Goal: Task Accomplishment & Management: Manage account settings

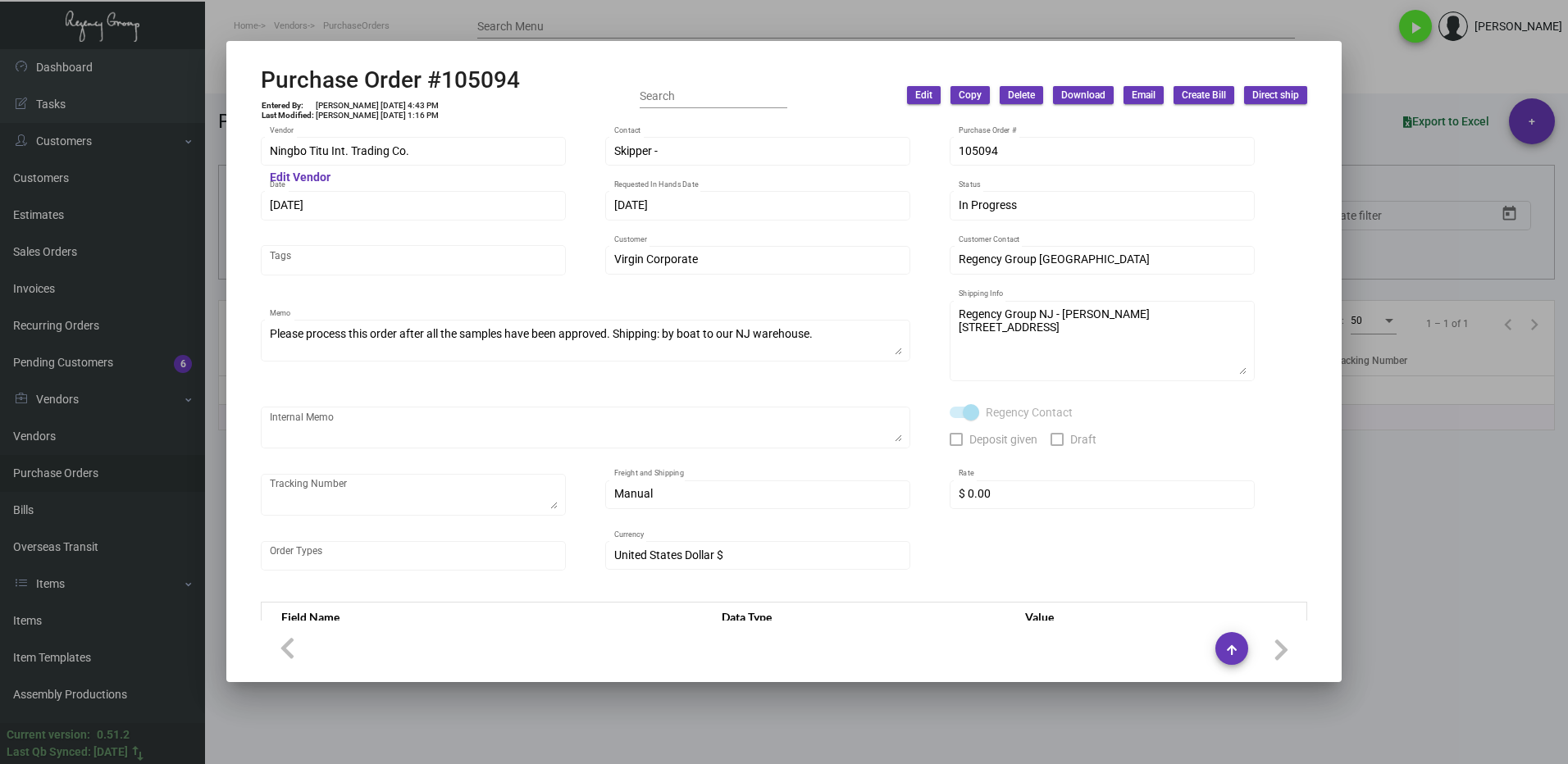
scroll to position [687, 0]
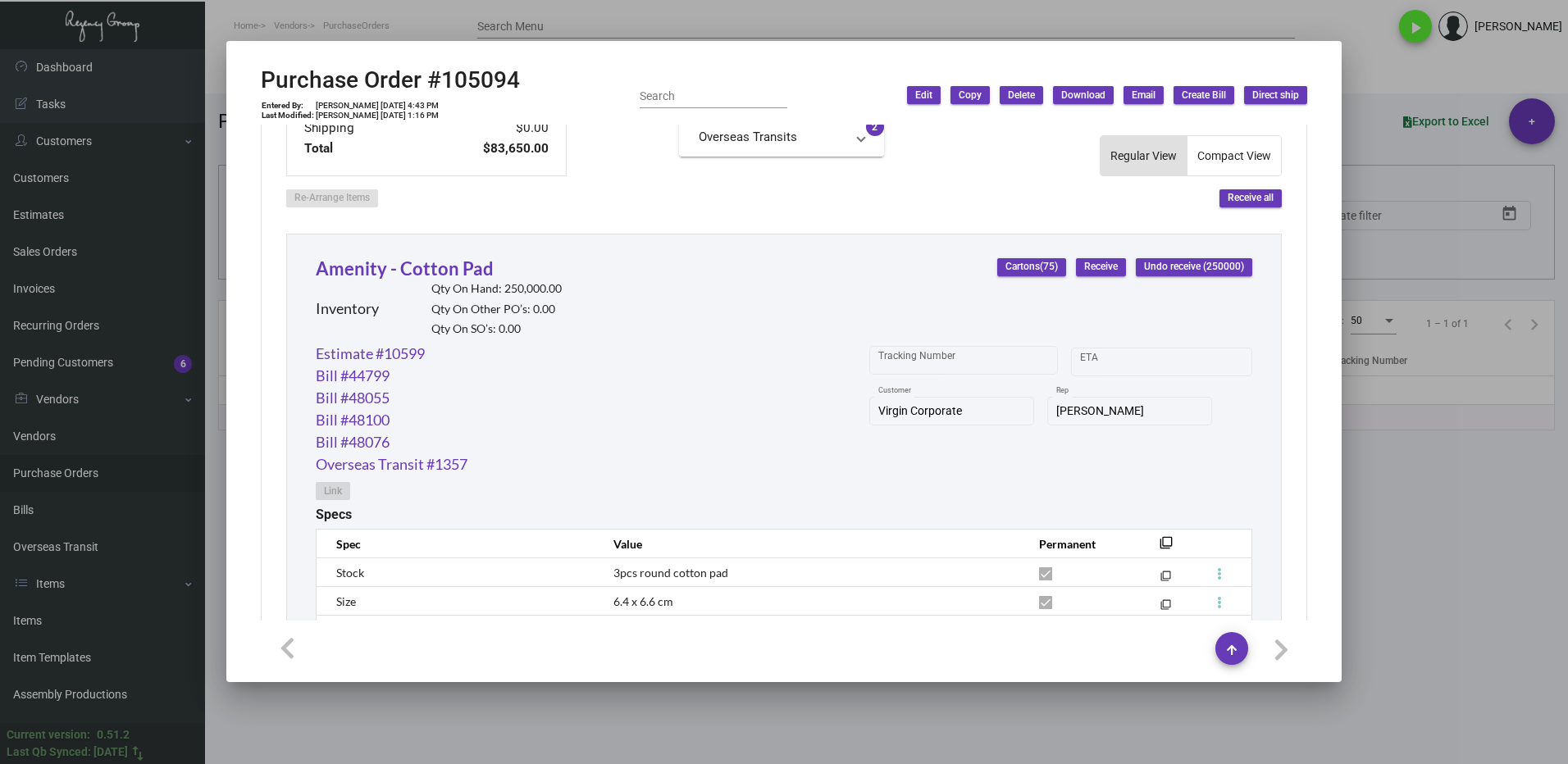
drag, startPoint x: 1426, startPoint y: 547, endPoint x: 1002, endPoint y: 545, distance: 424.0
click at [1426, 547] on div at bounding box center [784, 382] width 1568 height 764
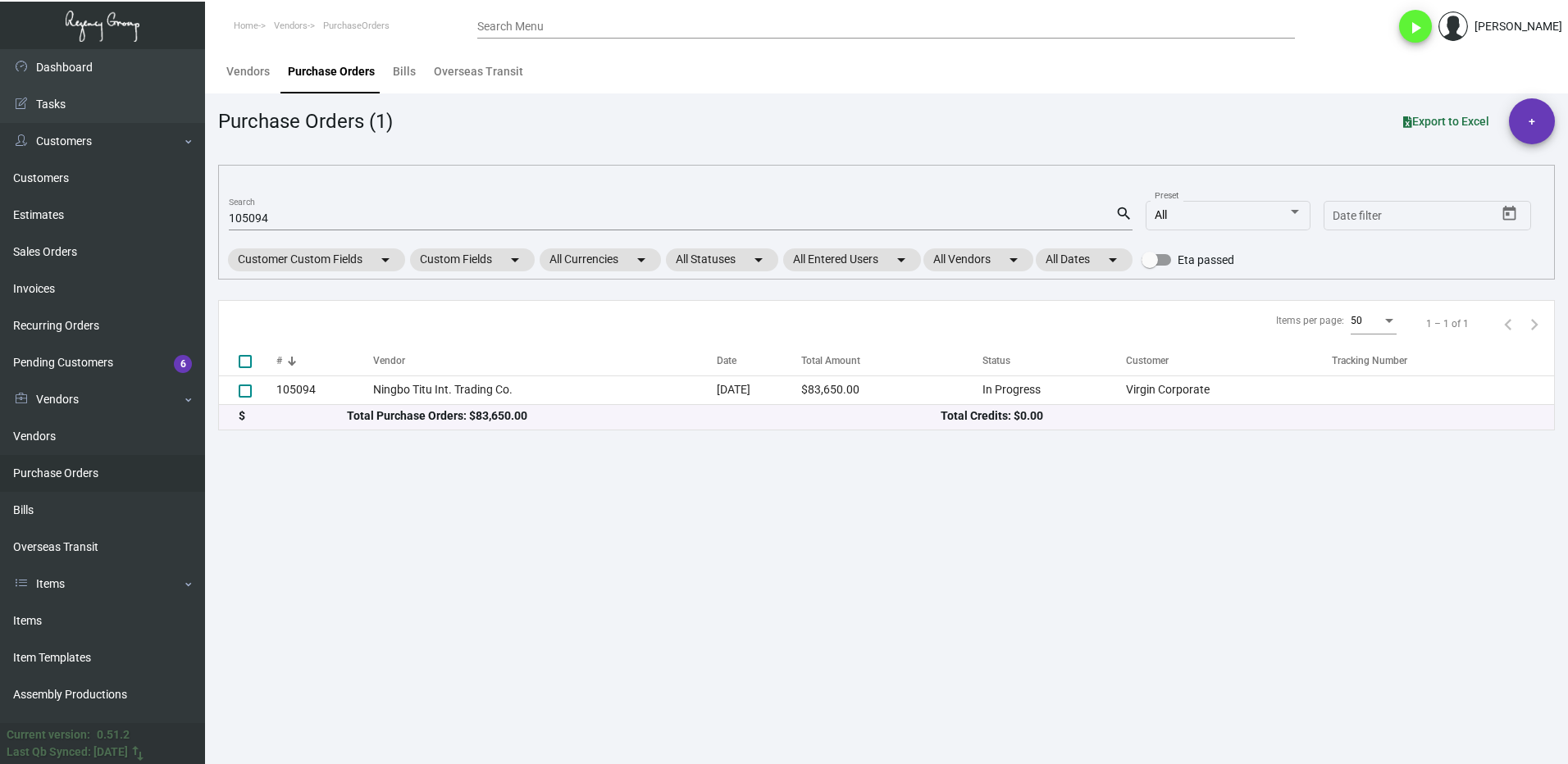
click at [292, 206] on div "105094 Search" at bounding box center [671, 217] width 886 height 26
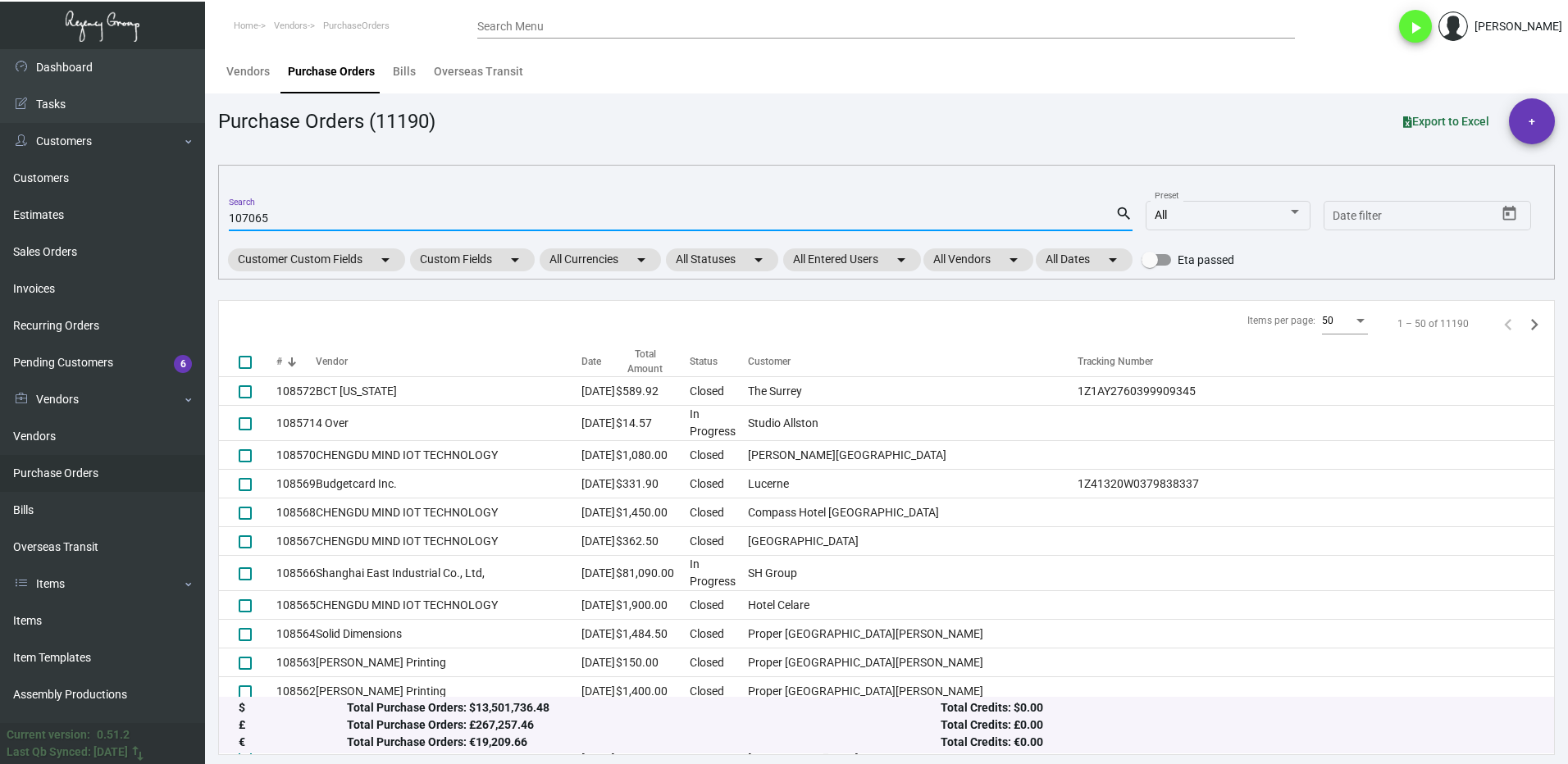
type input "107065"
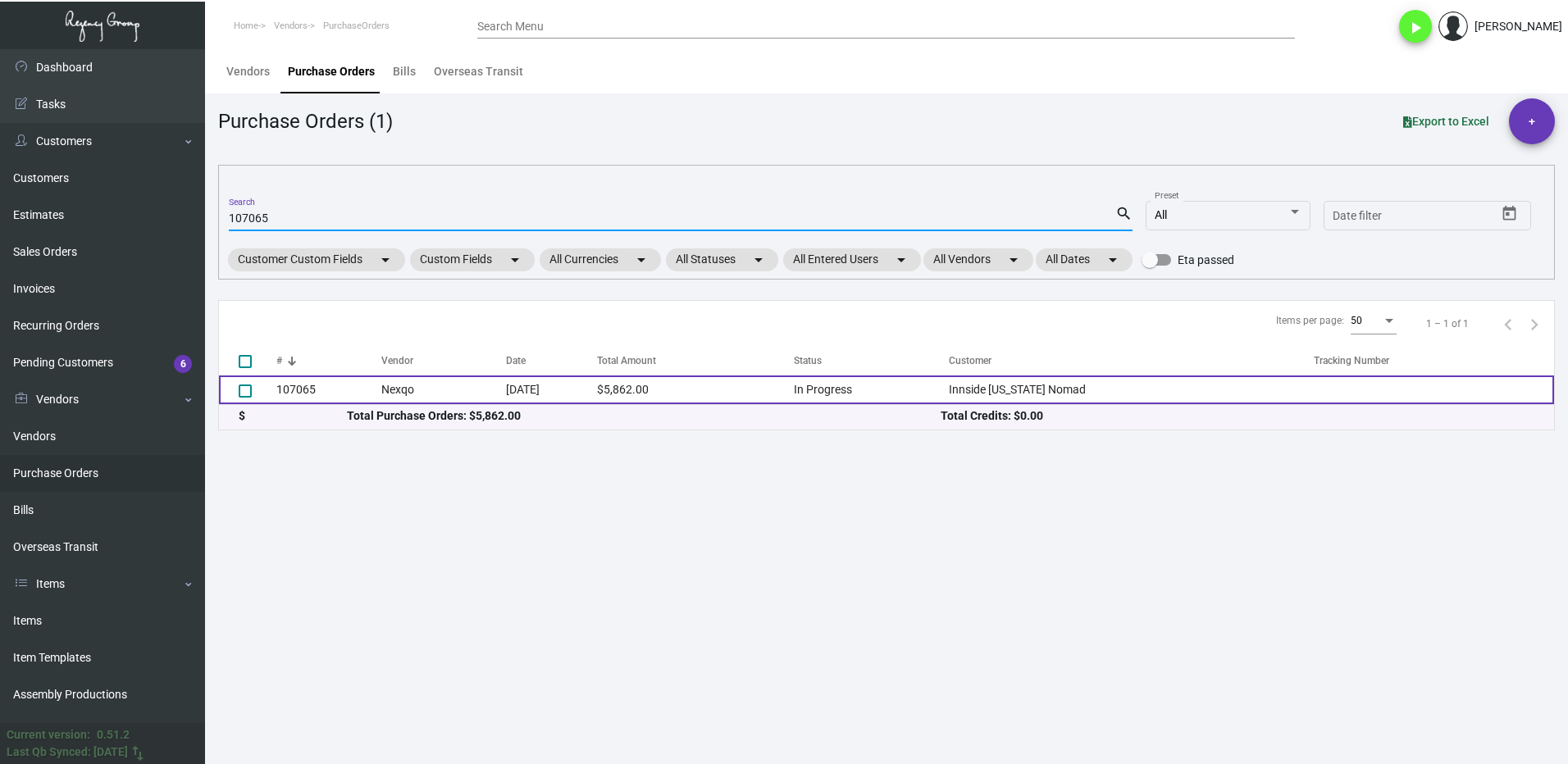
click at [357, 402] on td "107065" at bounding box center [328, 390] width 105 height 28
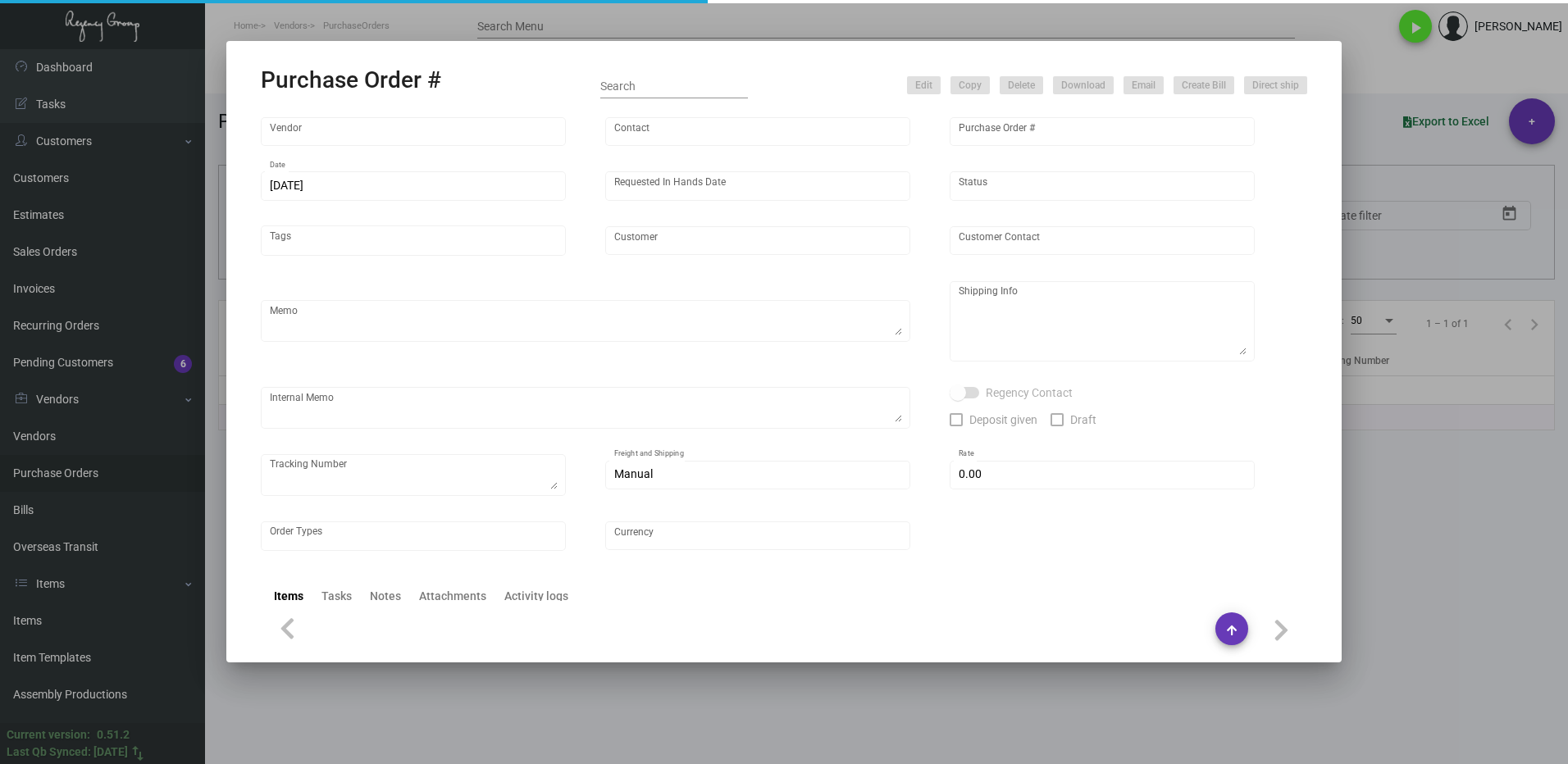
type input "Nexqo"
type input "[PERSON_NAME]"
type input "107065"
type input "[DATE]"
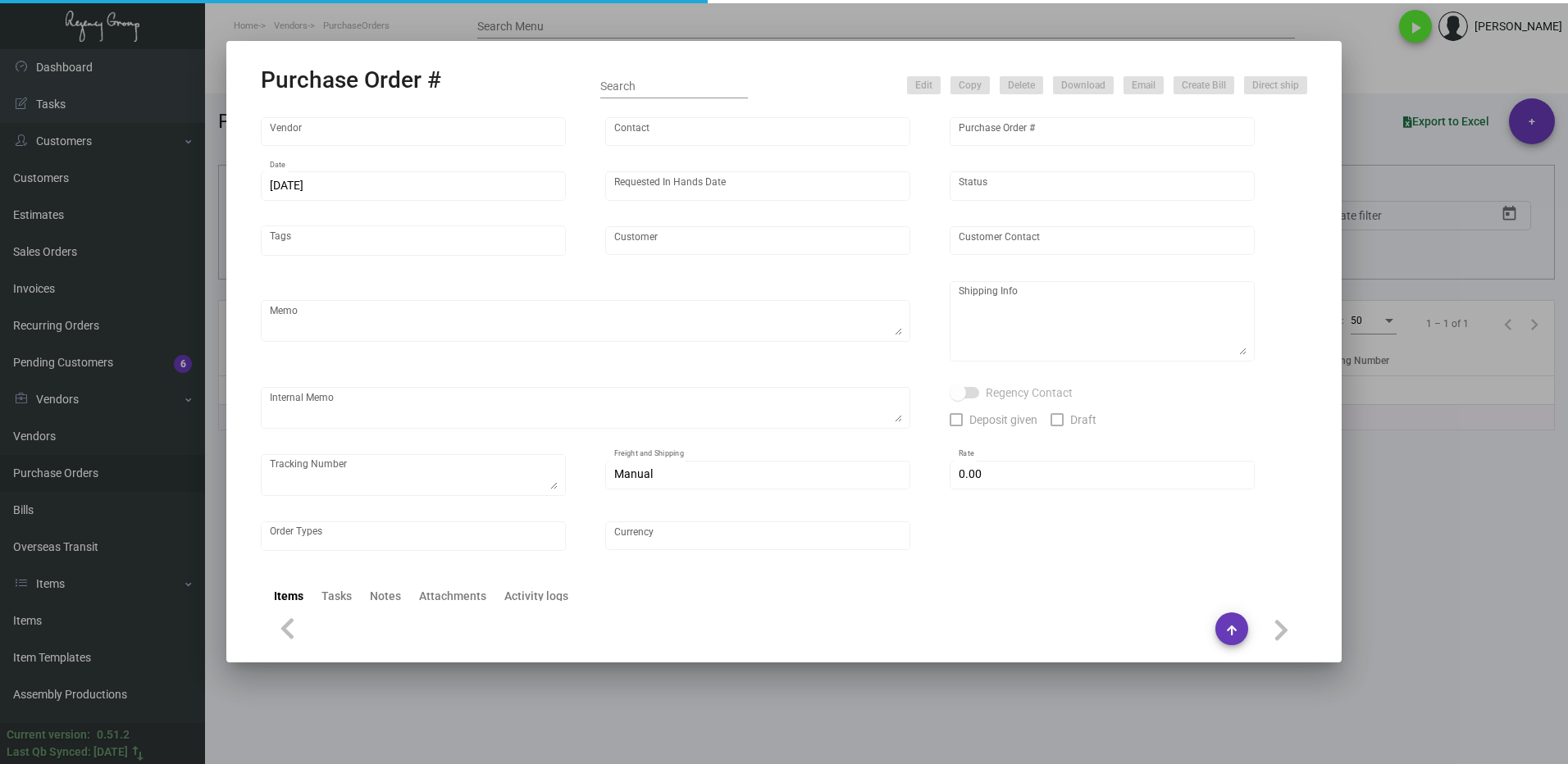
type input "Innside [US_STATE] Nomad"
type textarea "3K via air, 15K boat out ASAP, 12K leftover boat out [DATE]."
type textarea "Regency Group NJ - [PERSON_NAME] [STREET_ADDRESS]"
checkbox input "true"
type input "$ 0.00"
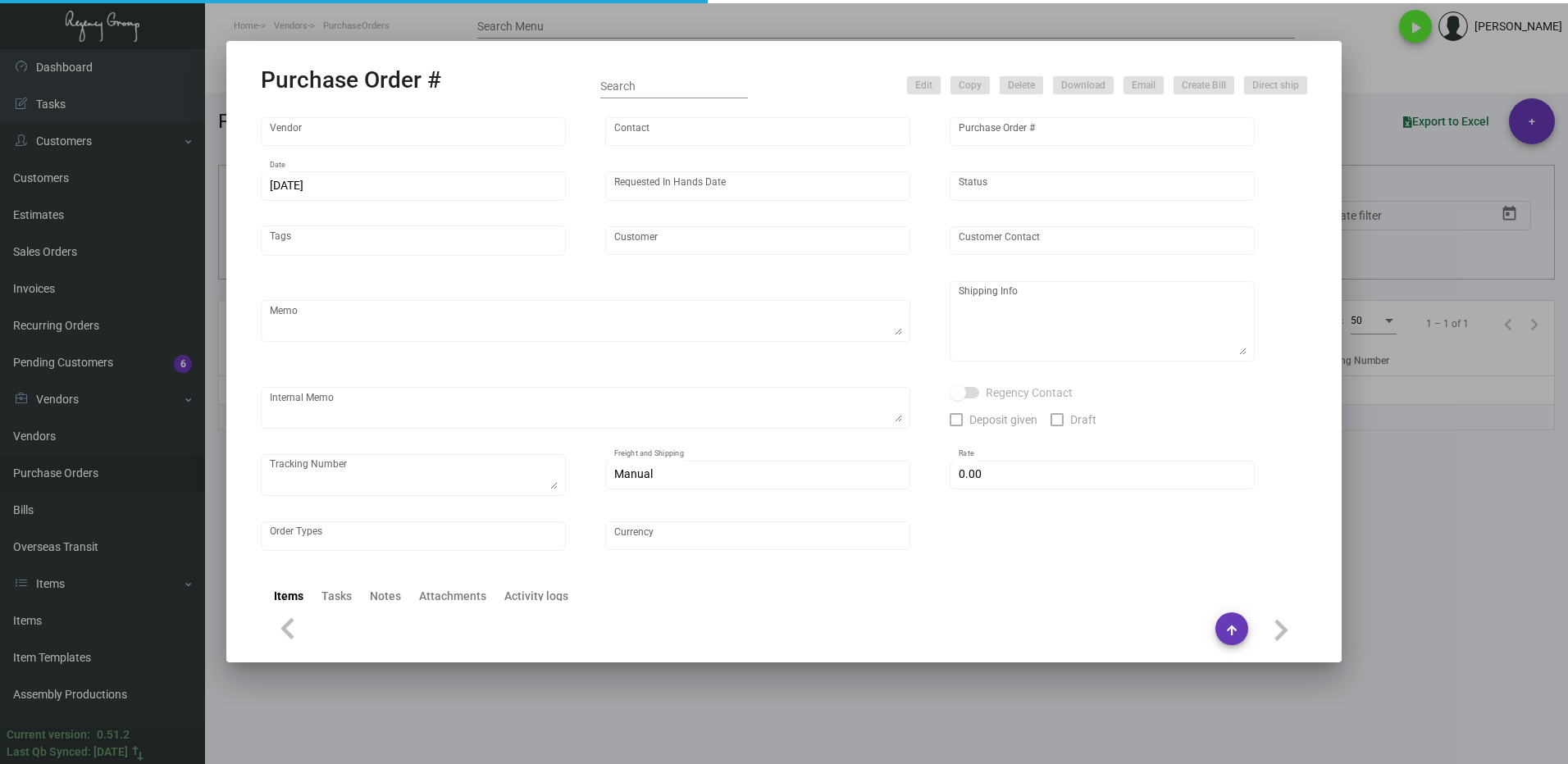
type input "United States Dollar $"
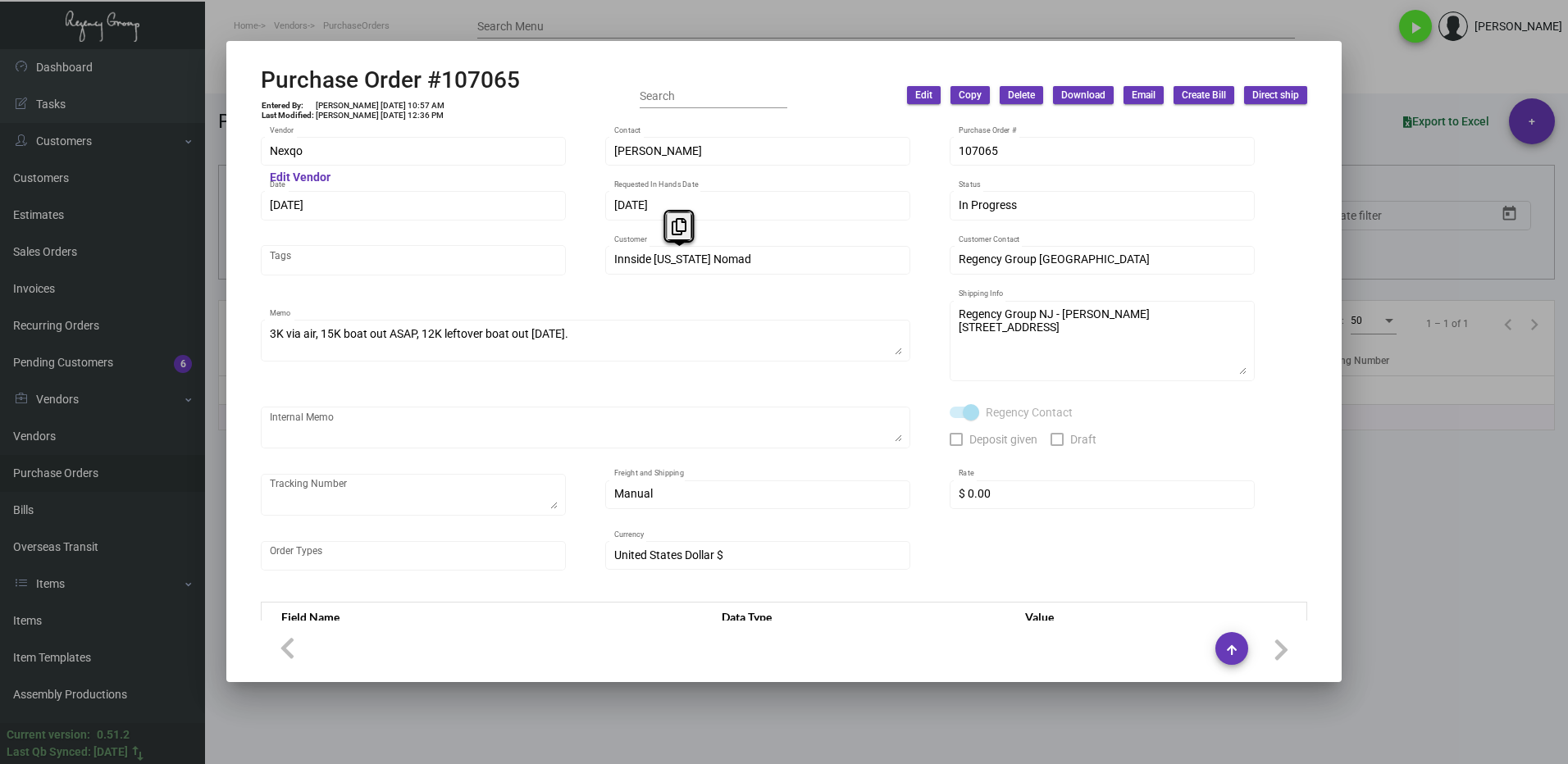
click at [601, 277] on div "Nexqo Vendor Edit [PERSON_NAME] Contact 107065 Purchase Order # [DATE] Date [DA…" at bounding box center [784, 361] width 1046 height 455
click at [682, 226] on icon at bounding box center [679, 227] width 15 height 17
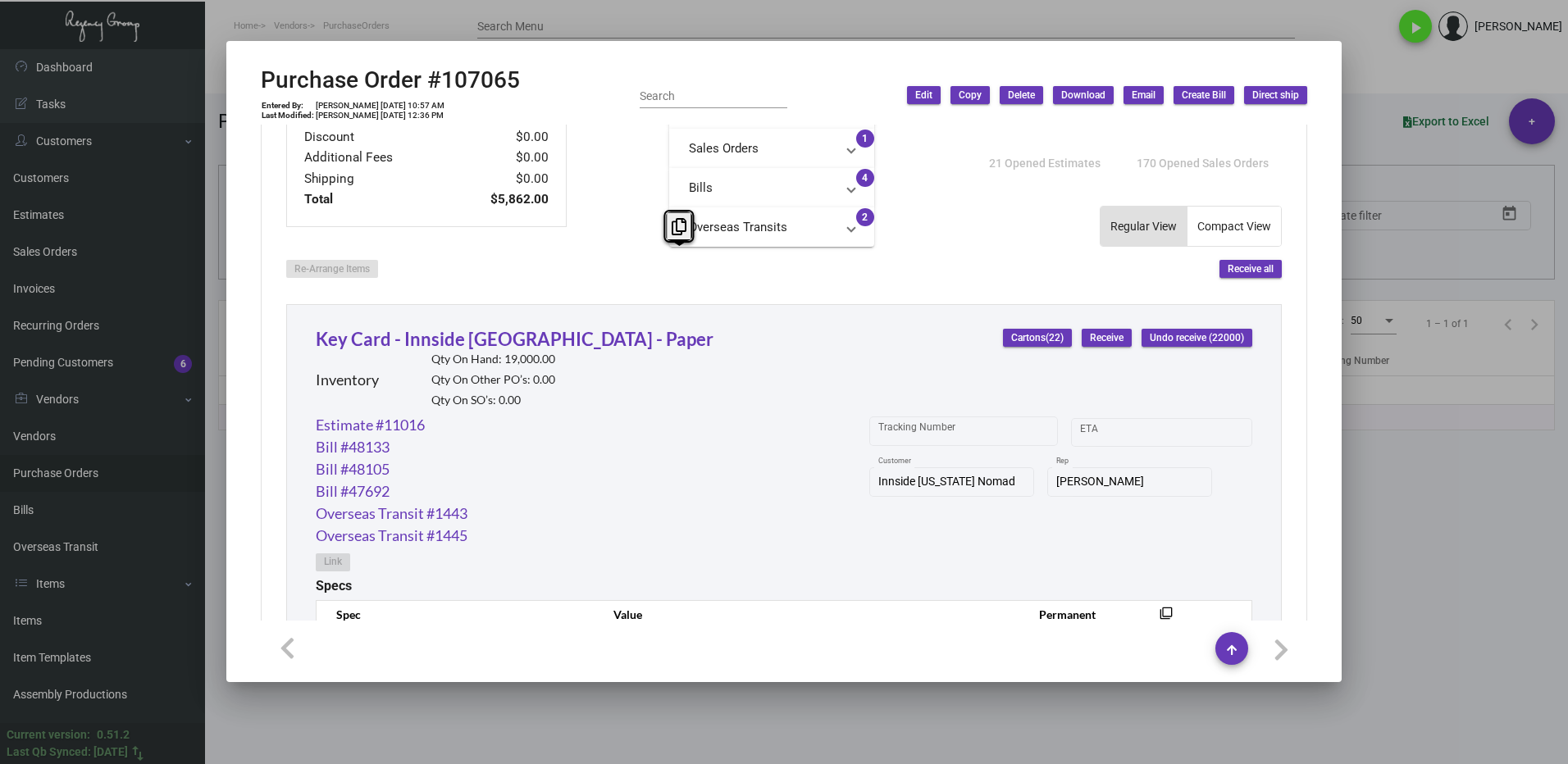
scroll to position [820, 0]
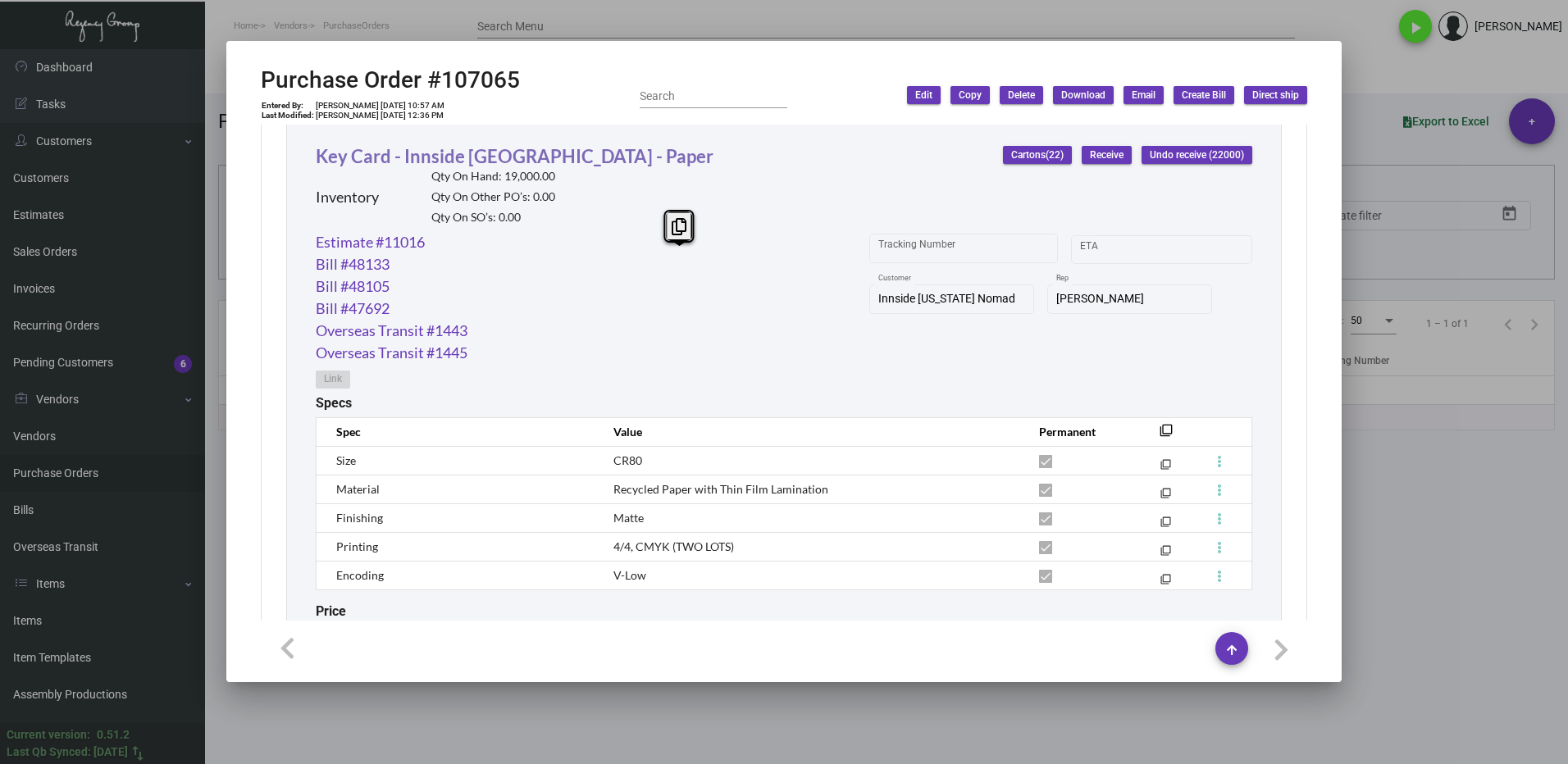
click at [410, 163] on link "Key Card - Innside [GEOGRAPHIC_DATA] - Paper" at bounding box center [514, 155] width 398 height 22
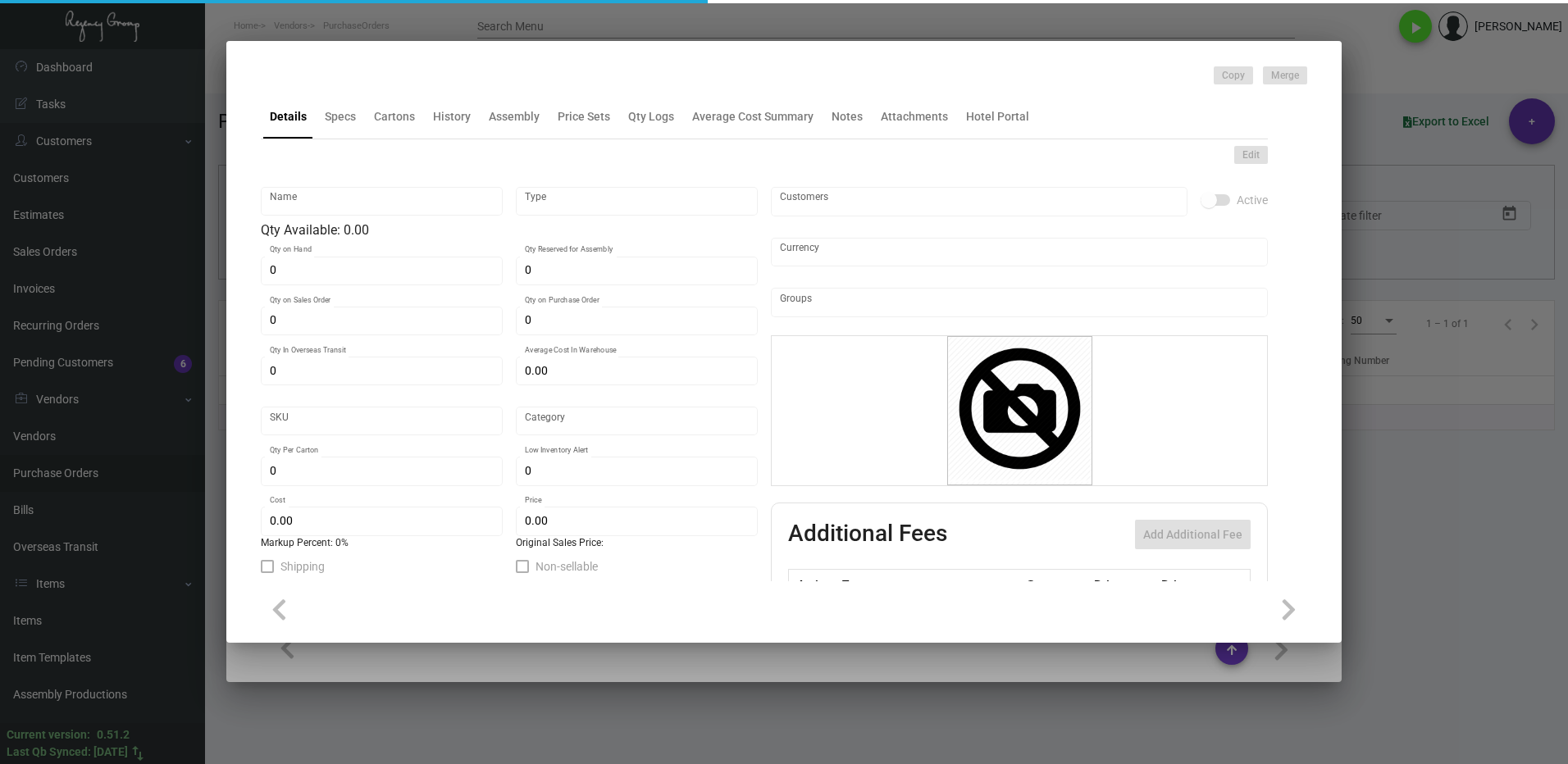
type input "Key Card - Innside [GEOGRAPHIC_DATA] - Paper"
type input "Inventory"
type input "19,000"
type input "5,000"
type input "20,000"
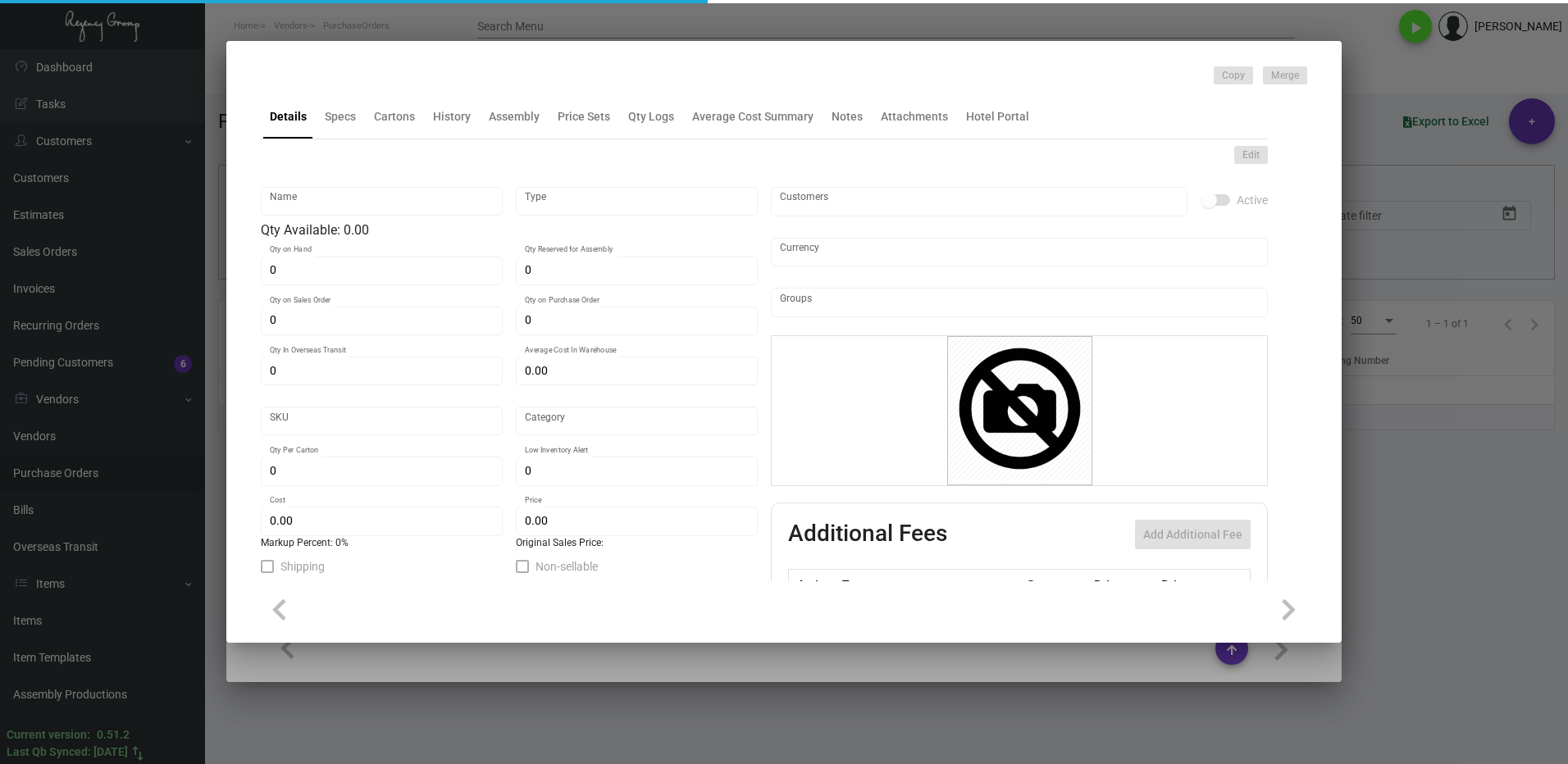
type input "$ 0.25829"
type input "1555"
type input "Standard"
type input "1,000"
type input "4,000"
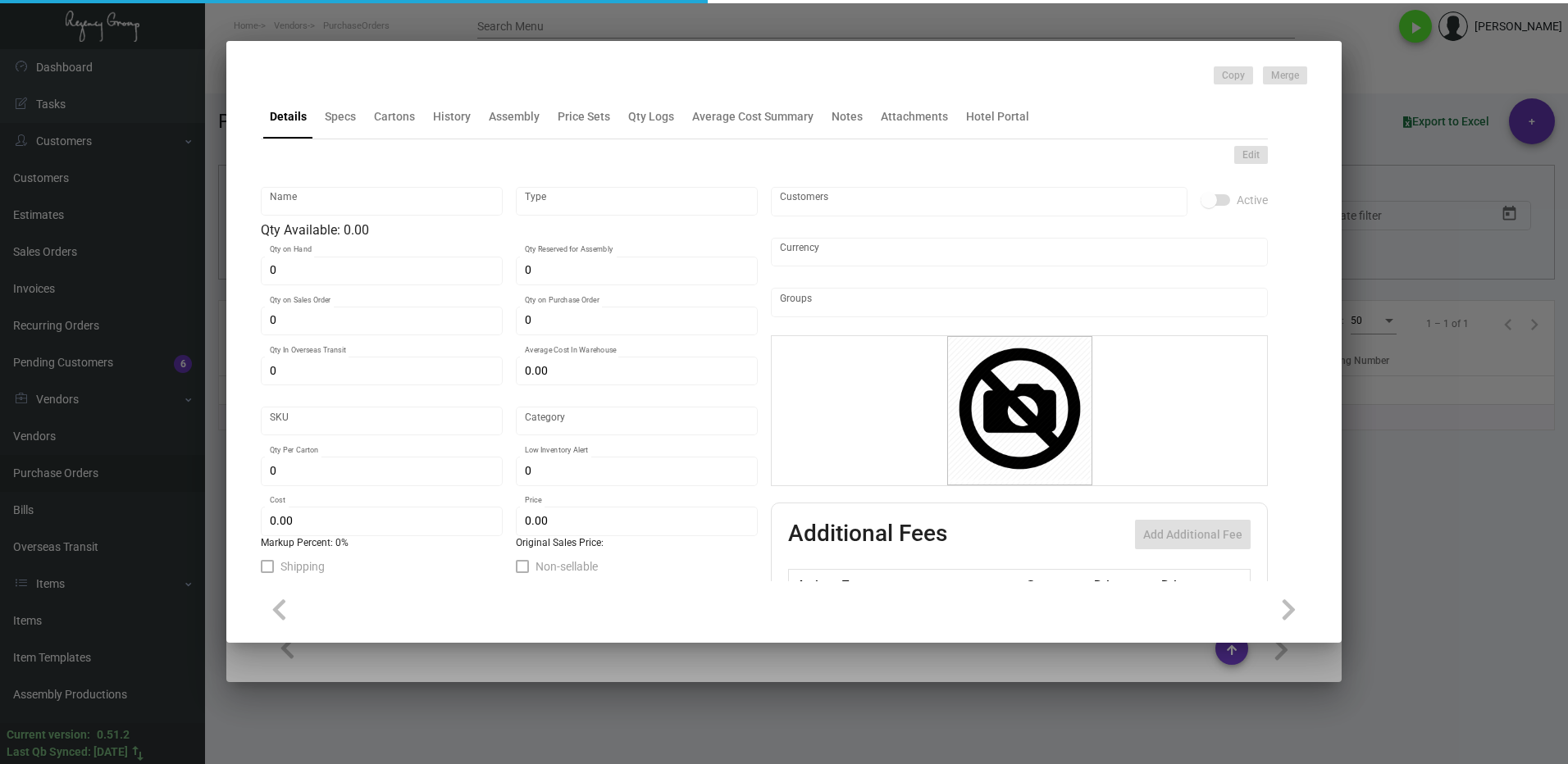
type input "$ 0.196"
type input "$ 0.42"
checkbox input "true"
type input "United States Dollar $"
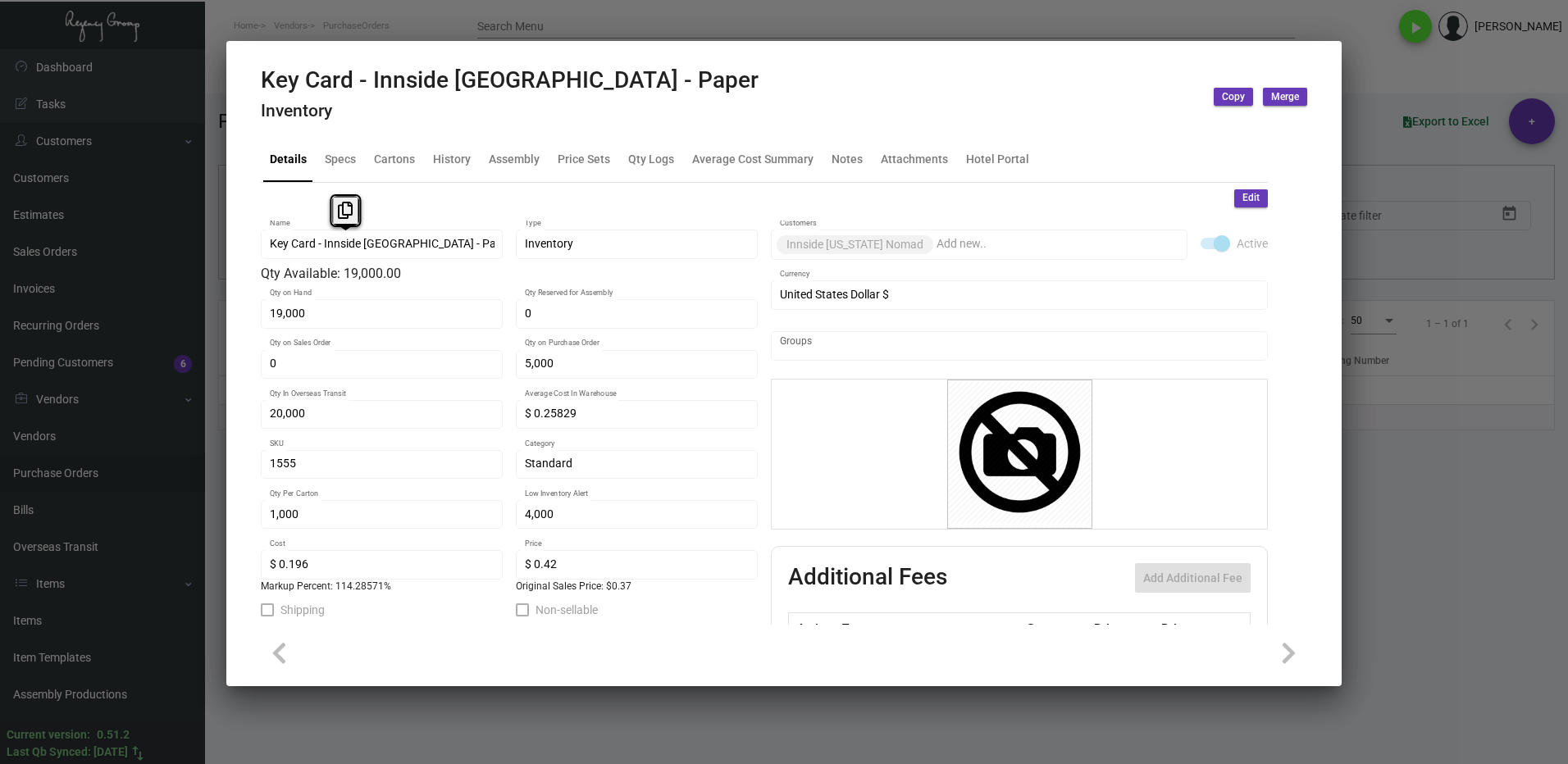
click at [271, 260] on div "Key Card - Innside [GEOGRAPHIC_DATA] - Paper Name" at bounding box center [382, 252] width 242 height 44
click at [339, 215] on icon at bounding box center [345, 210] width 15 height 17
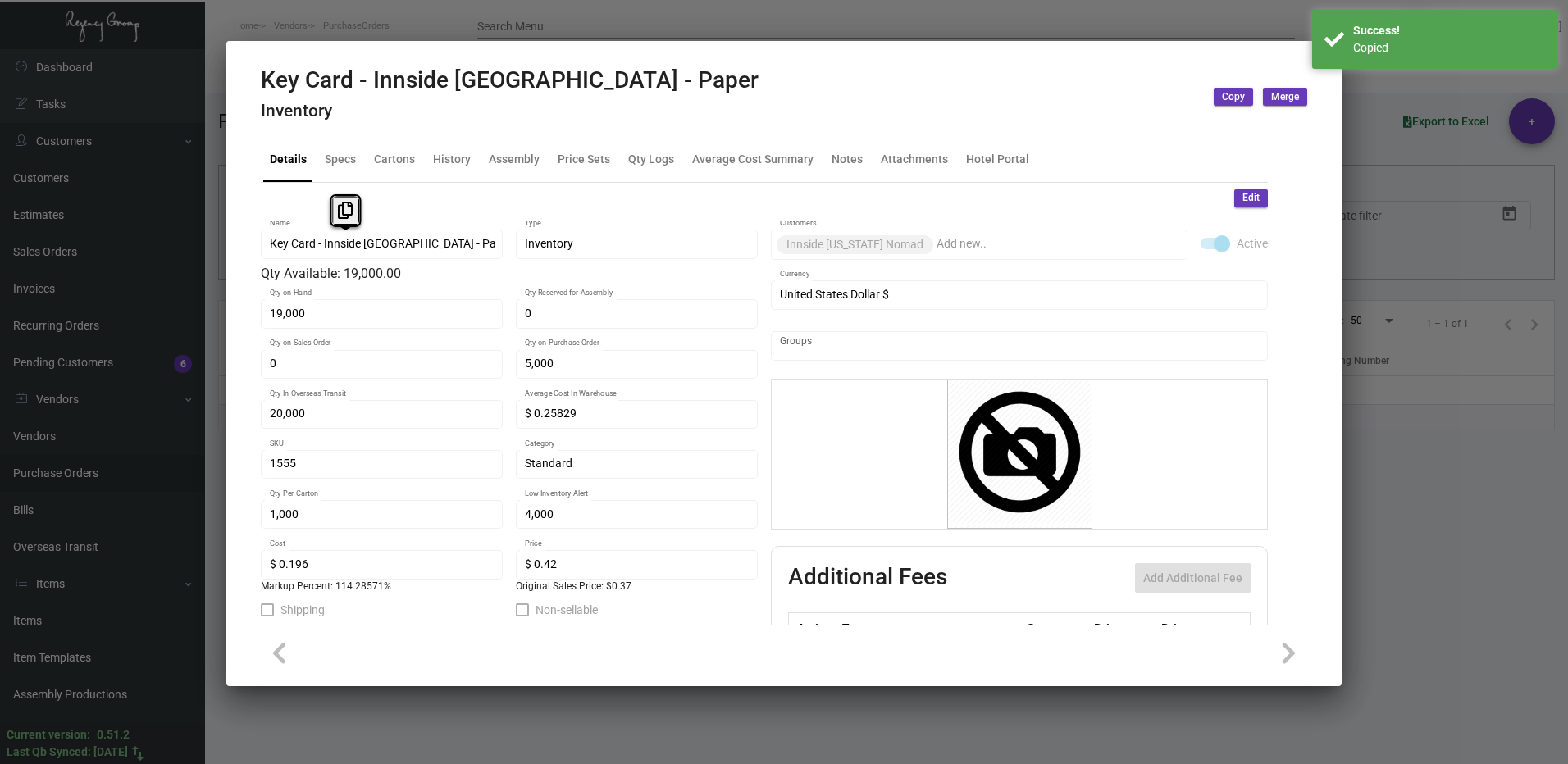
click at [1414, 546] on div at bounding box center [784, 382] width 1568 height 764
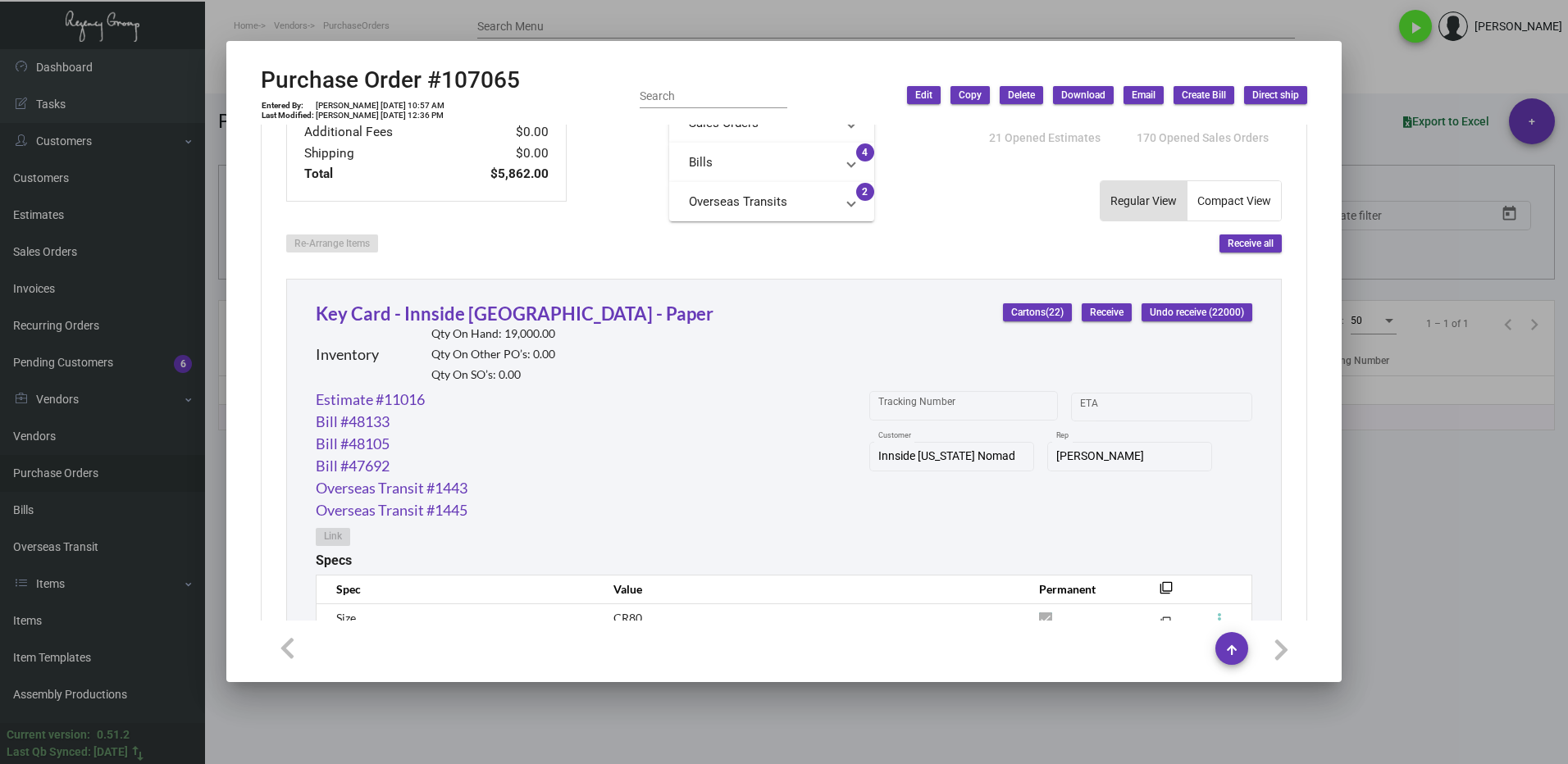
scroll to position [656, 0]
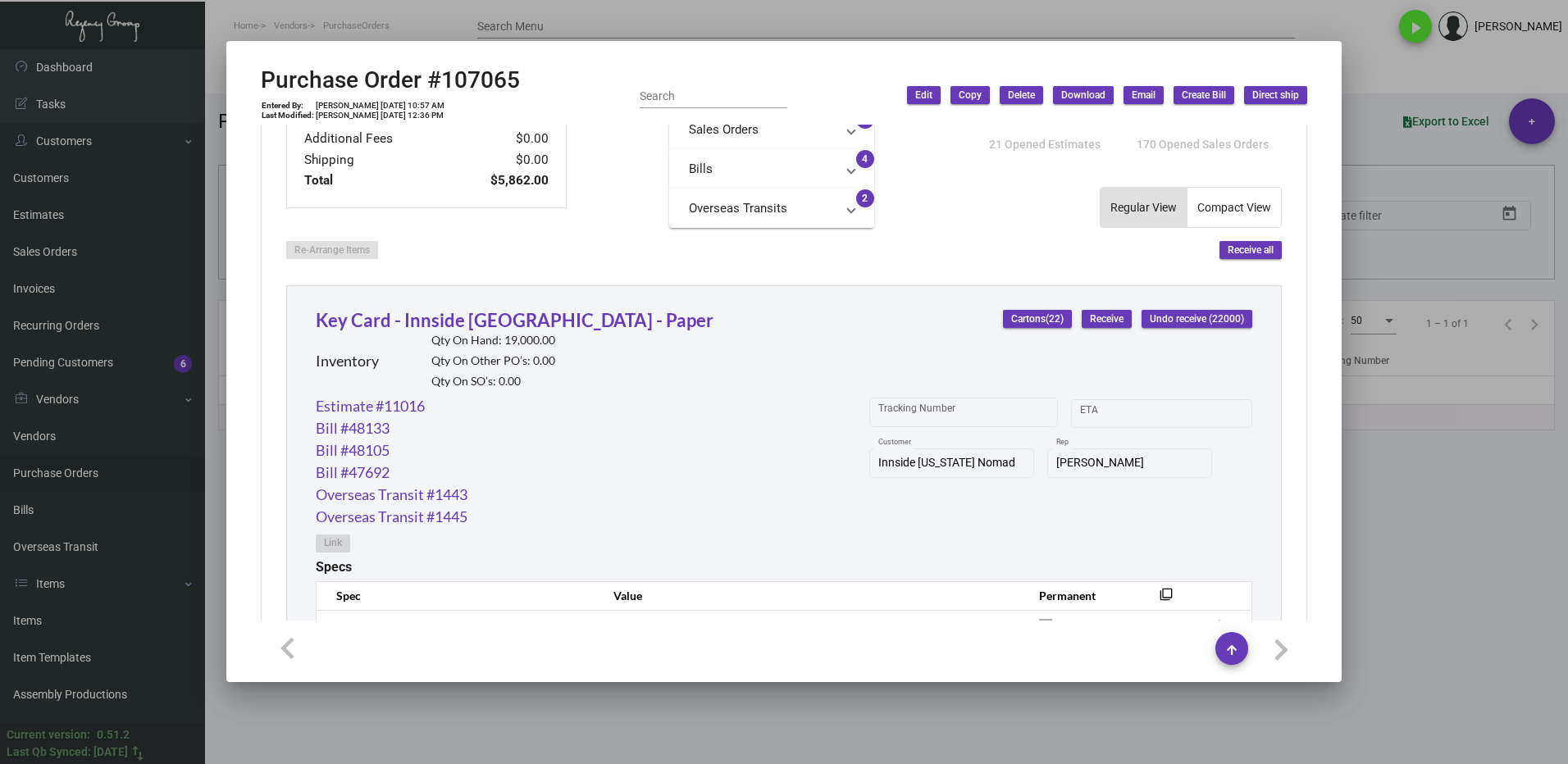
click at [1409, 502] on div at bounding box center [784, 382] width 1568 height 764
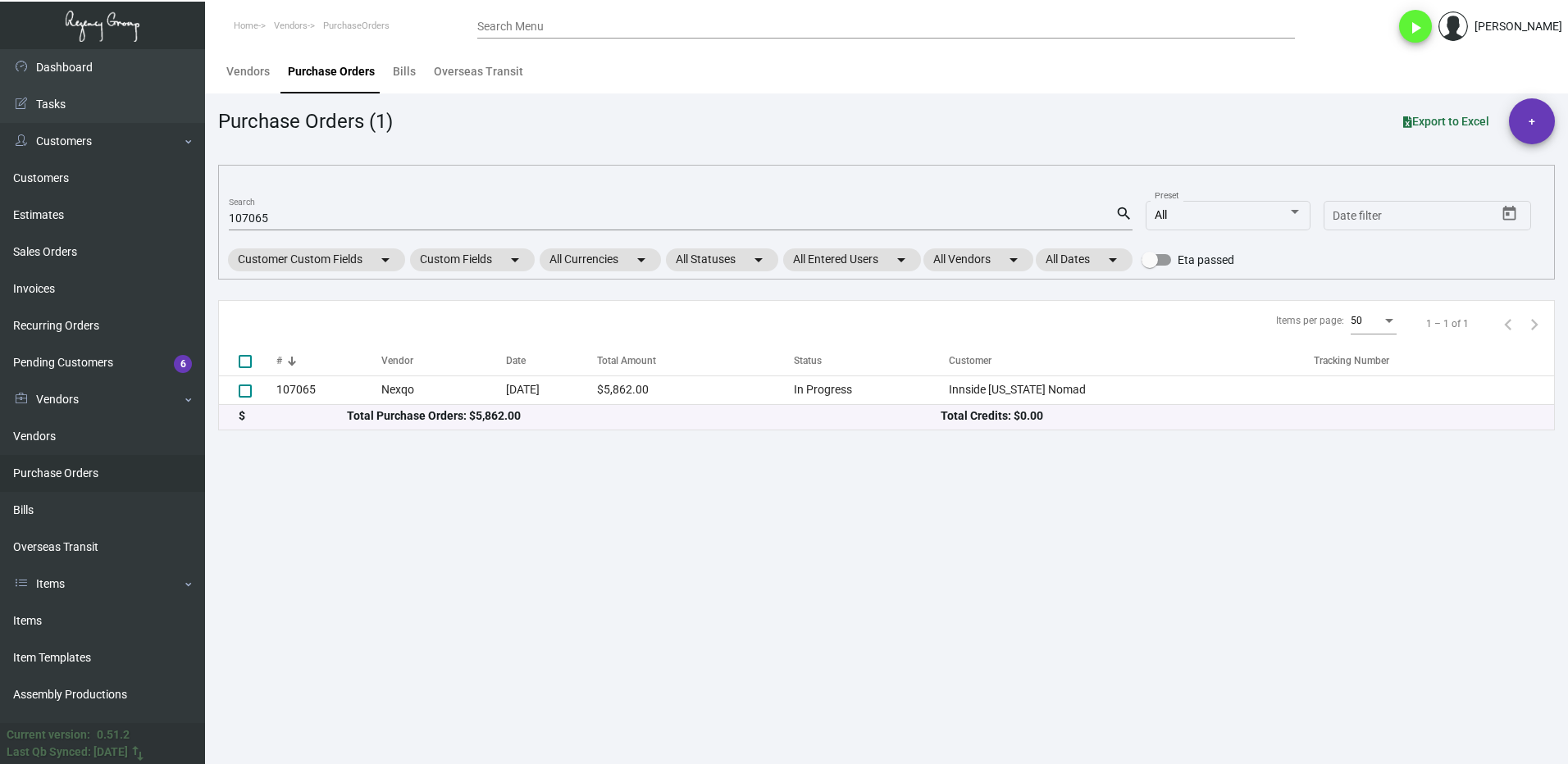
click at [298, 214] on input "107065" at bounding box center [671, 219] width 886 height 13
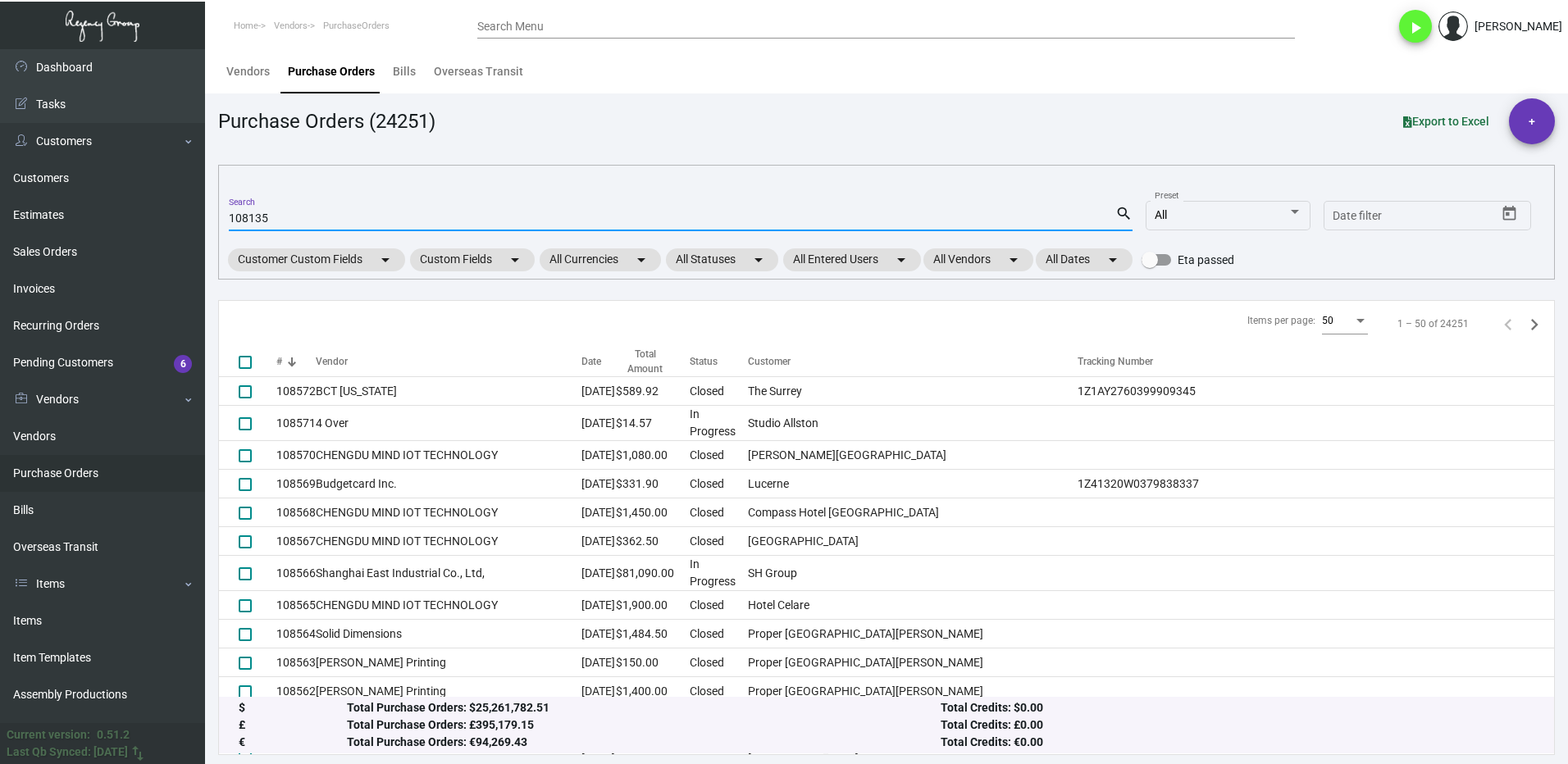
type input "108135"
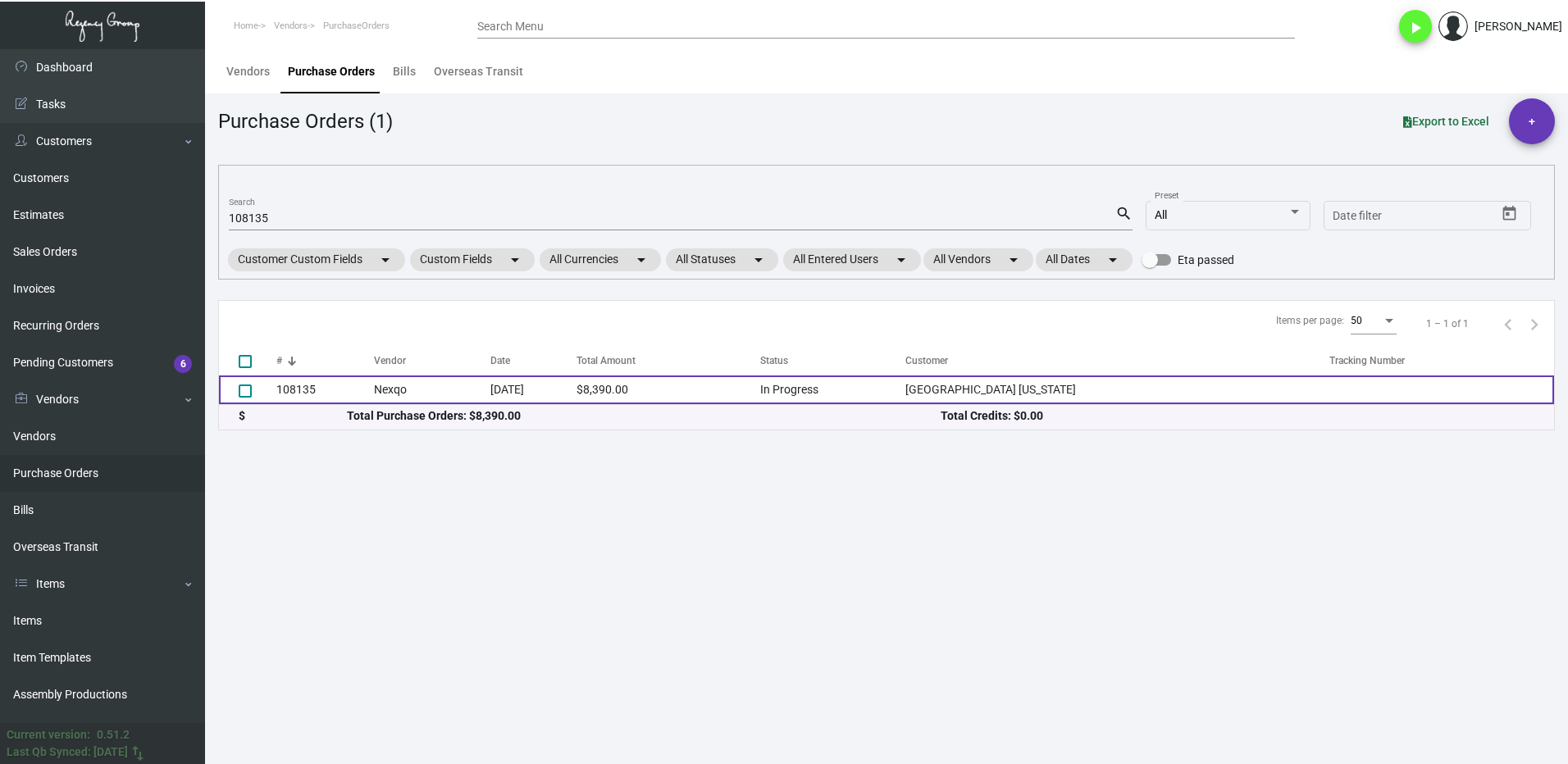
click at [337, 388] on td "108135" at bounding box center [324, 390] width 97 height 28
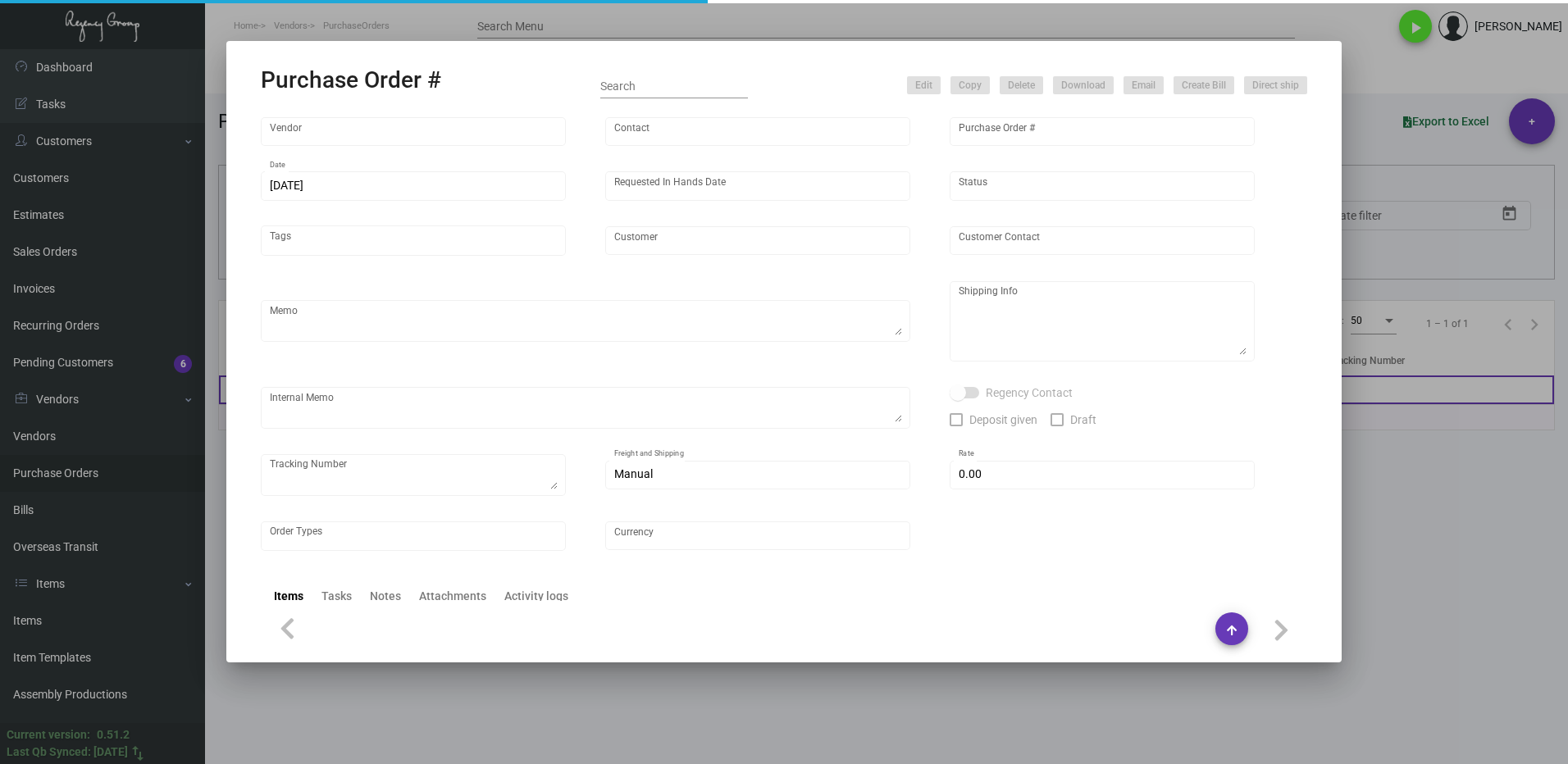
type input "Nexqo"
type input "[PERSON_NAME]"
type input "108135"
type input "[DATE]"
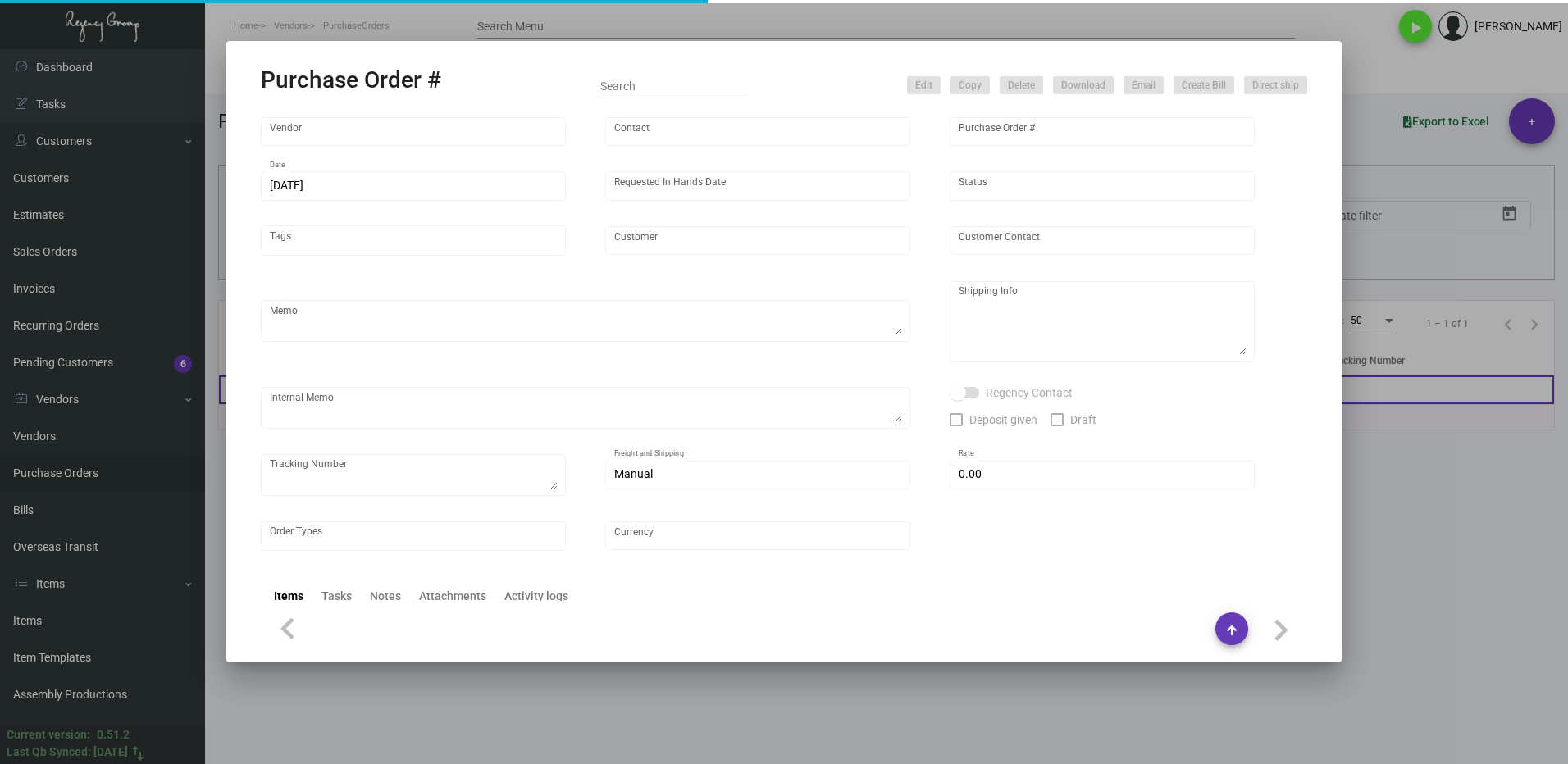
type input "[GEOGRAPHIC_DATA] [US_STATE]"
type textarea "Please ship 10k by air, 20k in the upcoming boat and the remaining in the next …"
type textarea "Regency Group NJ - [PERSON_NAME] [STREET_ADDRESS]"
checkbox input "true"
type input "$ 0.00"
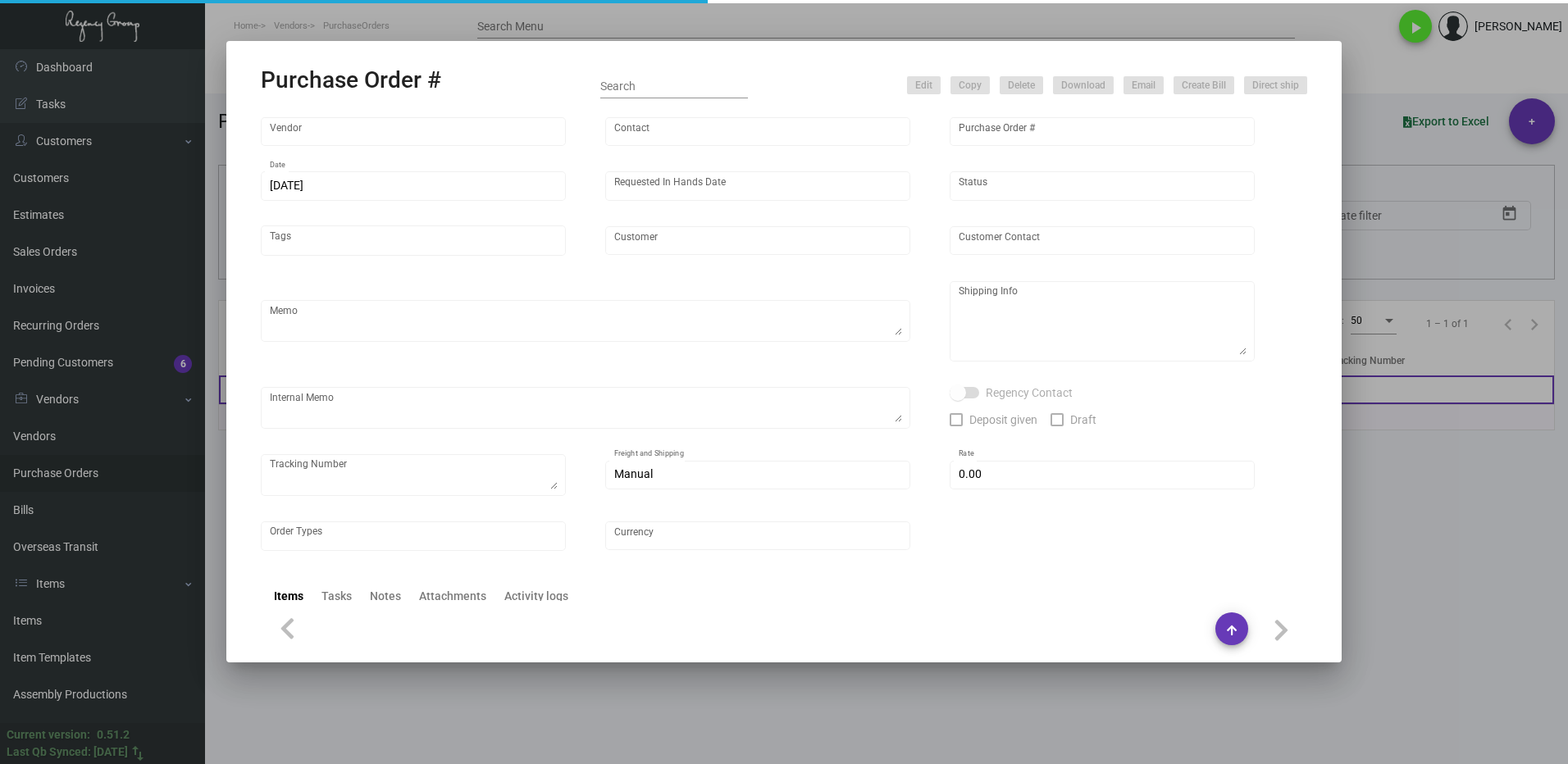
type input "United States Dollar $"
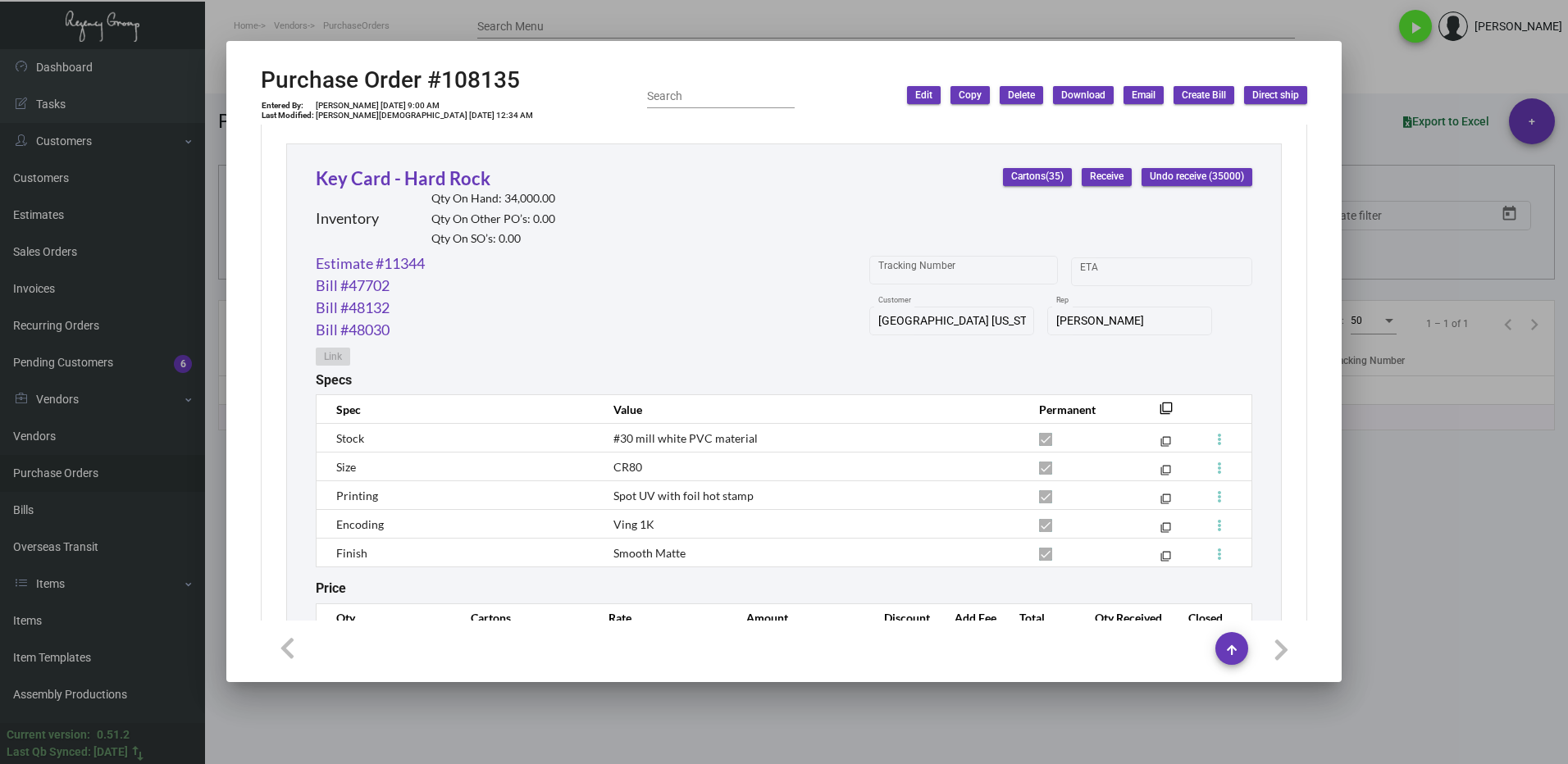
scroll to position [738, 0]
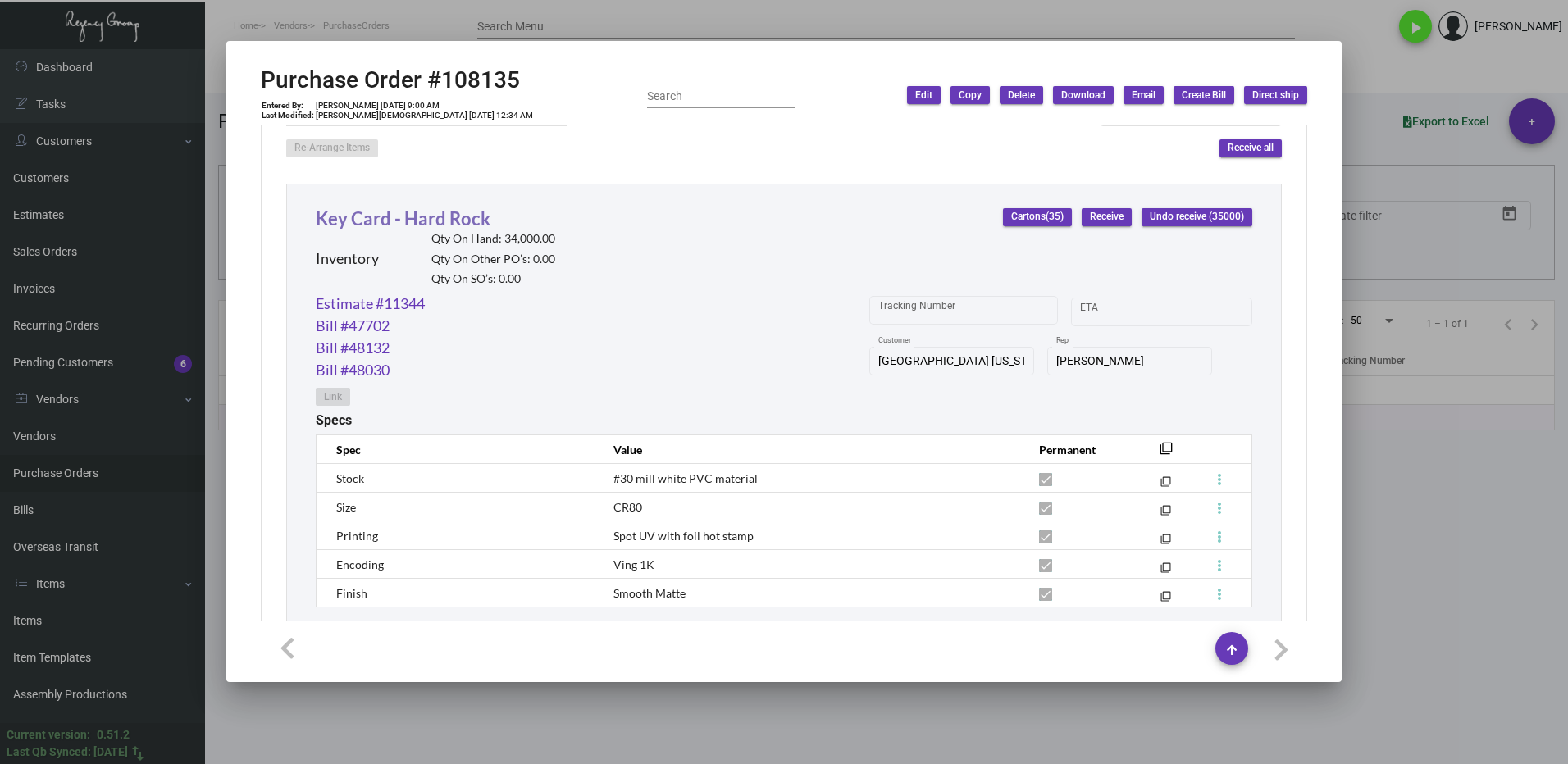
click at [410, 215] on link "Key Card - Hard Rock" at bounding box center [403, 217] width 175 height 22
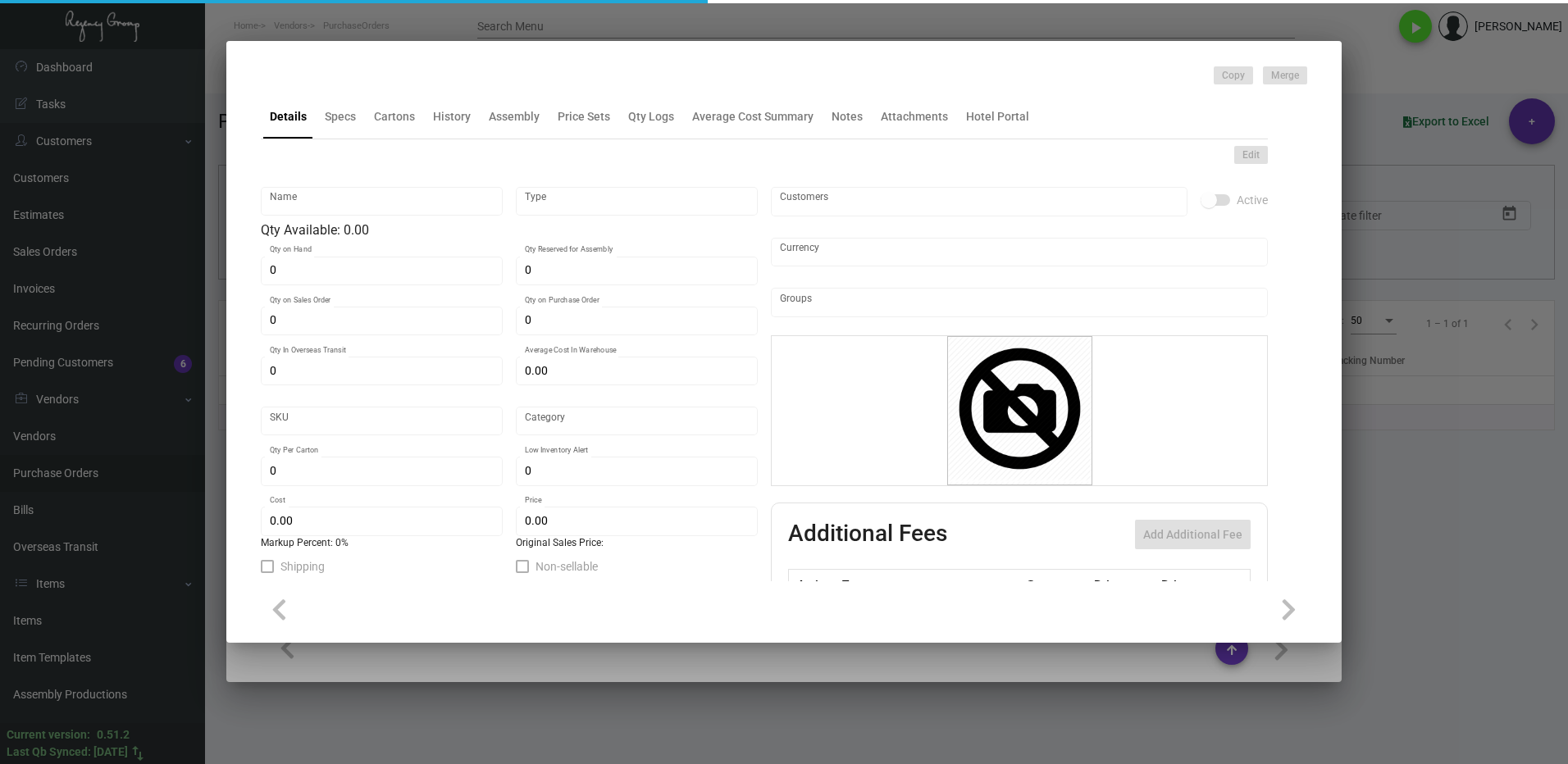
type input "Key Card - Hard Rock"
type input "Inventory"
type input "34,000"
type input "5,000"
type input "10,000"
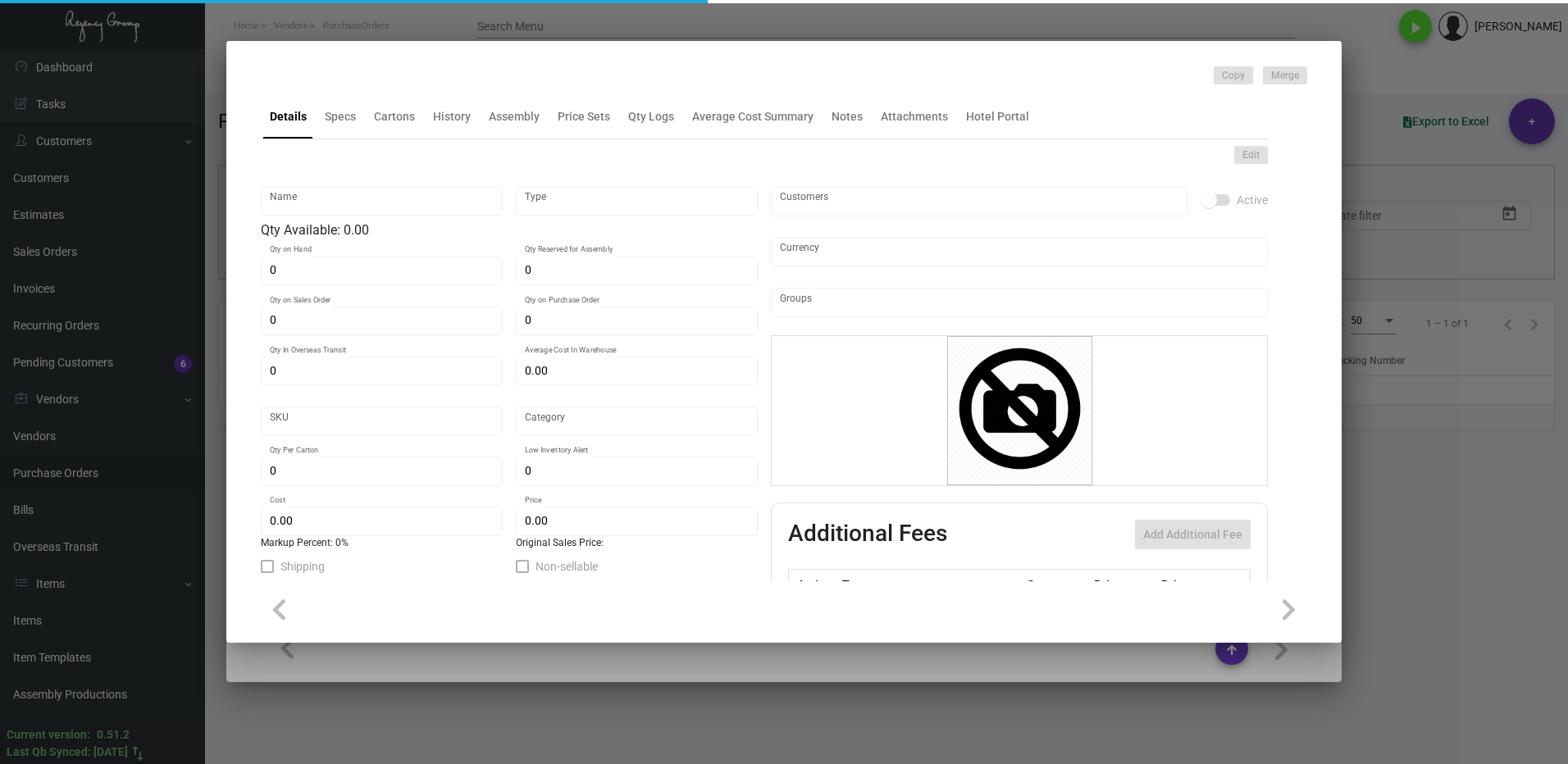
type input "$ 0.21569"
type input "Overseas"
type input "1,000"
type input "15,000"
type input "$ 0.169"
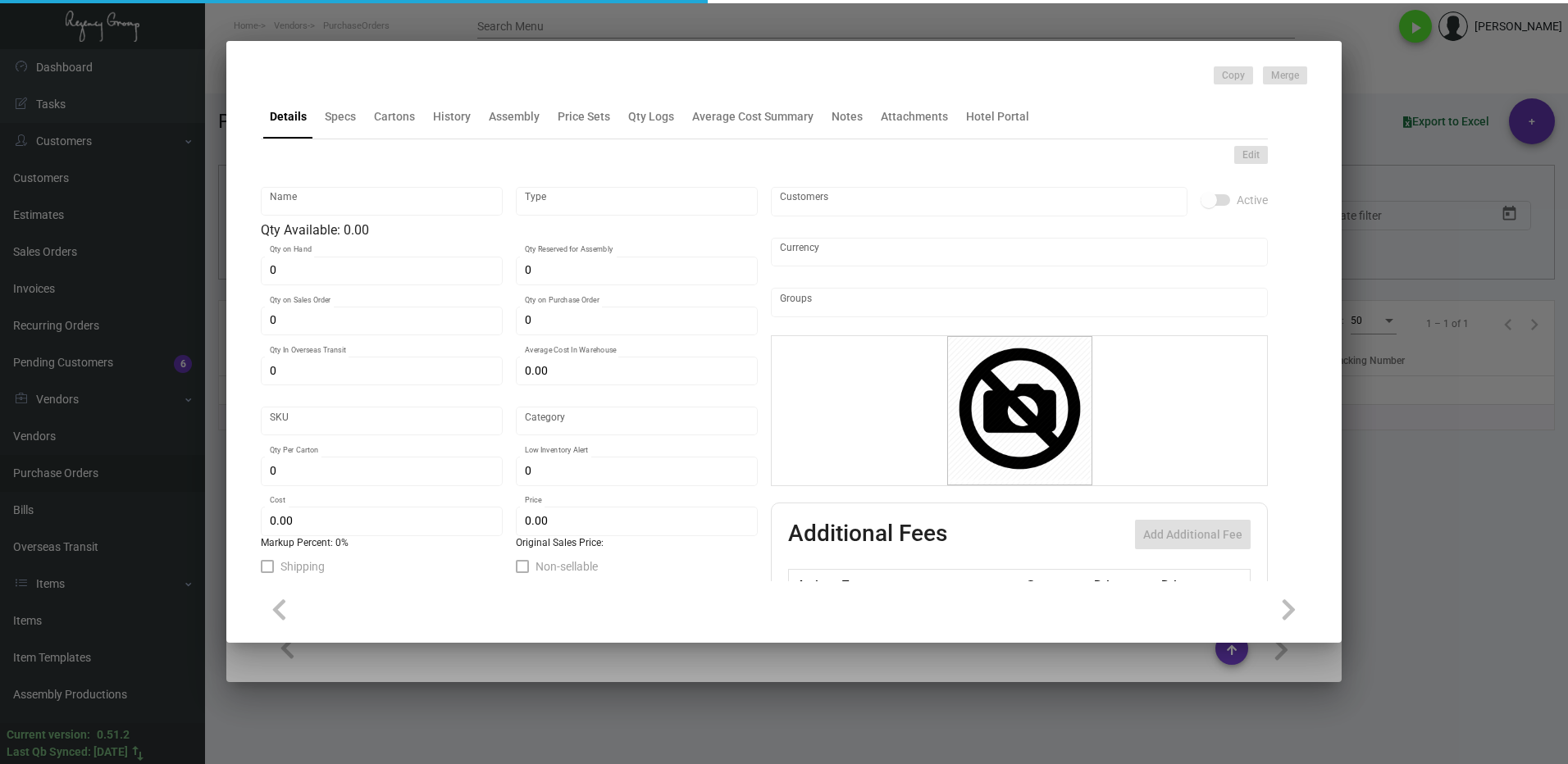
type input "$ 0.44"
checkbox input "true"
type input "United States Dollar $"
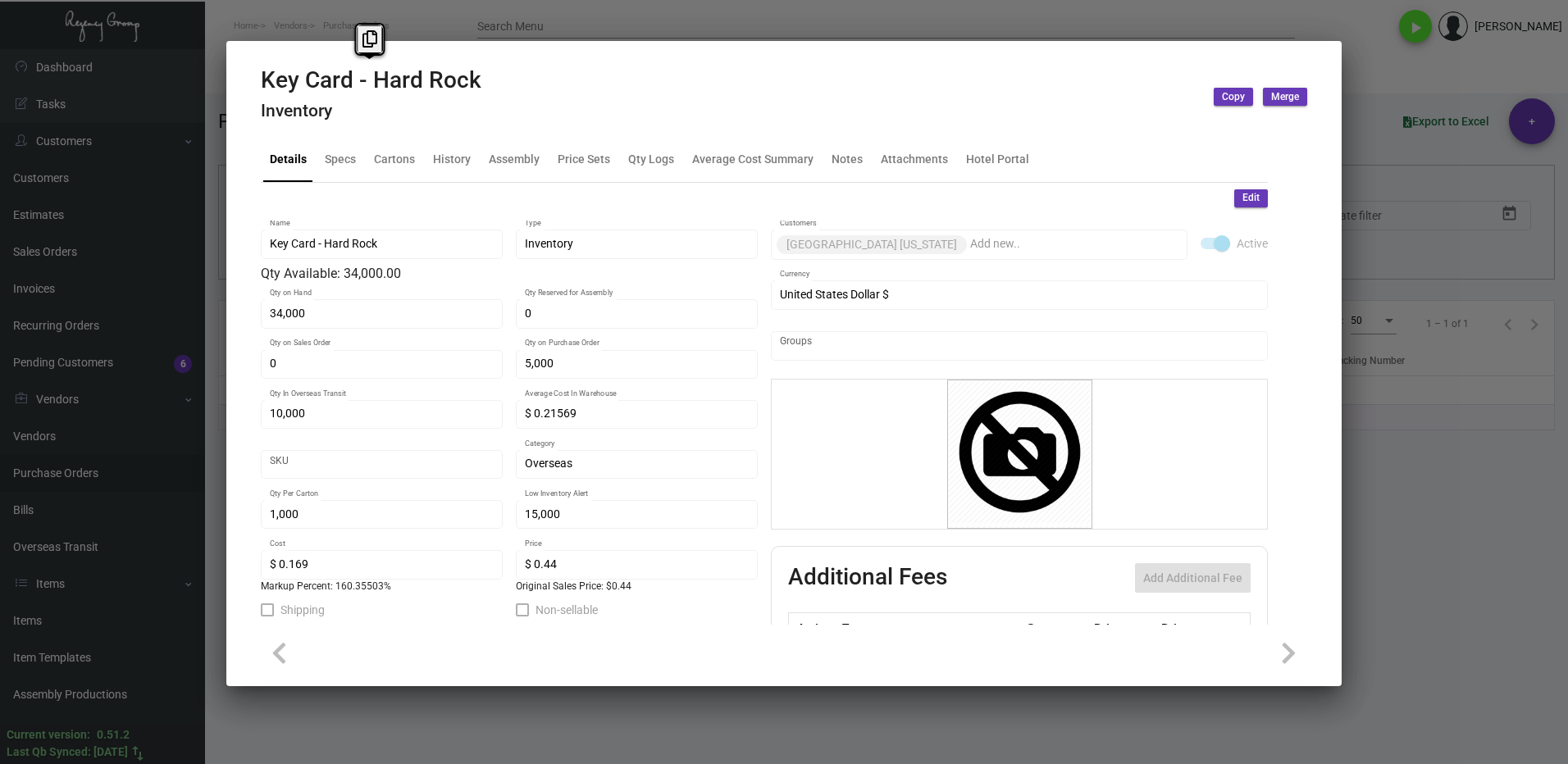
drag, startPoint x: 487, startPoint y: 79, endPoint x: 264, endPoint y: 88, distance: 223.2
click at [264, 88] on div "Key Card - Hard Rock Inventory Copy Merge" at bounding box center [784, 96] width 1046 height 61
click at [368, 44] on icon at bounding box center [370, 39] width 15 height 17
copy h2 "Key Card - Hard Rock"
drag, startPoint x: 1420, startPoint y: 516, endPoint x: 1416, endPoint y: 486, distance: 30.3
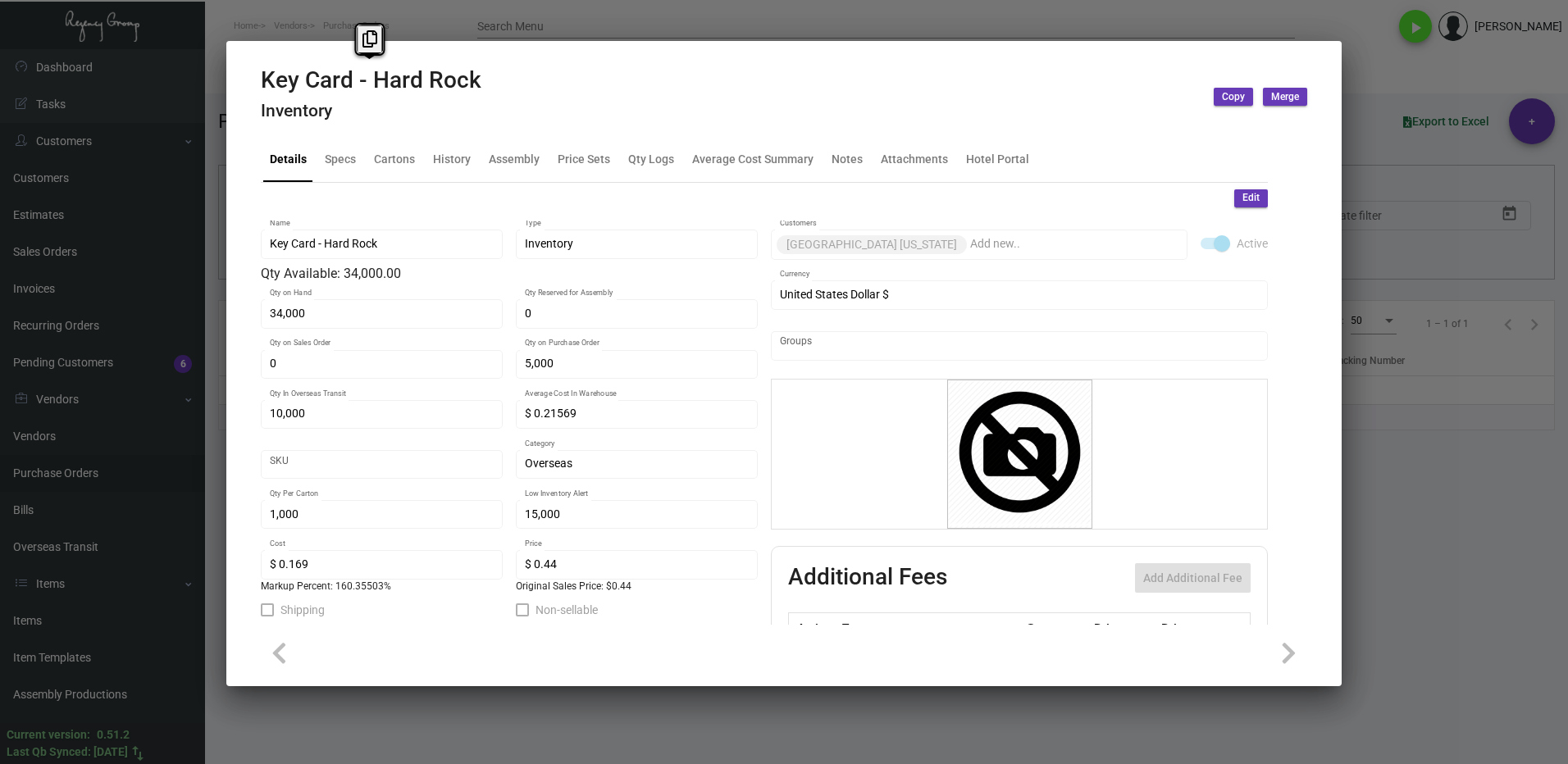
click at [1420, 515] on div at bounding box center [784, 382] width 1568 height 764
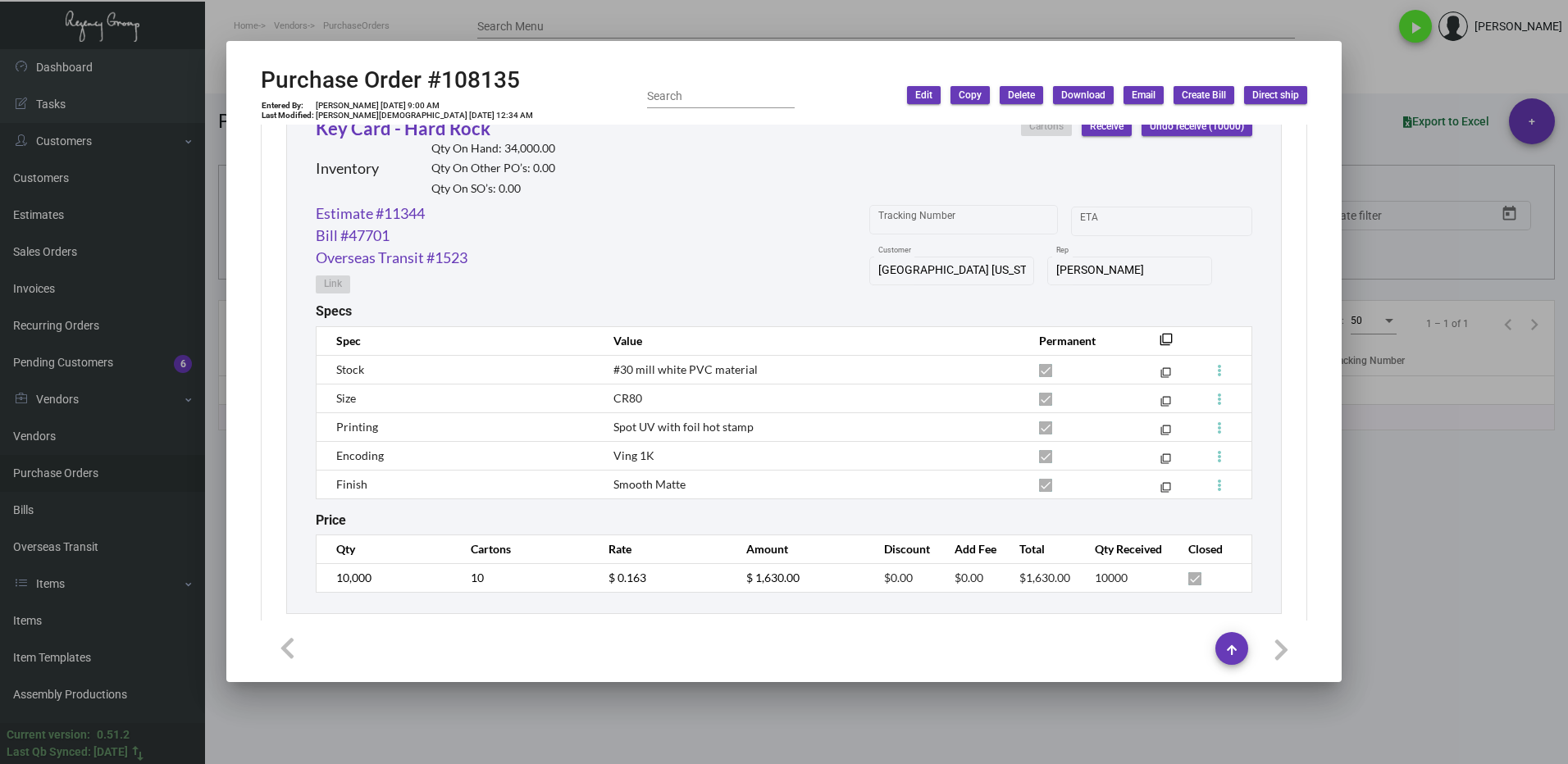
scroll to position [1148, 0]
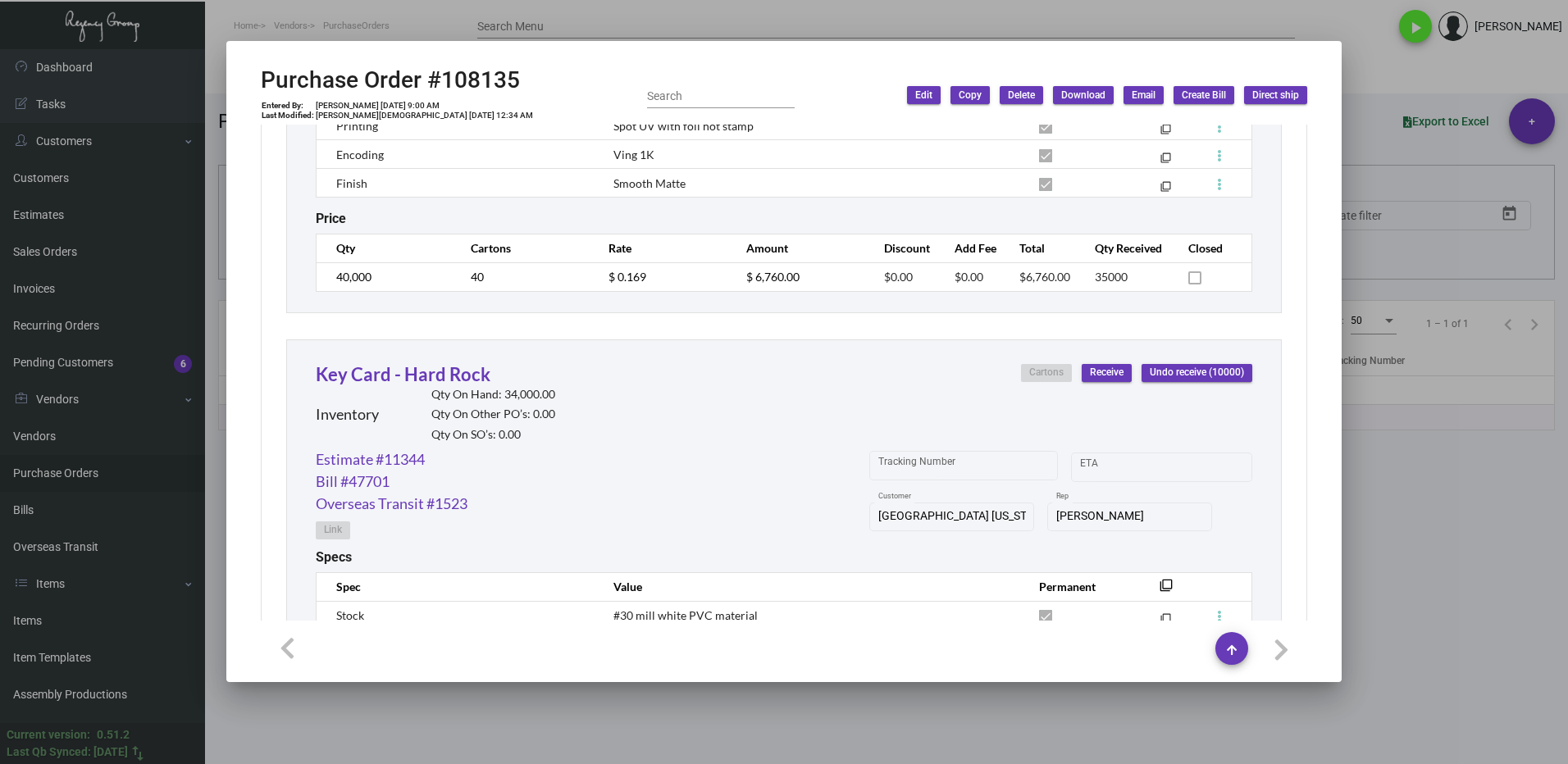
click at [1419, 487] on div at bounding box center [784, 382] width 1568 height 764
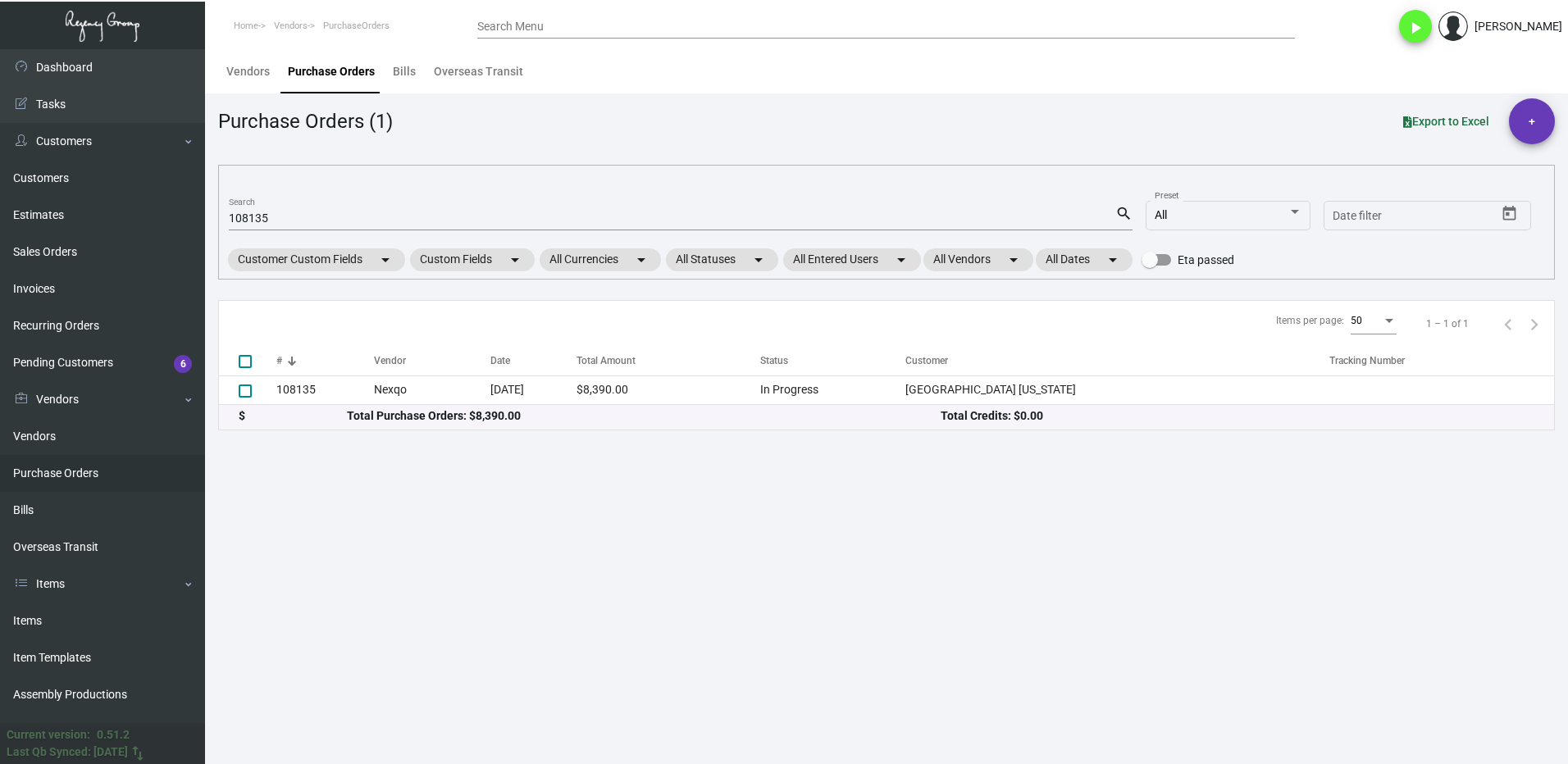
click at [309, 210] on div "108135 Search" at bounding box center [671, 217] width 886 height 26
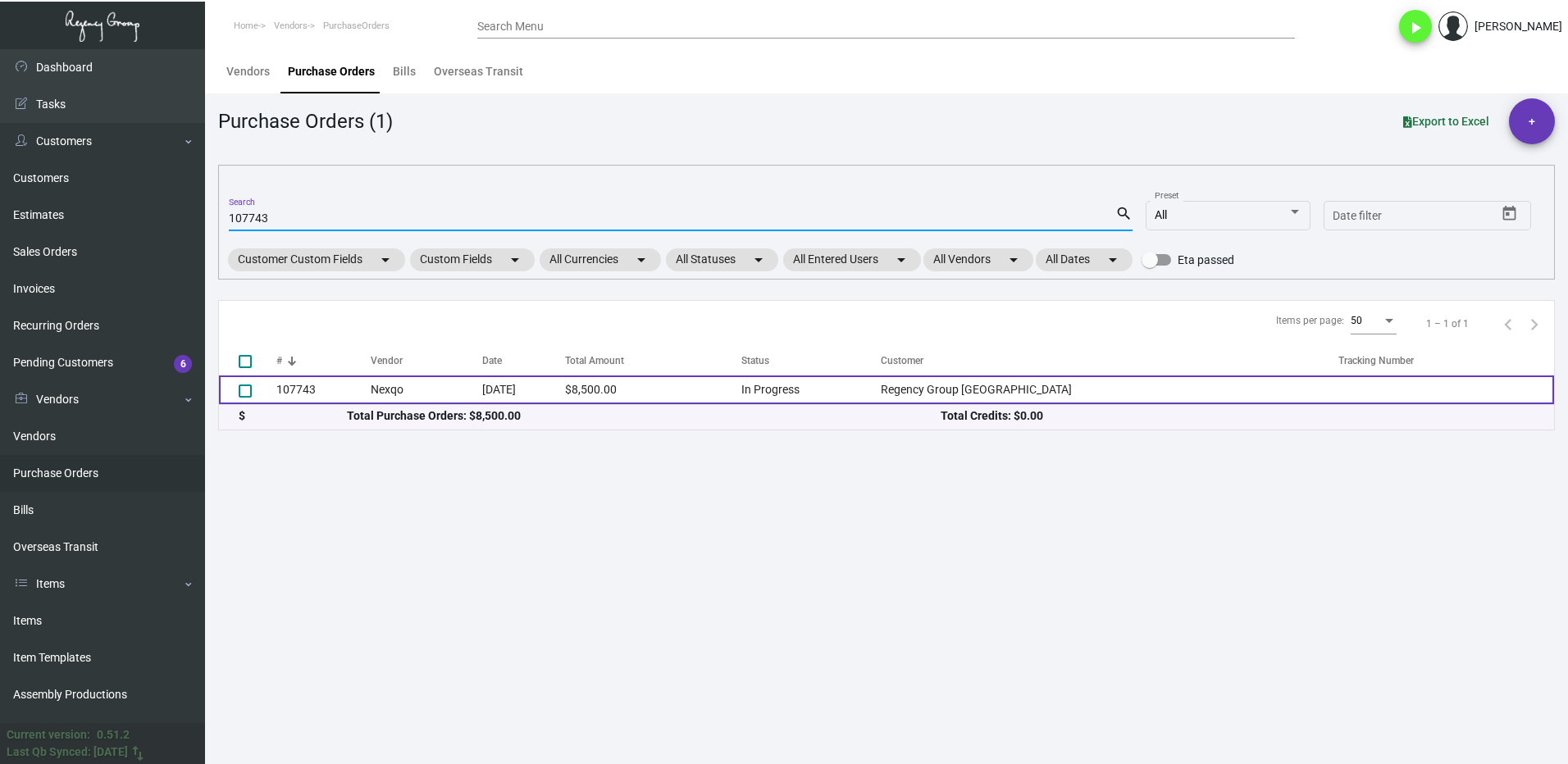
type input "107743"
click at [332, 396] on td "107743" at bounding box center [323, 390] width 95 height 28
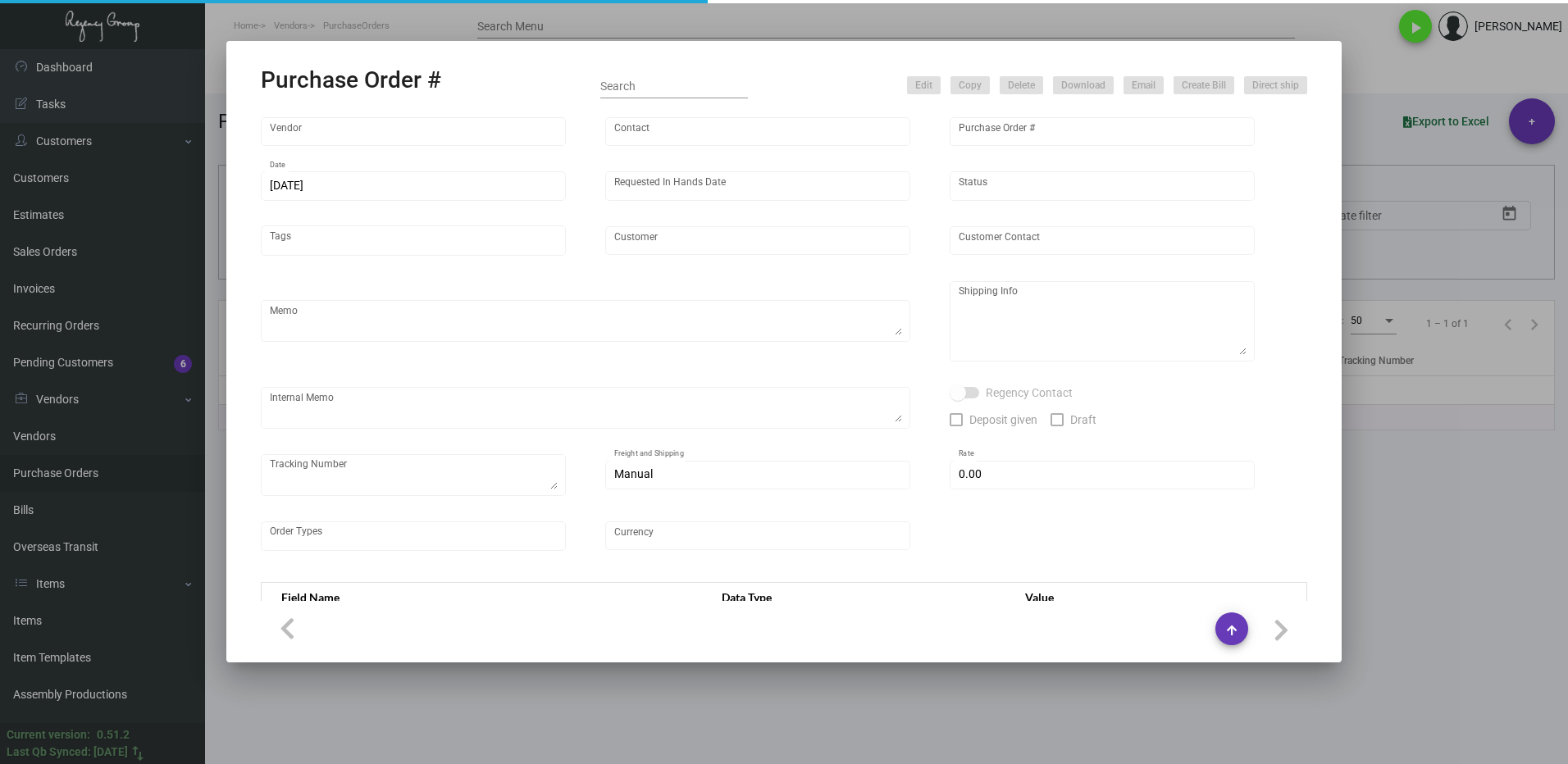
type input "Nexqo"
type input "[PERSON_NAME]"
type input "107743"
type input "[DATE]"
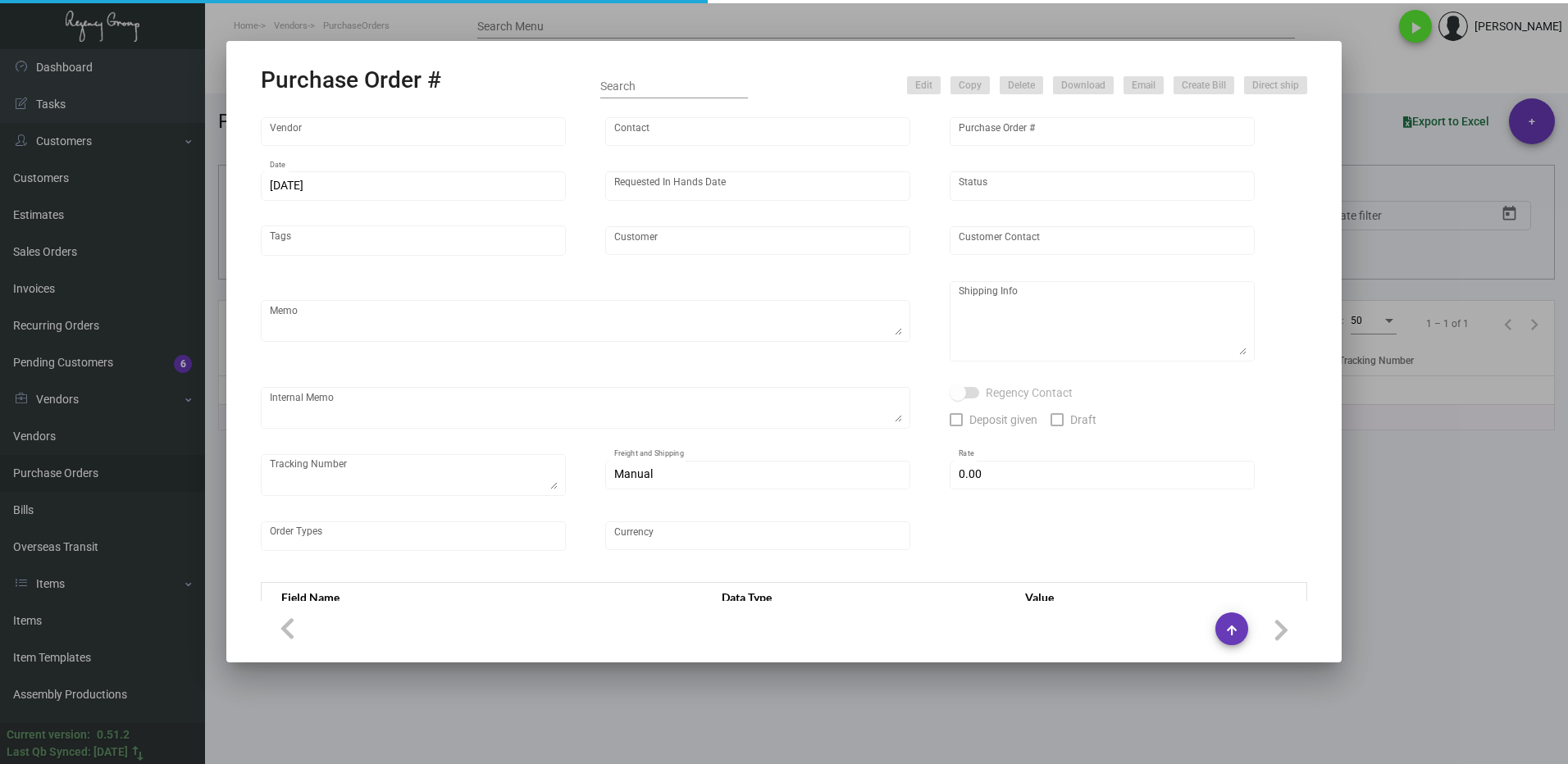
type input "Regency Group [GEOGRAPHIC_DATA]"
type textarea "By boat to our NJ warehouse."
type textarea "Regency Group NJ - [PERSON_NAME] [STREET_ADDRESS]"
type textarea "10/28 - 3k keys requested to be shipped by air."
checkbox input "true"
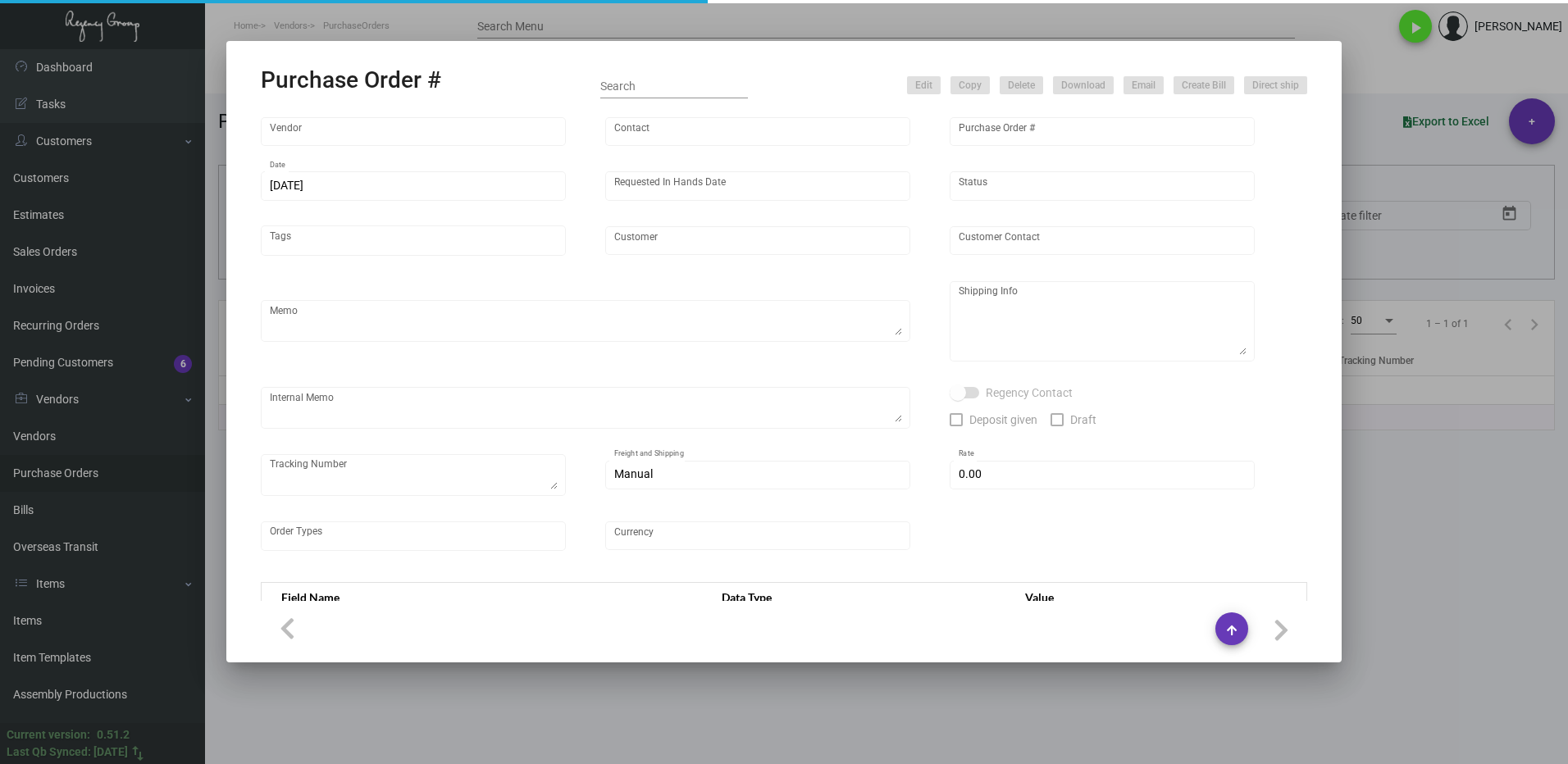
type input "$ 0.00"
type input "United States Dollar $"
type input "$ 0.085"
type input "$ 8,500.00"
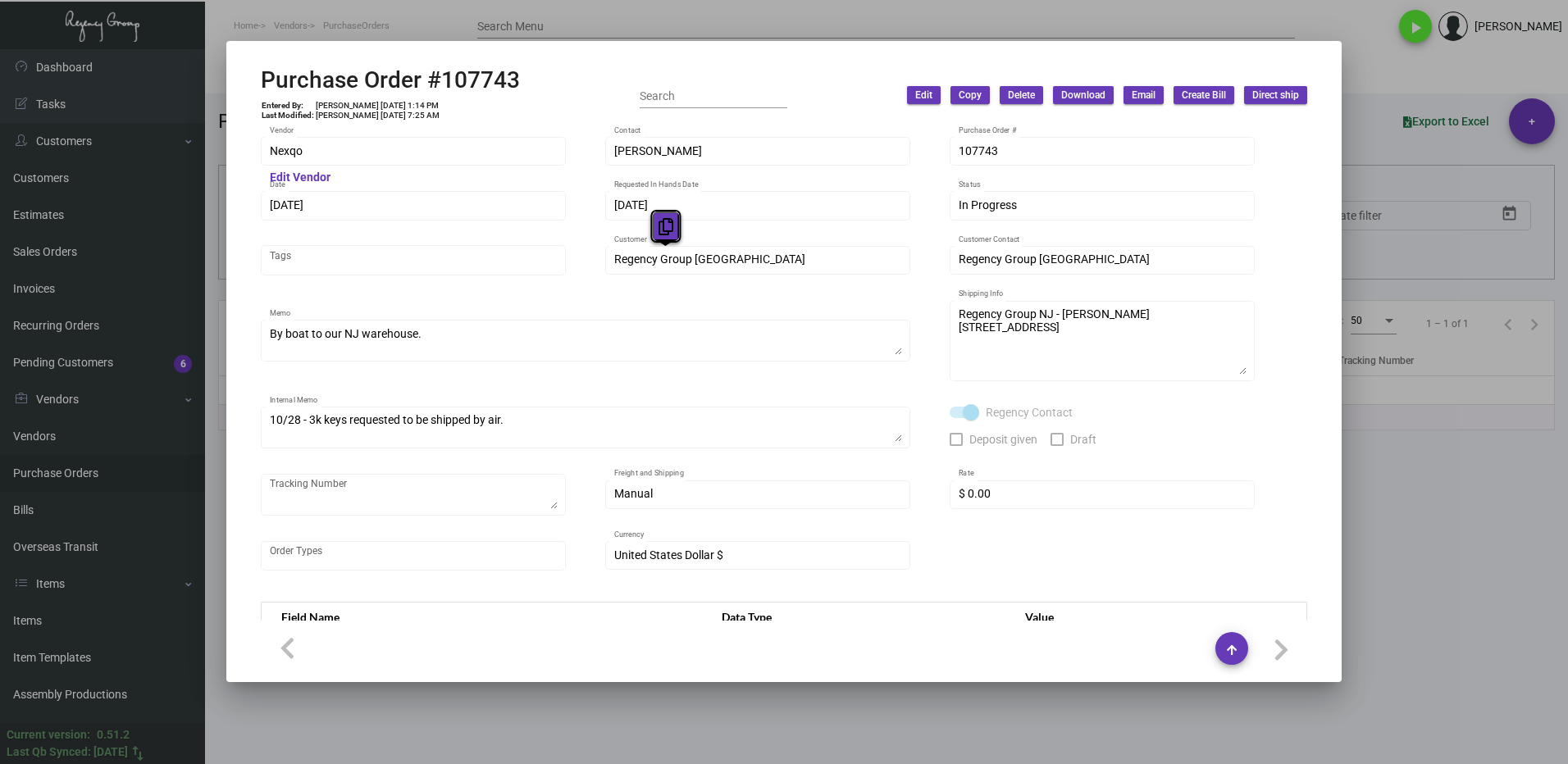
click at [654, 227] on button at bounding box center [665, 226] width 27 height 29
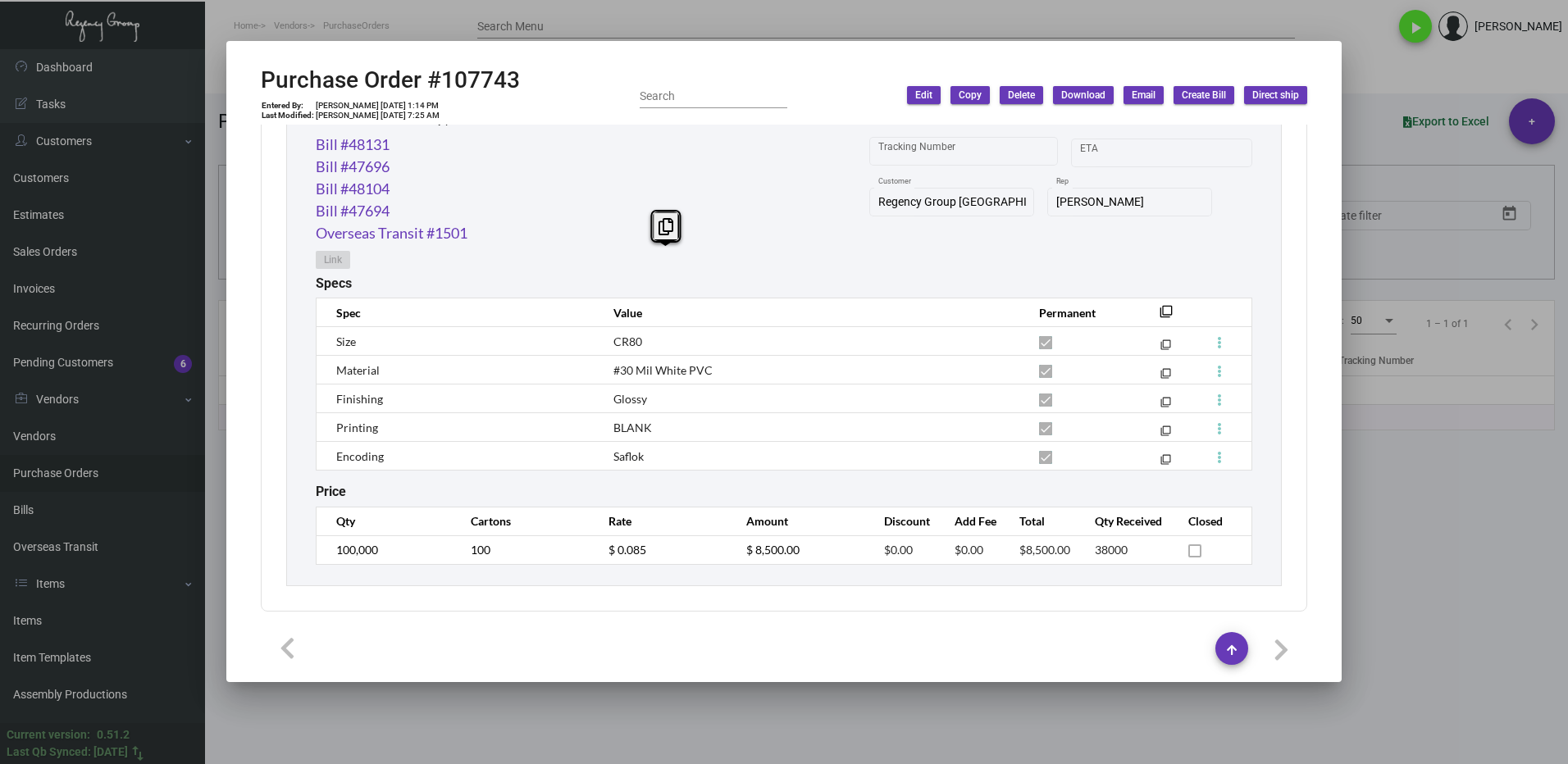
scroll to position [539, 0]
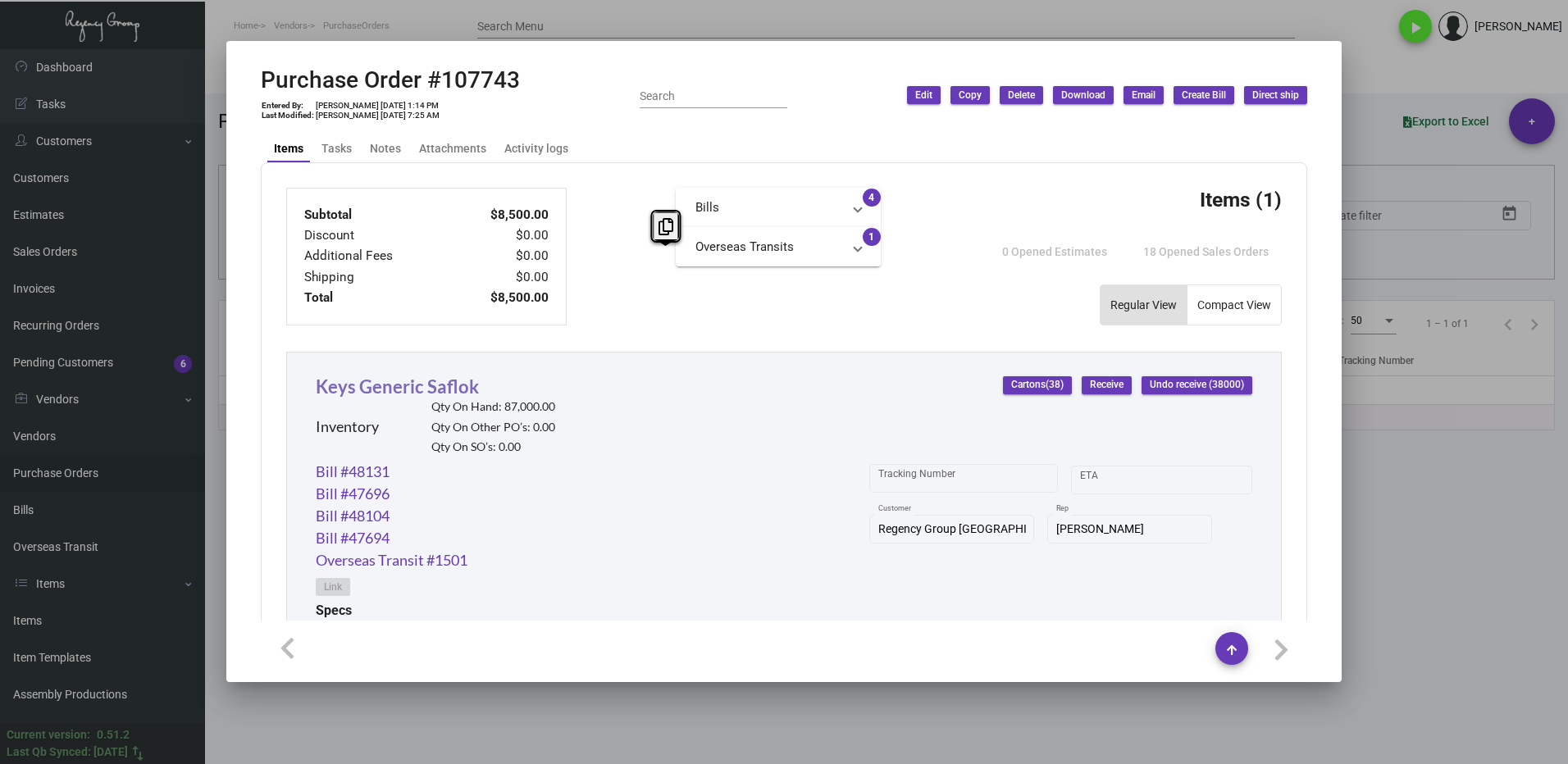
click at [402, 392] on link "Keys Generic Saflok" at bounding box center [397, 386] width 164 height 22
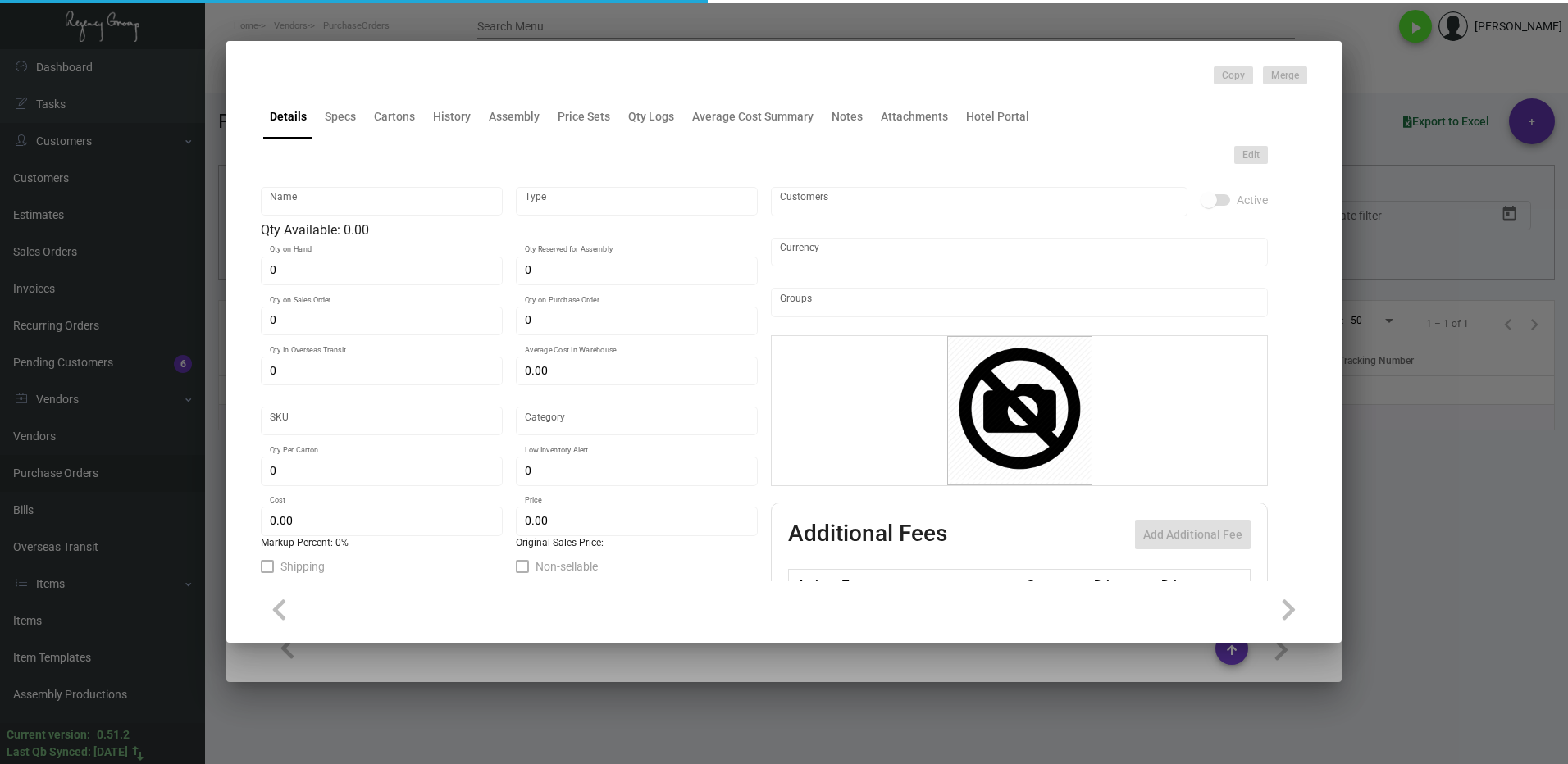
type input "Keys Generic Saflok"
type input "Inventory"
type input "87,000"
type input "62,000"
type input "186,000"
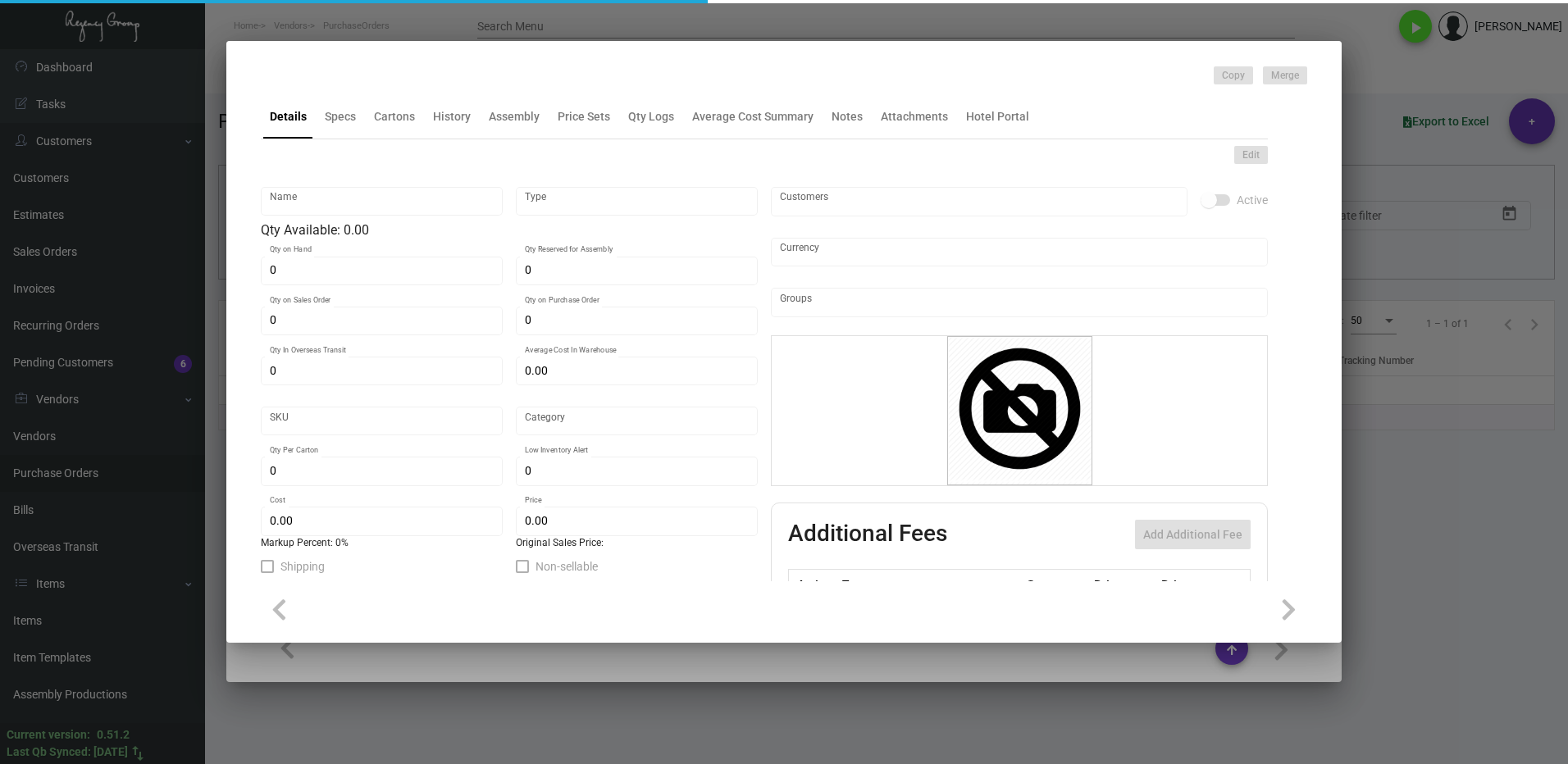
type input "$ 0.5075"
type input "2647"
type input "Standard"
type input "1,000"
type input "15,000"
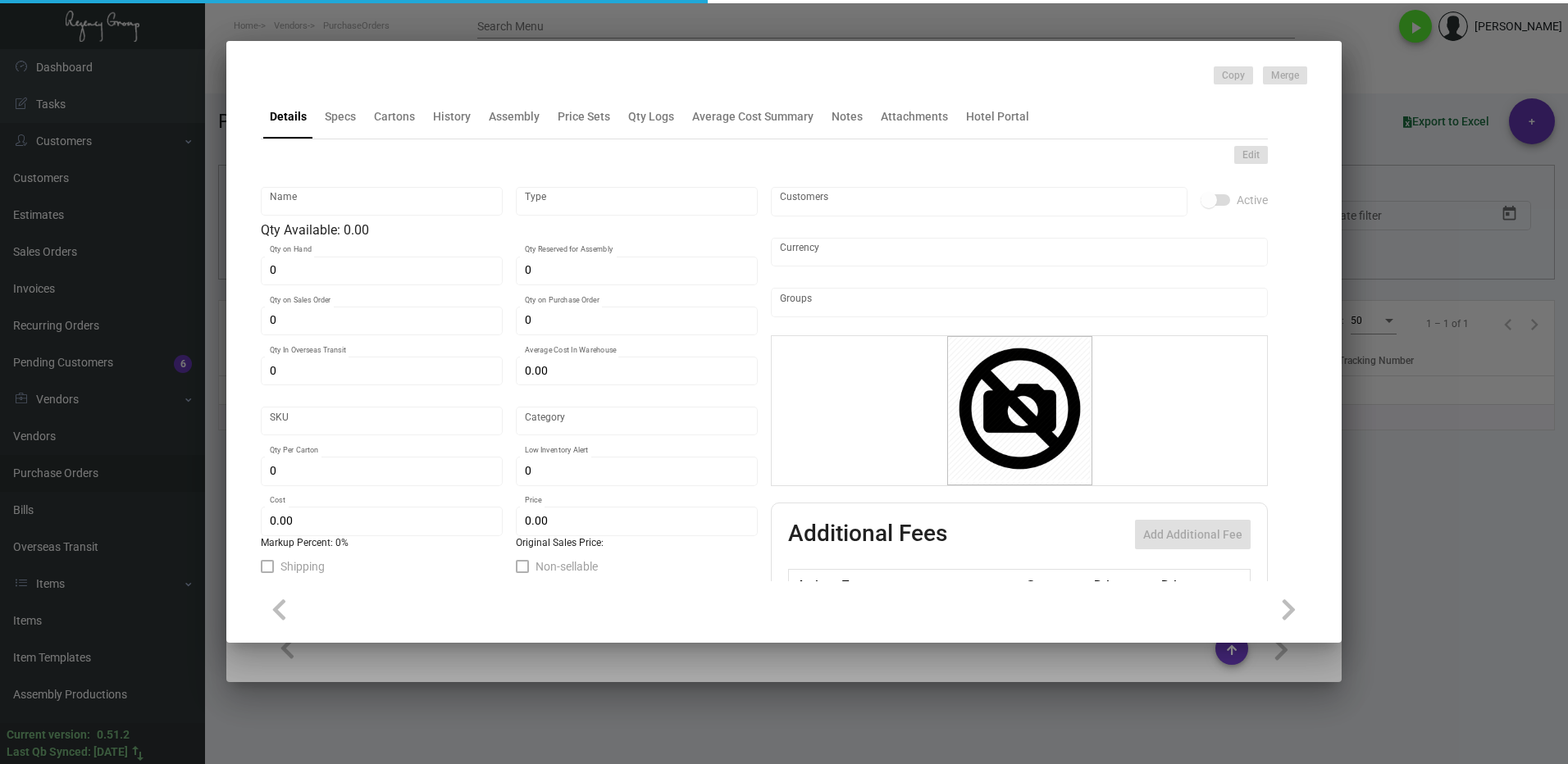
type input "$ 0.085"
type input "$ 0.24"
type textarea "Key Cards - GENERIC: size CR80, #30 mill white Generic PVC plastic card, RFID c…"
checkbox input "true"
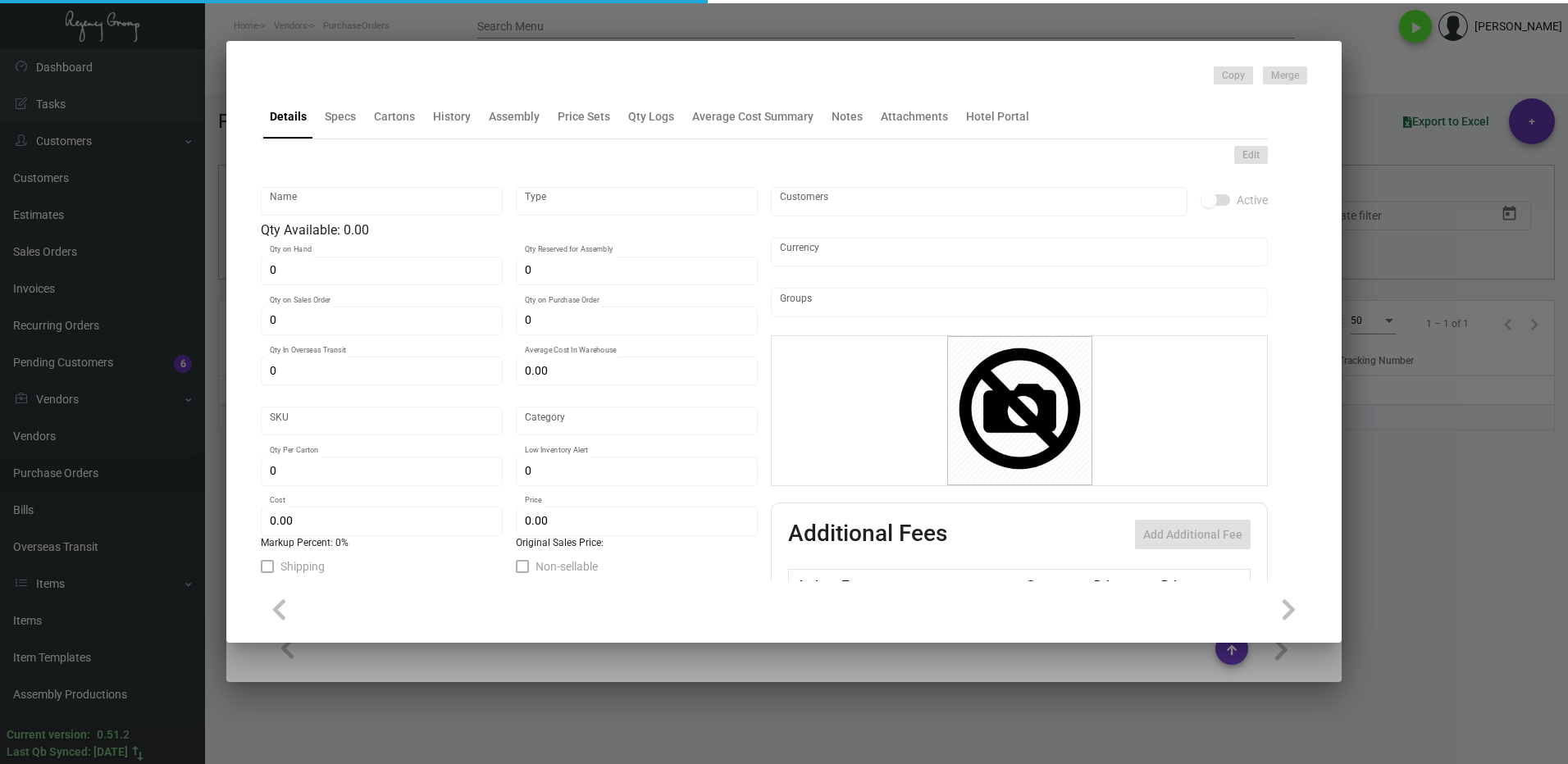
checkbox input "true"
type input "United States Dollar $"
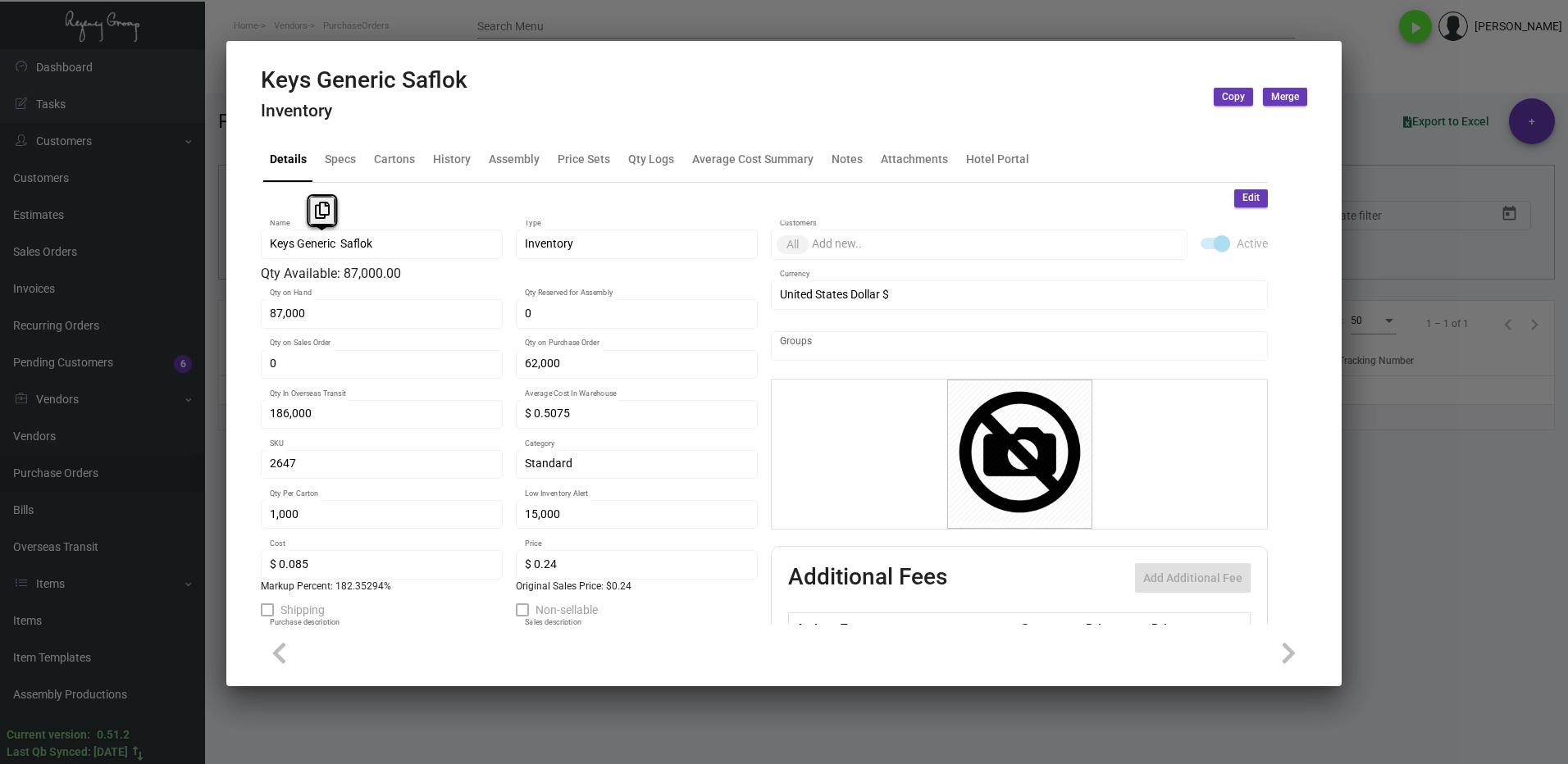
click at [262, 254] on div "Keys Generic Saflok Name" at bounding box center [382, 243] width 242 height 32
click at [315, 210] on icon at bounding box center [322, 210] width 15 height 17
click at [1382, 422] on div at bounding box center [784, 382] width 1568 height 764
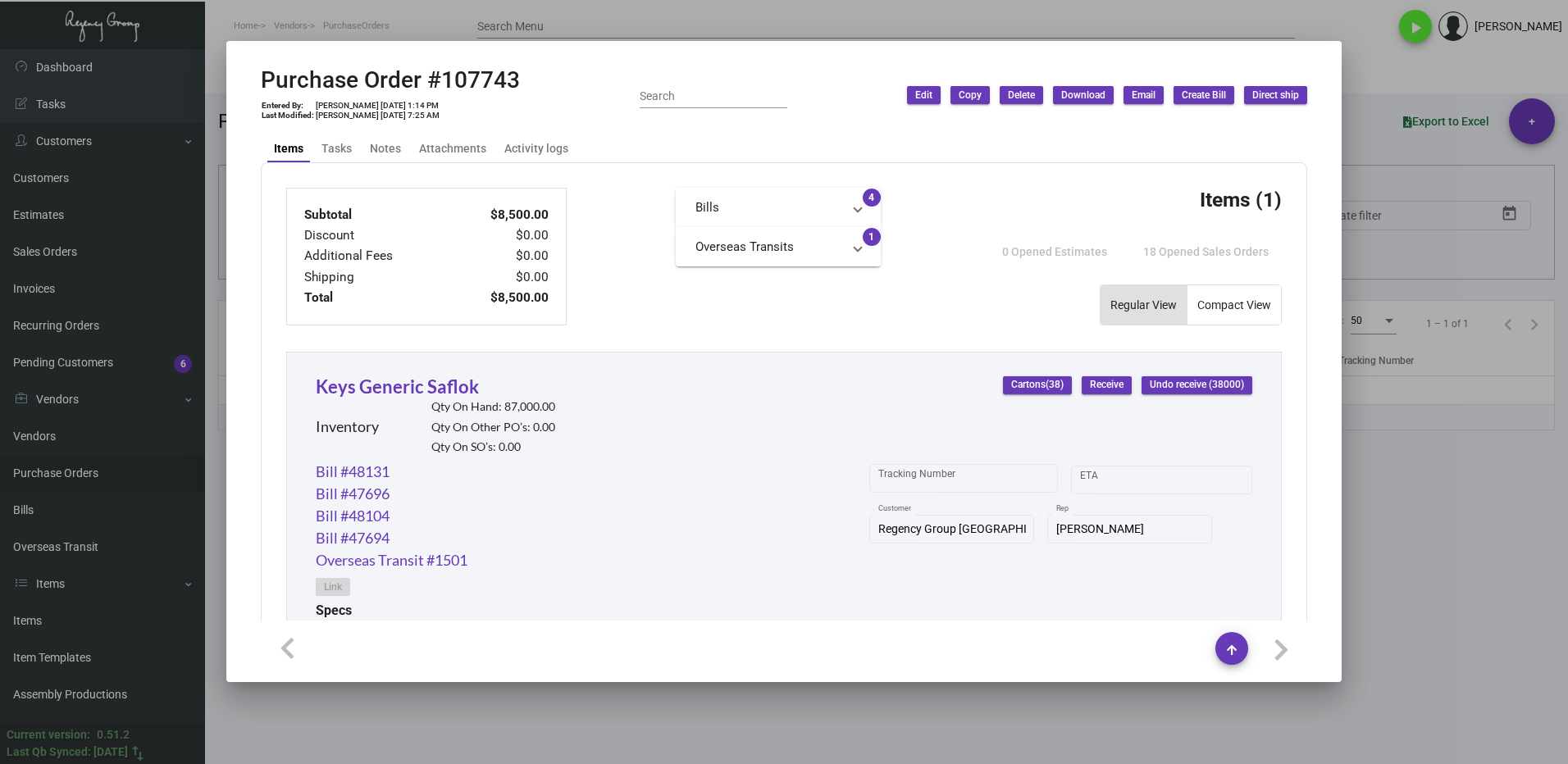
drag, startPoint x: 1420, startPoint y: 539, endPoint x: 706, endPoint y: 361, distance: 735.9
click at [1420, 537] on div at bounding box center [784, 382] width 1568 height 764
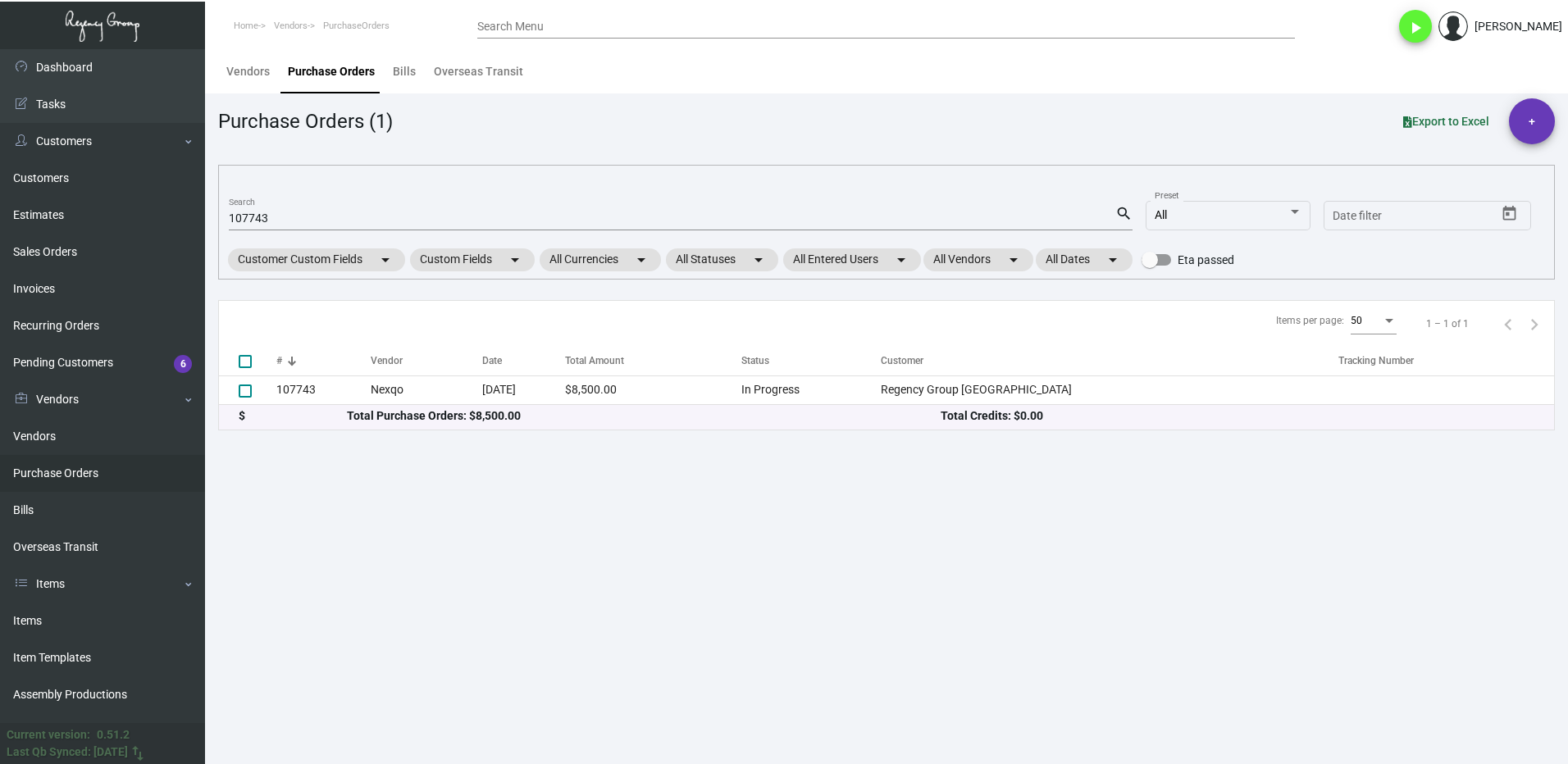
click at [284, 219] on input "107743" at bounding box center [671, 219] width 886 height 13
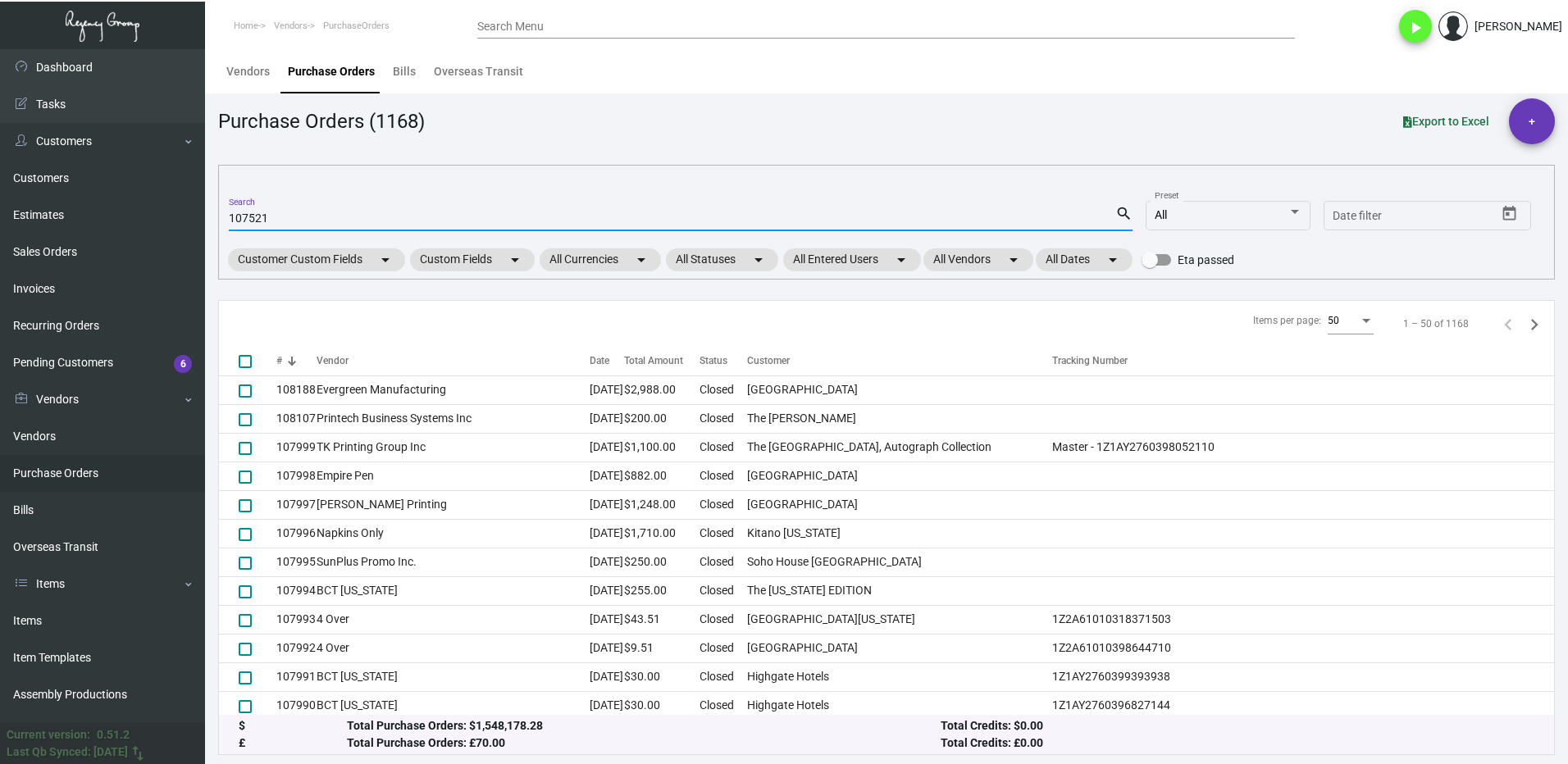
type input "107521"
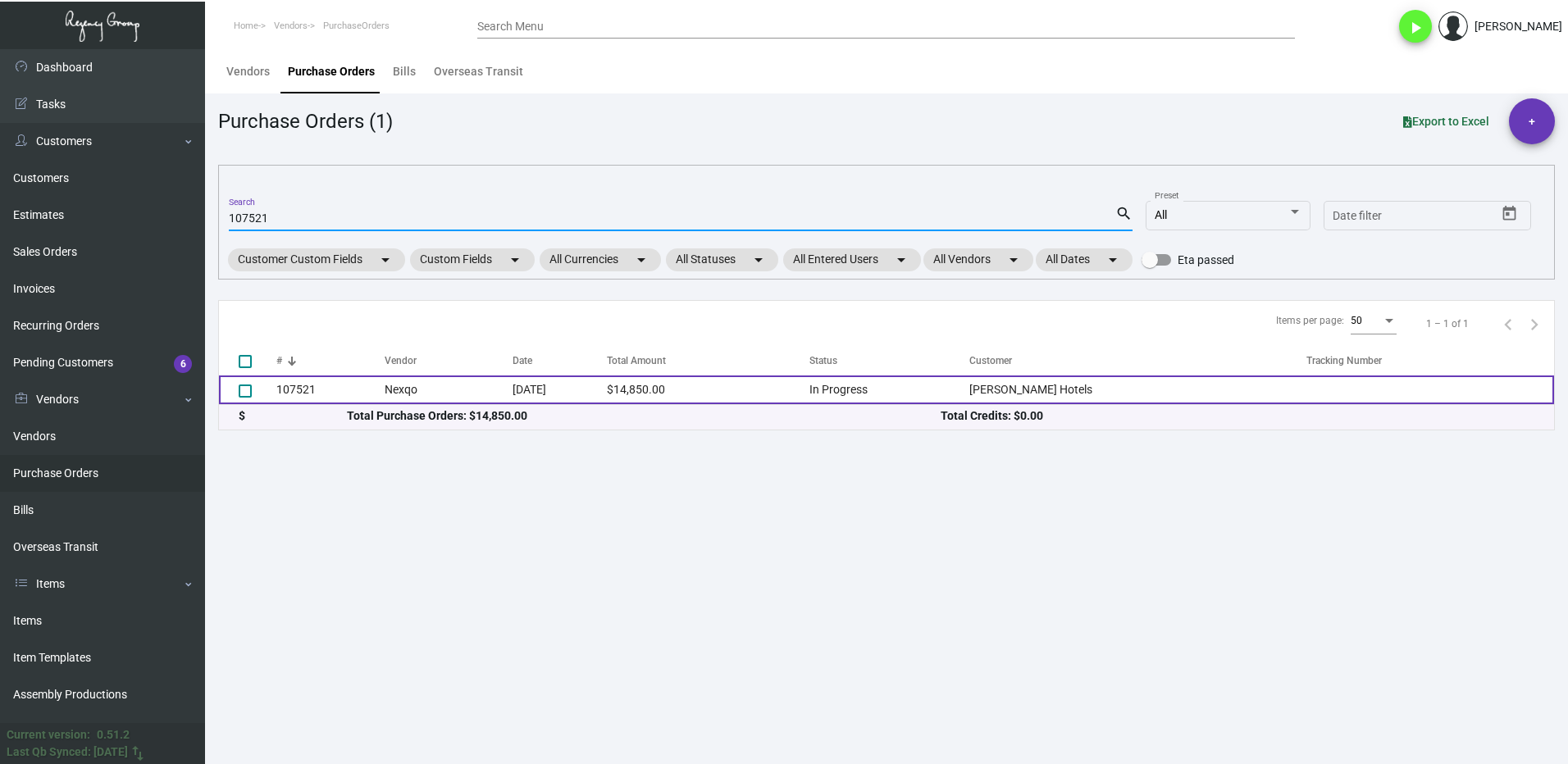
click at [310, 391] on td "107521" at bounding box center [330, 390] width 108 height 28
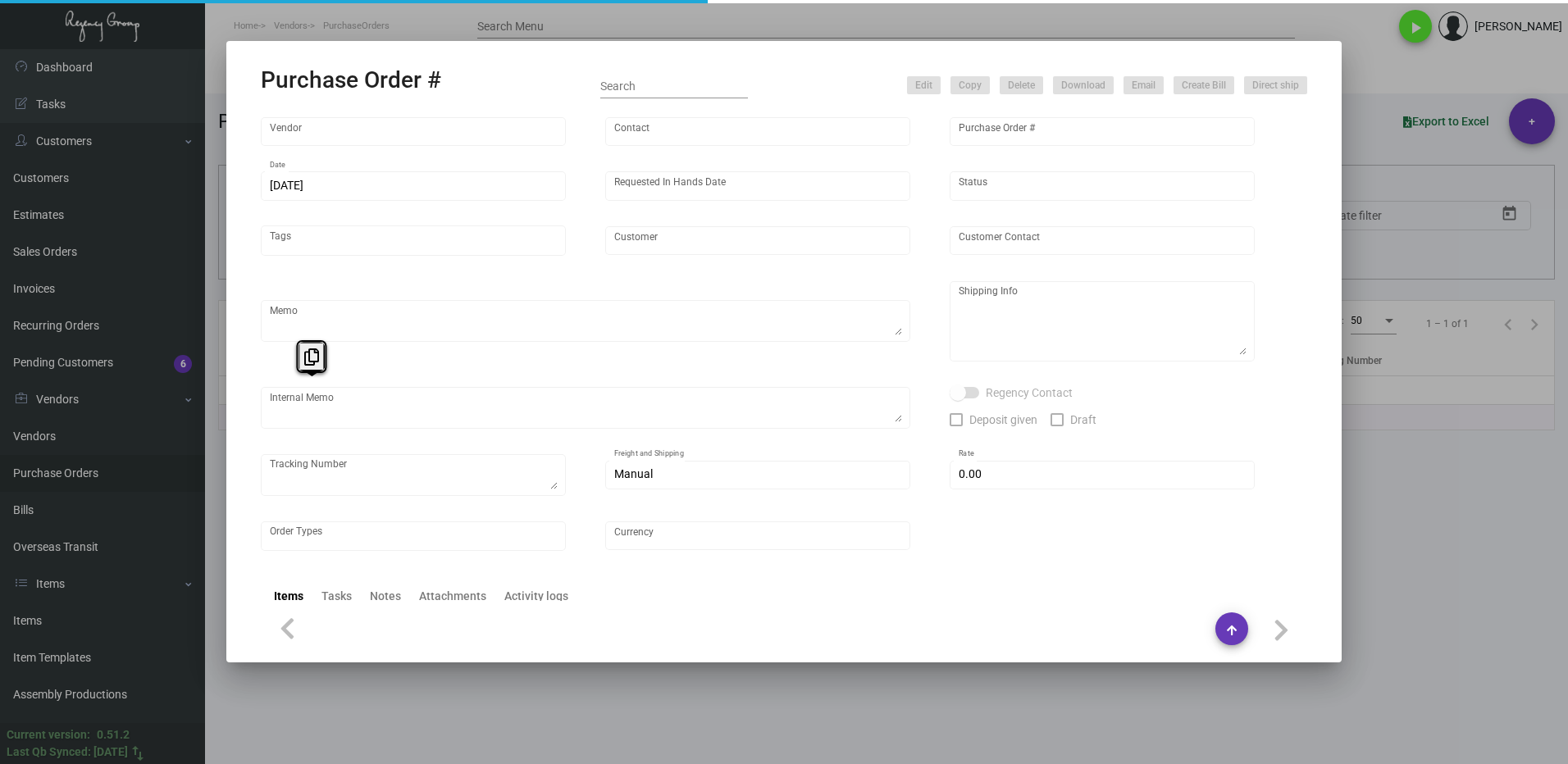
type input "Nexqo"
type input "[PERSON_NAME]"
type input "107521"
type input "[DATE]"
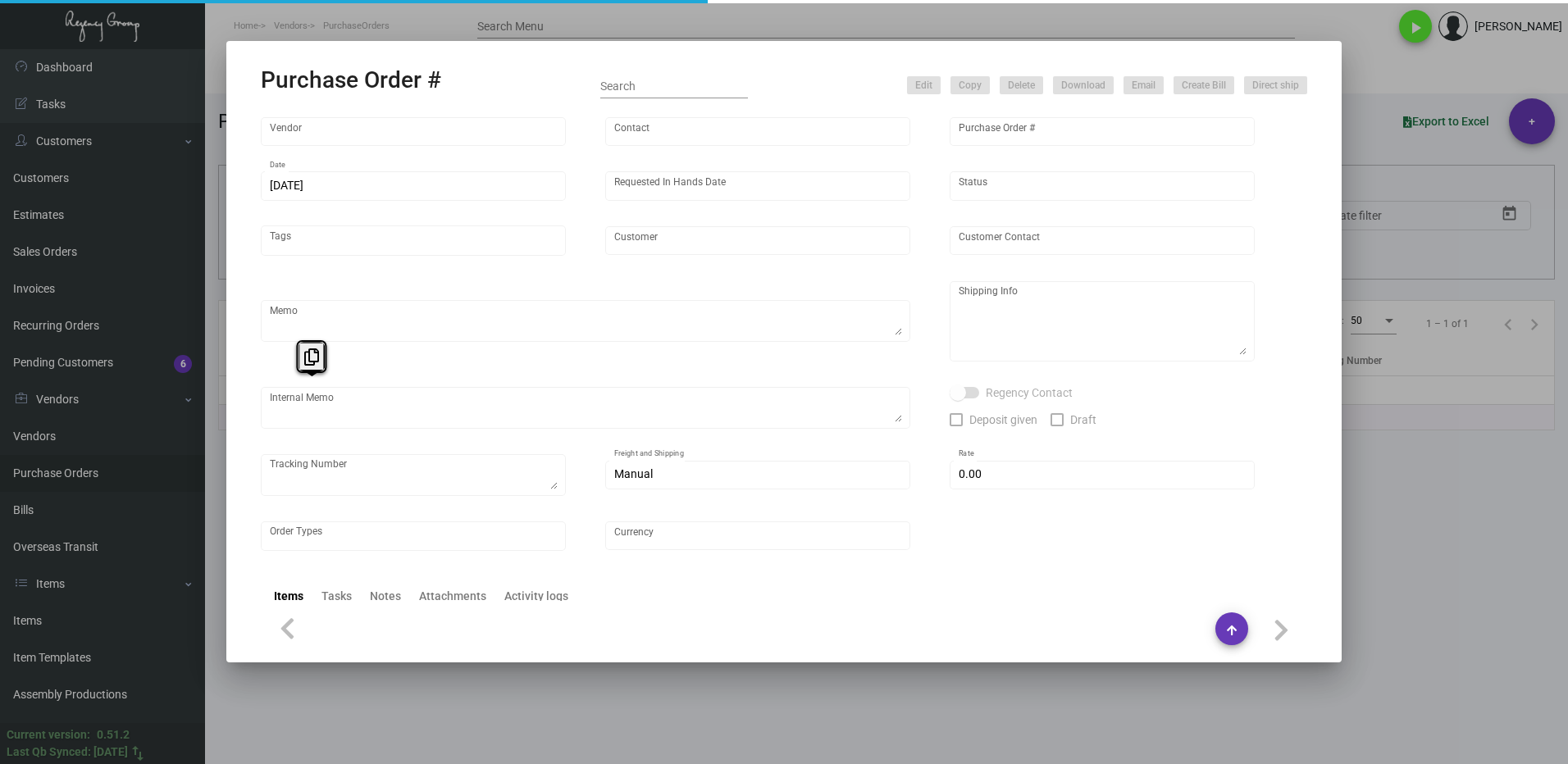
type input "[PERSON_NAME] Hotels"
type textarea "Please ship 25k right away, by boat to our NJ warehouse. For the remaining quan…"
type textarea "Regency Group NJ - [PERSON_NAME] [STREET_ADDRESS]"
checkbox input "true"
type input "$ 0.00"
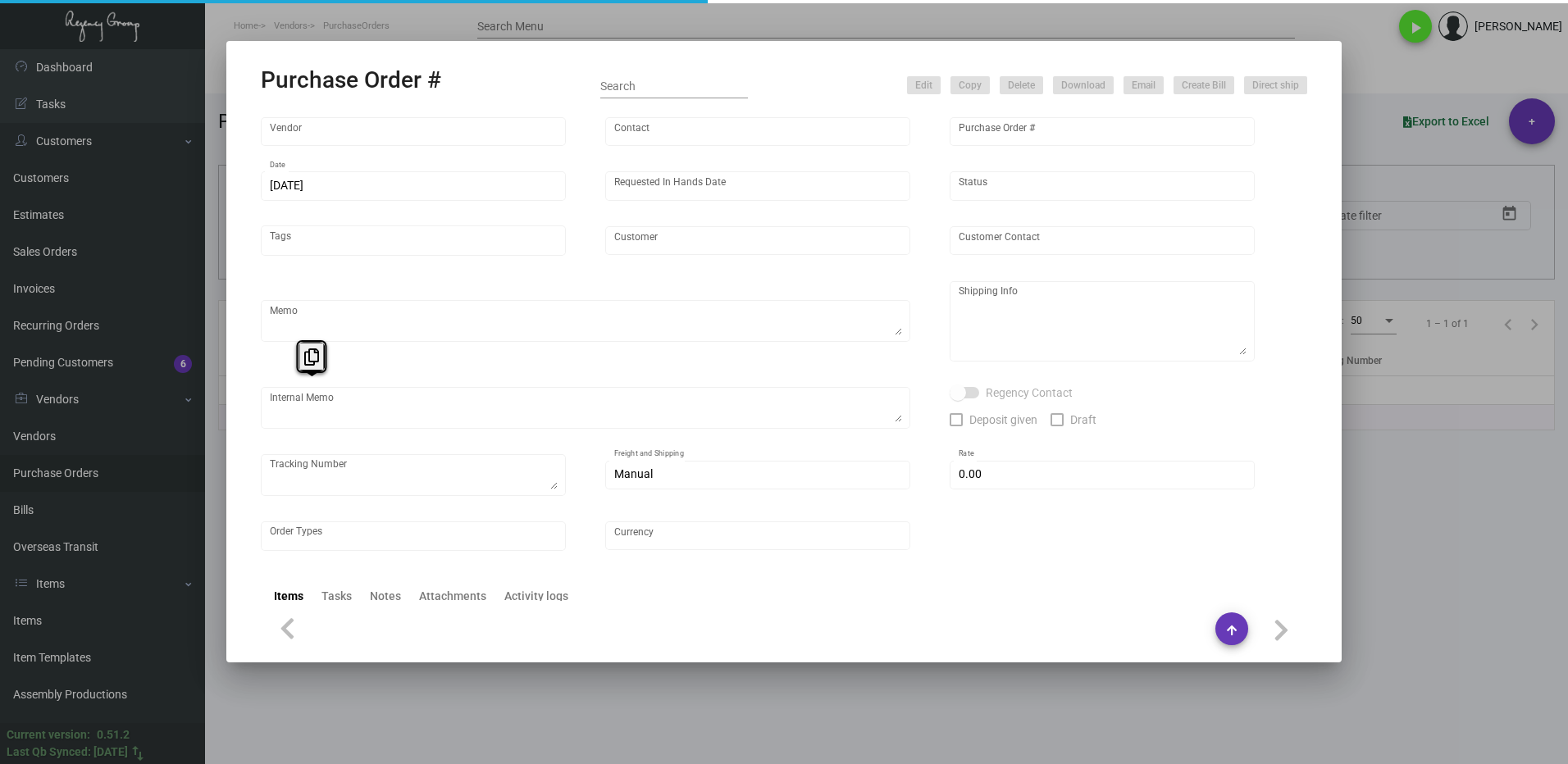
type input "United States Dollar $"
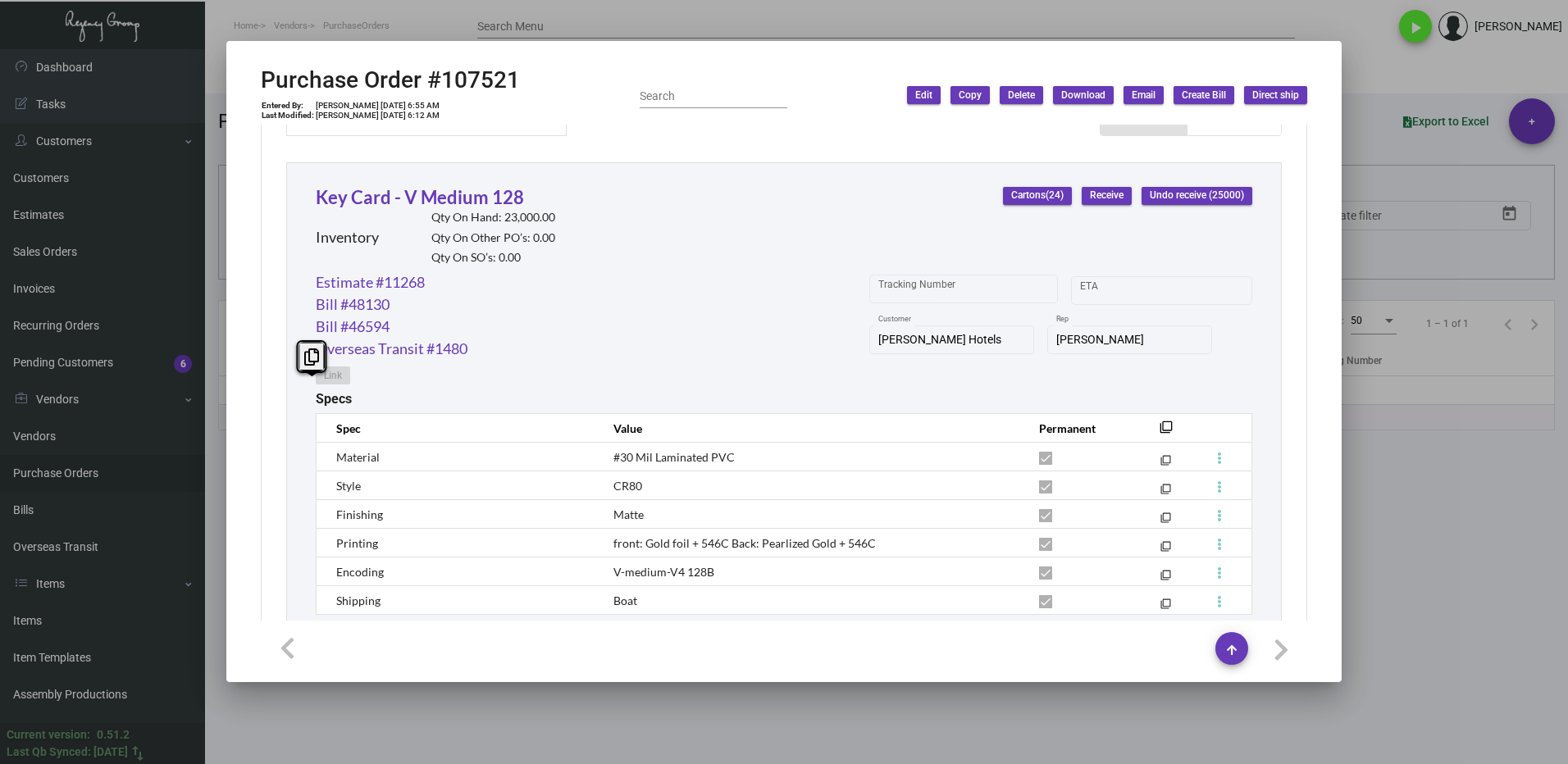
scroll to position [873, 0]
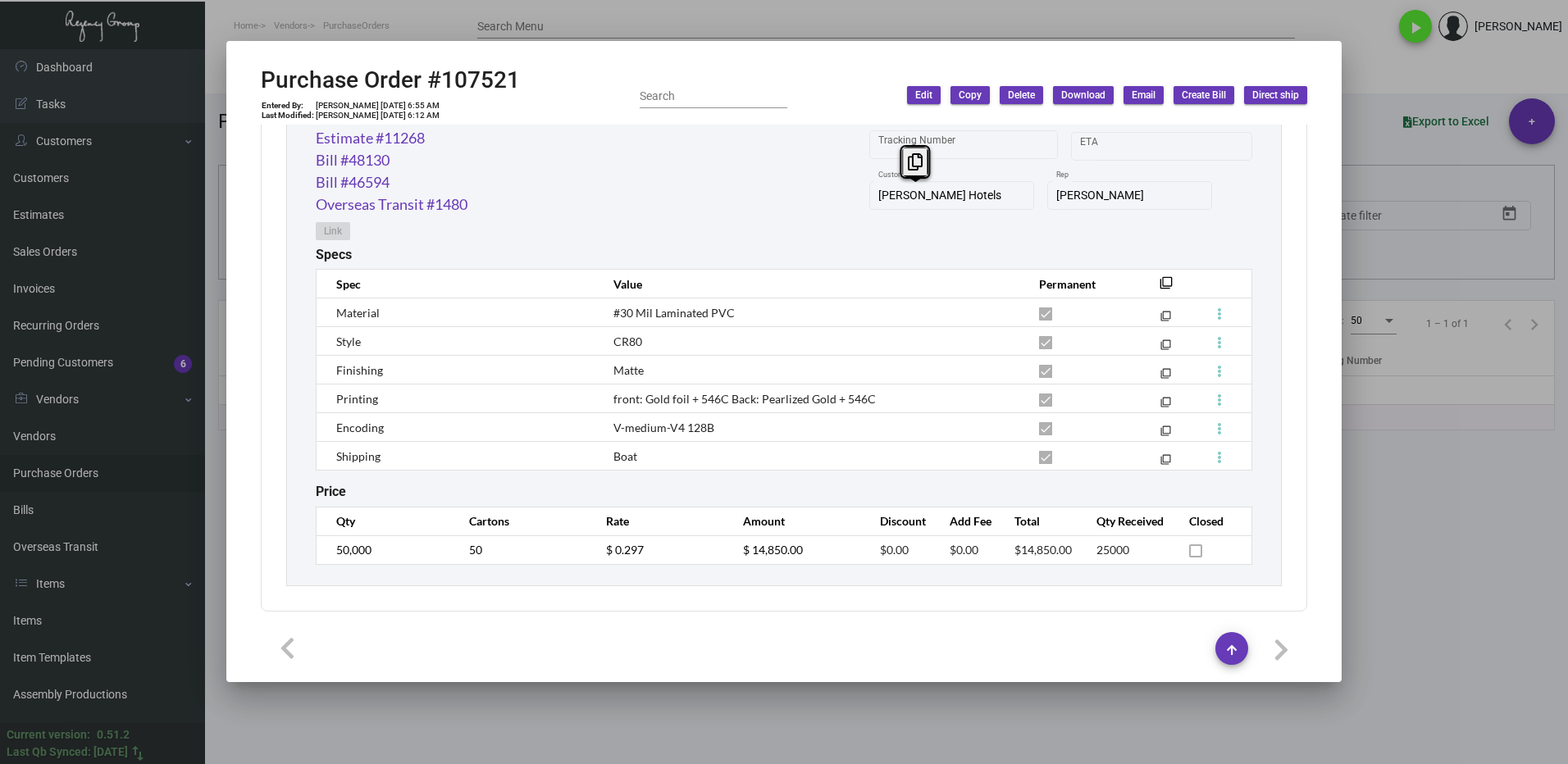
click at [869, 205] on div "[PERSON_NAME] Hotels Customer" at bounding box center [951, 194] width 165 height 32
click at [900, 164] on button at bounding box center [912, 161] width 27 height 29
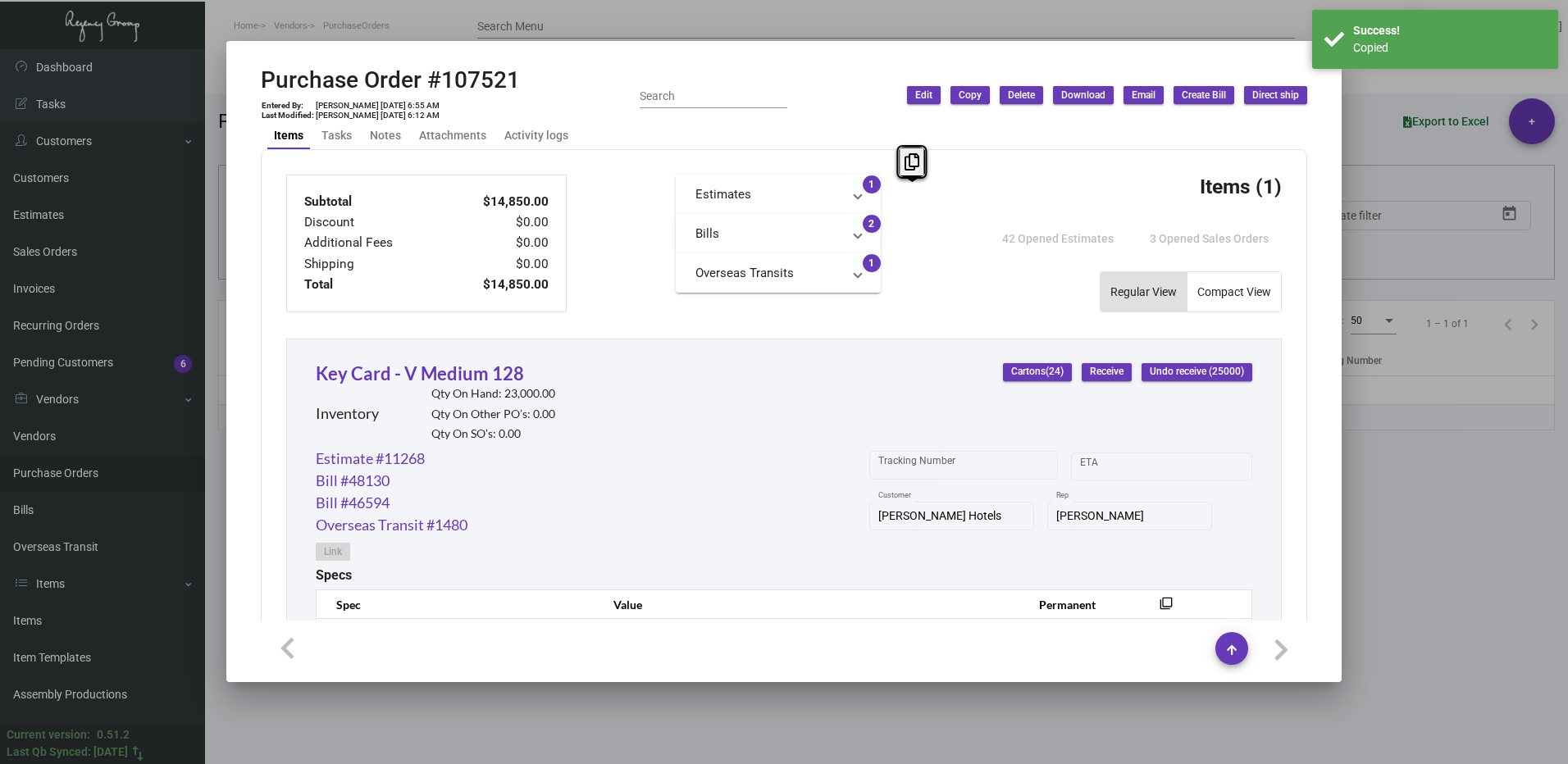
scroll to position [545, 0]
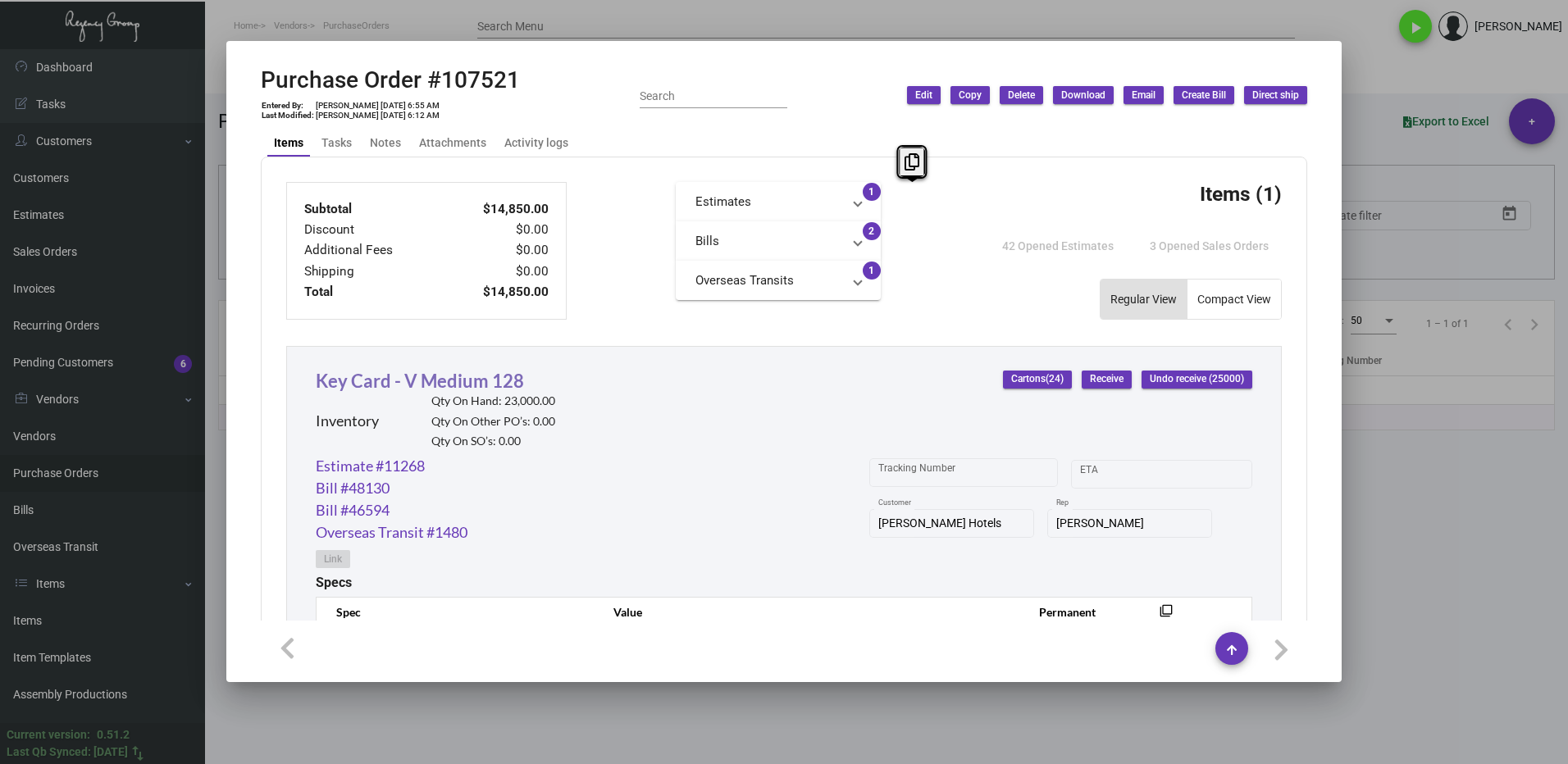
click at [410, 382] on link "Key Card - V Medium 128" at bounding box center [420, 380] width 208 height 22
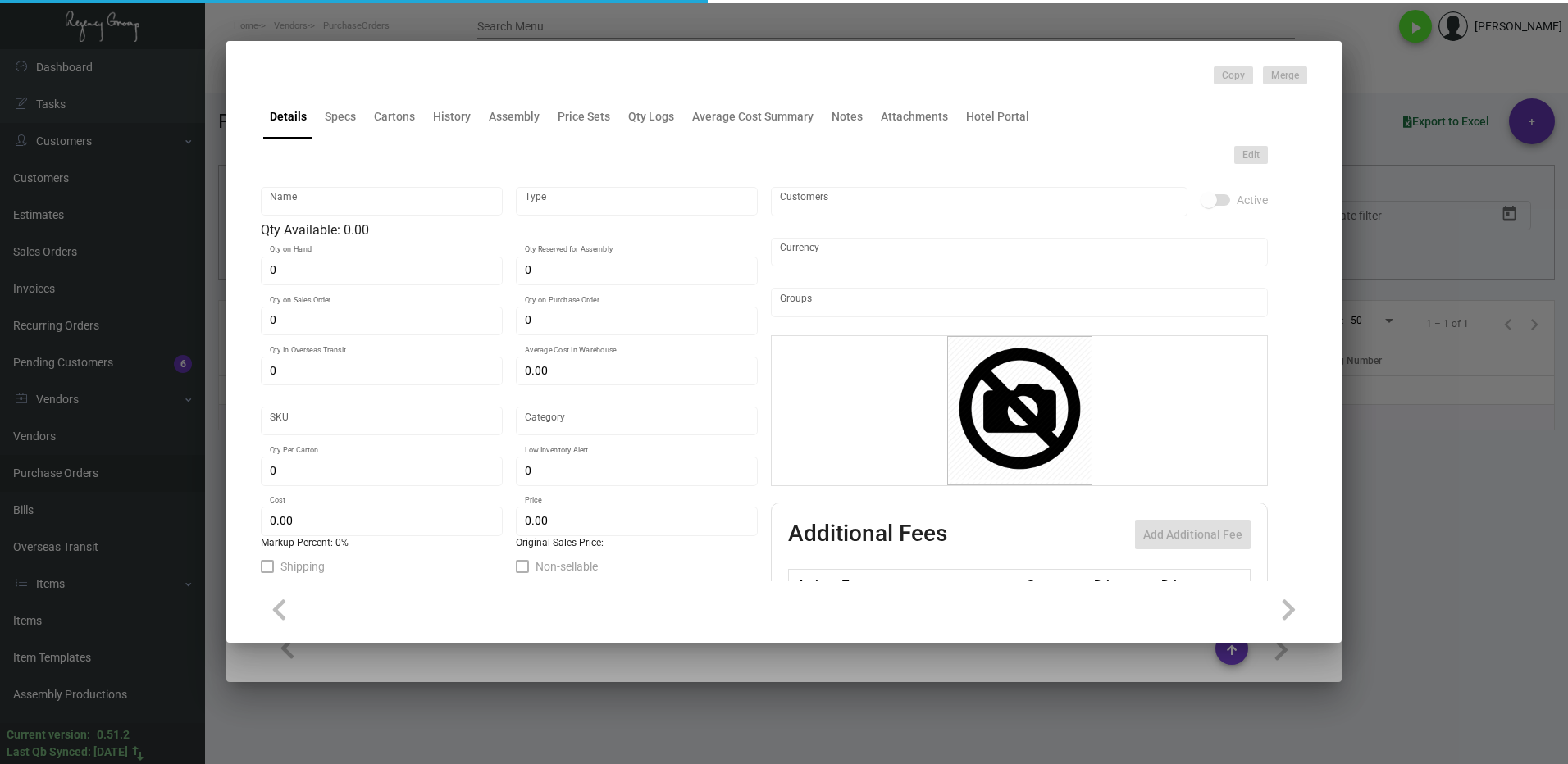
type input "Key Card - V Medium 128"
type input "Inventory"
type input "23,000"
type input "25,000"
type input "$ 0.30795"
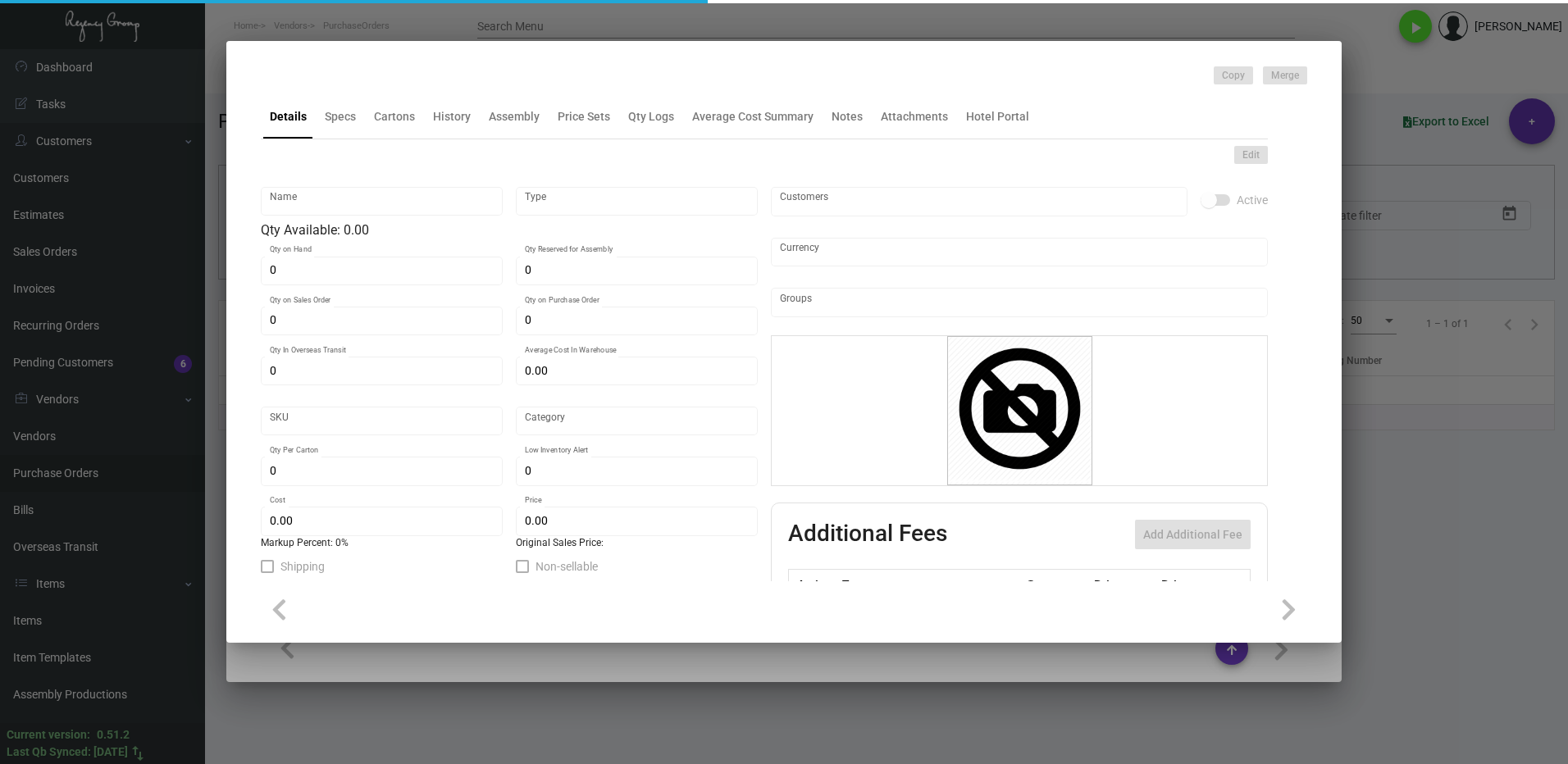
type input "3126"
type input "Standard"
type input "1,000"
type input "7,500"
type input "$ 0.297"
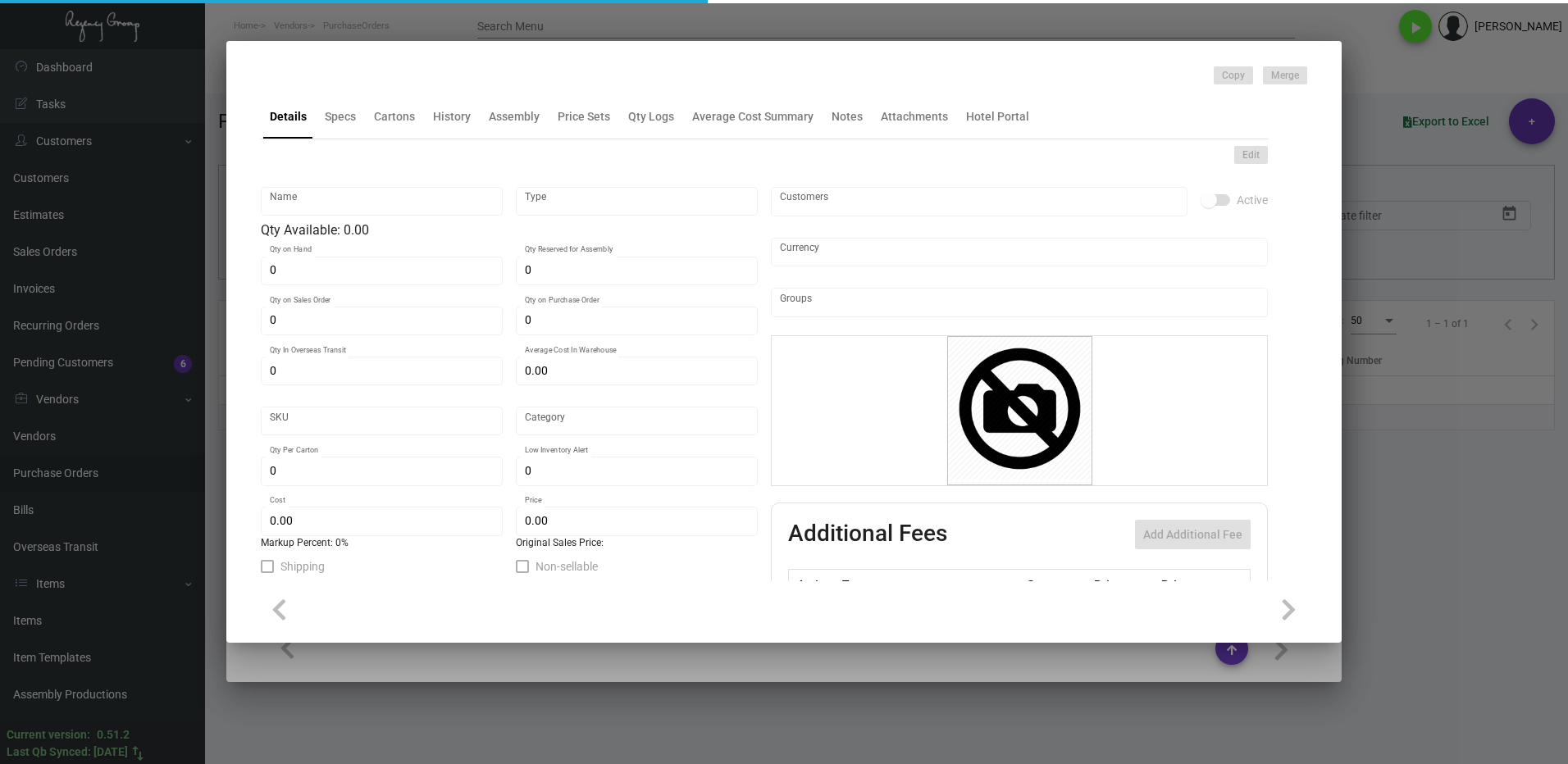
type input "$ 0.65"
type textarea "[PERSON_NAME] Keys RFID Safelok, Size 2-1/8x3-3/8 #30 mill black core dull lami…"
checkbox input "true"
type input "United States Dollar $"
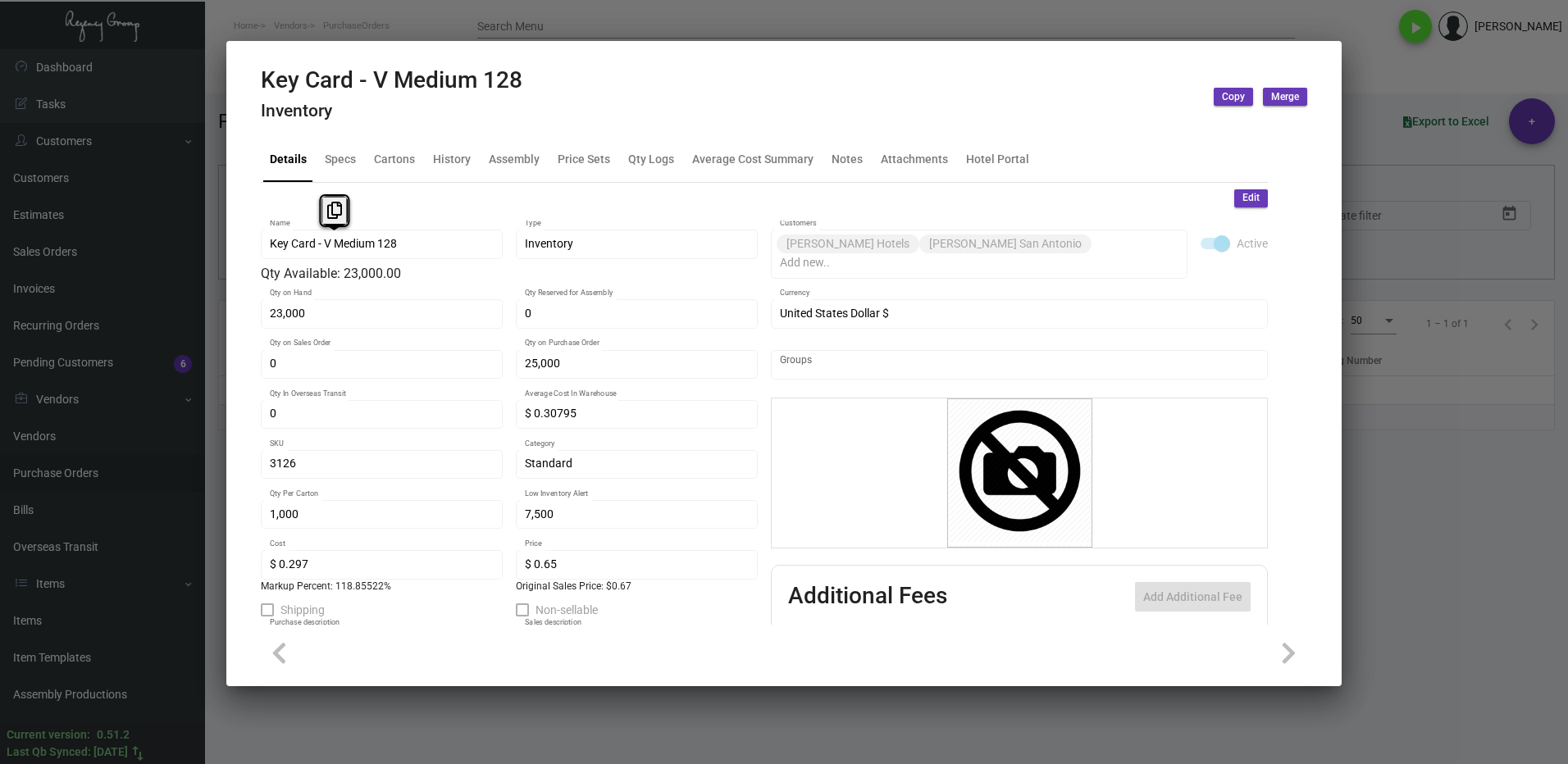
click at [263, 246] on div "Key Card - V Medium 128 Name" at bounding box center [382, 243] width 242 height 32
click at [336, 205] on icon at bounding box center [335, 210] width 15 height 17
drag, startPoint x: 1415, startPoint y: 534, endPoint x: 932, endPoint y: 405, distance: 499.9
click at [1415, 532] on div at bounding box center [784, 382] width 1568 height 764
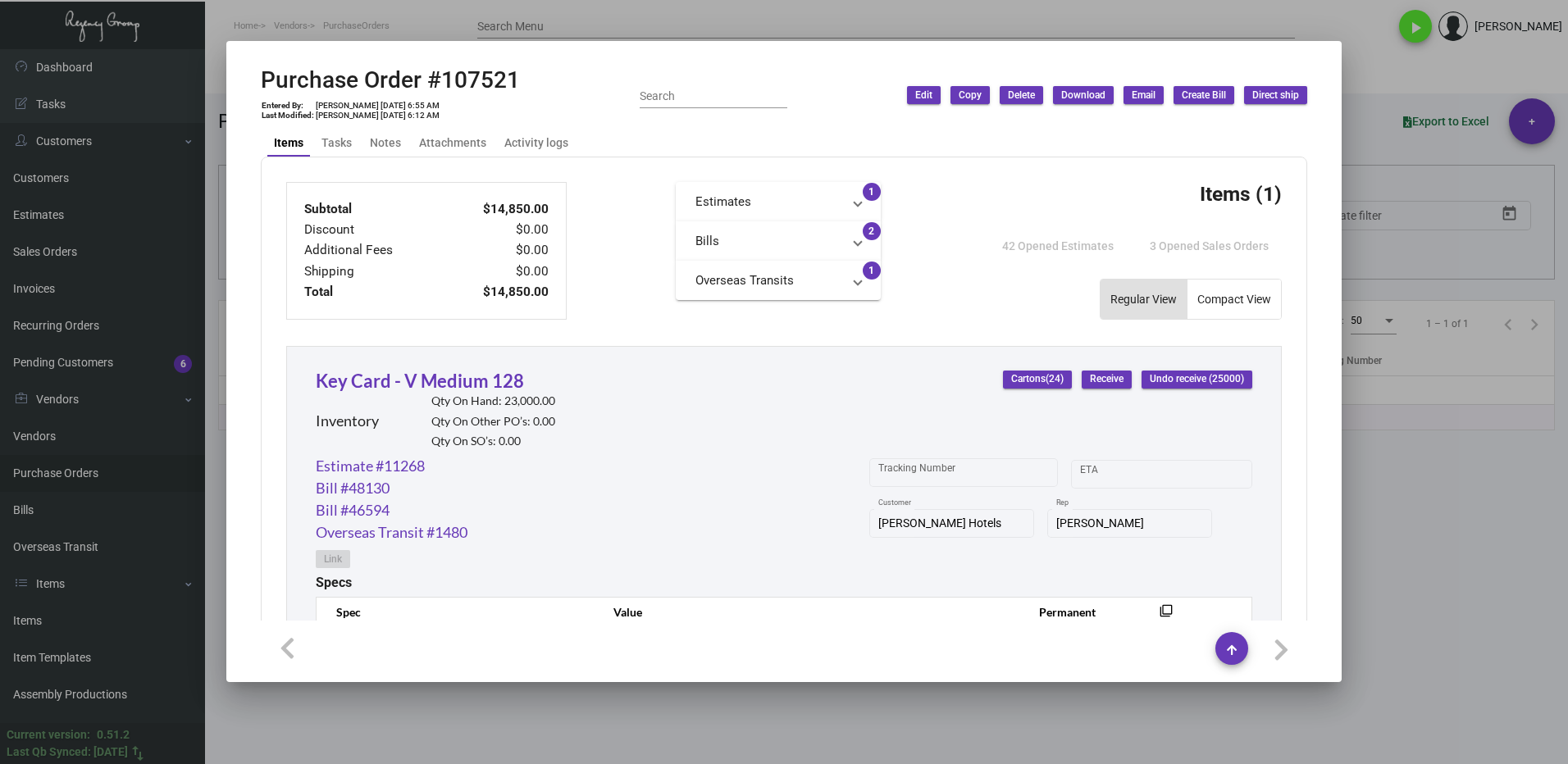
drag, startPoint x: 1403, startPoint y: 518, endPoint x: 688, endPoint y: 340, distance: 736.8
click at [1401, 515] on div at bounding box center [784, 382] width 1568 height 764
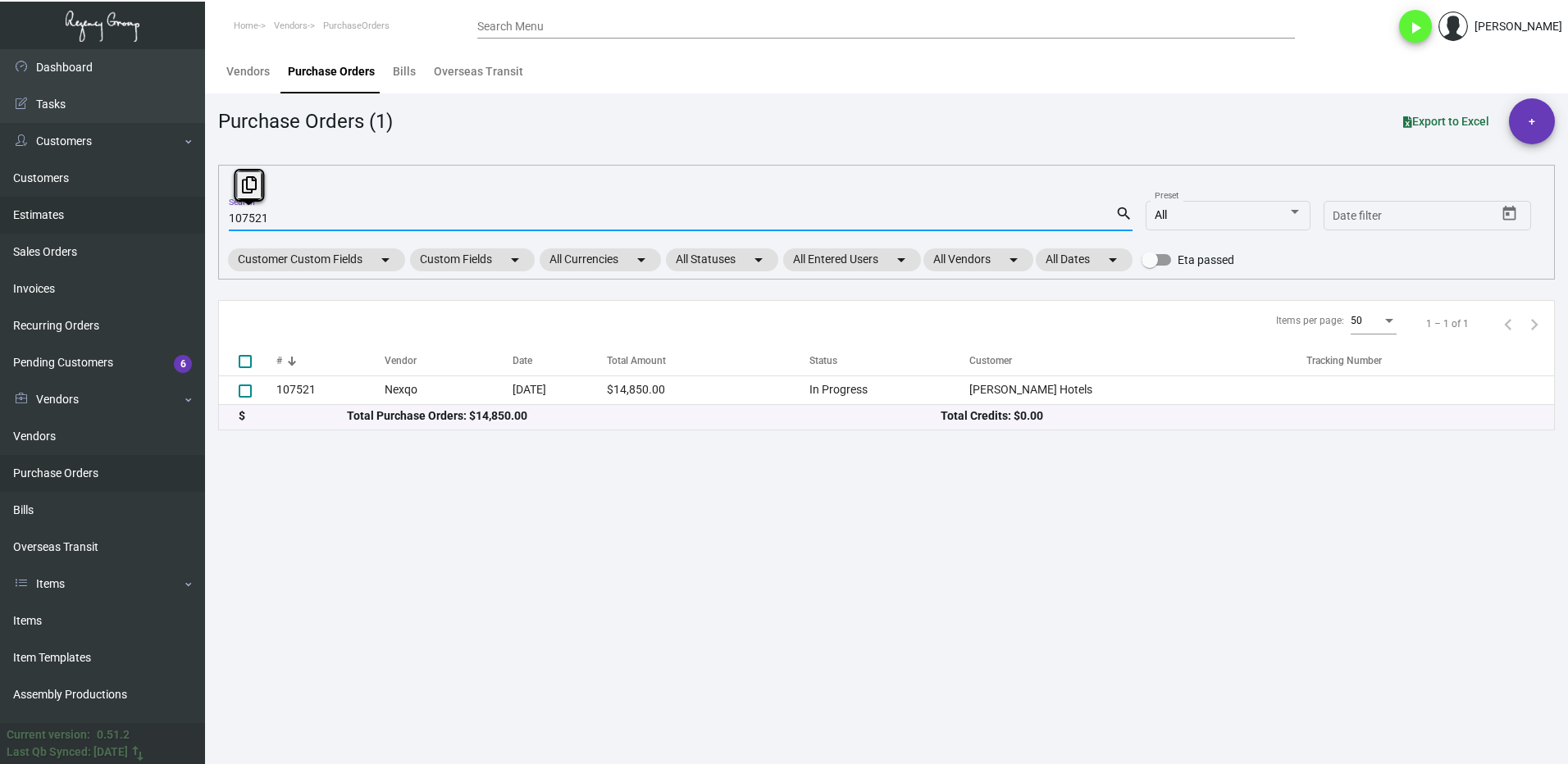
drag, startPoint x: 218, startPoint y: 223, endPoint x: 188, endPoint y: 225, distance: 30.1
click at [188, 225] on div "Dashboard Dashboard Tasks Customers Customers Estimates Sales Orders Invoices R…" at bounding box center [784, 407] width 1568 height 715
type input "92328"
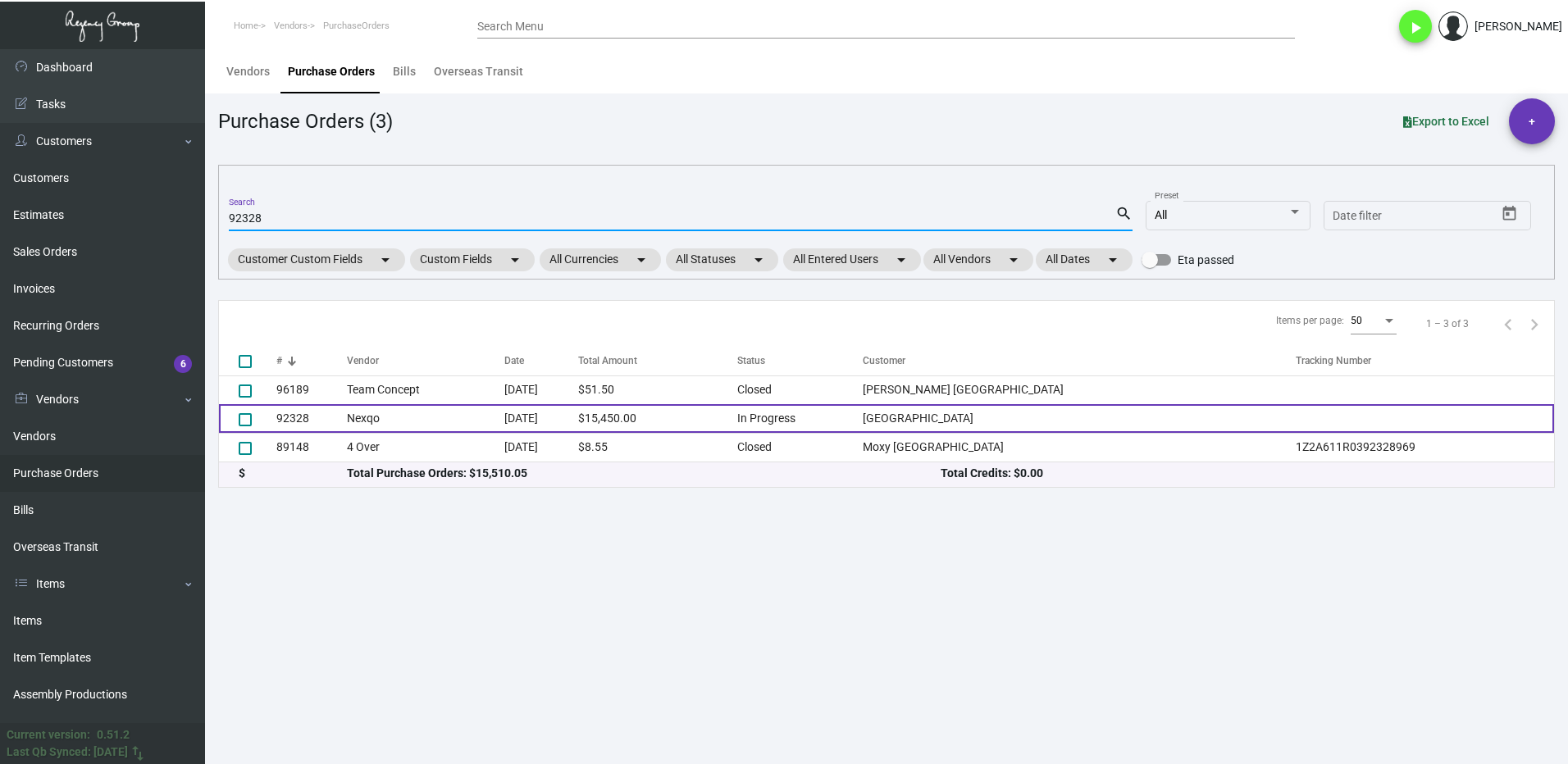
click at [330, 422] on td "92328" at bounding box center [311, 418] width 71 height 28
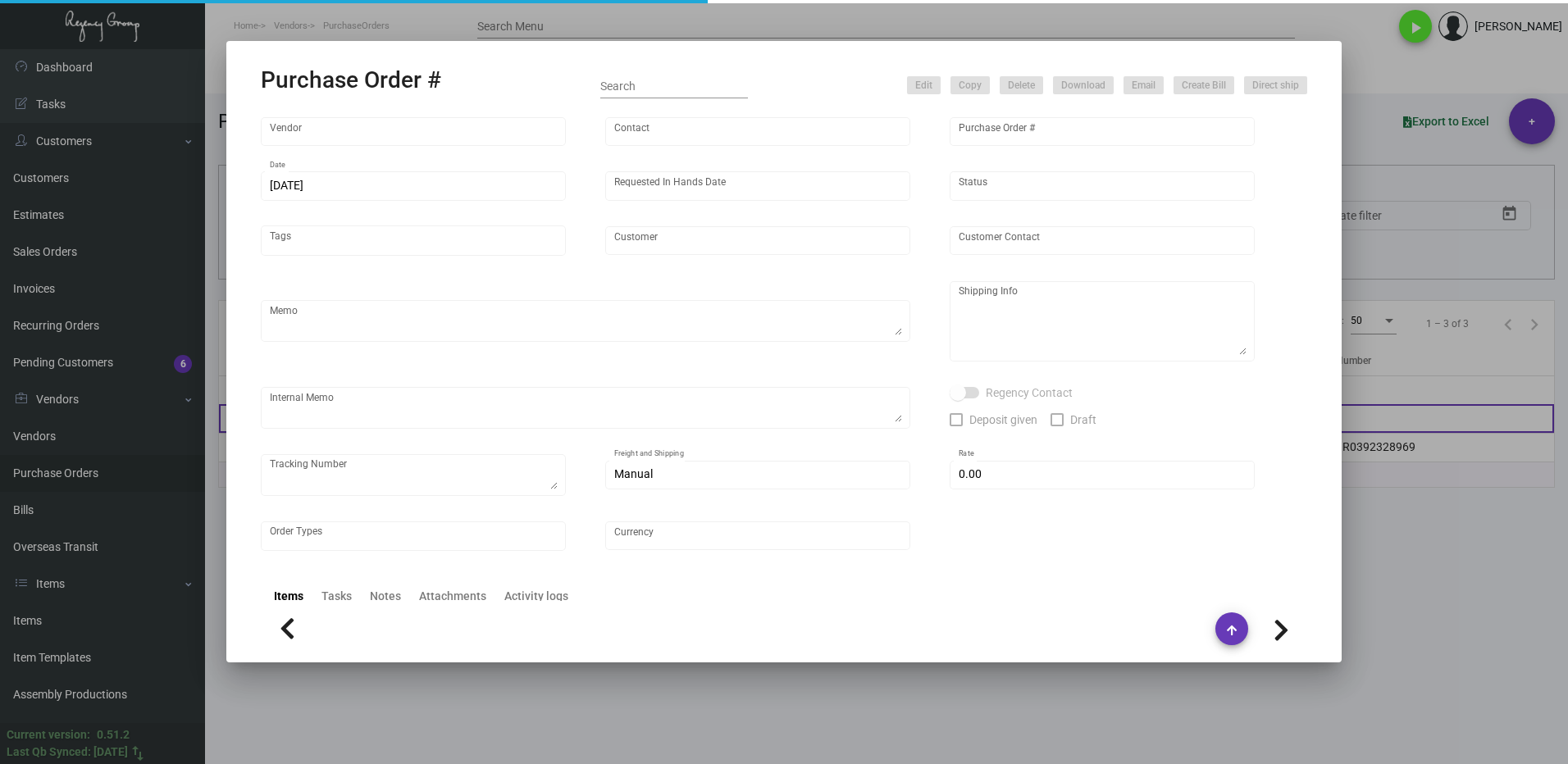
type input "Nexqo"
type input "[PERSON_NAME]"
type input "92328"
type input "[DATE]"
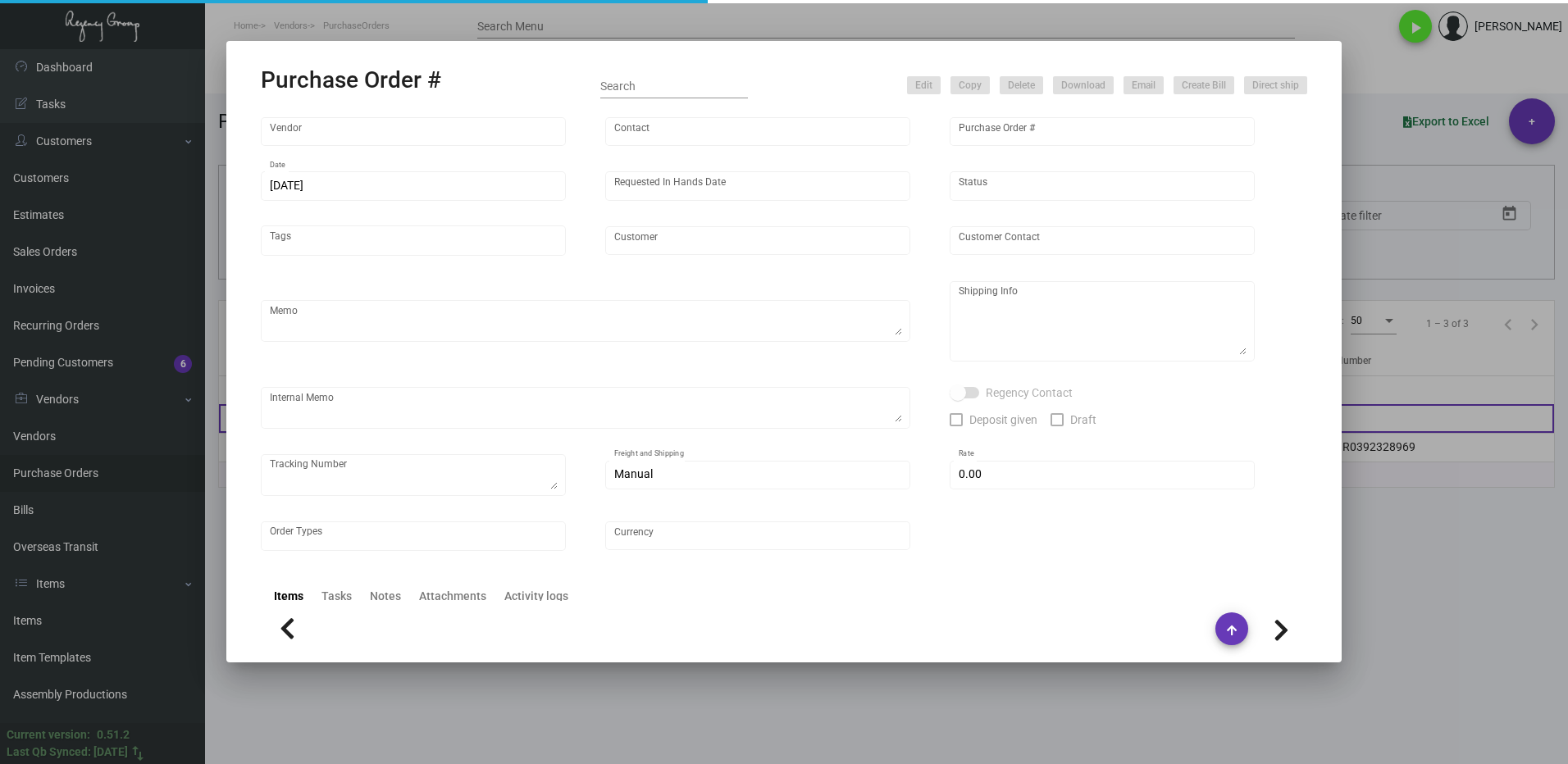
type input "[GEOGRAPHIC_DATA]"
type textarea "BOAT 50K each shipment"
type textarea "Regency Group NJ - [PERSON_NAME] [STREET_ADDRESS]"
checkbox input "true"
type input "$ 0.00"
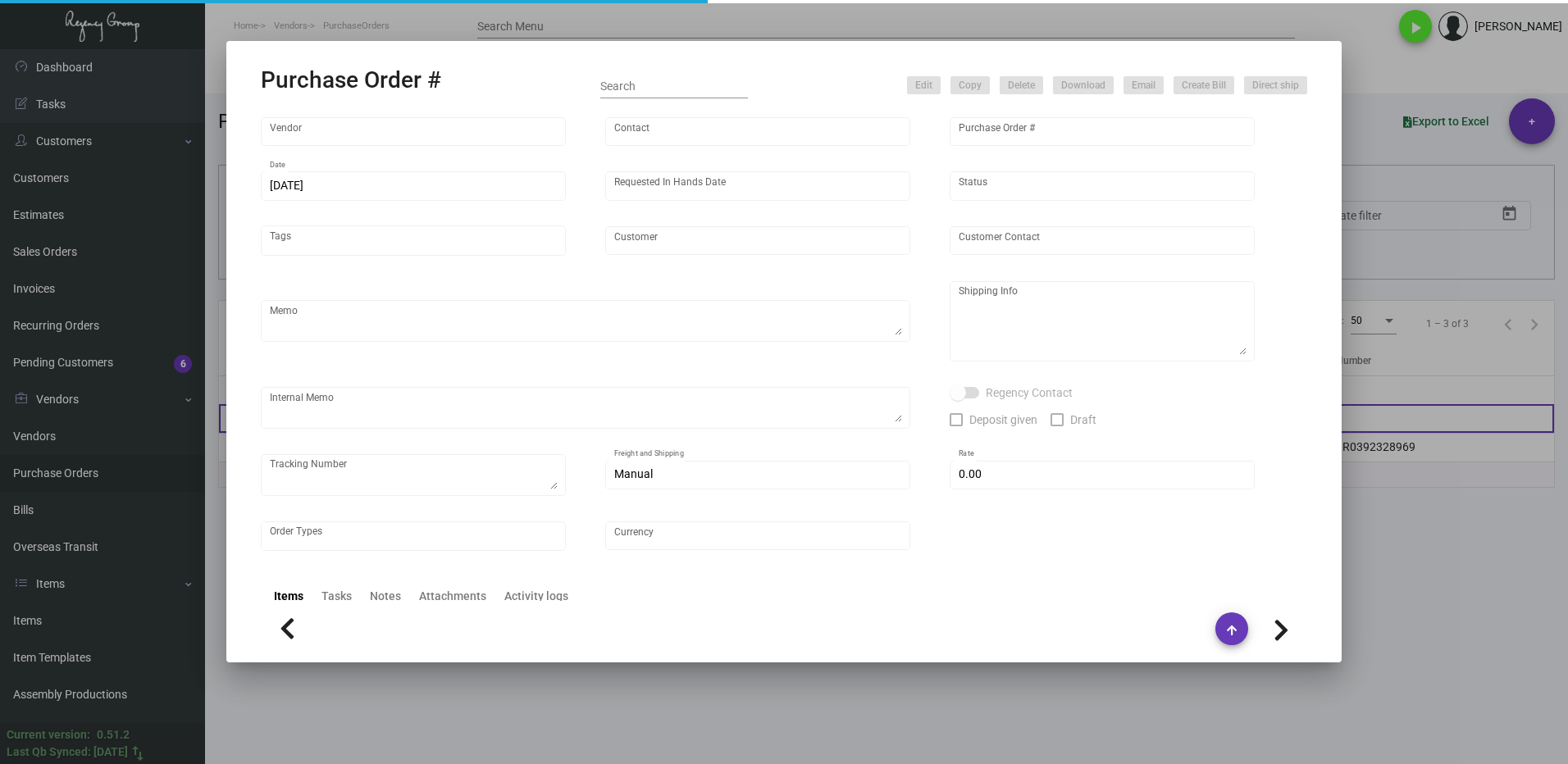
type input "United States Dollar $"
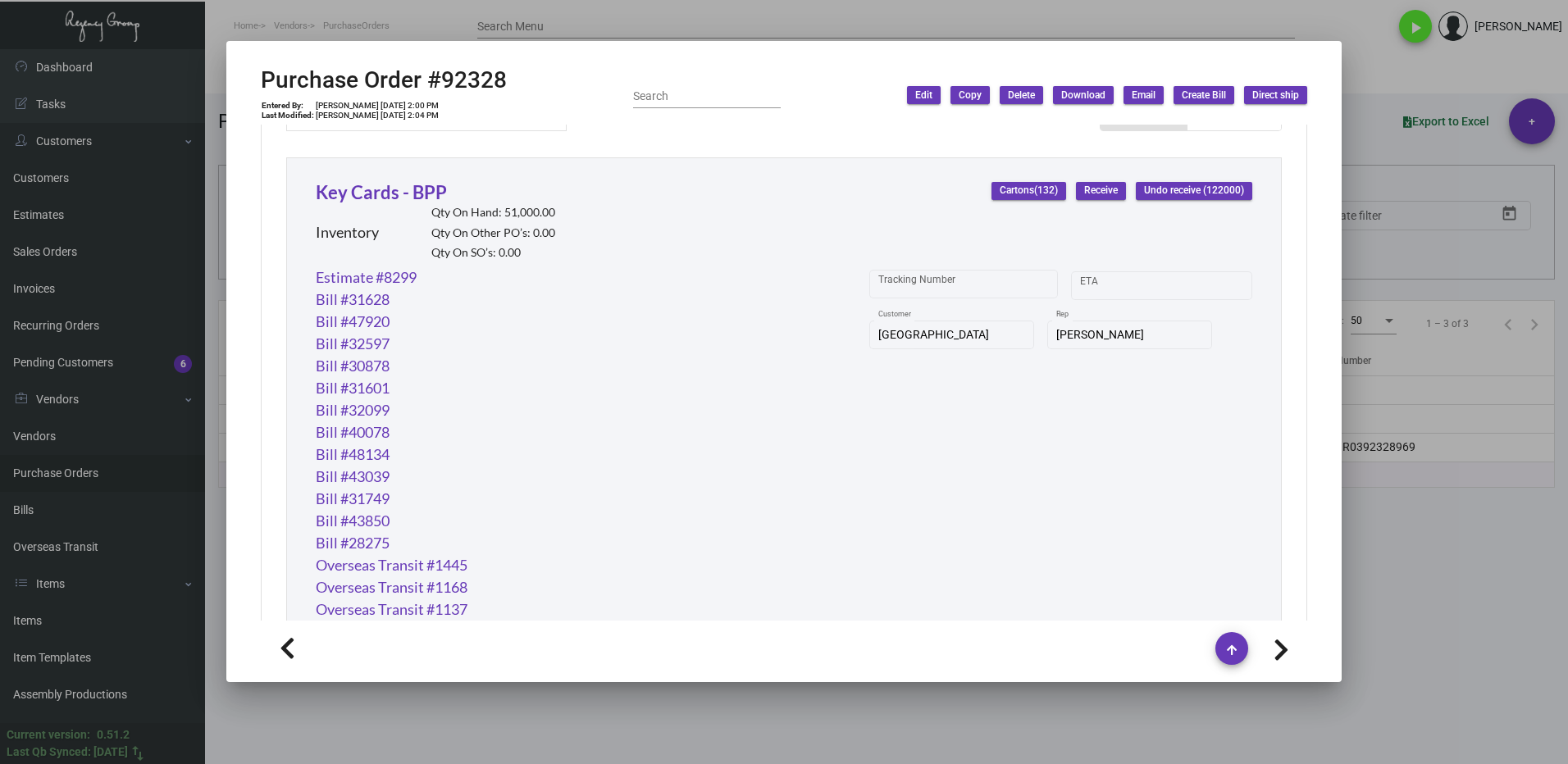
scroll to position [706, 0]
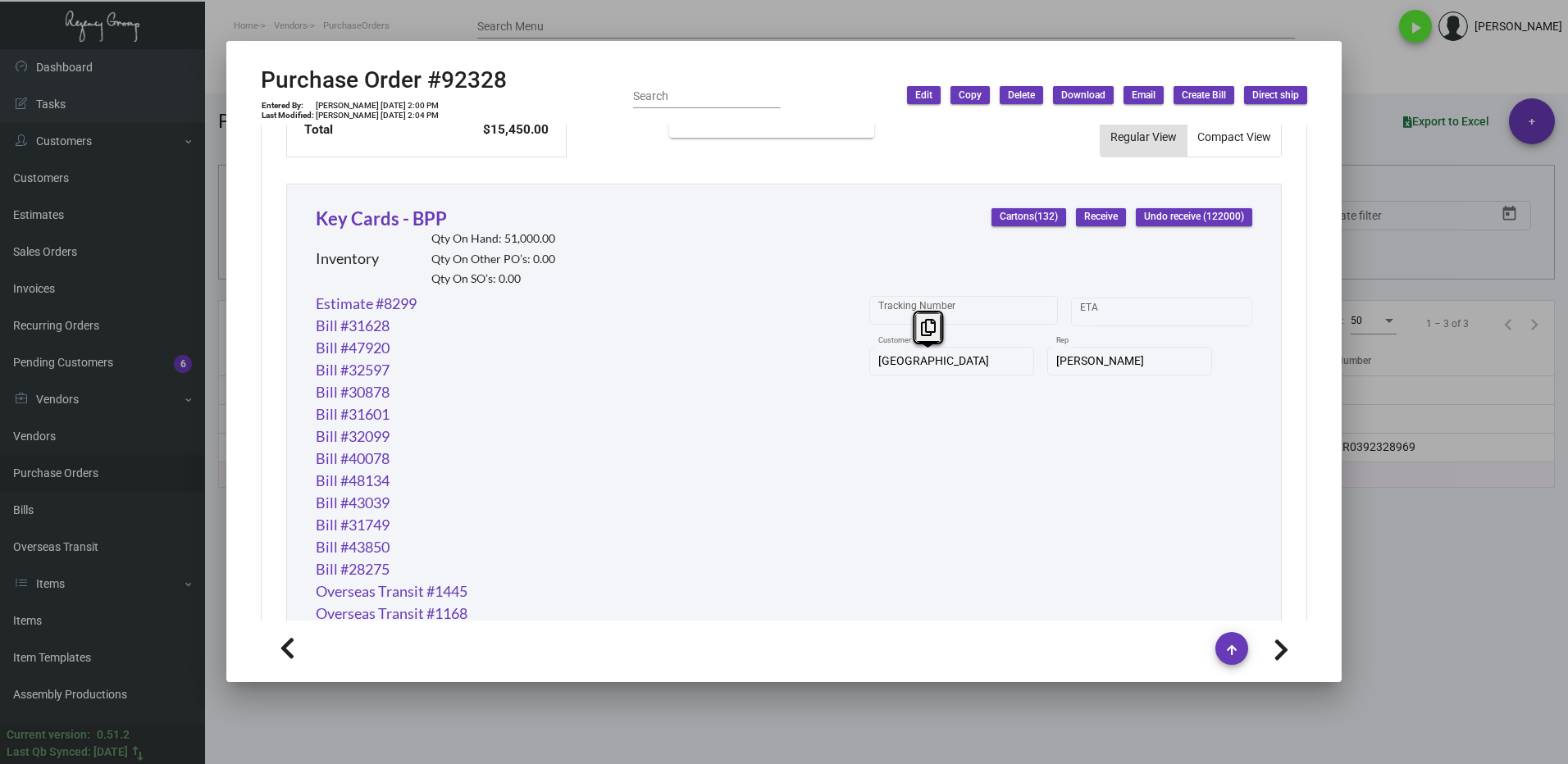
click at [869, 360] on div "[GEOGRAPHIC_DATA] Customer" at bounding box center [951, 359] width 165 height 32
click at [934, 324] on icon at bounding box center [929, 327] width 15 height 17
click at [395, 219] on link "Key Cards - BPP" at bounding box center [381, 217] width 131 height 22
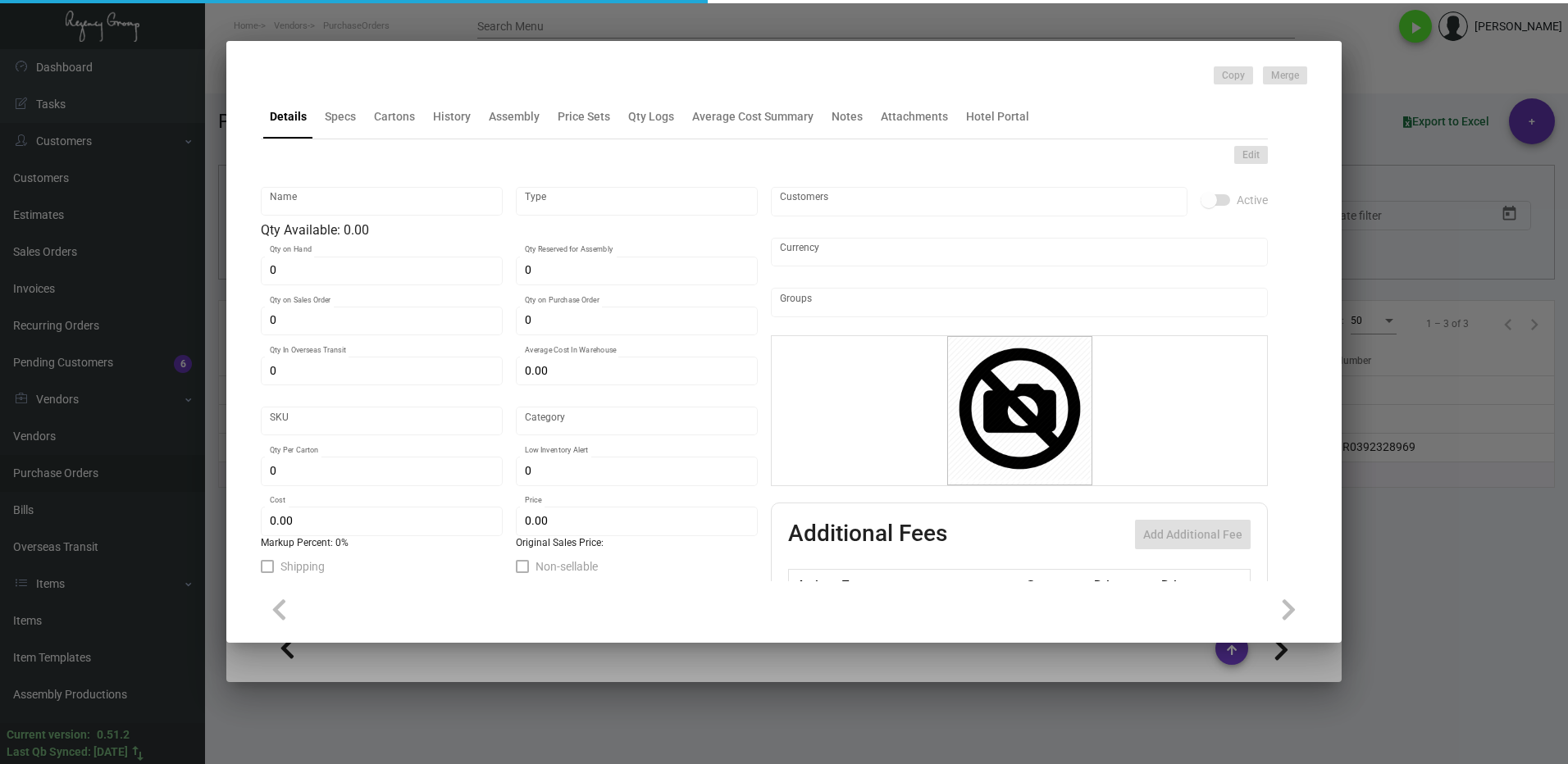
type input "Key Cards - BPP"
type input "Inventory"
type input "51,000"
type input "28,000"
type input "$ 0.09753"
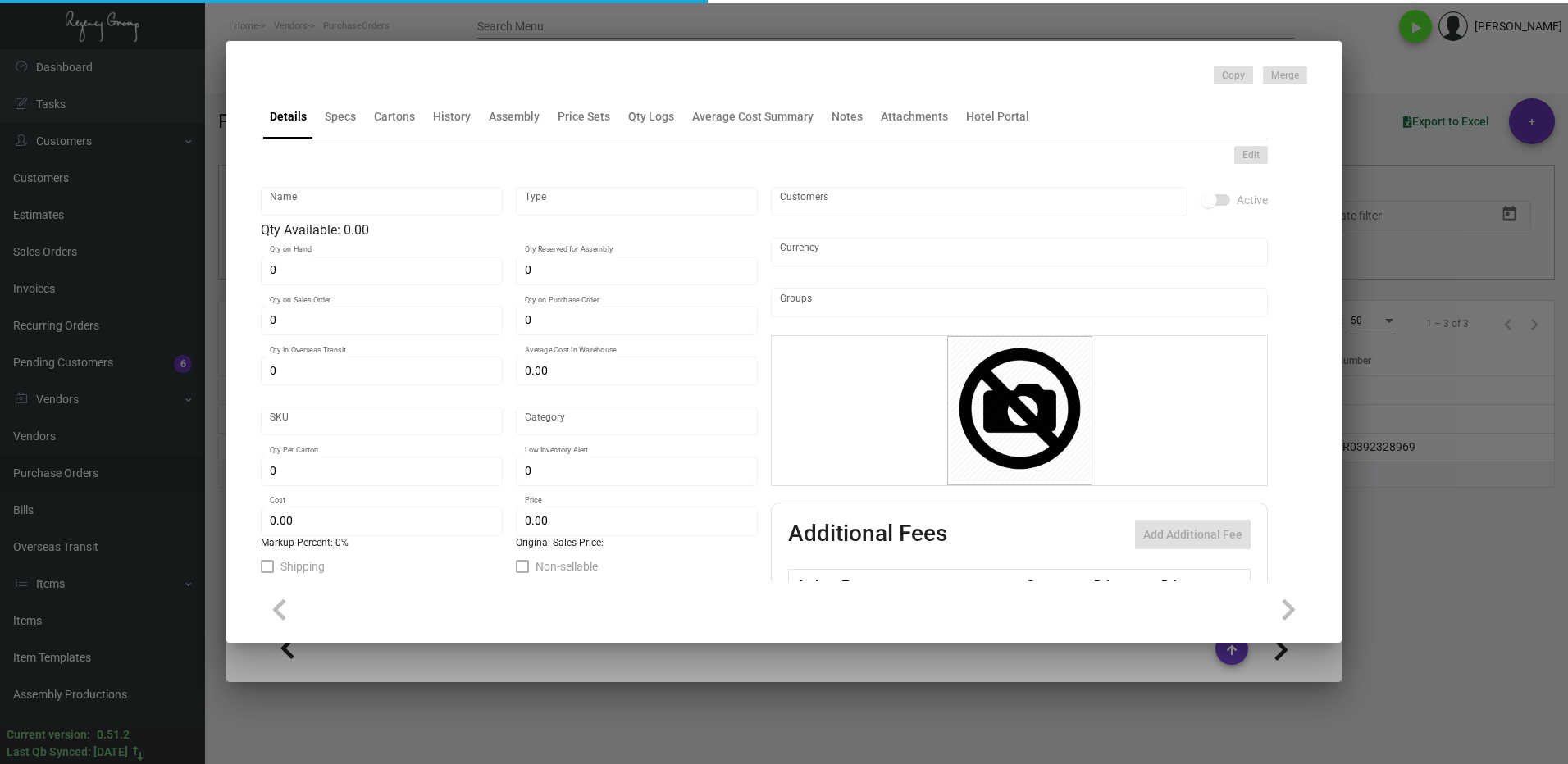
type input "792"
type input "Standard"
type input "1,000"
type input "$ 0.153"
type input "$ 0.24"
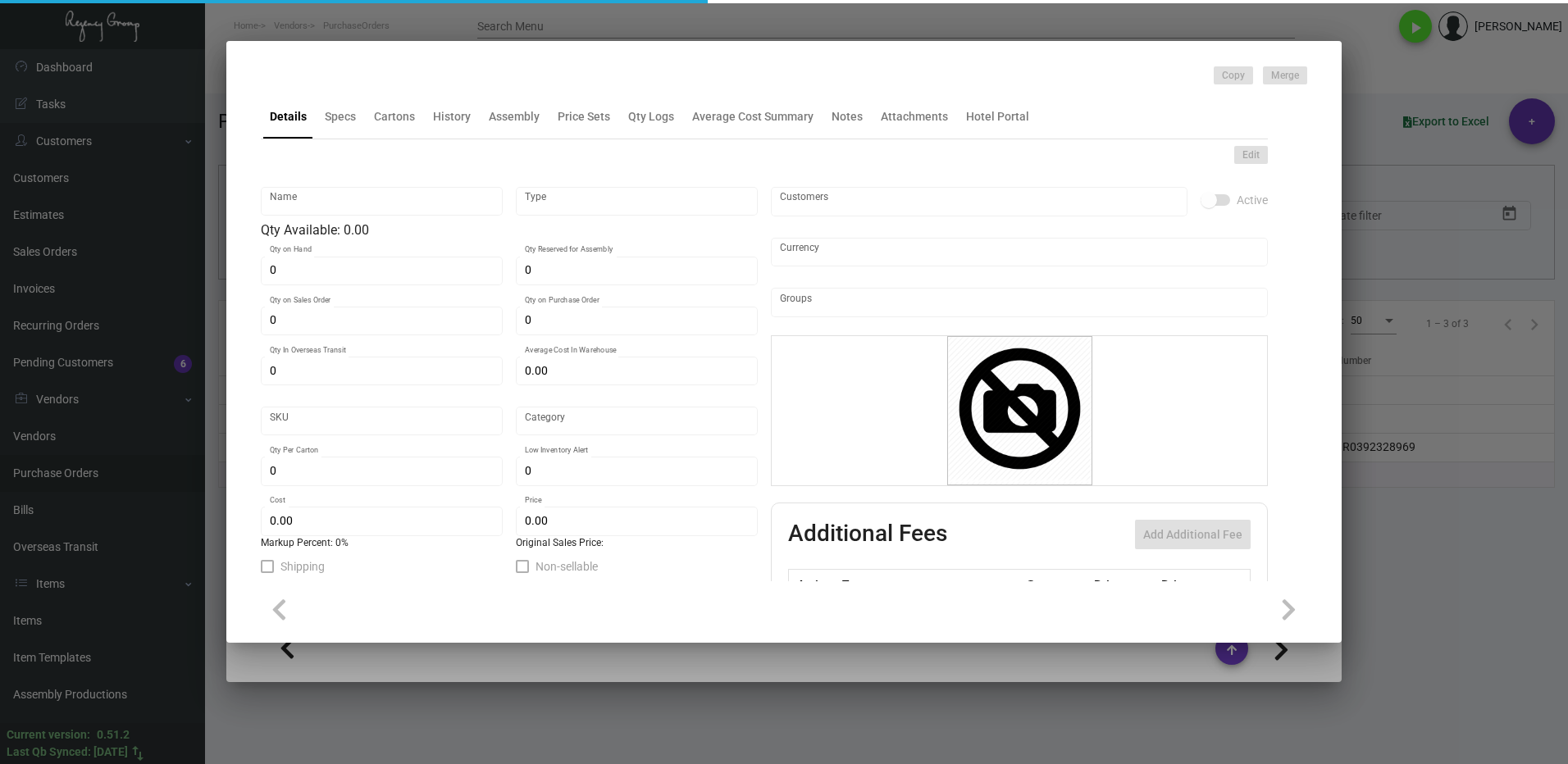
type textarea "Boston Key Cards: size CR80, #30 mill white laminated PVC plastic material, pri…"
checkbox input "true"
type input "United States Dollar $"
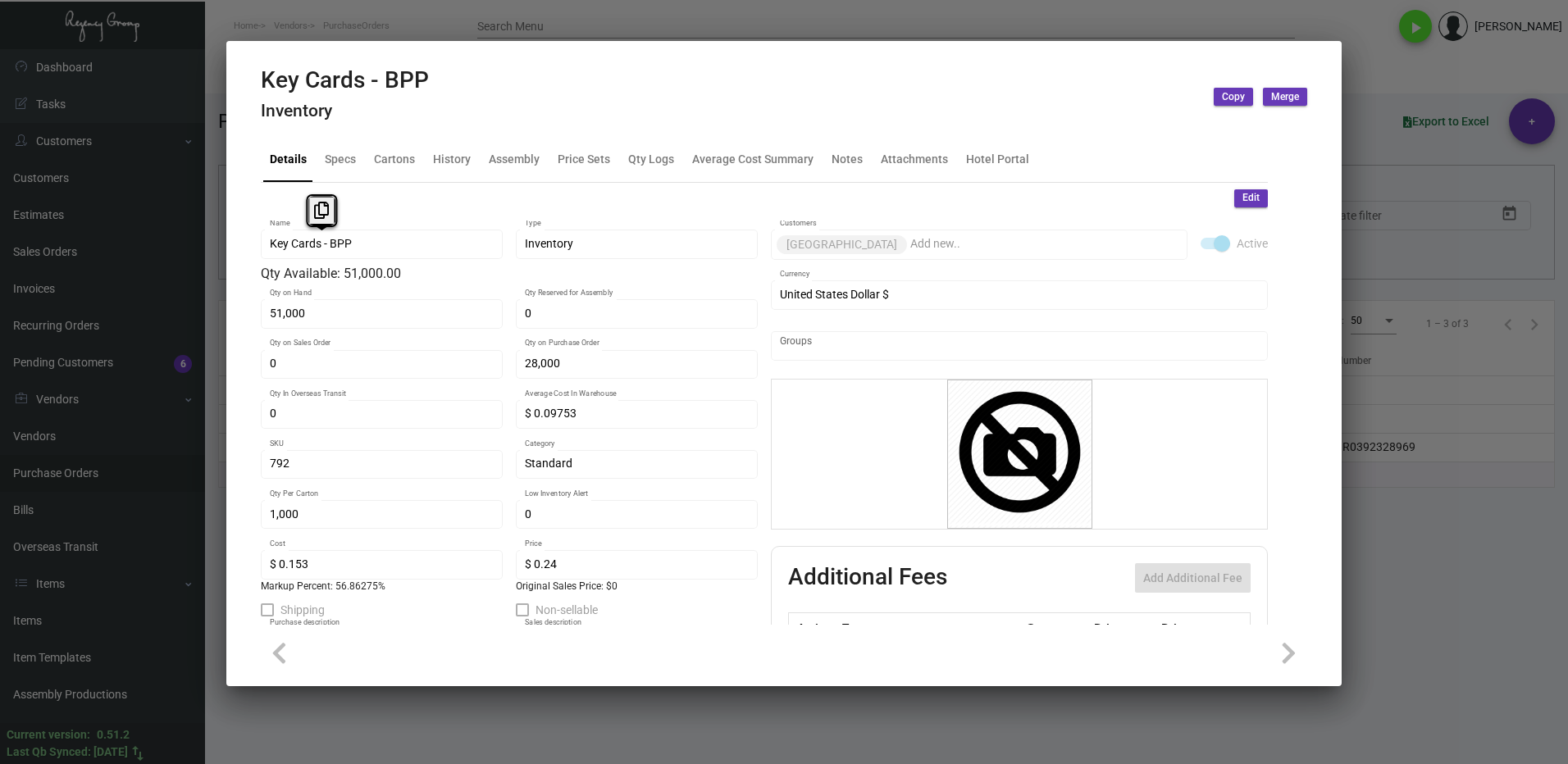
click at [255, 245] on mat-tab-group "Details Specs Cartons History Assembly Price Sets Qty Logs Average Cost Summary…" at bounding box center [764, 375] width 1046 height 496
click at [296, 209] on body "Home Vendors PurchaseOrders Search Menu play_arrow [PERSON_NAME] Dashboard Dash…" at bounding box center [784, 382] width 1568 height 764
click at [267, 252] on div "Key Cards - BPP Name" at bounding box center [382, 243] width 242 height 32
click at [301, 213] on button at bounding box center [311, 210] width 27 height 29
drag, startPoint x: 1420, startPoint y: 582, endPoint x: 1417, endPoint y: 573, distance: 9.5
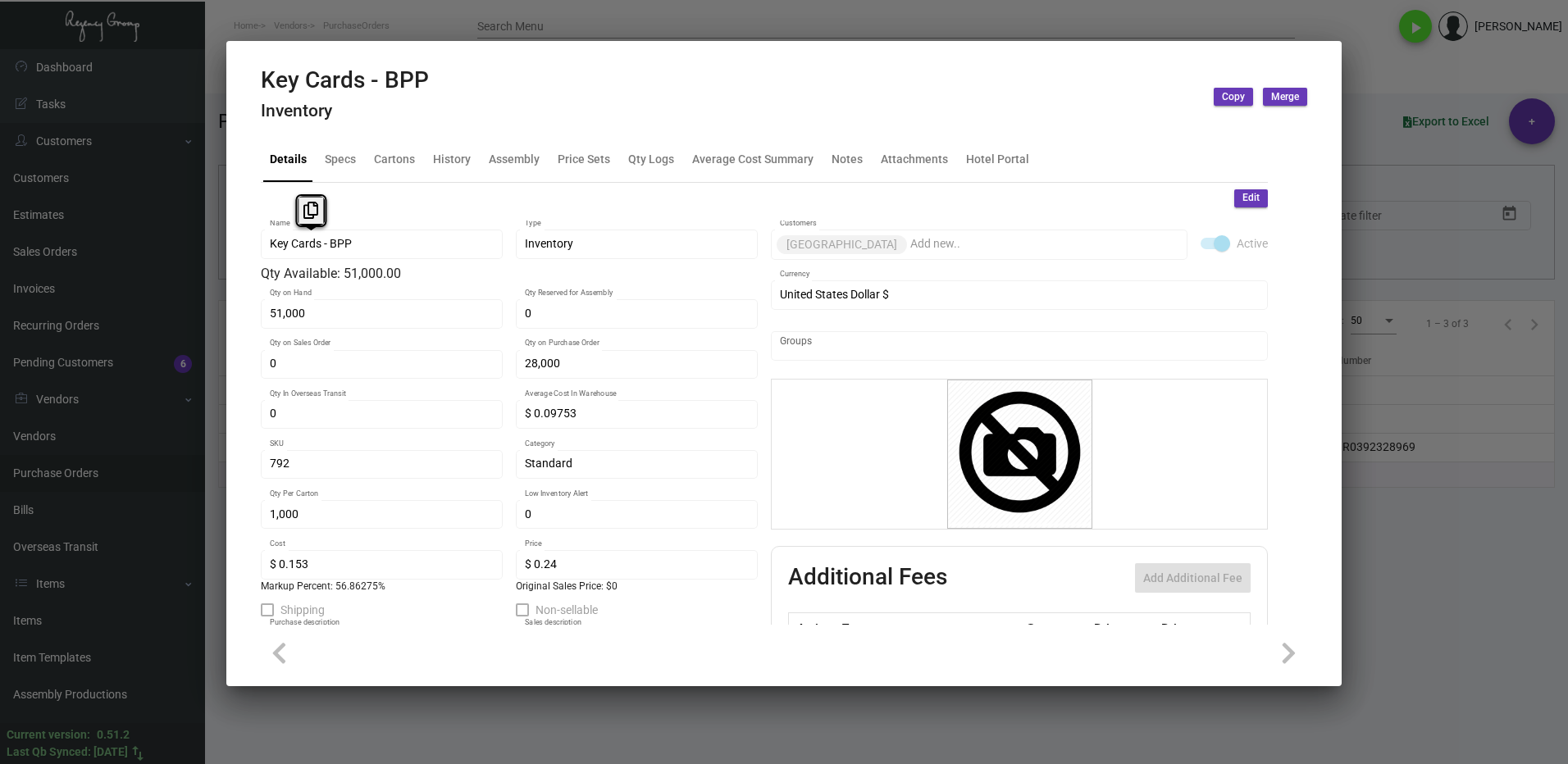
click at [1420, 582] on div at bounding box center [784, 382] width 1568 height 764
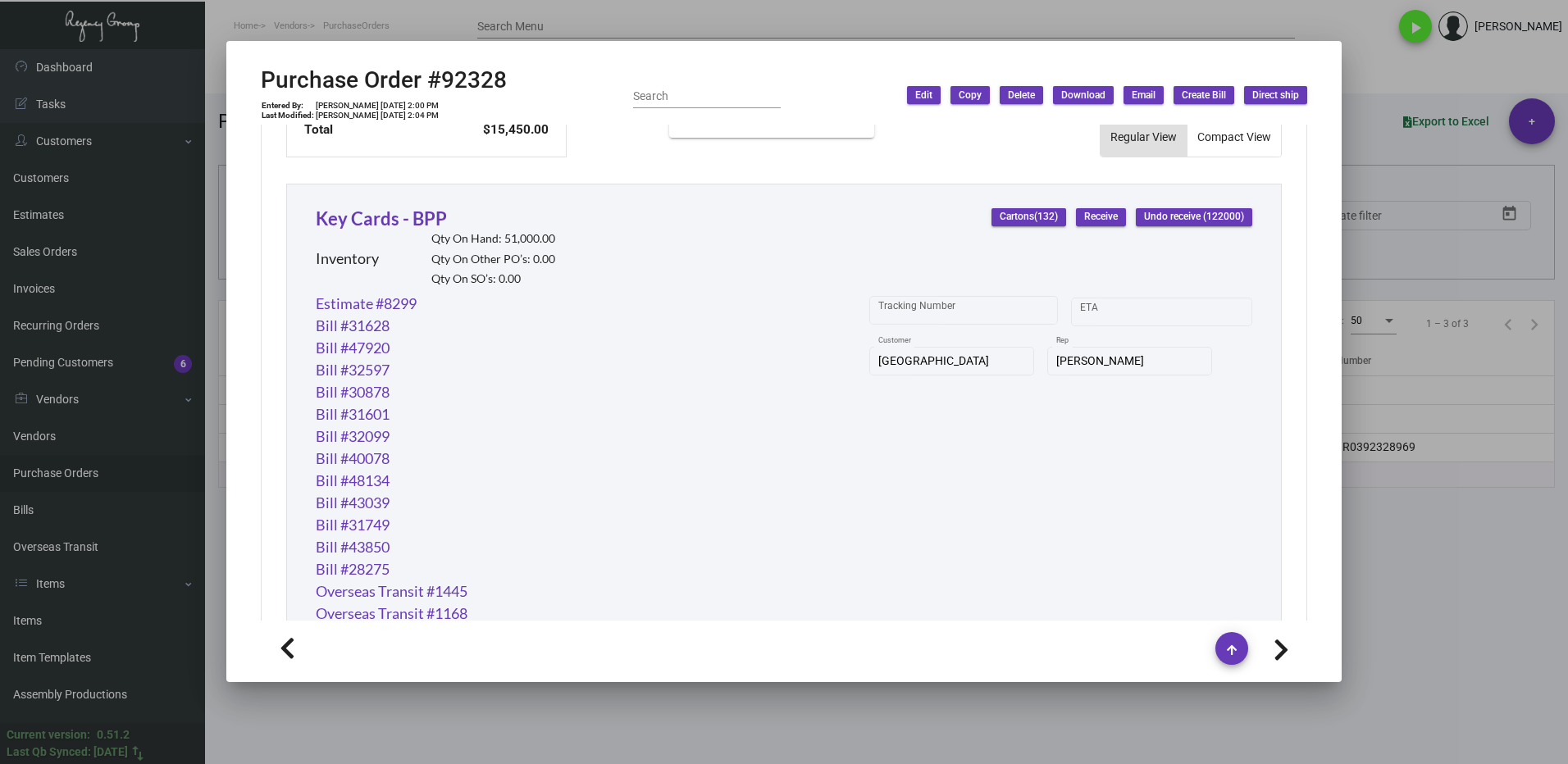
drag, startPoint x: 1388, startPoint y: 580, endPoint x: 1378, endPoint y: 575, distance: 11.2
click at [1385, 577] on div at bounding box center [784, 382] width 1568 height 764
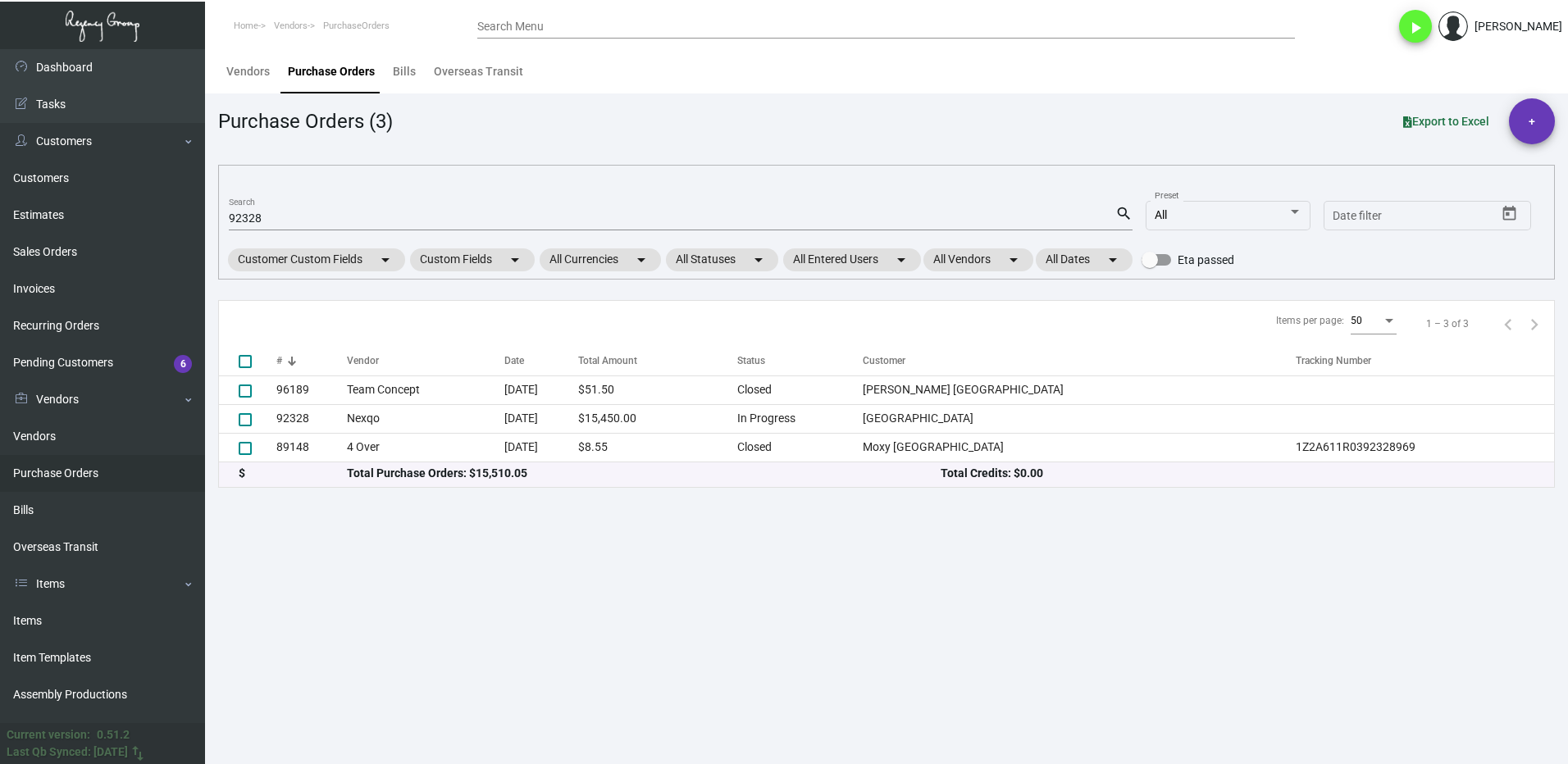
click at [268, 219] on input "92328" at bounding box center [671, 219] width 886 height 13
type input "9"
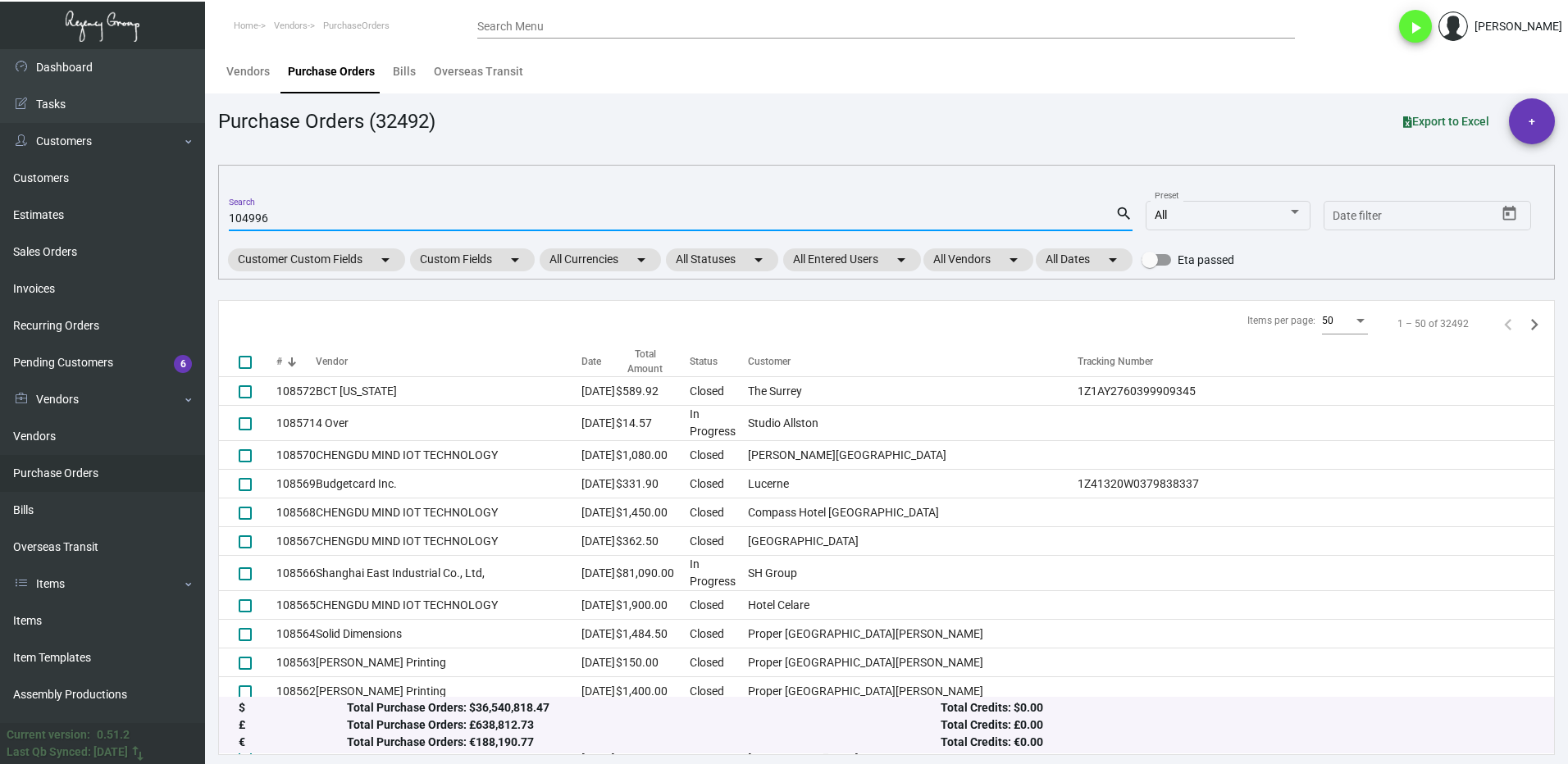
type input "104996"
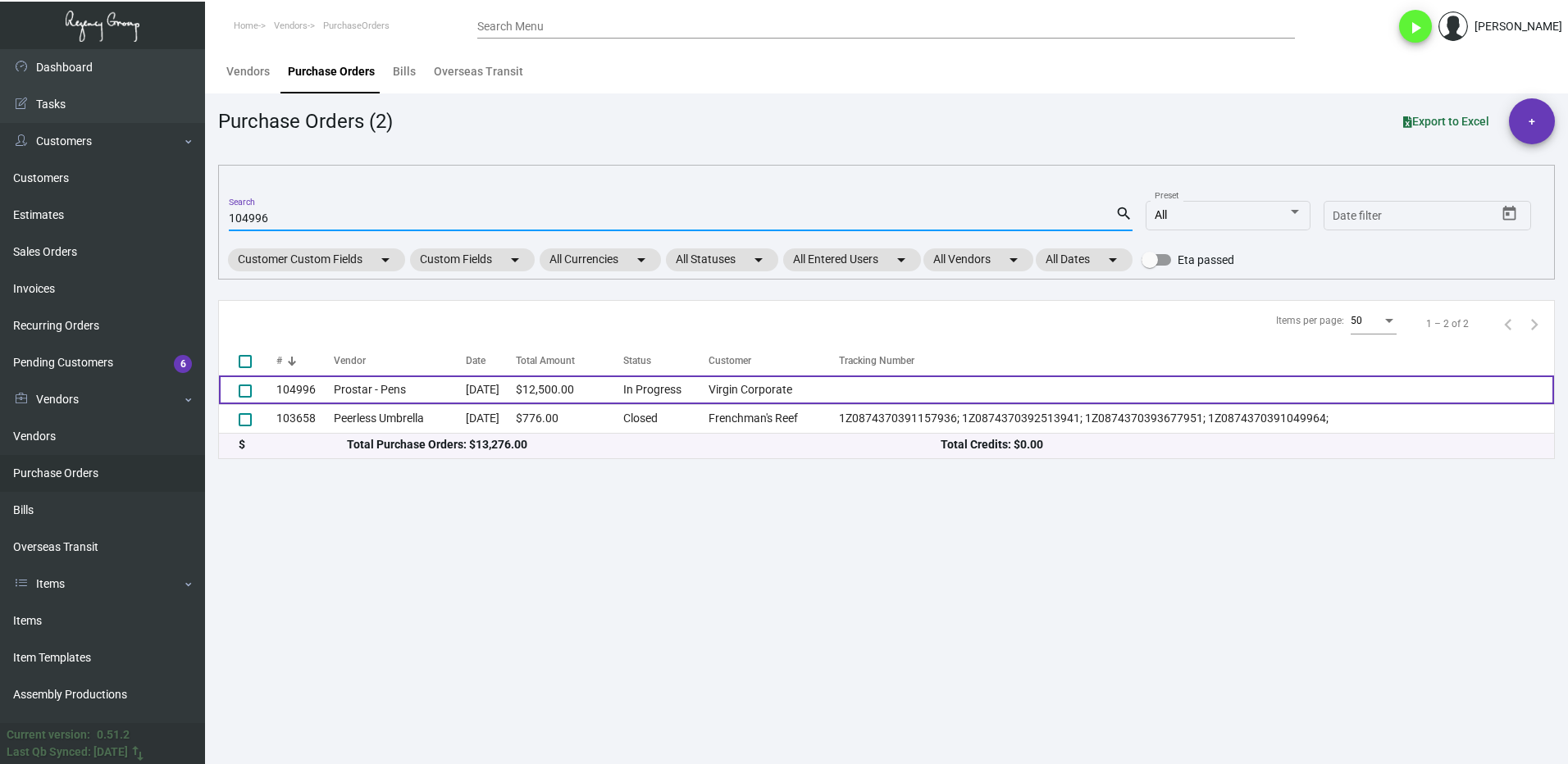
click at [305, 389] on td "104996" at bounding box center [305, 390] width 58 height 28
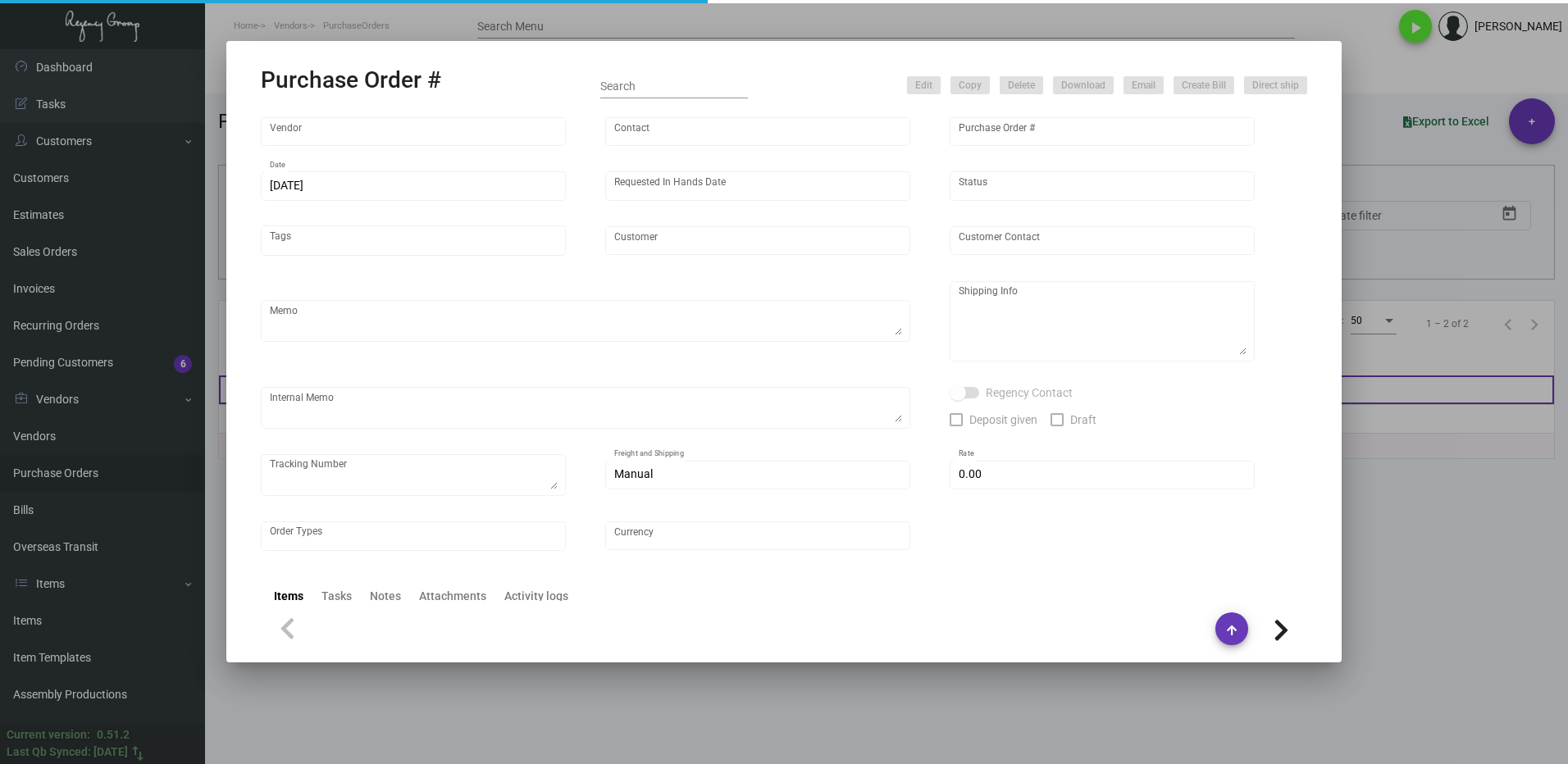
type input "Prostar - Pens"
type input "[PERSON_NAME]"
type input "104996"
type input "[DATE]"
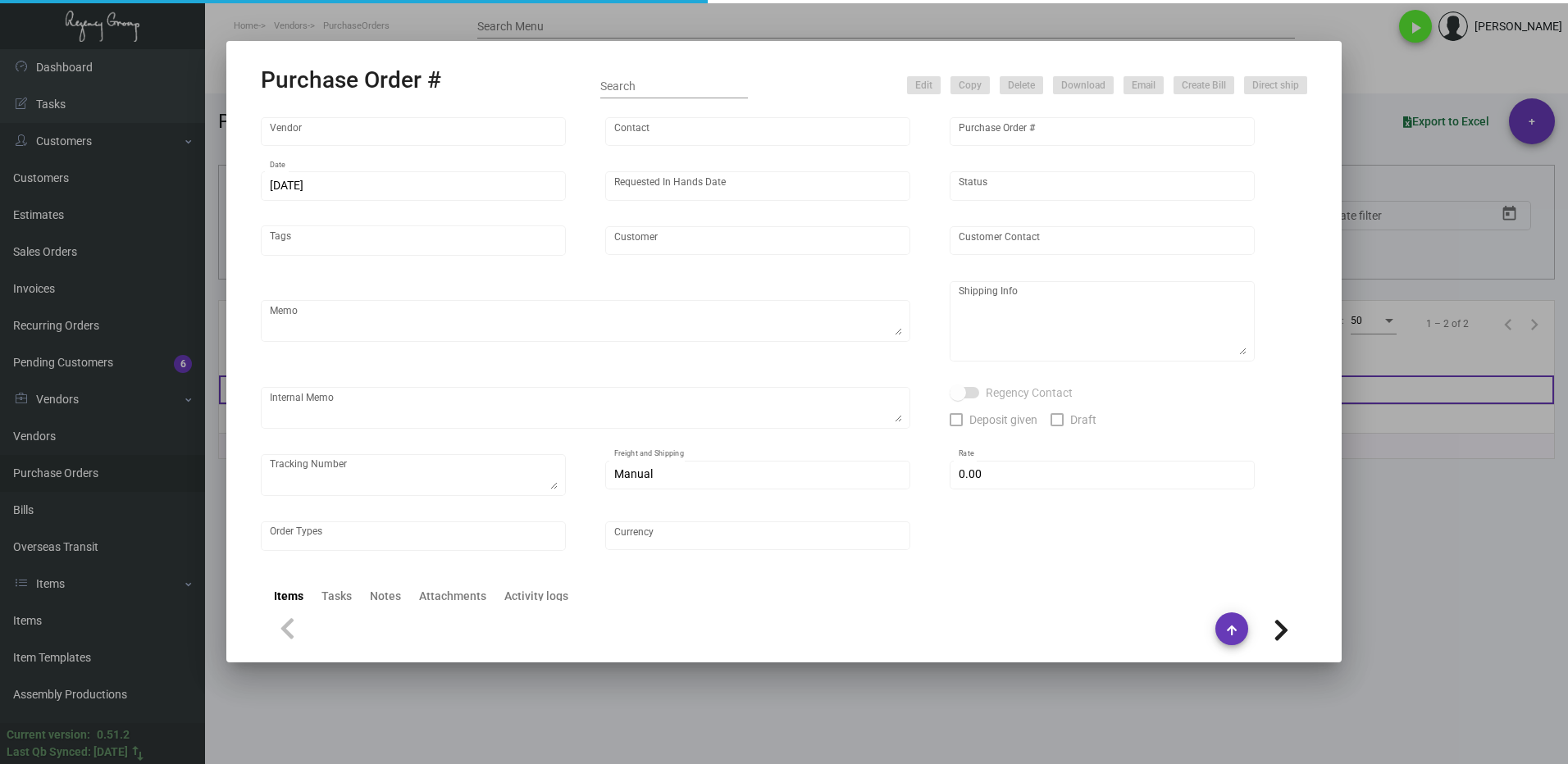
type input "Virgin Corporate"
type textarea "Please ship 15k in the first shipment and wait to receive shipping instructions…"
type textarea "Regency Group NJ - [PERSON_NAME] [STREET_ADDRESS]"
checkbox input "true"
type input "$ 0.00"
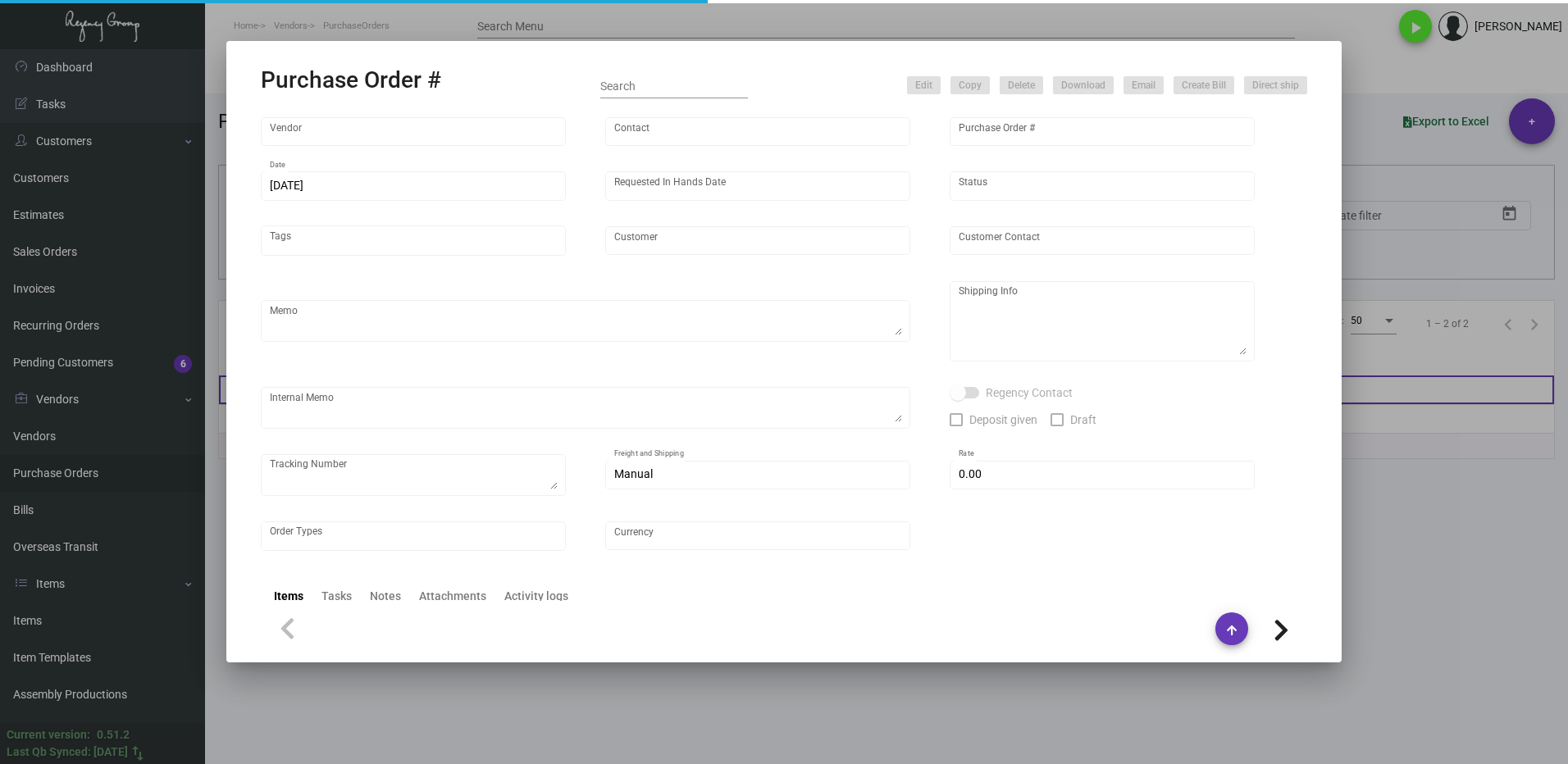
type input "United States Dollar $"
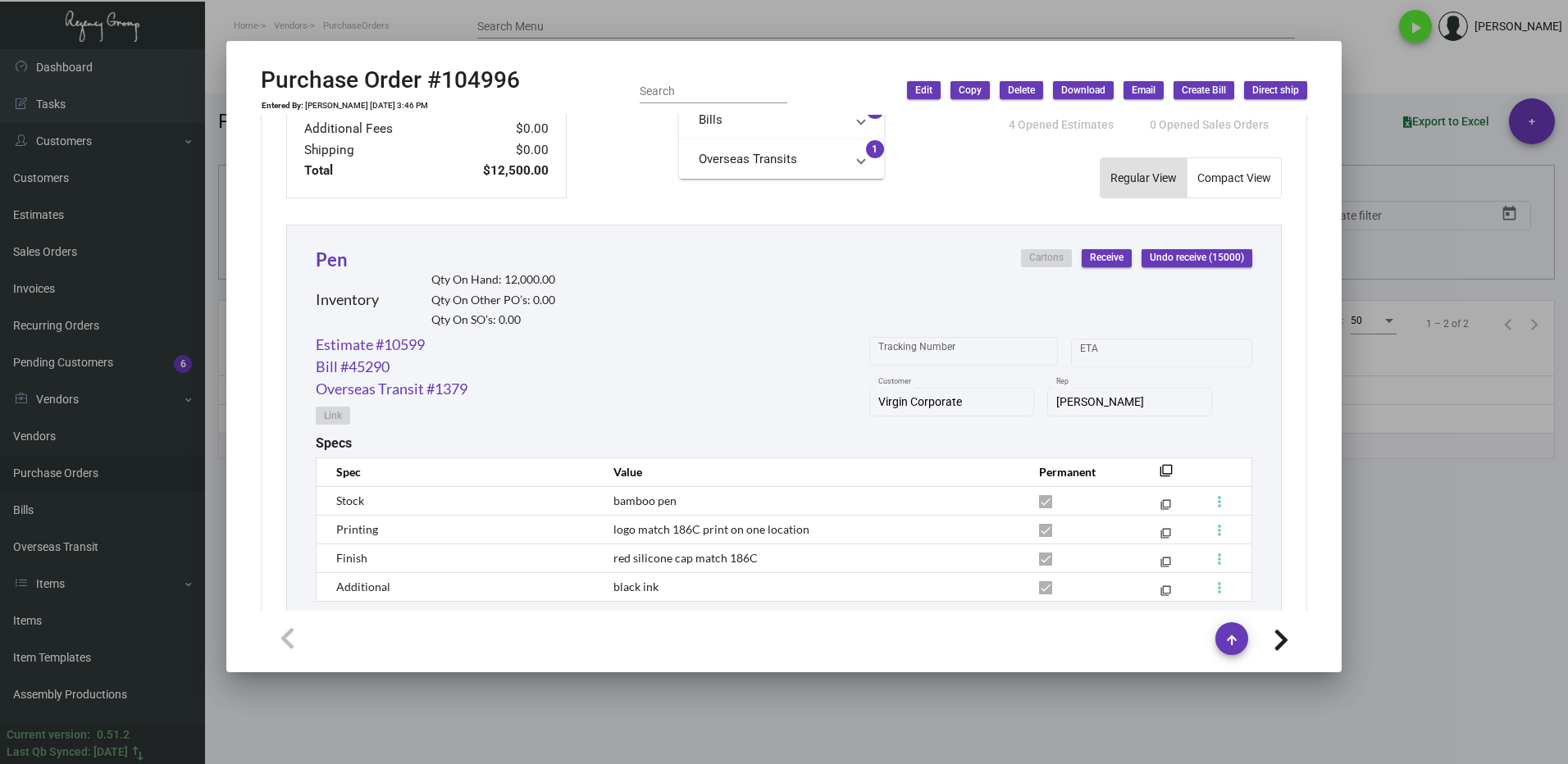
scroll to position [738, 0]
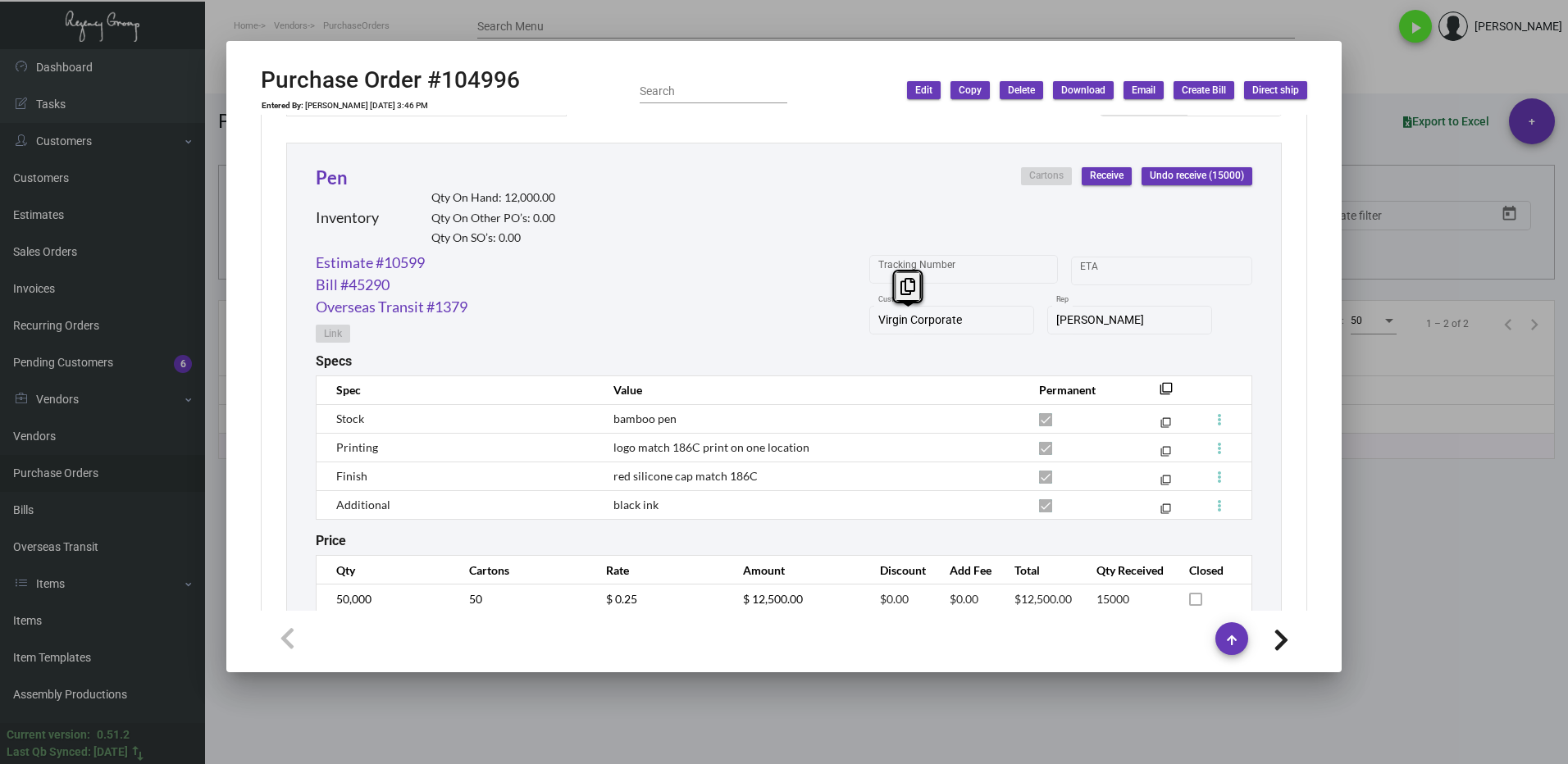
click at [850, 338] on div "Estimate #10599 Bill #45290 Overseas Transit #1379 Link Tracking Number Start d…" at bounding box center [784, 303] width 936 height 102
click at [904, 284] on icon at bounding box center [908, 286] width 15 height 17
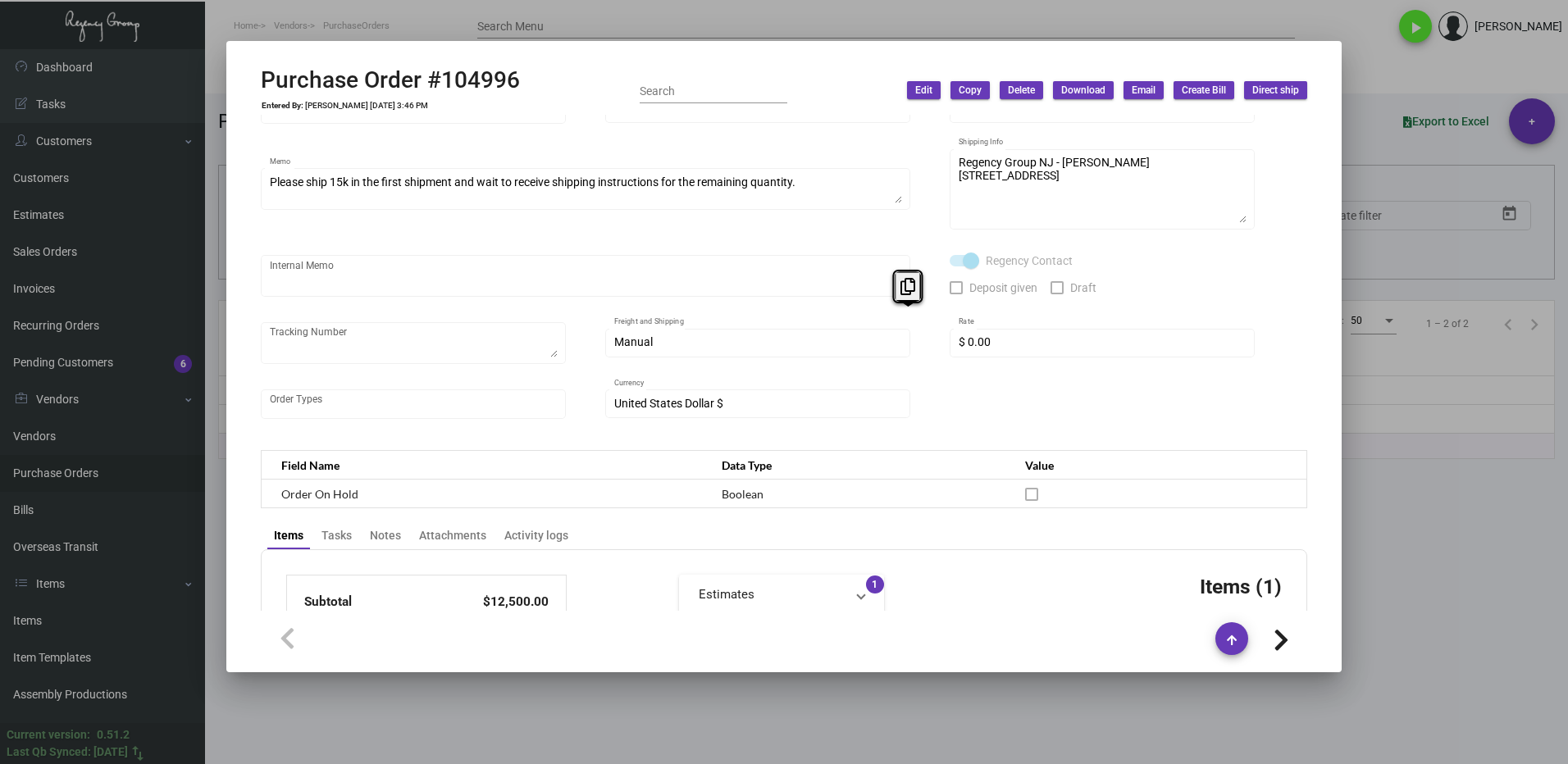
scroll to position [141, 0]
click at [1349, 532] on div at bounding box center [784, 382] width 1568 height 764
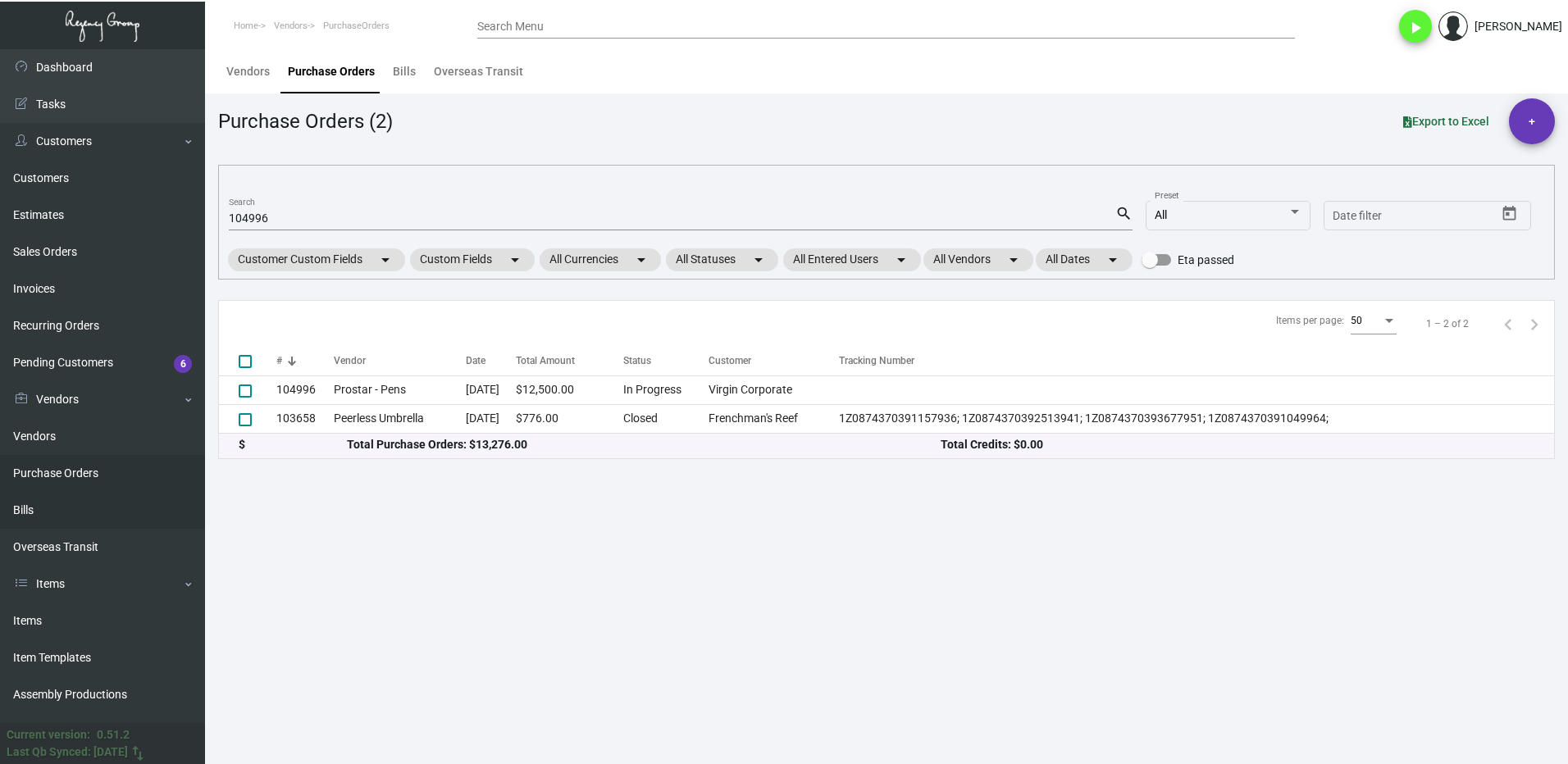
drag, startPoint x: 35, startPoint y: 617, endPoint x: 152, endPoint y: 505, distance: 162.0
click at [35, 616] on link "Items" at bounding box center [102, 620] width 205 height 37
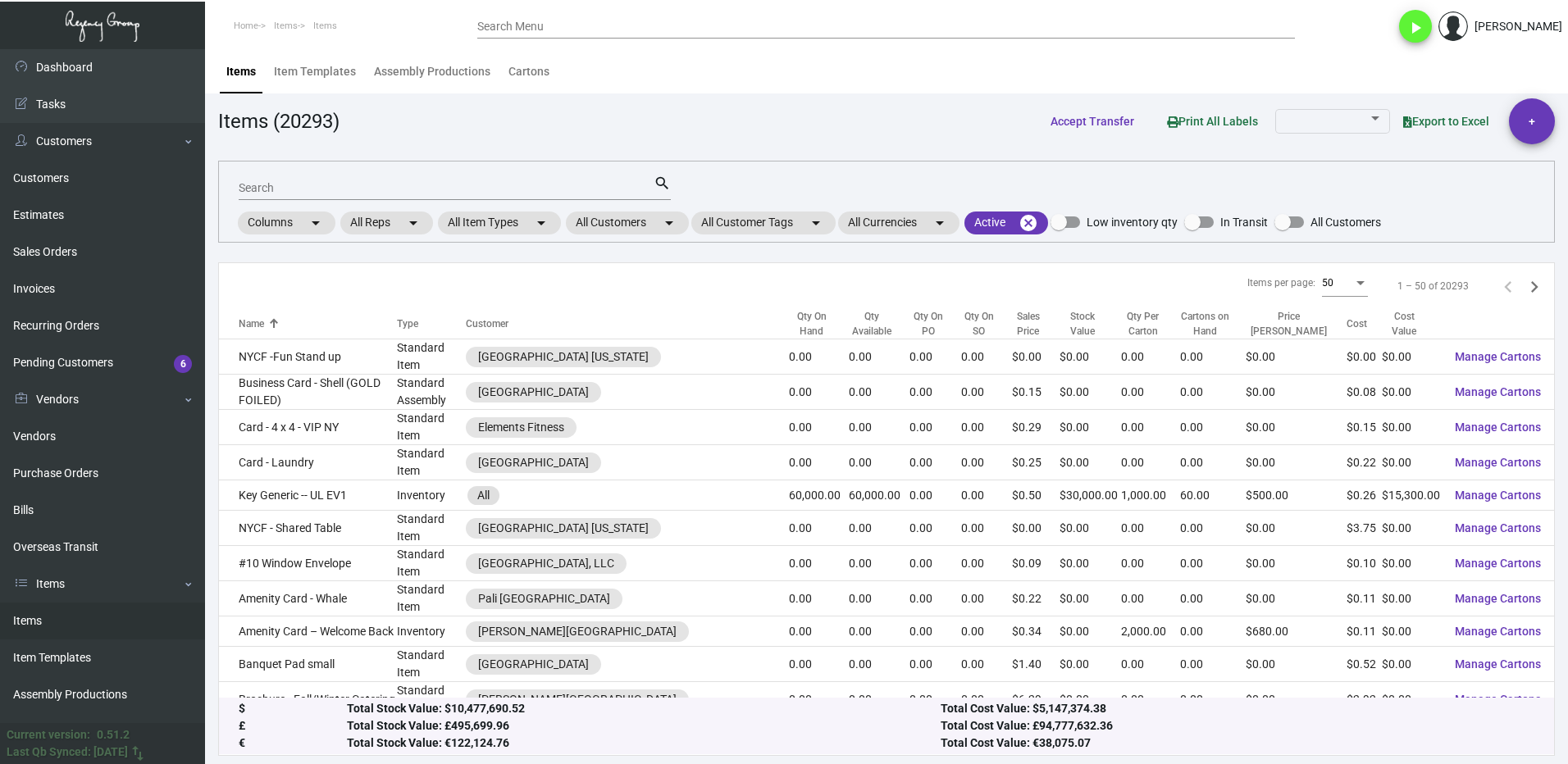
click at [280, 185] on input "Search" at bounding box center [445, 188] width 415 height 13
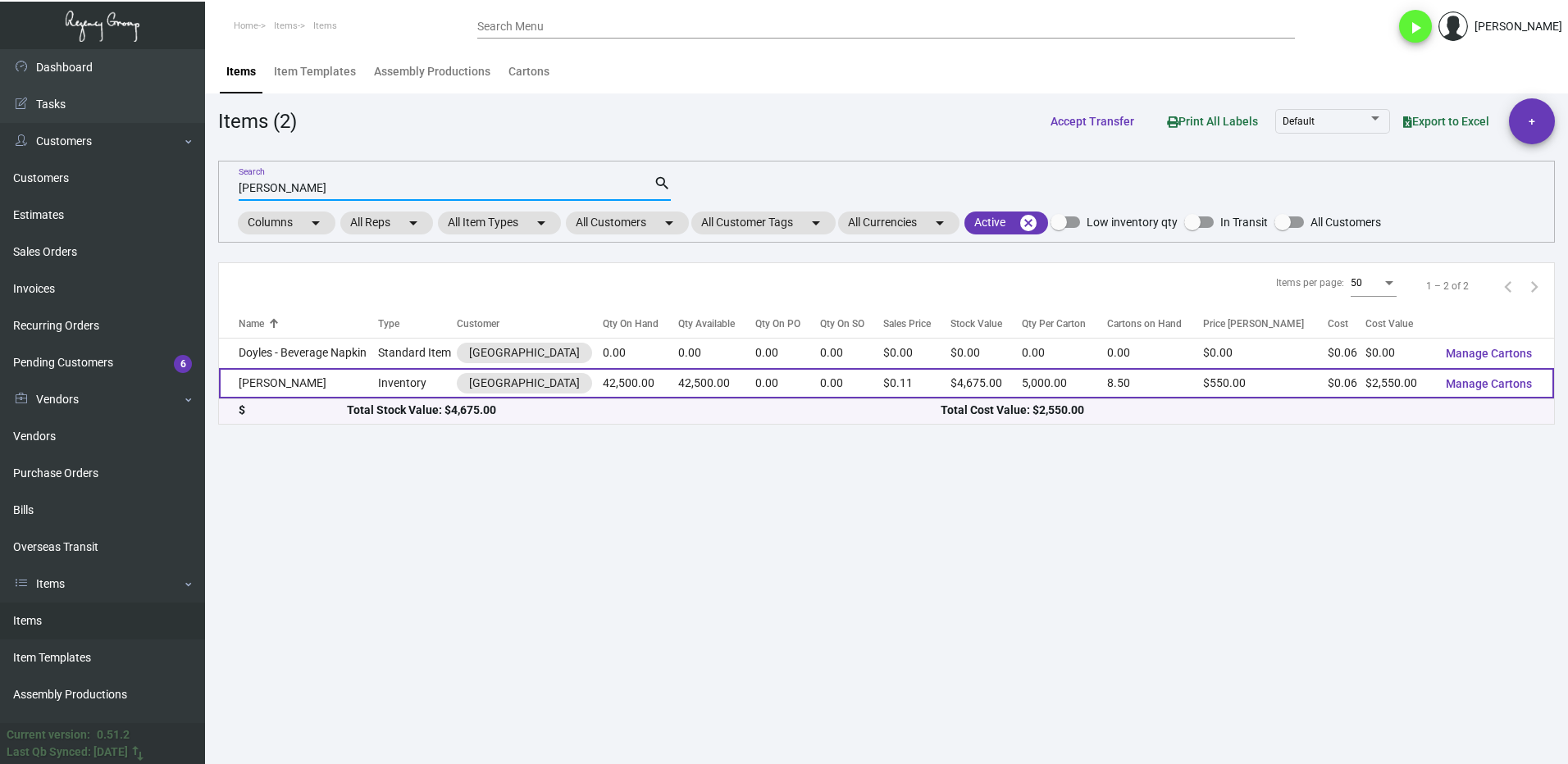
type input "[PERSON_NAME]"
click at [370, 383] on td "[PERSON_NAME]" at bounding box center [299, 383] width 159 height 30
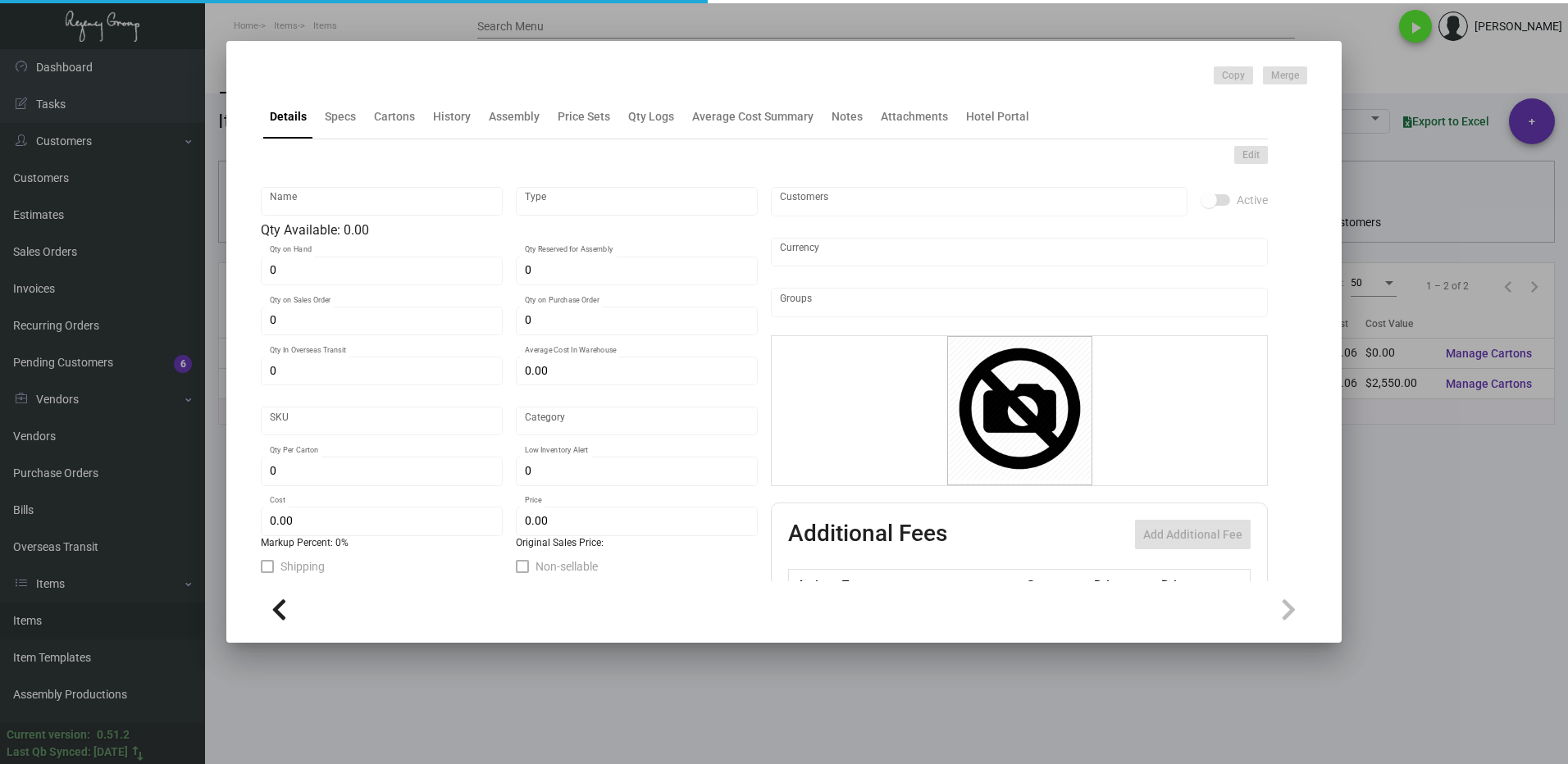
type input "[PERSON_NAME]"
type input "Inventory"
type input "42,500"
type input "13,510"
type input "$ 0.068"
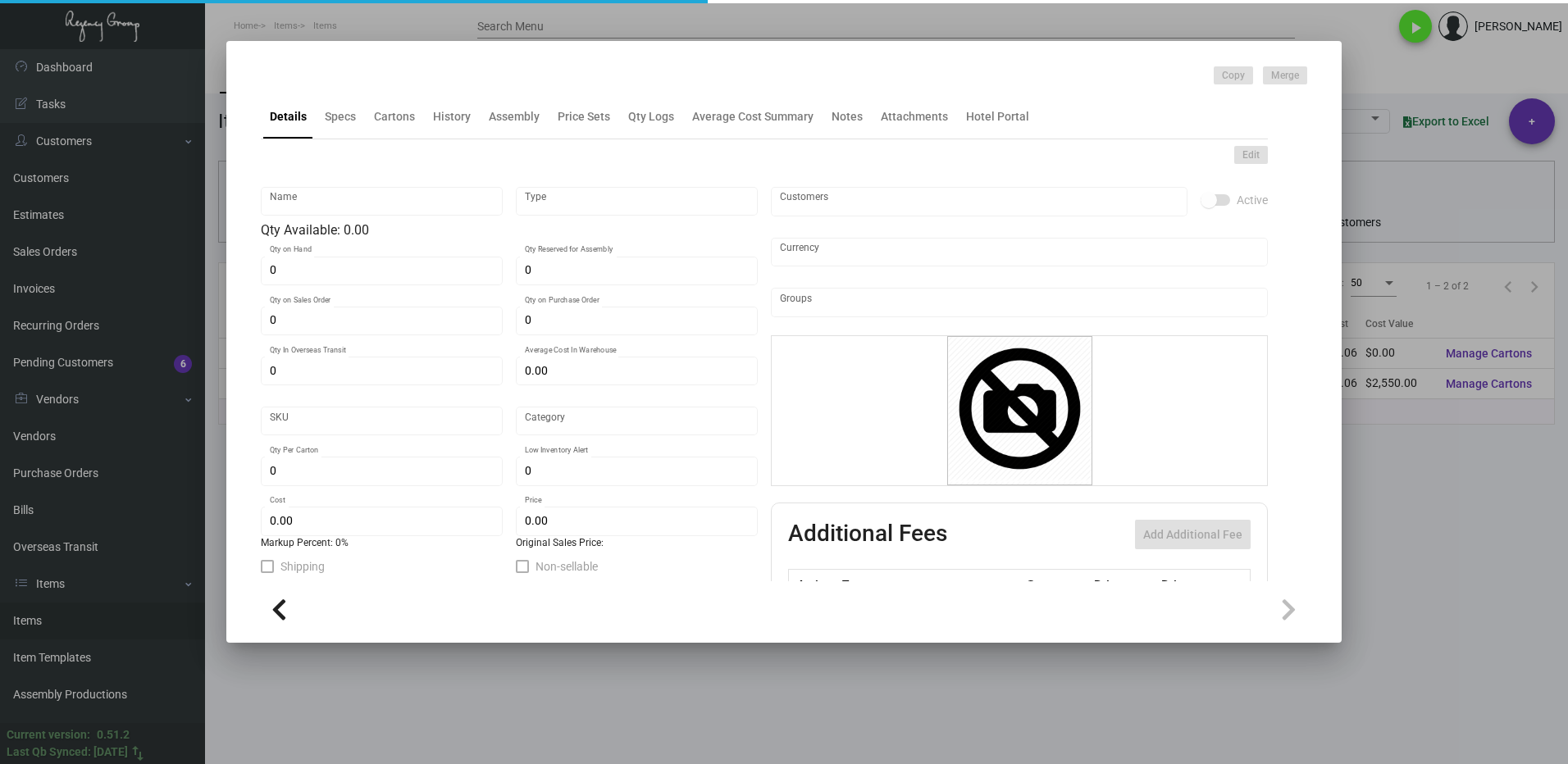
type input "610-linen-13"
type input "Overseas"
type input "5,000"
type input "25,000"
type input "$ 0.06"
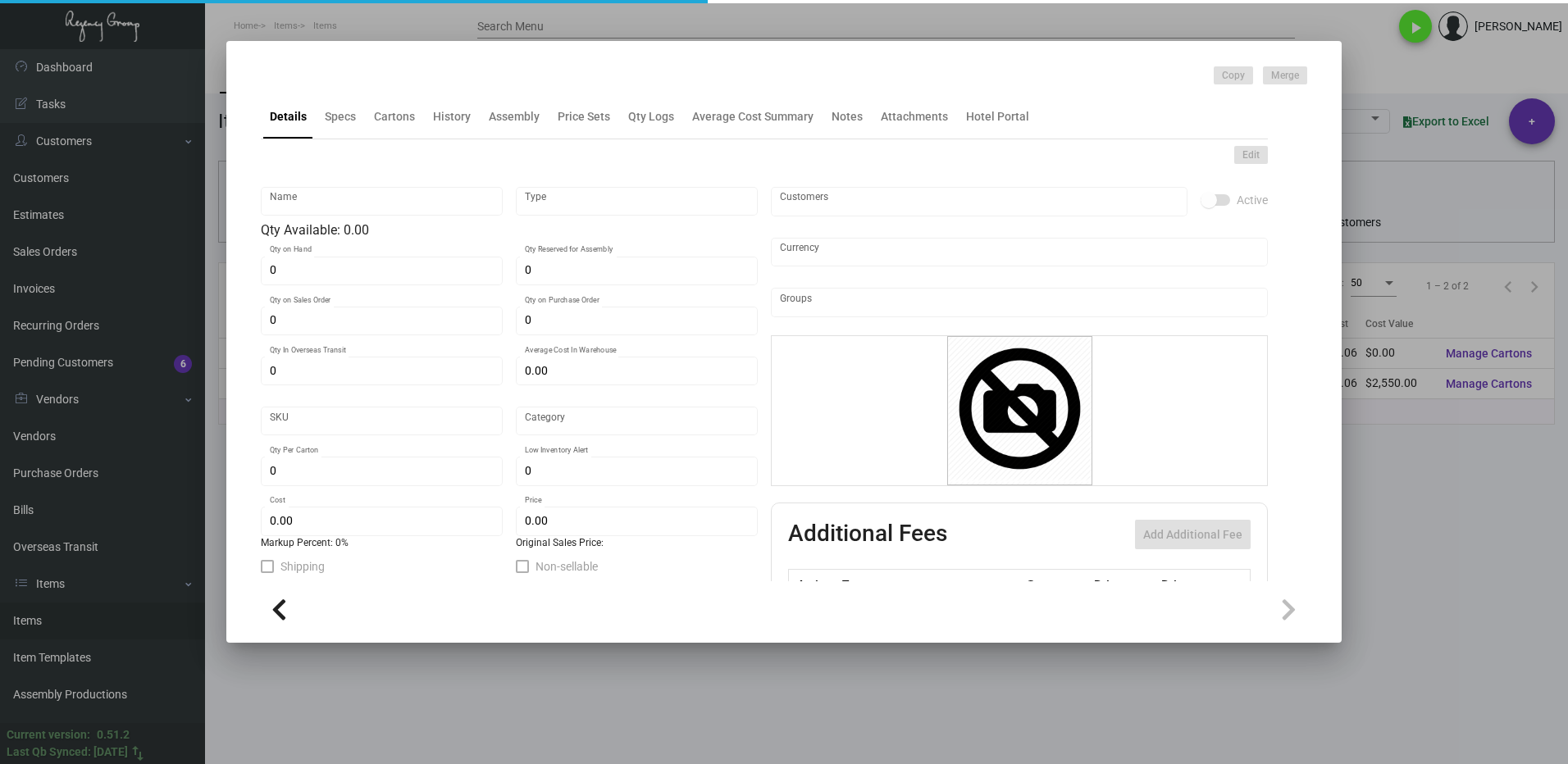
type input "$ 0.11"
checkbox input "true"
type input "United States Dollar $"
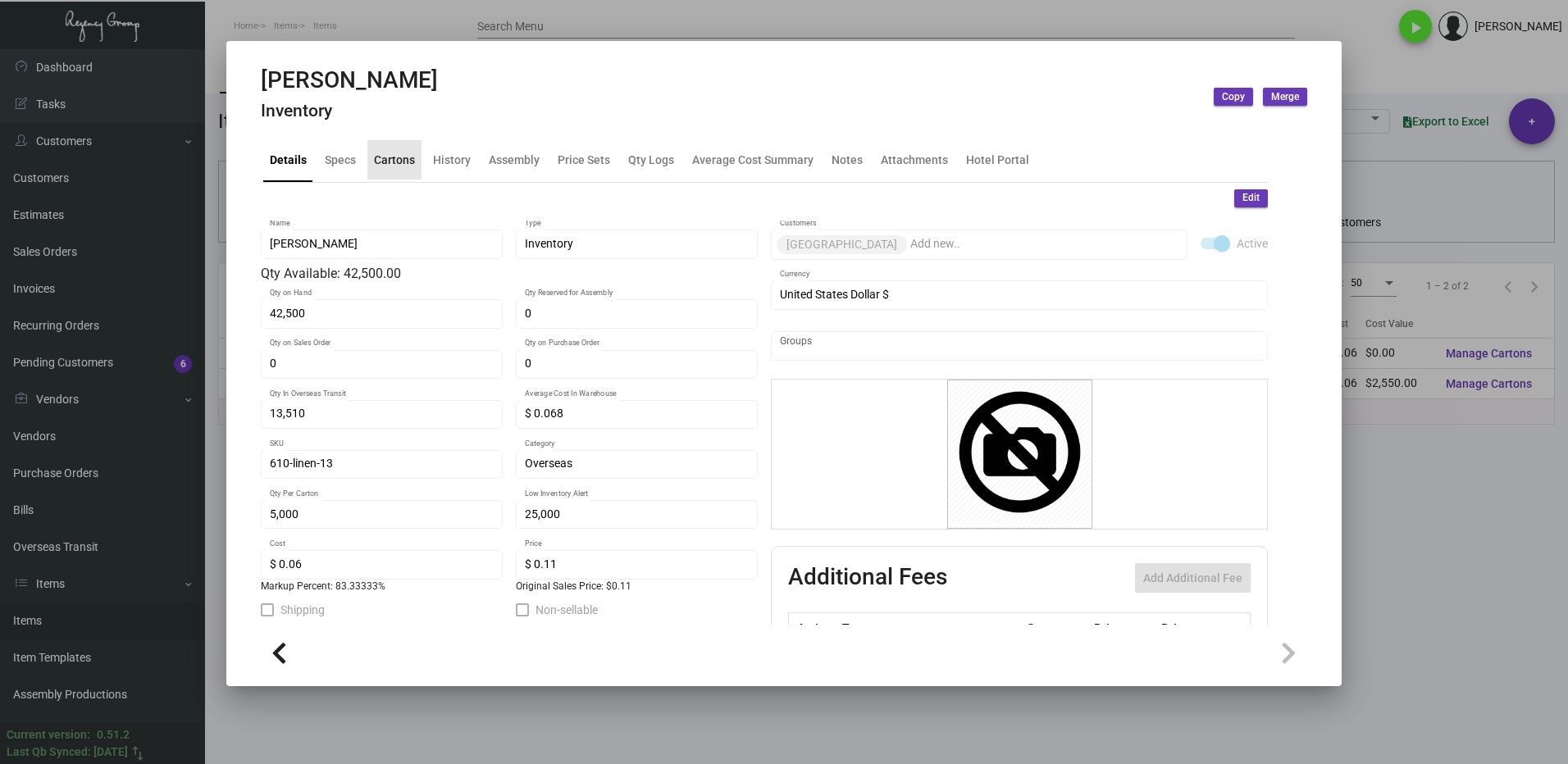
click at [393, 154] on div "Cartons" at bounding box center [393, 160] width 41 height 17
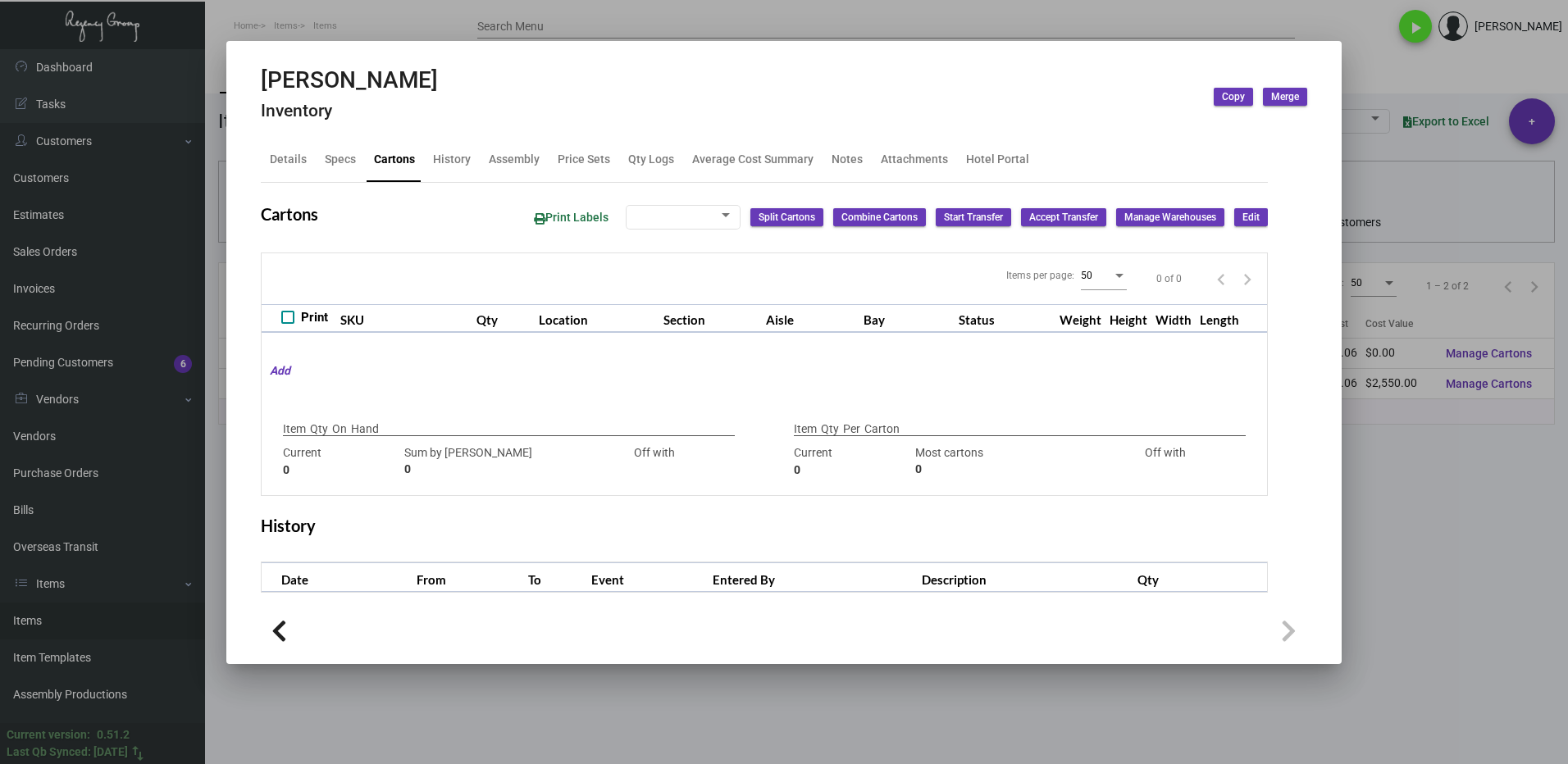
type input "42,500"
type input "42500"
type input "0"
type input "5,000"
type input "5000"
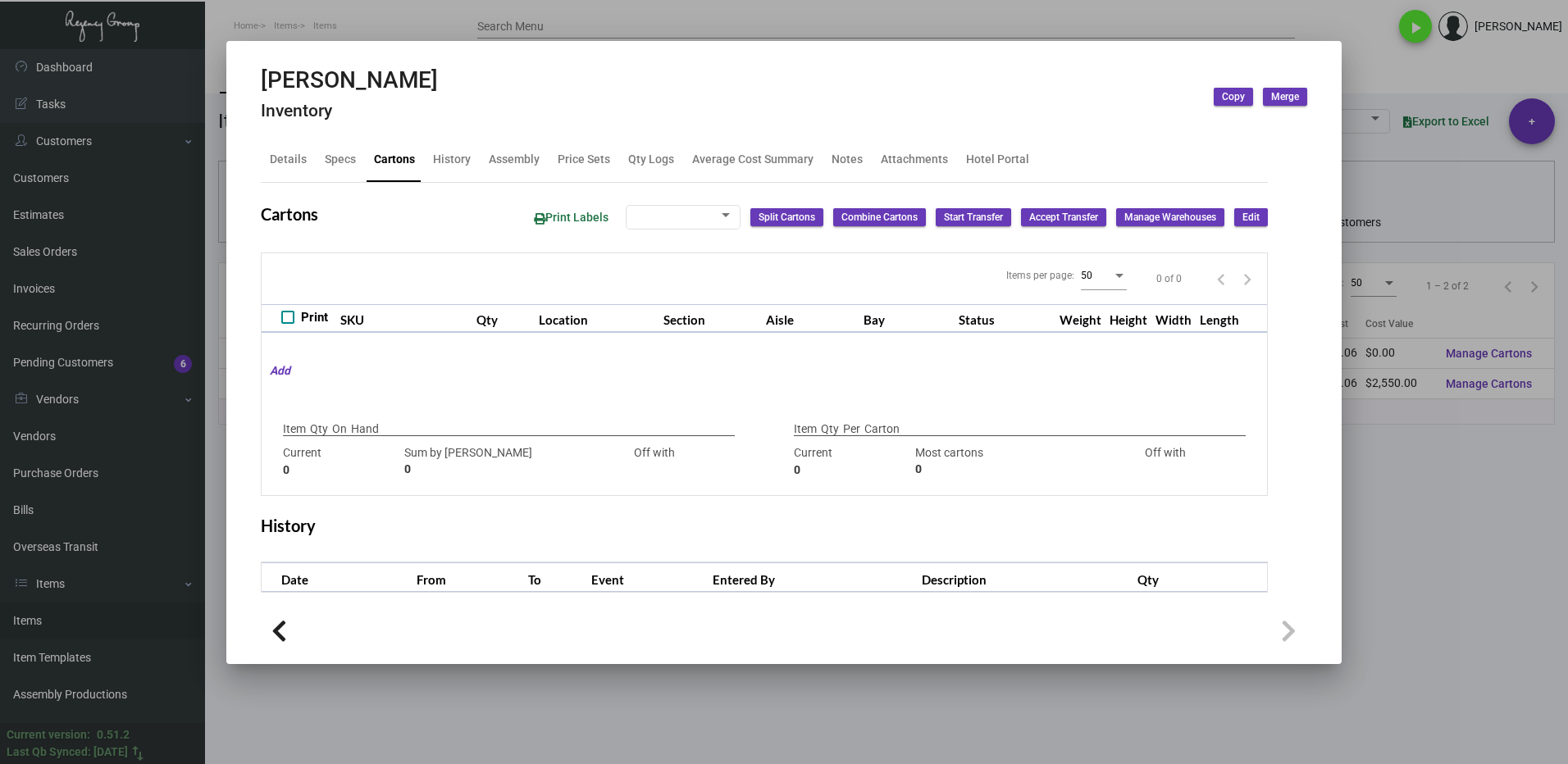
type input "0"
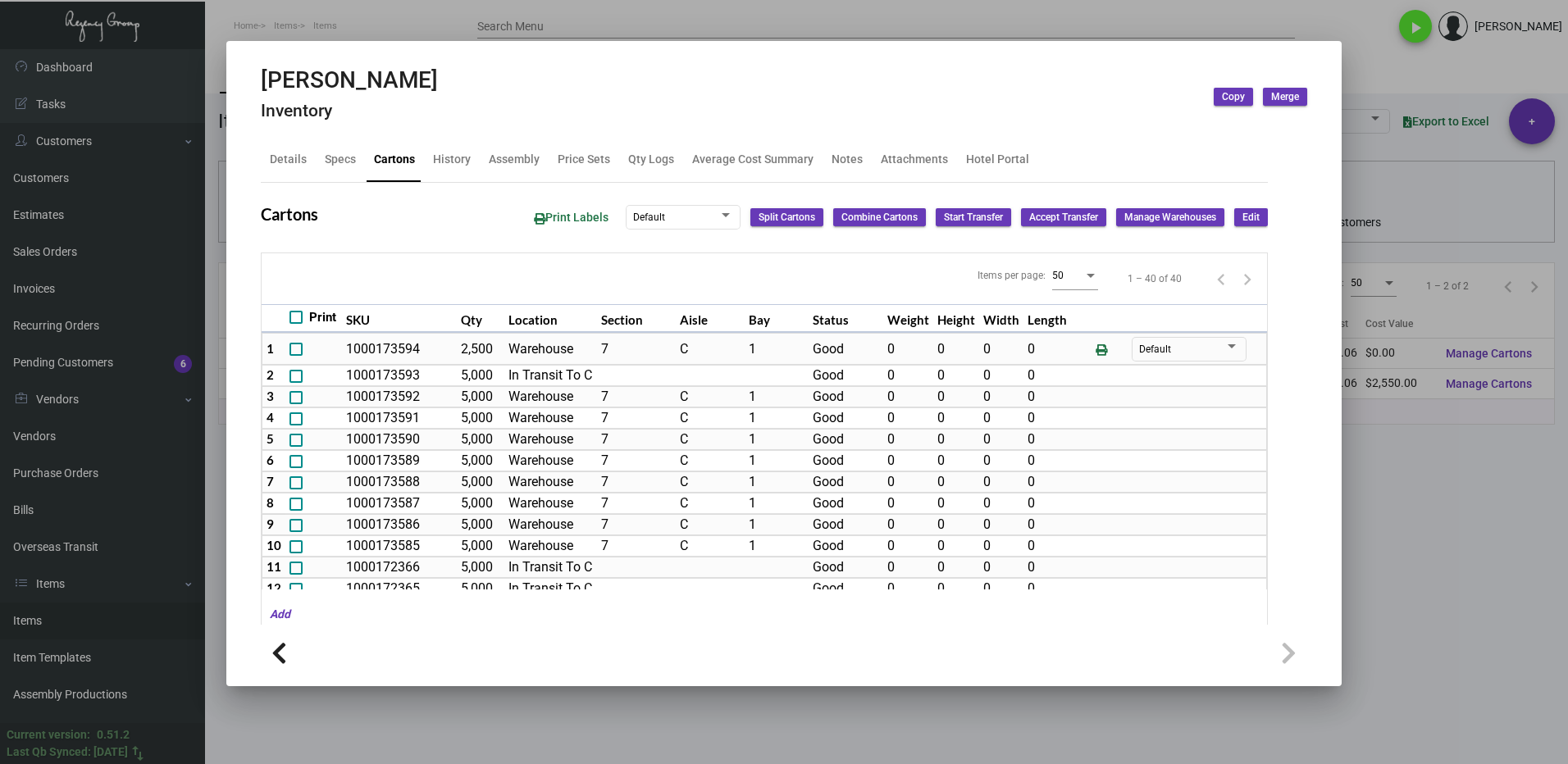
scroll to position [123, 0]
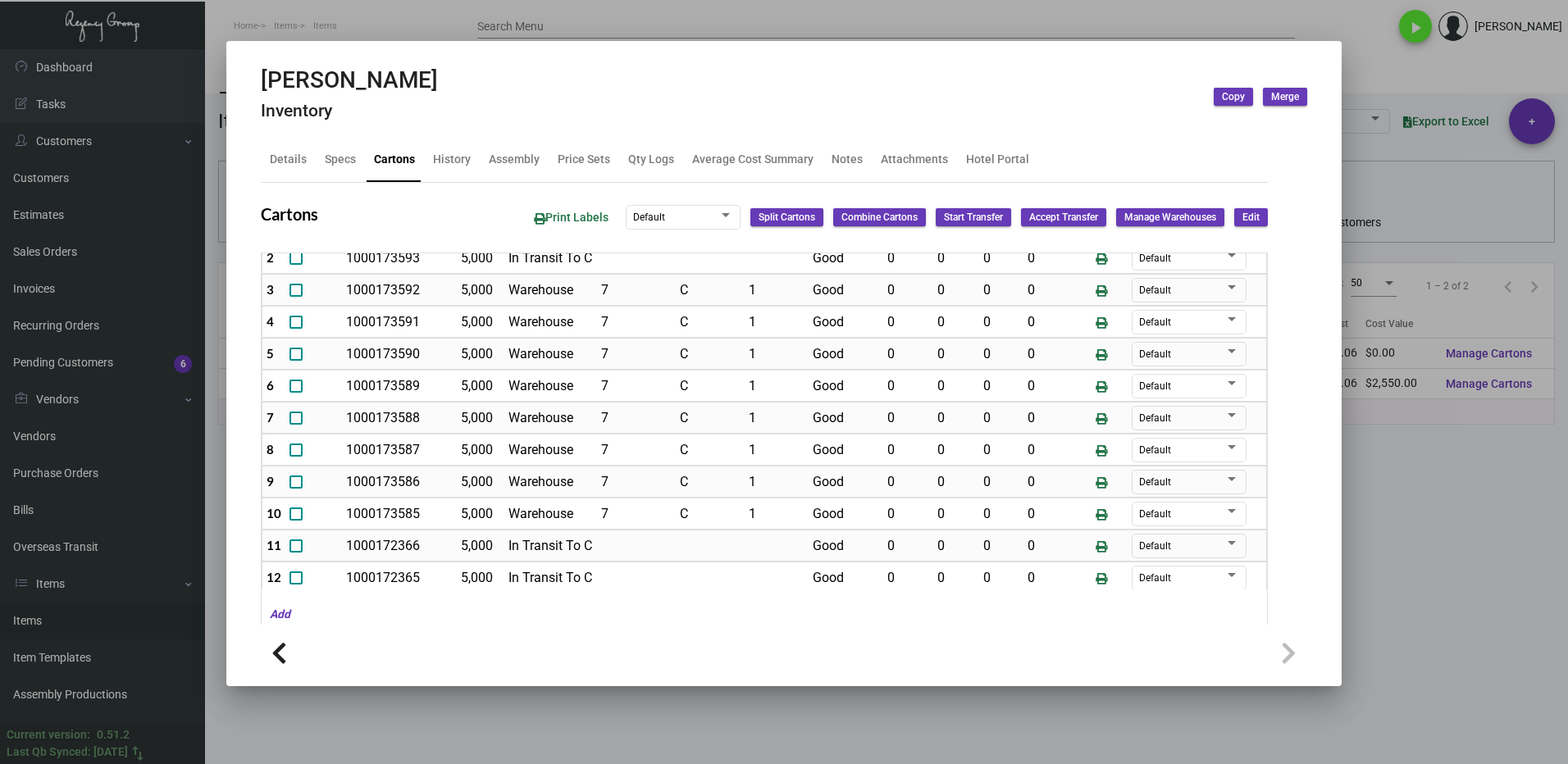
click at [1360, 518] on div at bounding box center [784, 382] width 1568 height 764
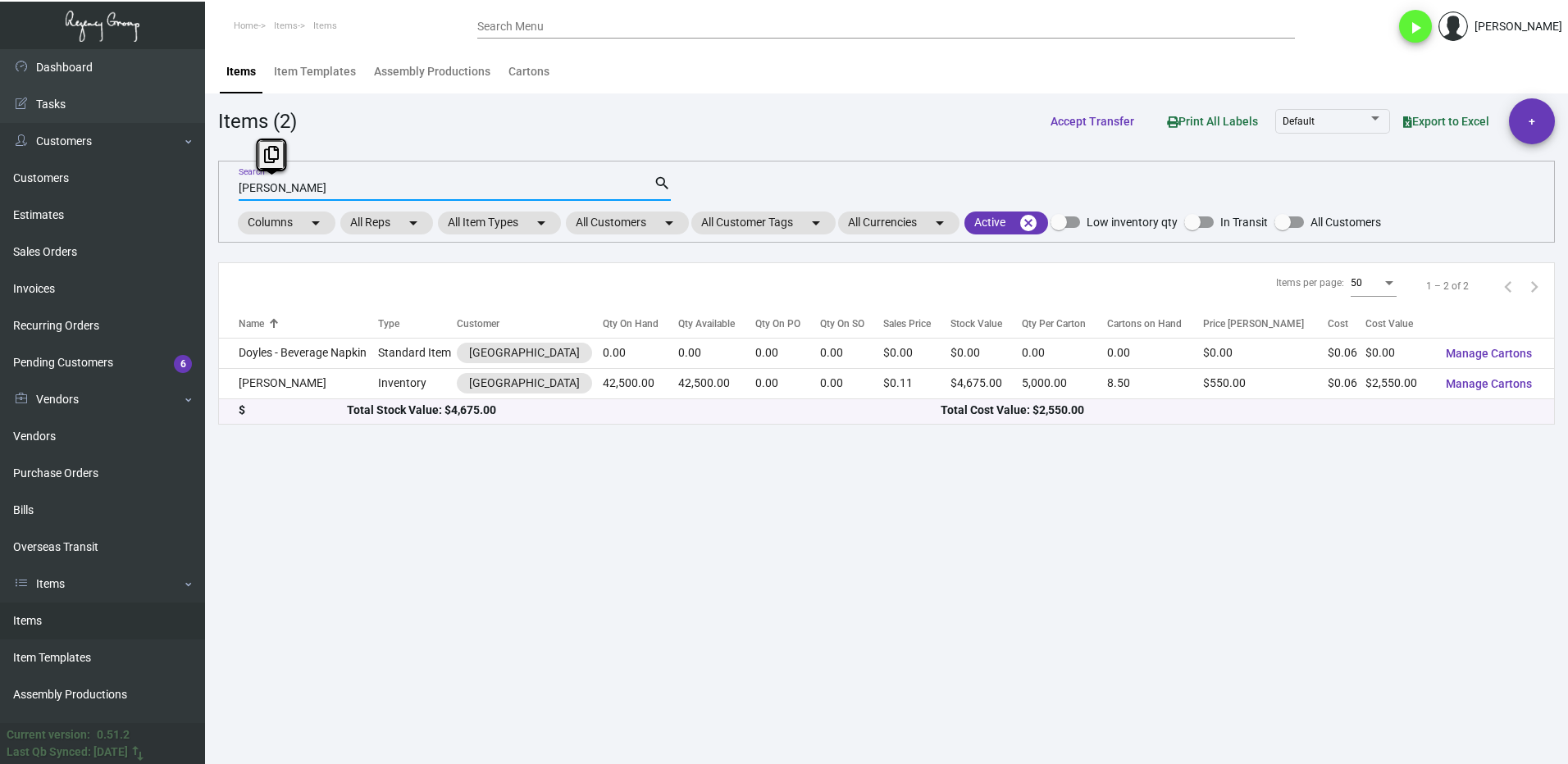
drag, startPoint x: 334, startPoint y: 187, endPoint x: 234, endPoint y: 201, distance: 101.0
click at [234, 201] on div "[PERSON_NAME] napkin Search search Columns arrow_drop_down All Reps arrow_drop_…" at bounding box center [886, 201] width 1336 height 82
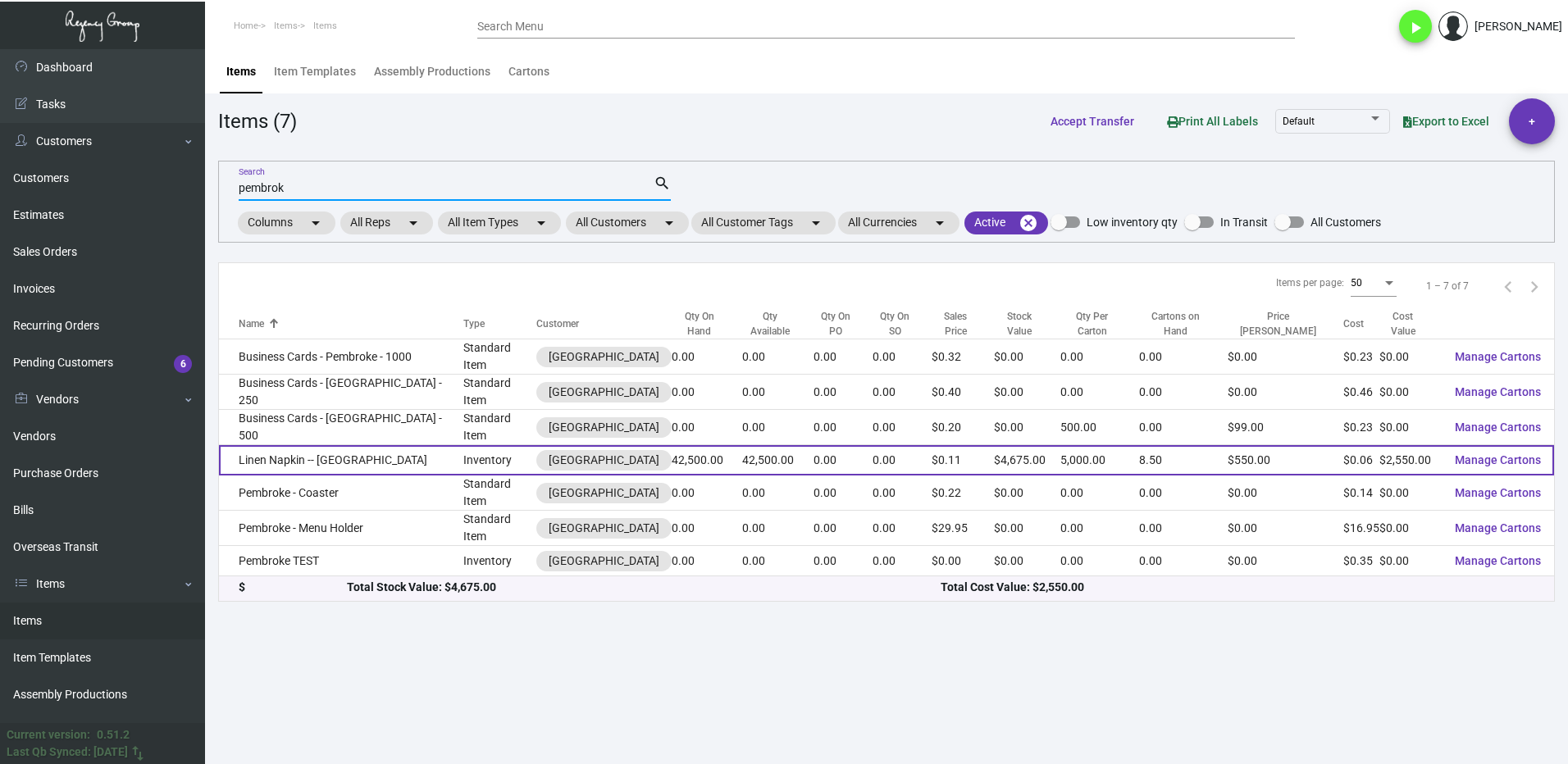
type input "pembrok"
click at [350, 445] on td "Linen Napkin -- [GEOGRAPHIC_DATA]" at bounding box center [341, 460] width 244 height 30
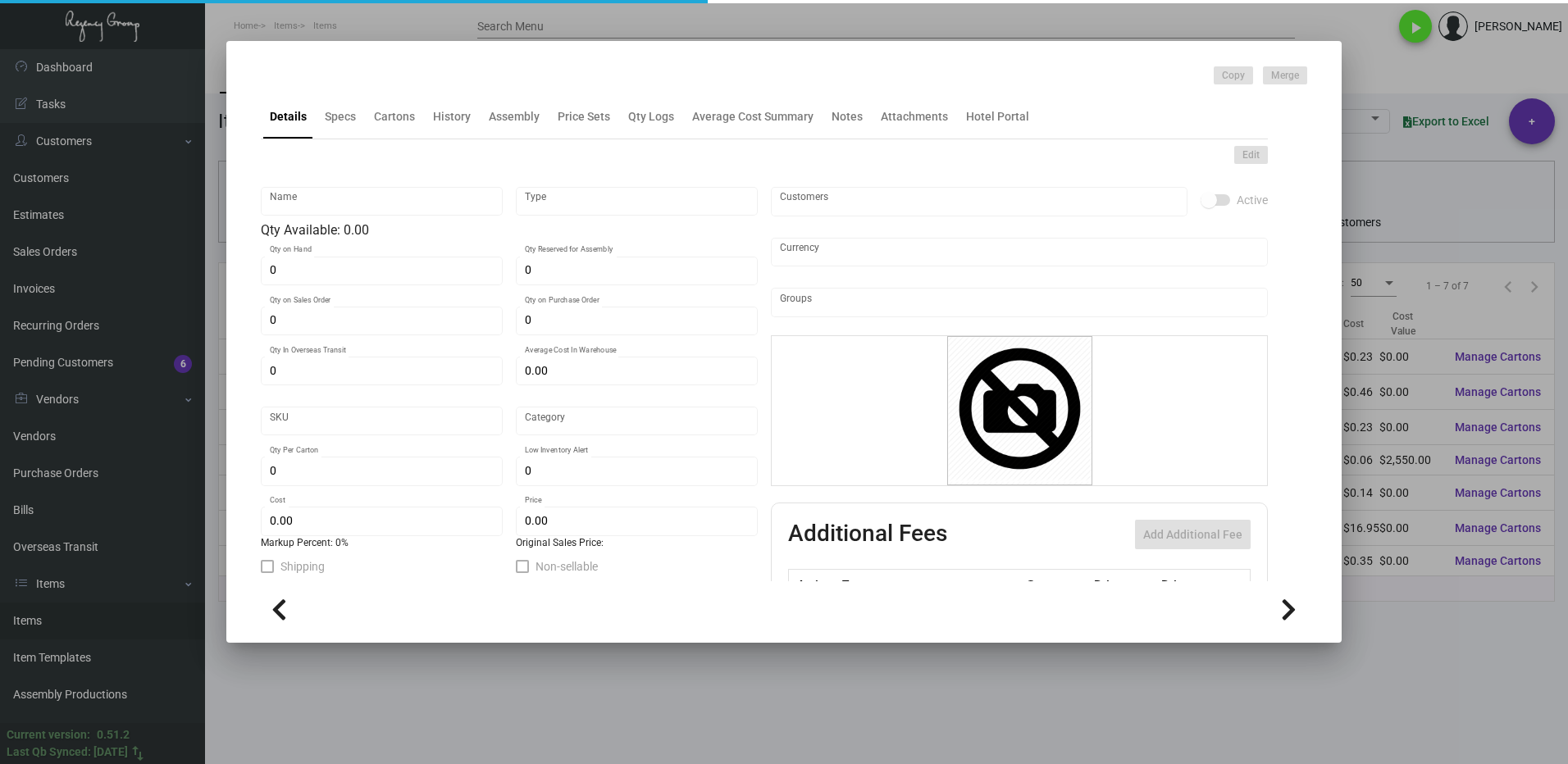
type input "Linen Napkin -- [GEOGRAPHIC_DATA]"
type input "Inventory"
type input "42,500"
type input "$ 0.05813"
type input "610-linen-14"
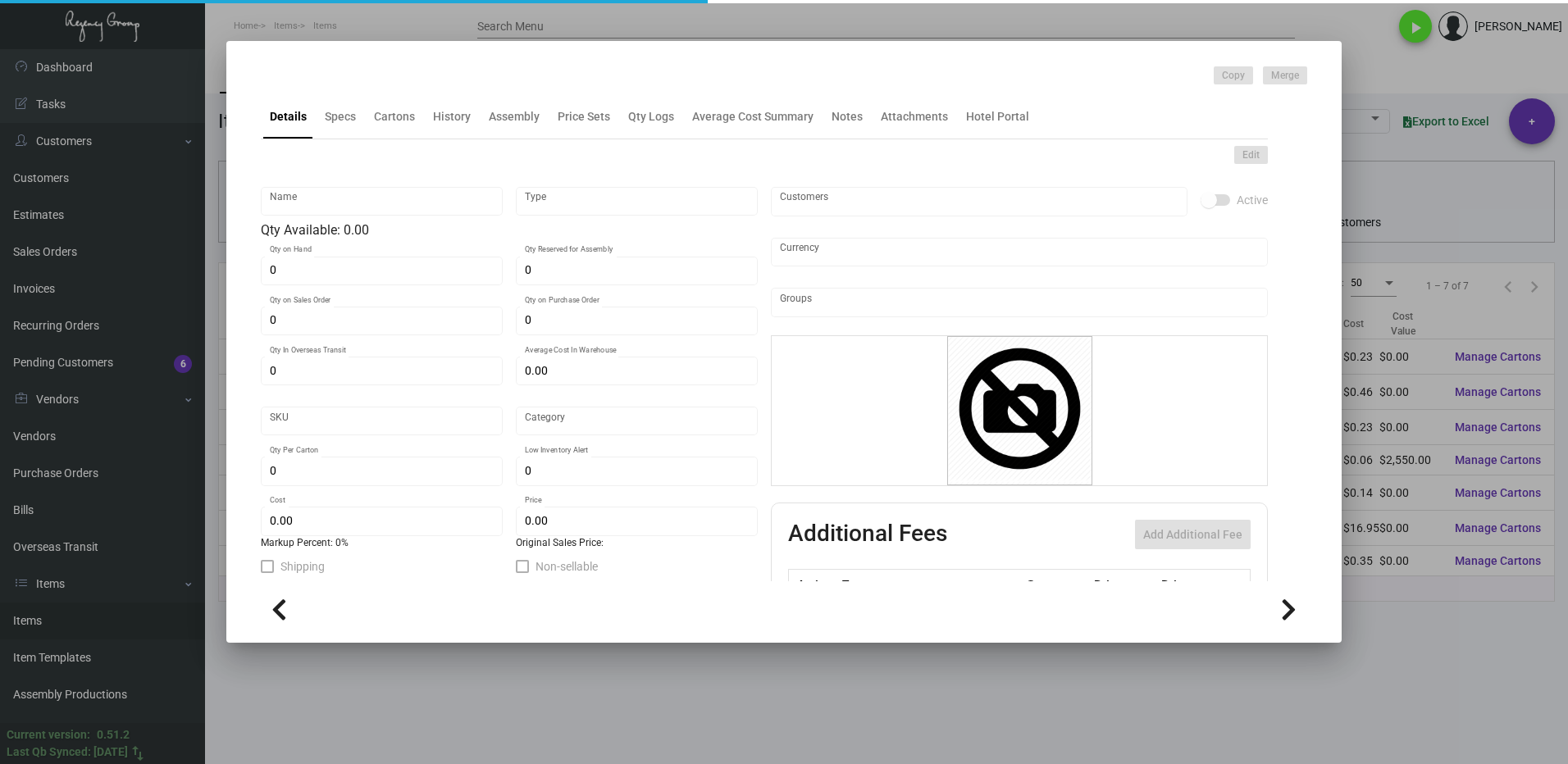
type input "Overseas"
type input "5,000"
type input "25,000"
type input "$ 0.06"
type input "$ 0.11"
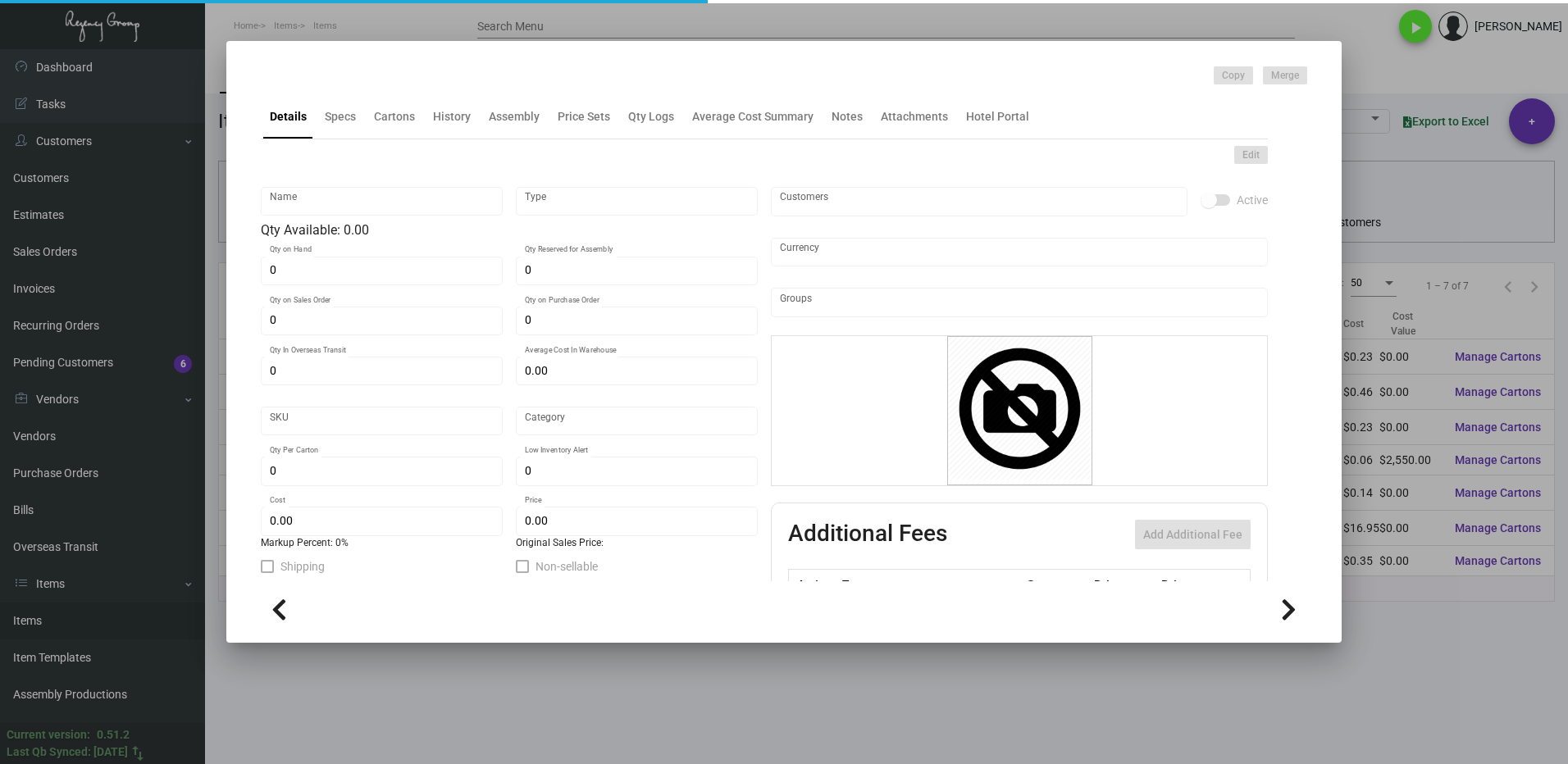
checkbox input "true"
type input "United States Dollar $"
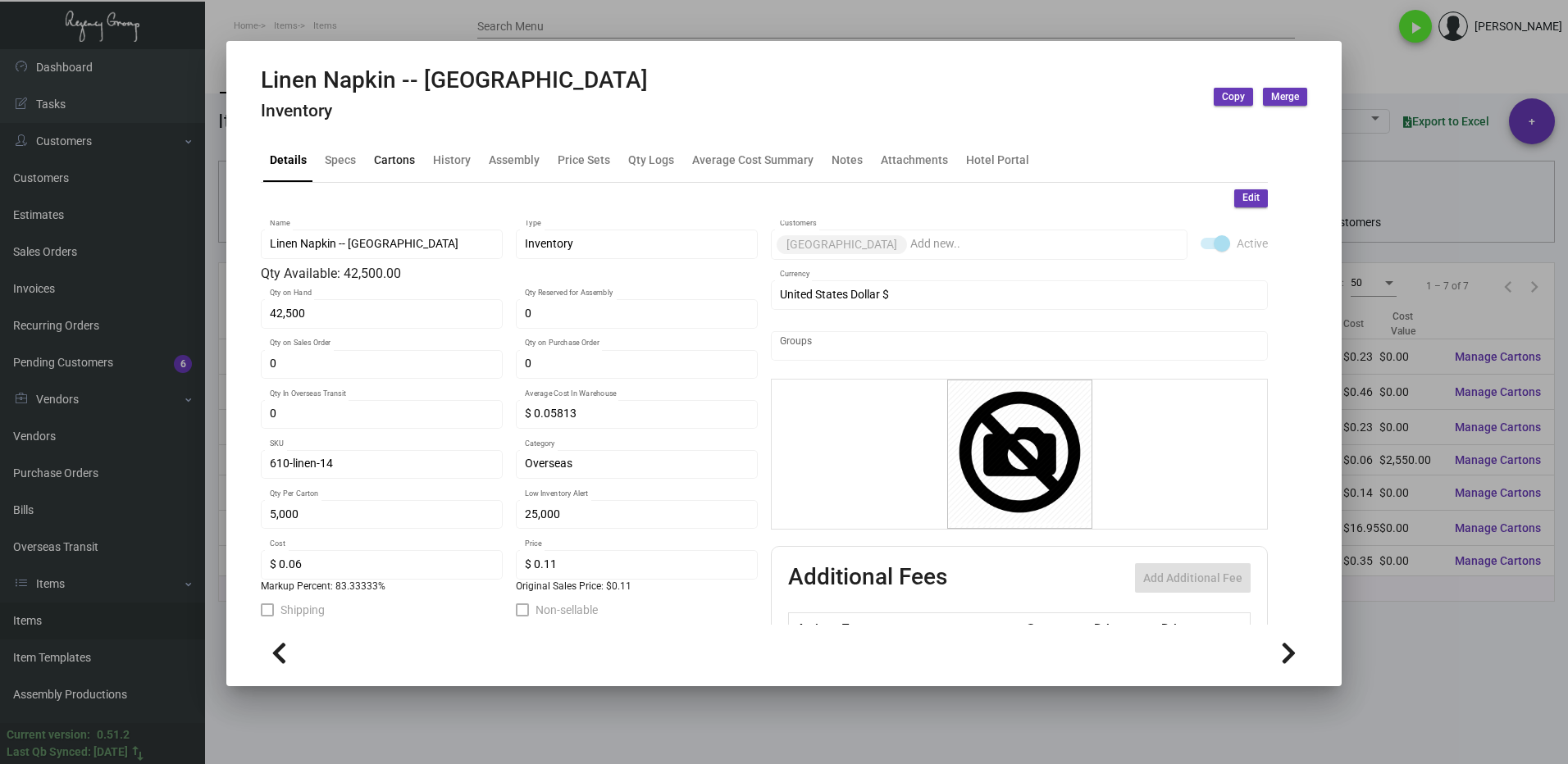
click at [393, 159] on div "Cartons" at bounding box center [393, 160] width 41 height 17
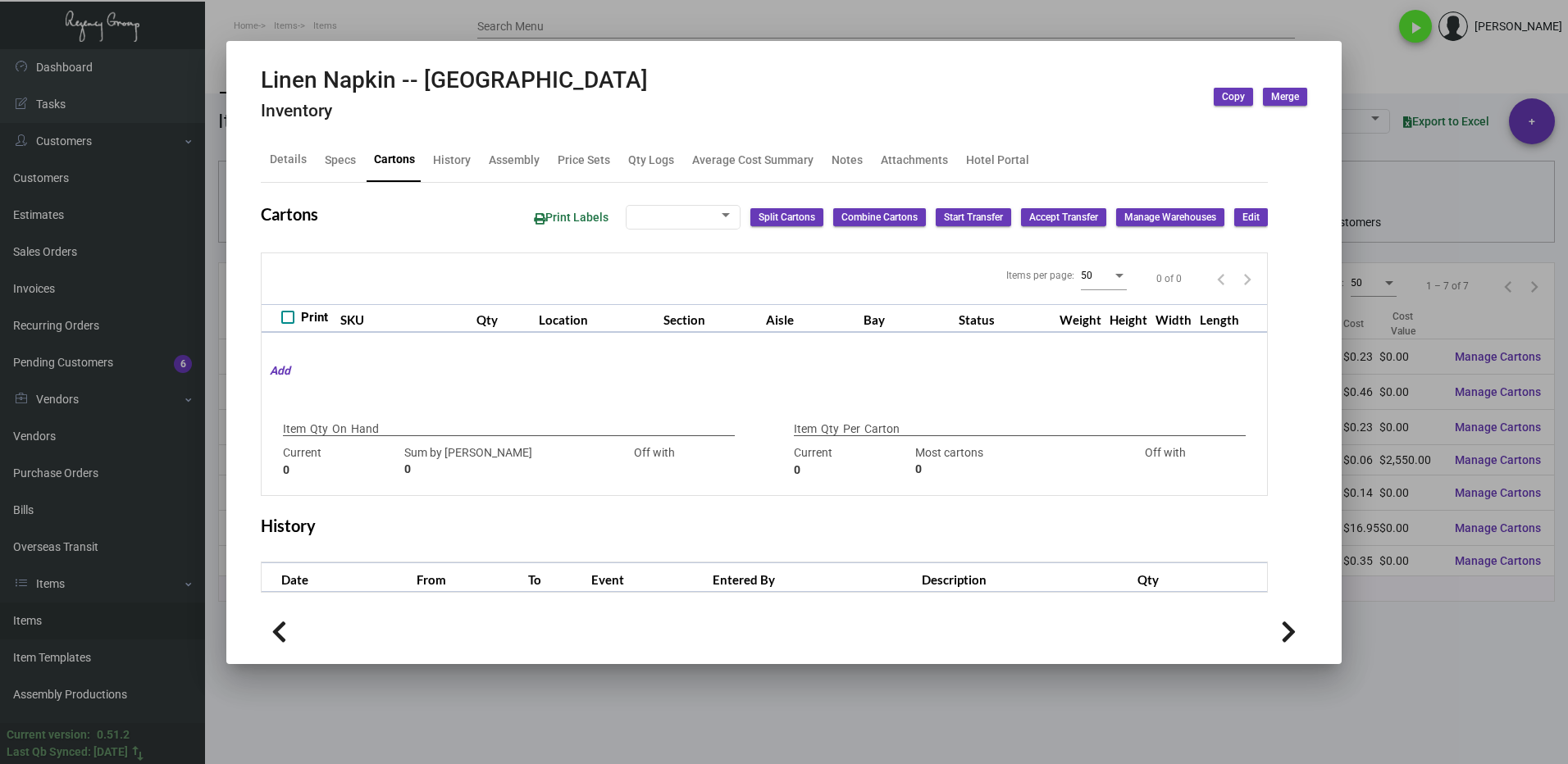
type input "42,500"
type input "42500"
type input "0"
type input "5,000"
type input "5000"
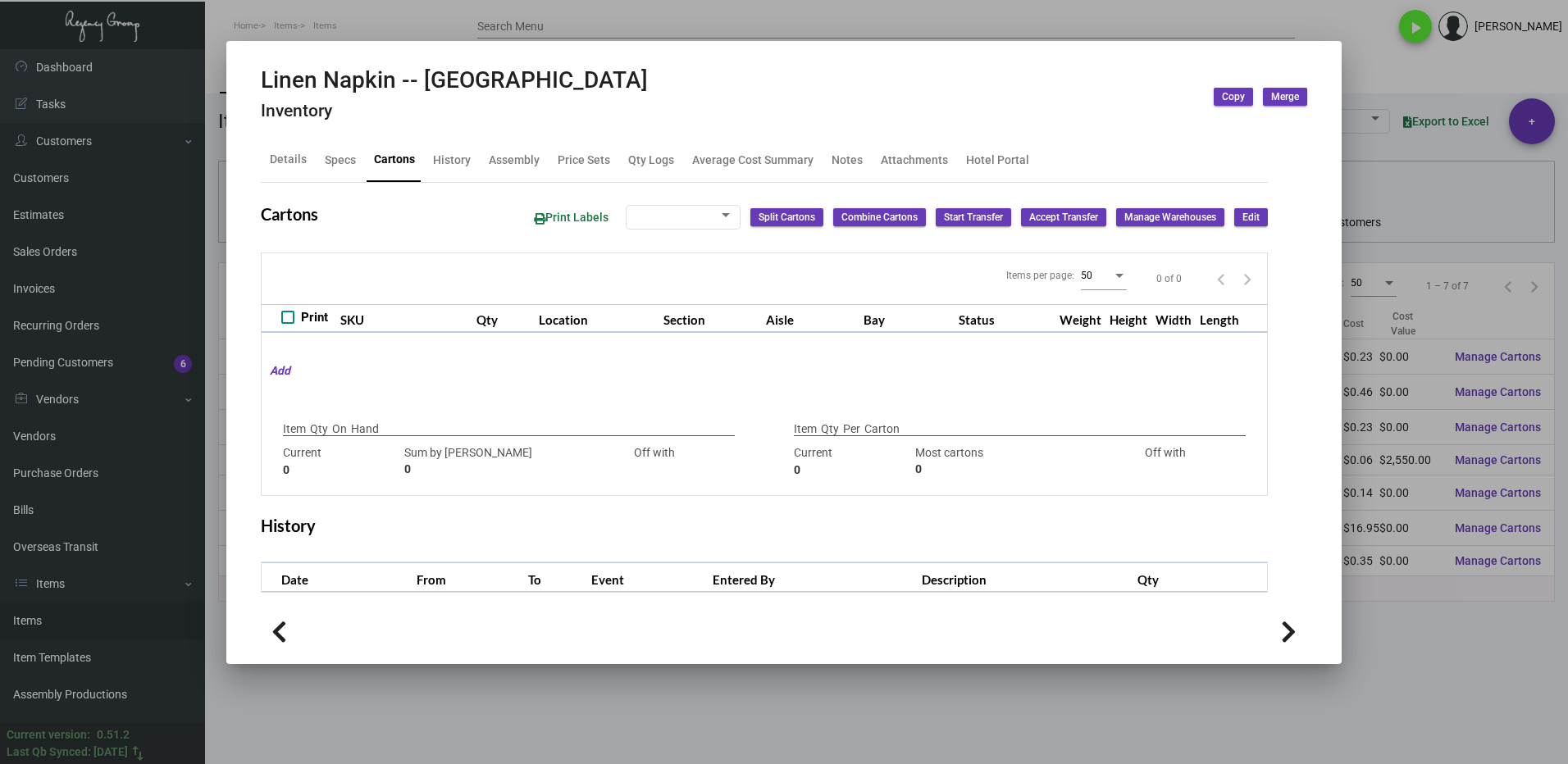
type input "0"
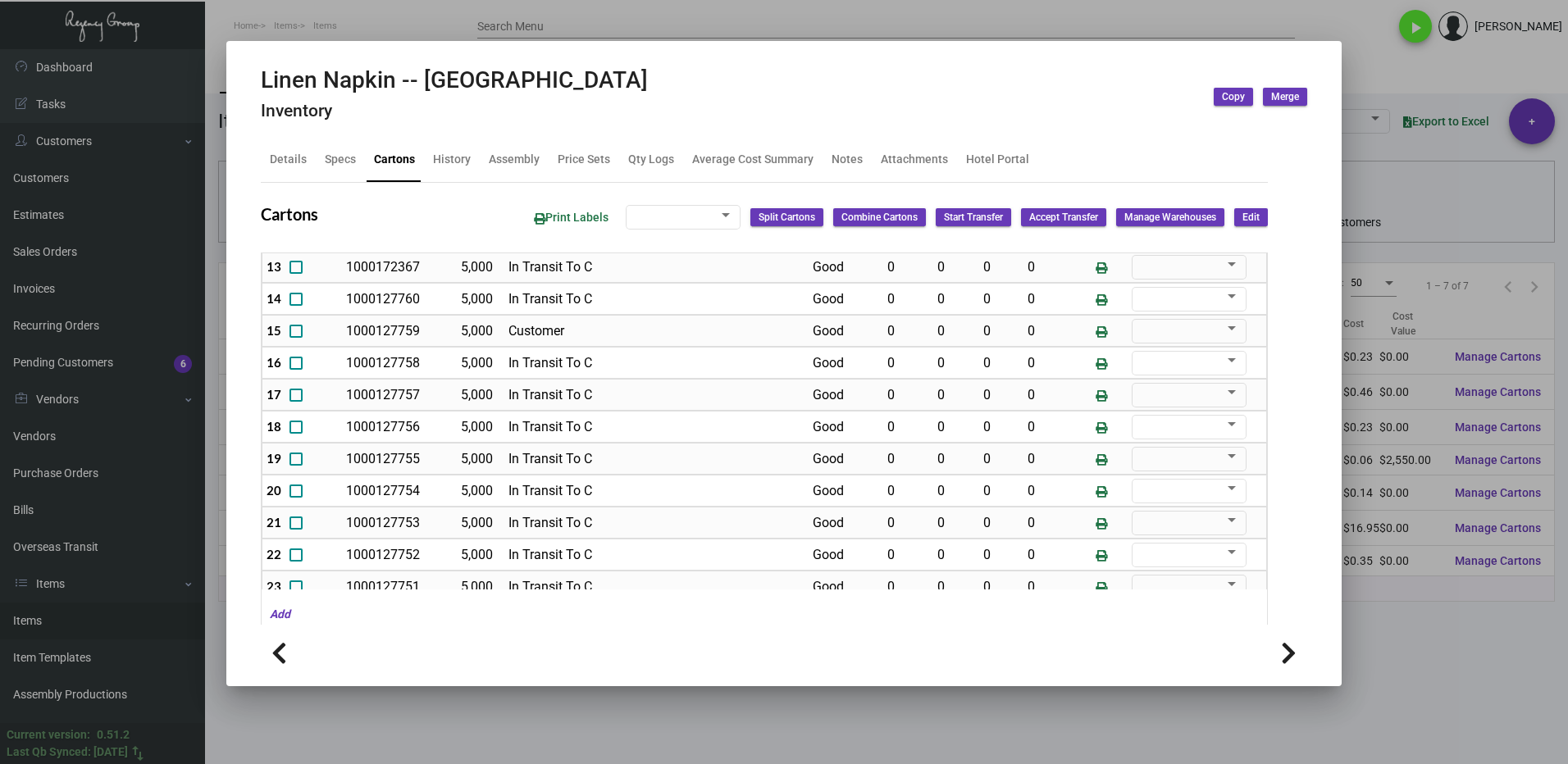
scroll to position [492, 0]
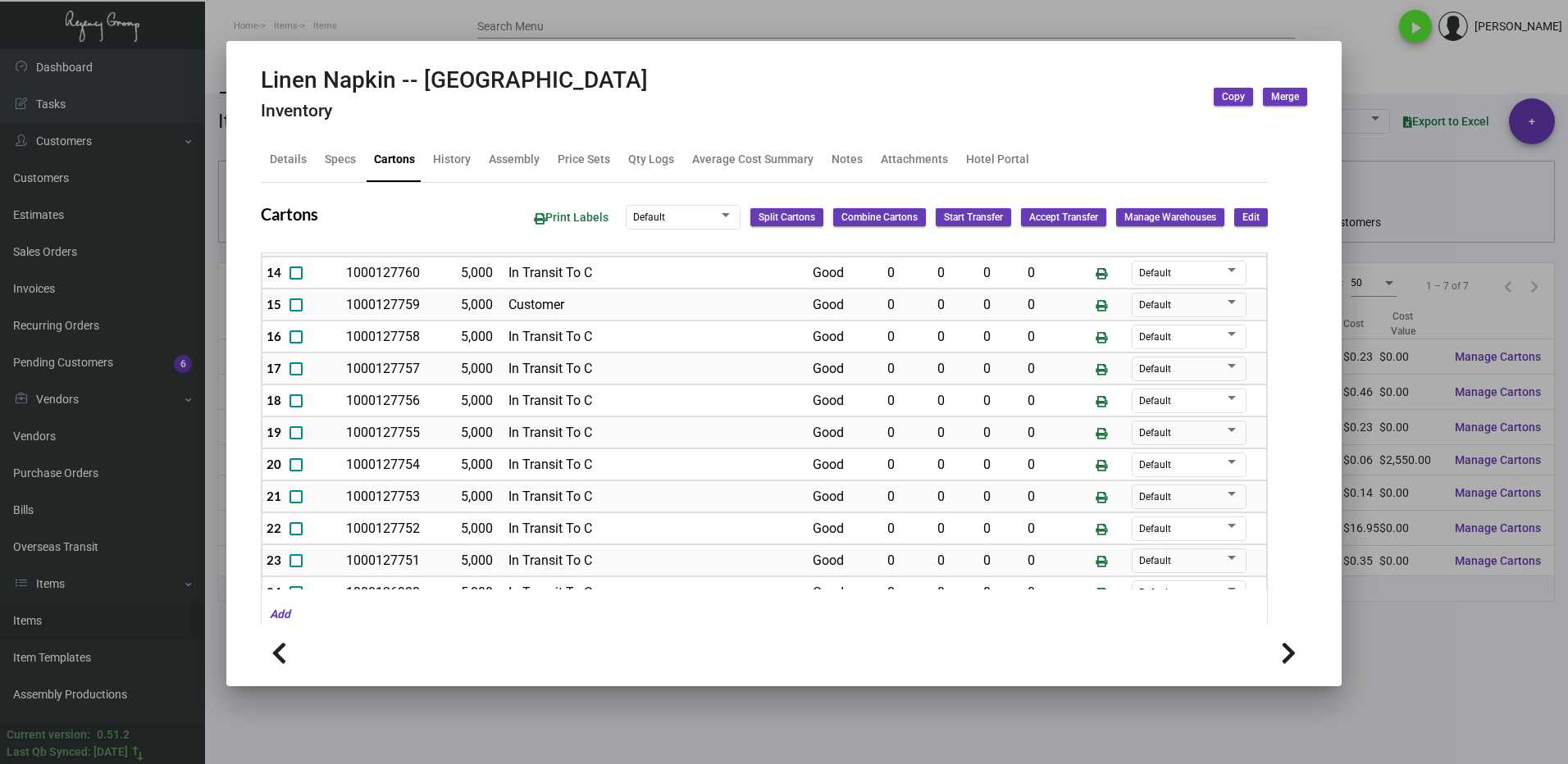
click at [1429, 635] on div at bounding box center [784, 382] width 1568 height 764
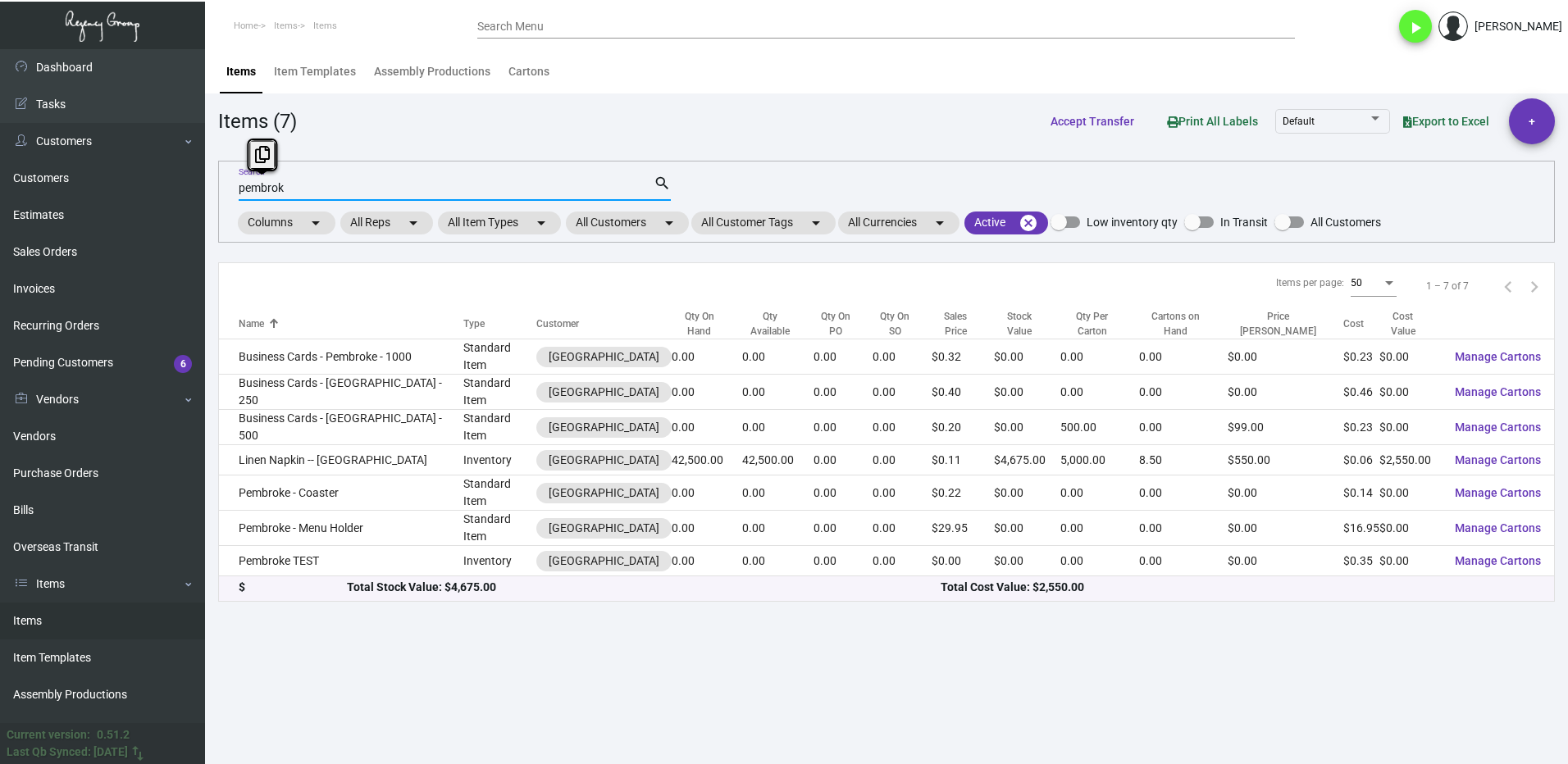
drag, startPoint x: 305, startPoint y: 190, endPoint x: 223, endPoint y: 196, distance: 82.2
click at [229, 200] on div "pembrok Search search Columns arrow_drop_down All Reps arrow_drop_down All Item…" at bounding box center [886, 201] width 1336 height 82
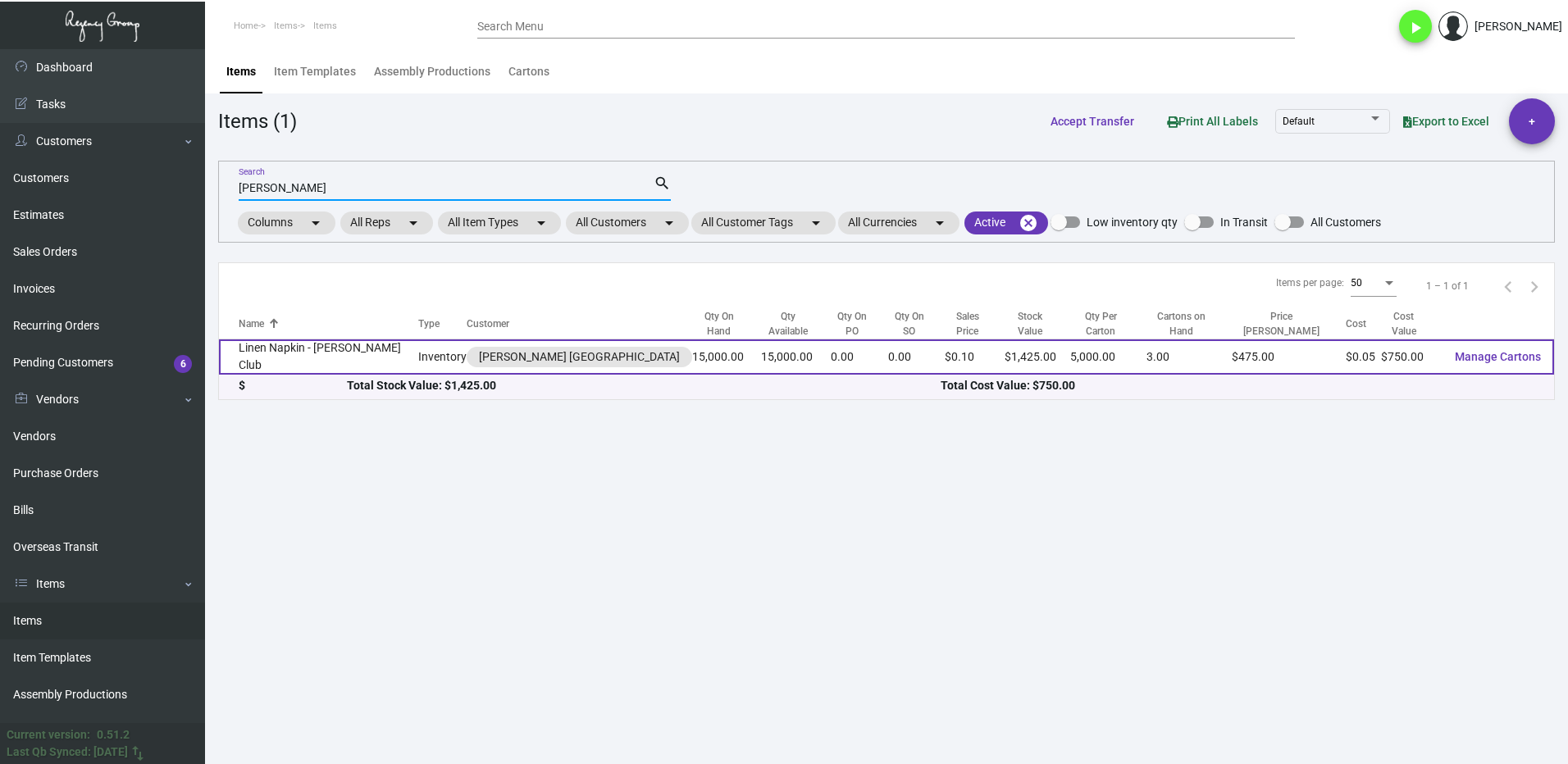
type input "[PERSON_NAME]"
click at [330, 349] on td "Linen Napkin - [PERSON_NAME] Club" at bounding box center [319, 356] width 200 height 35
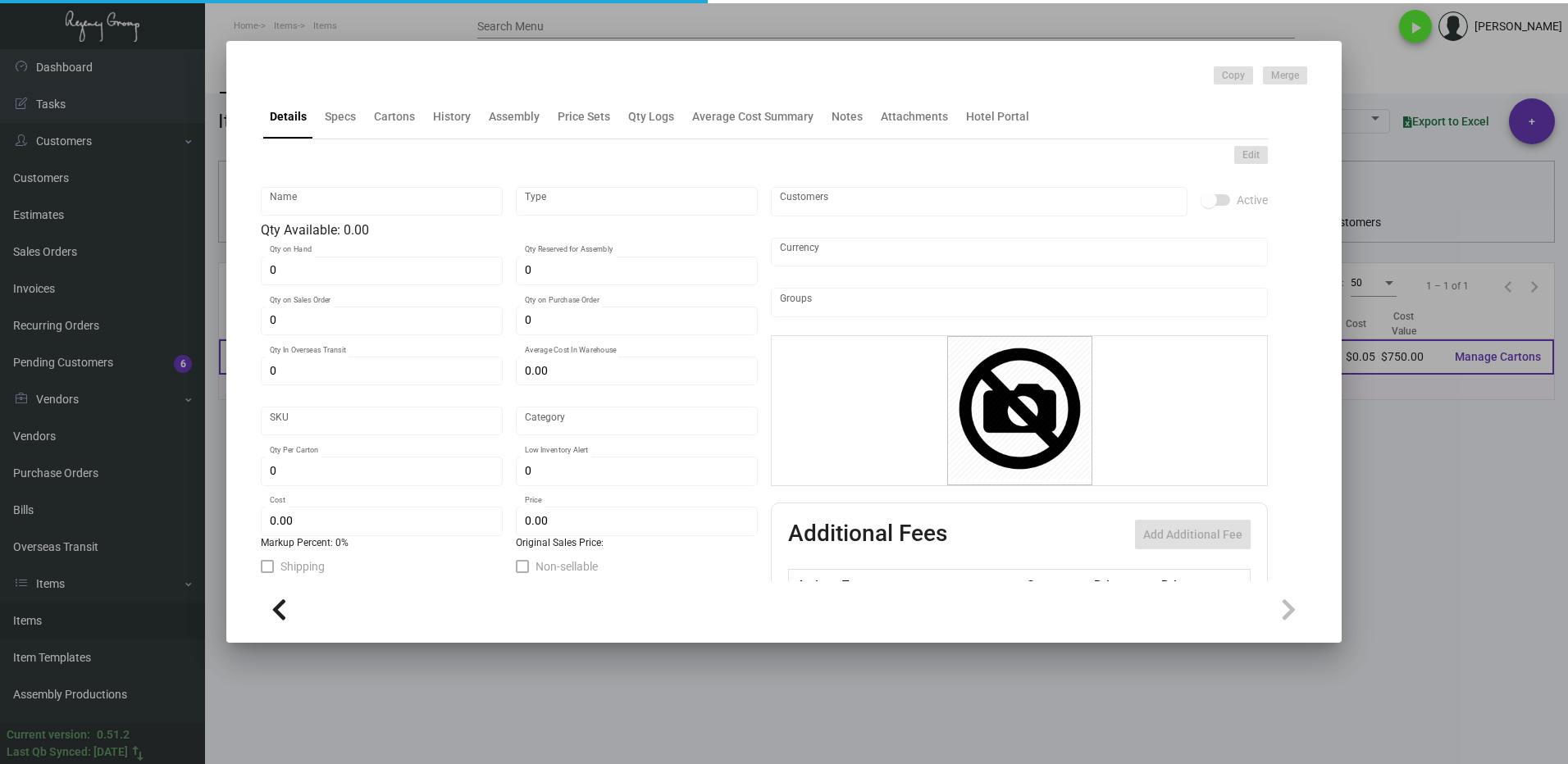
type input "Linen Napkin - [PERSON_NAME] Club"
type input "Inventory"
type input "15,000"
type input "$ 0.00"
type input "Overseas"
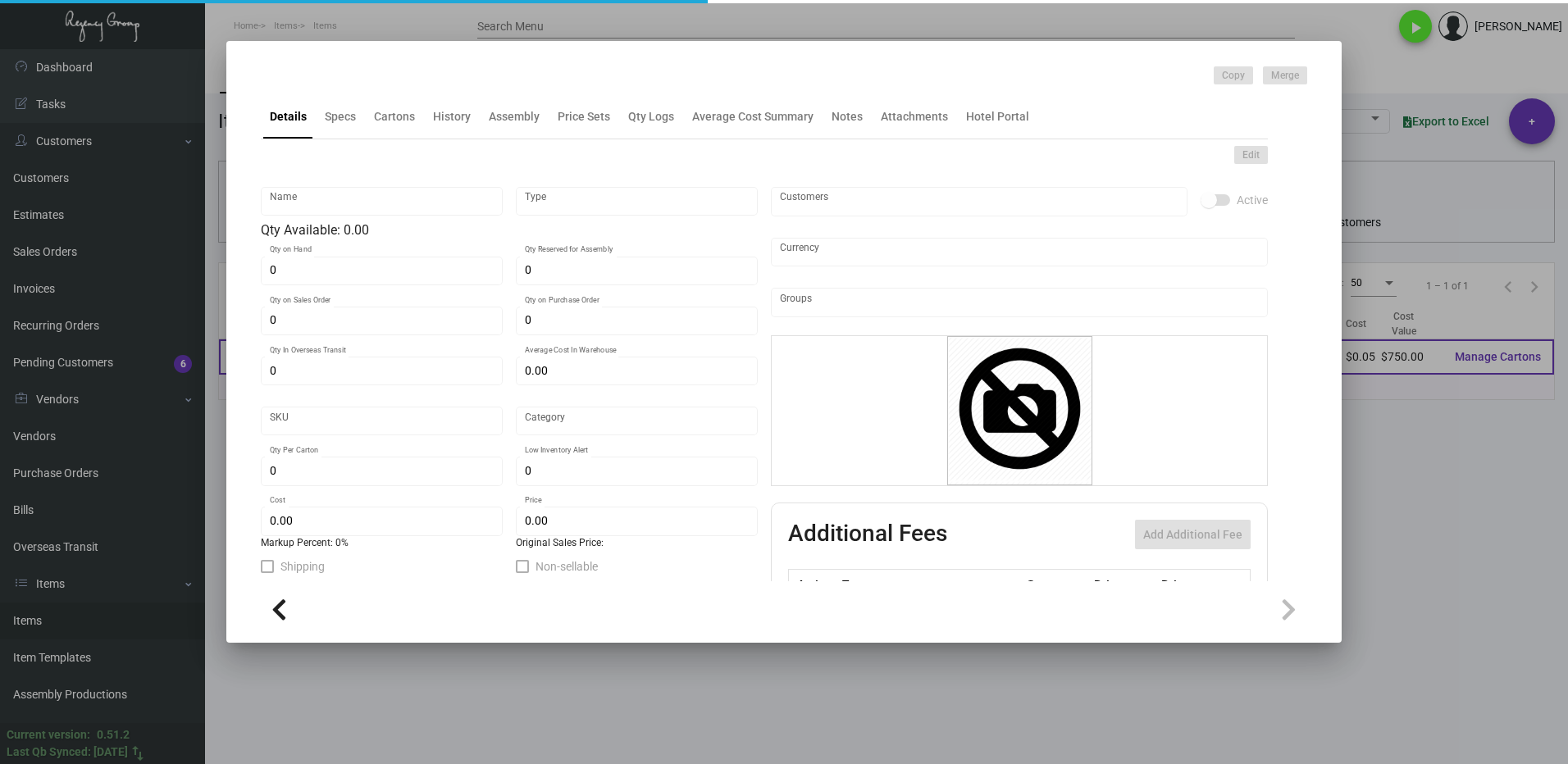
type input "5,000"
type input "$ 0.05"
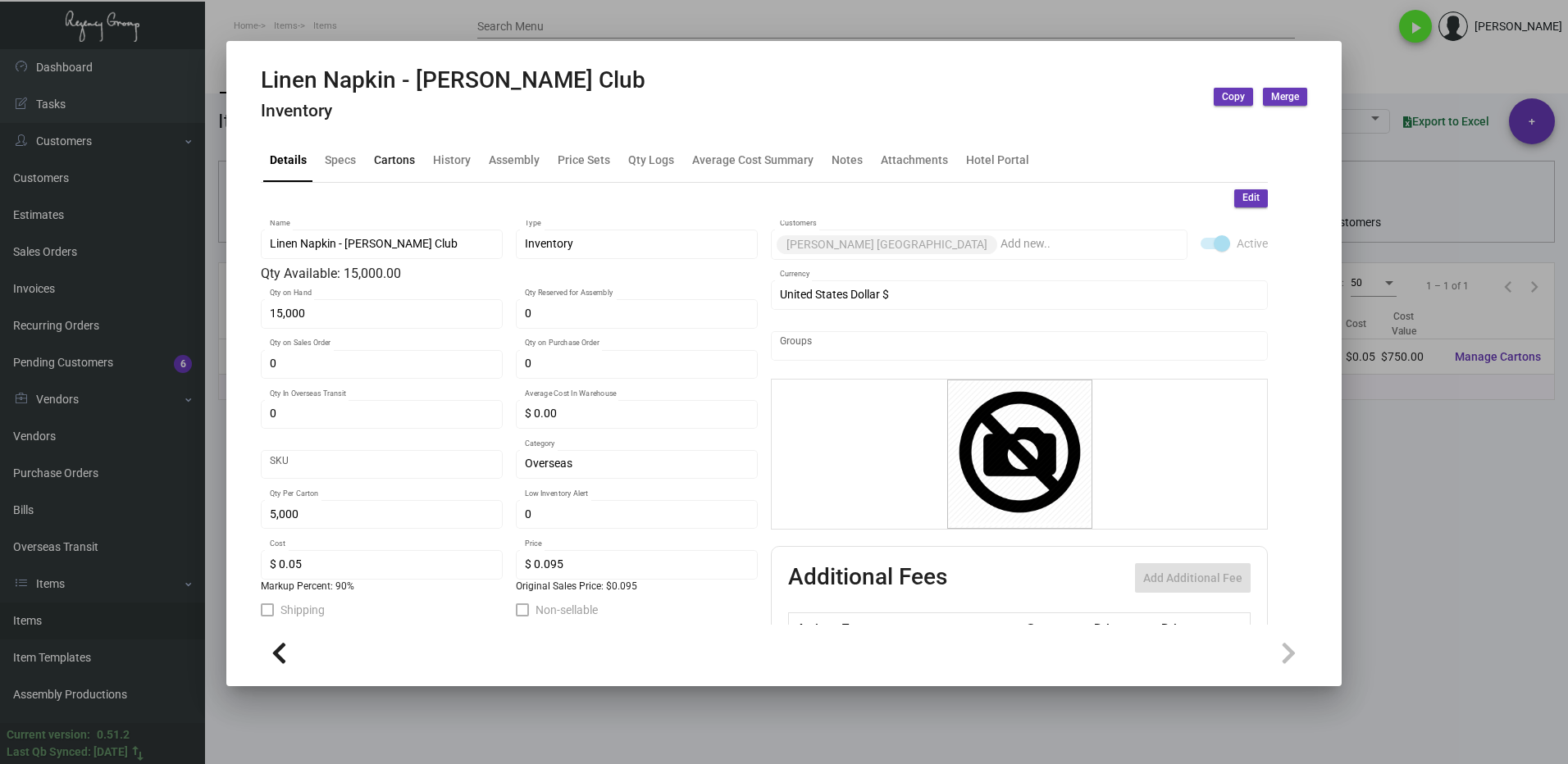
click at [394, 157] on div "Cartons" at bounding box center [393, 160] width 41 height 17
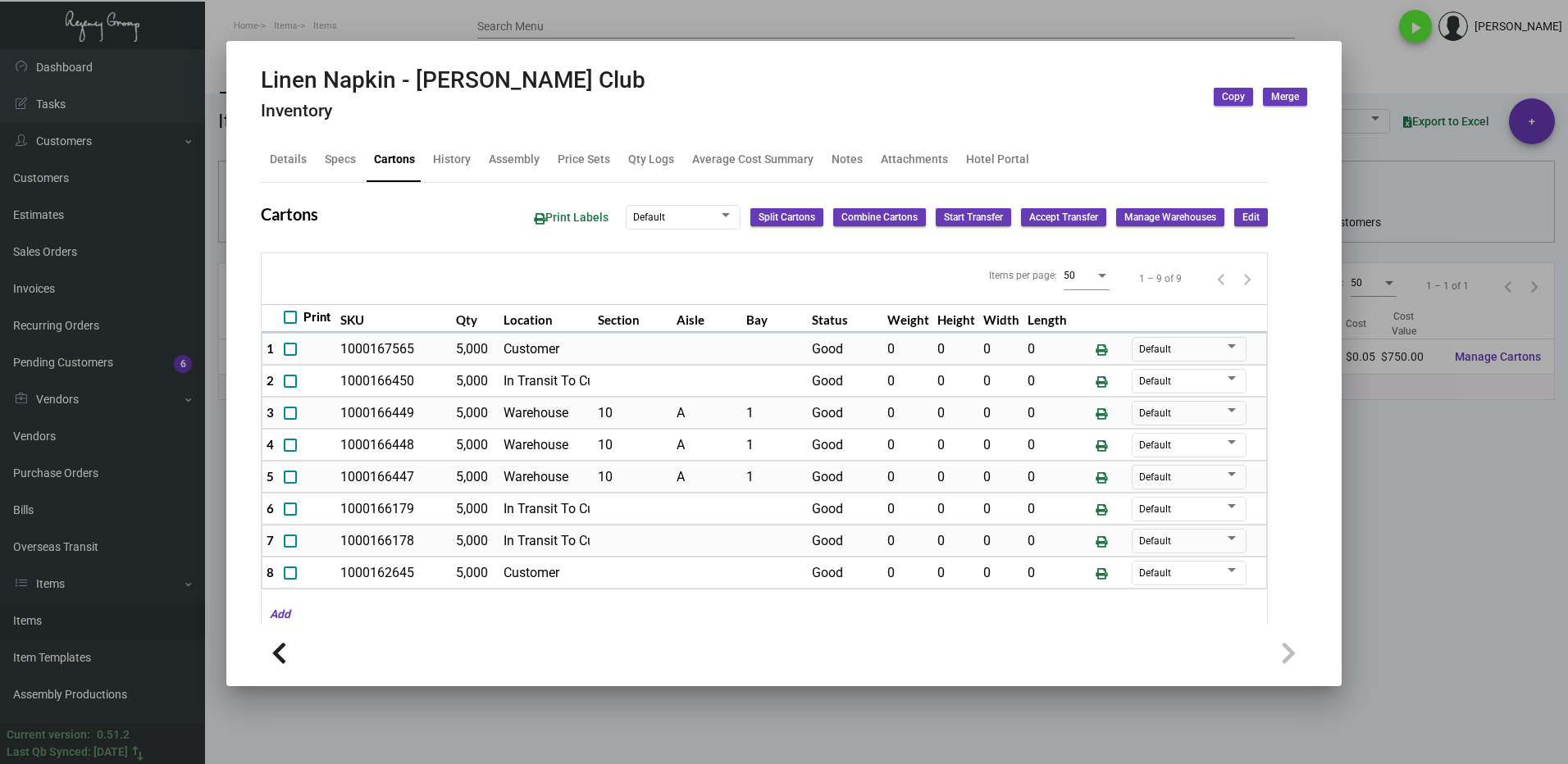
click at [1395, 481] on div at bounding box center [784, 382] width 1568 height 764
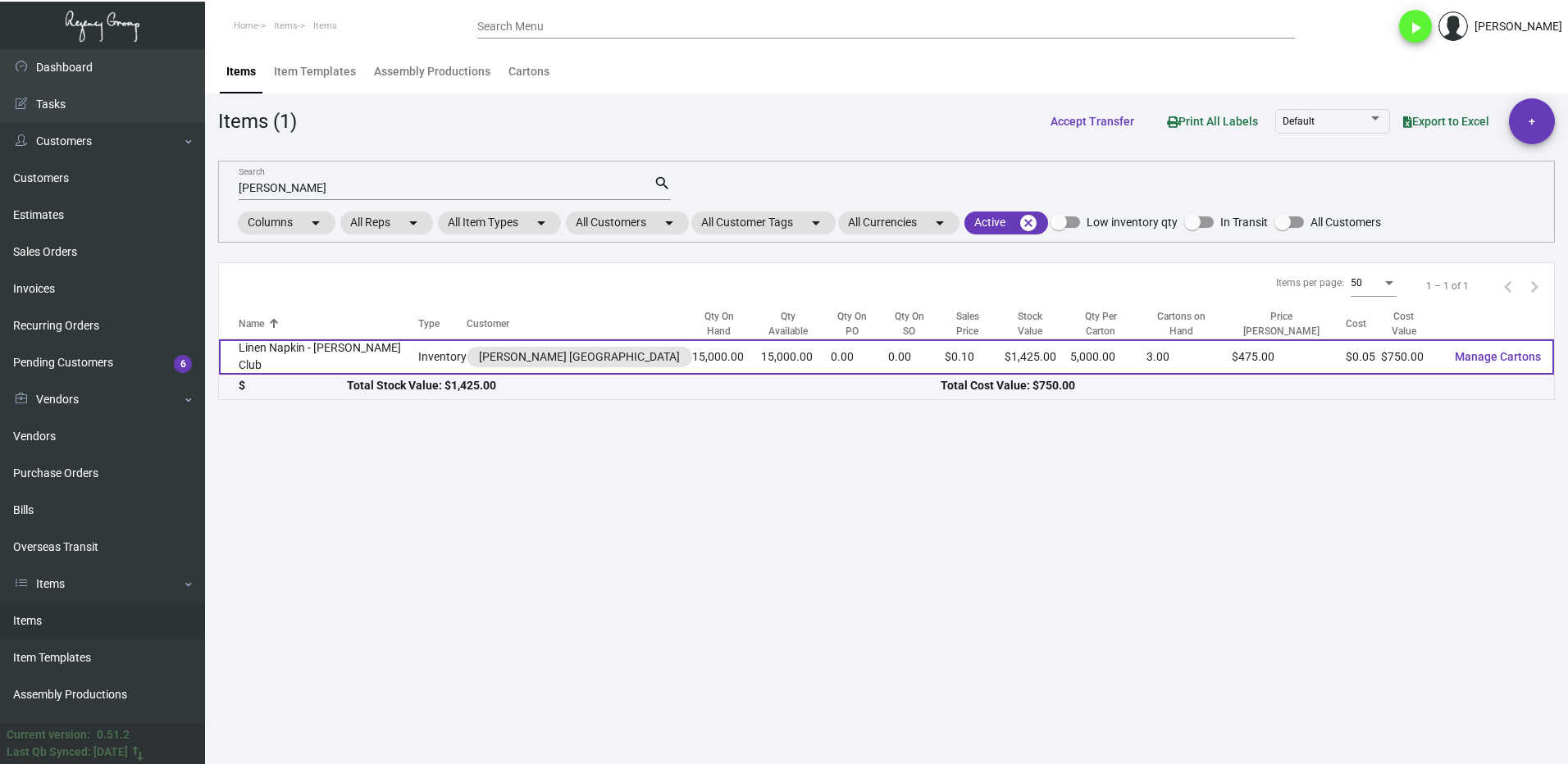
click at [285, 357] on td "Linen Napkin - [PERSON_NAME] Club" at bounding box center [319, 356] width 200 height 35
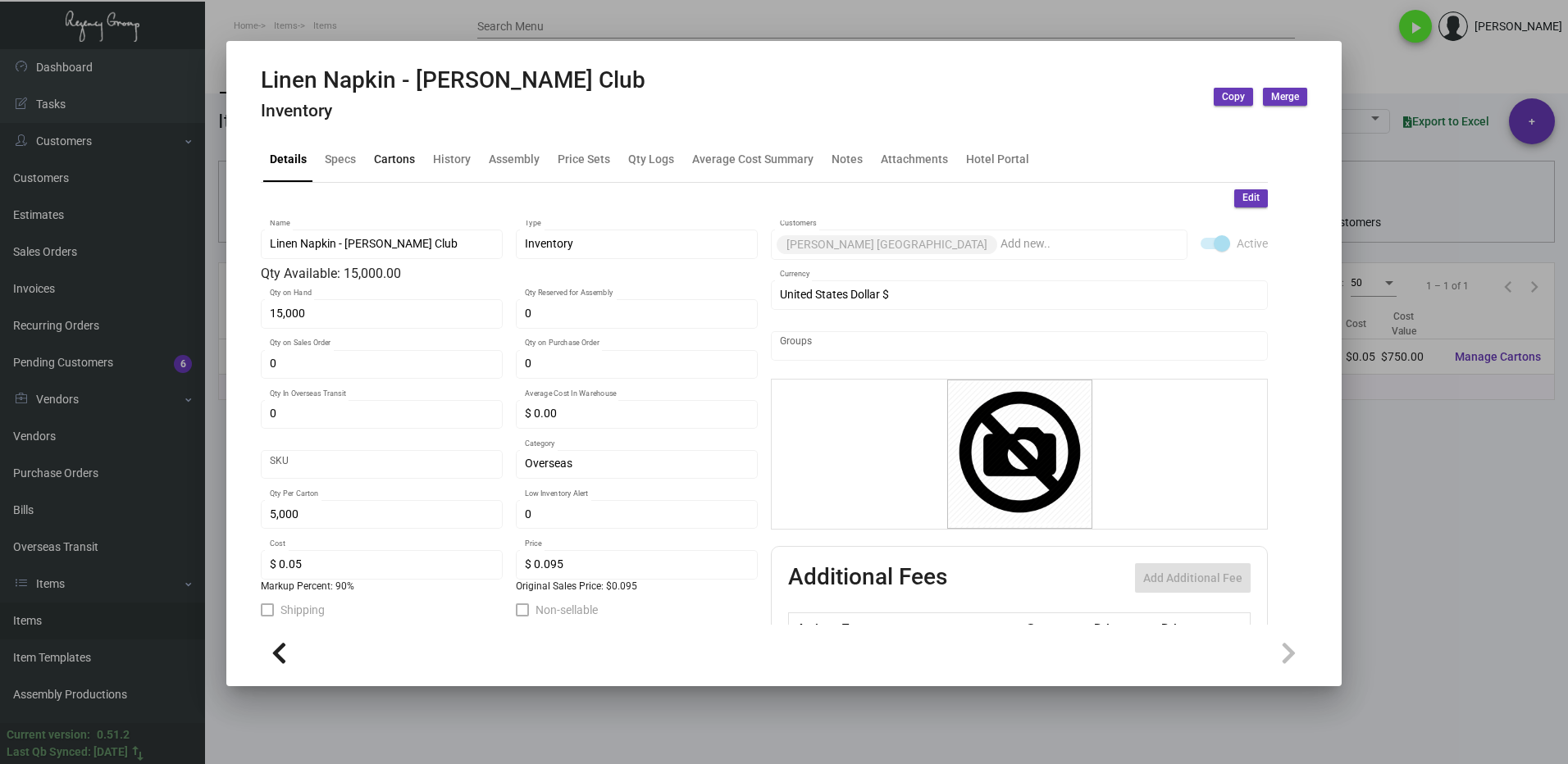
click at [389, 165] on div "Cartons" at bounding box center [393, 160] width 41 height 17
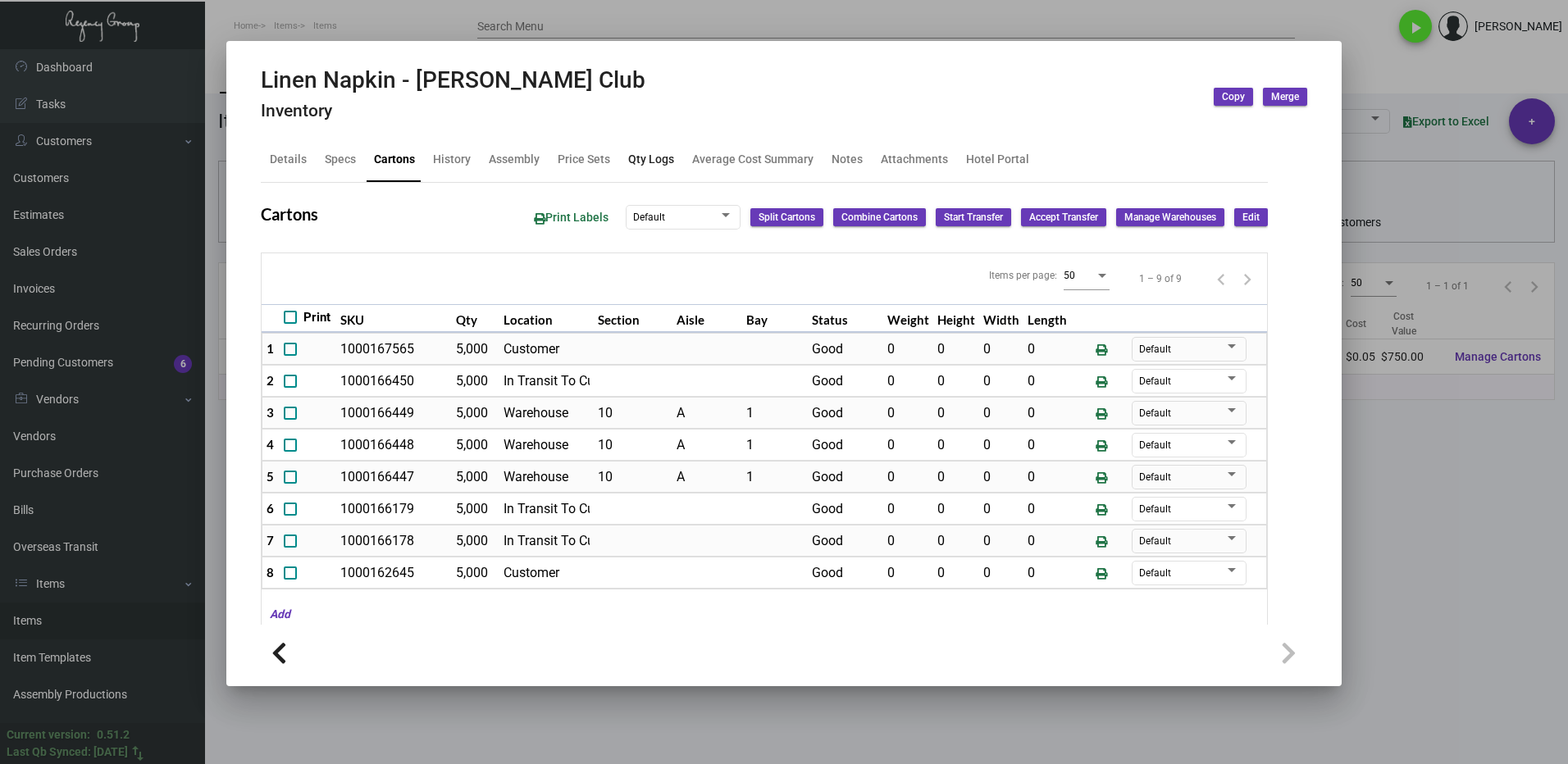
click at [629, 163] on div "Qty Logs" at bounding box center [651, 160] width 46 height 17
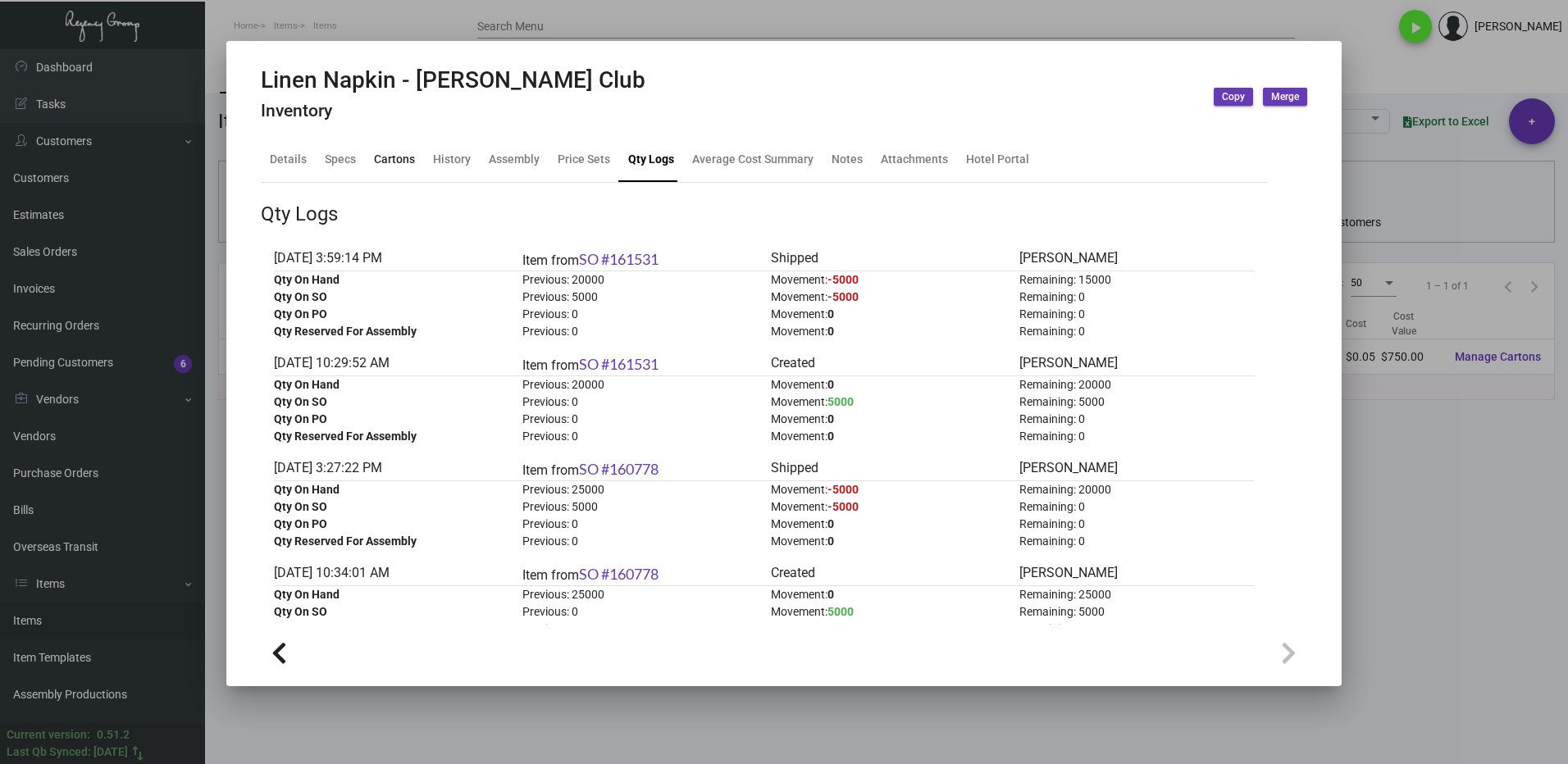
click at [389, 168] on div "Cartons" at bounding box center [393, 160] width 41 height 17
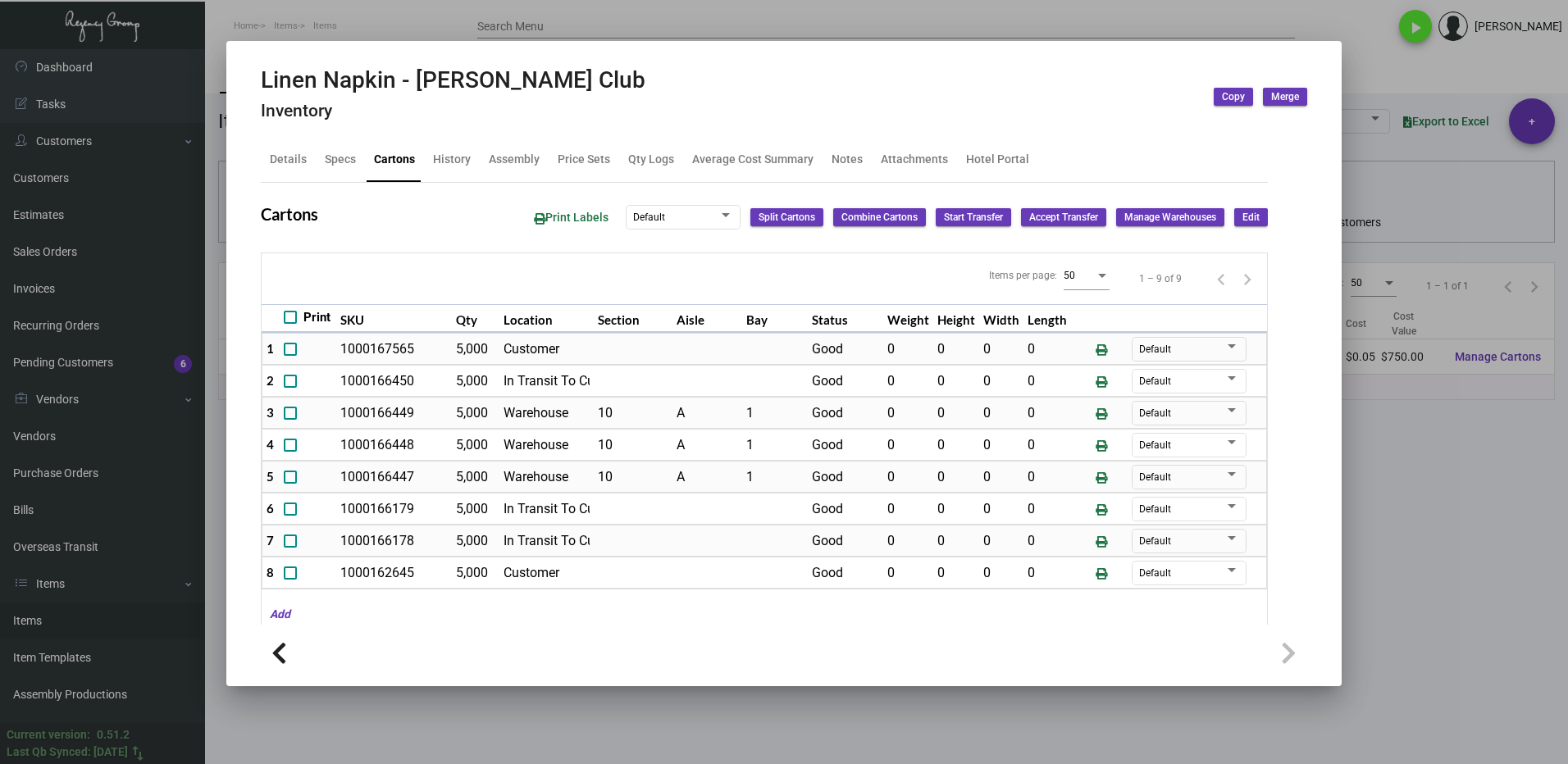
click at [1390, 462] on div at bounding box center [784, 382] width 1568 height 764
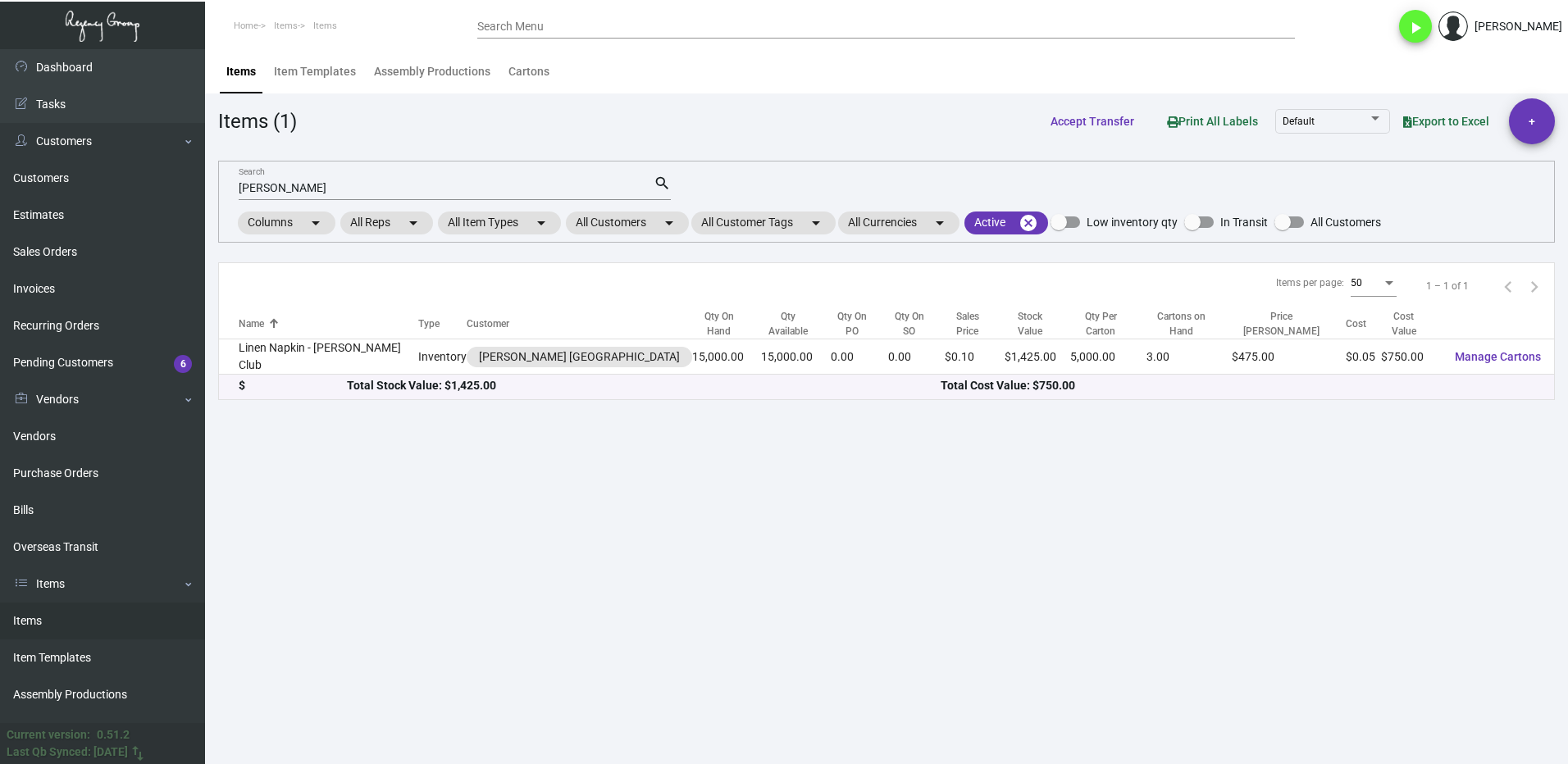
click at [305, 361] on td "Linen Napkin - [PERSON_NAME] Club" at bounding box center [319, 356] width 200 height 35
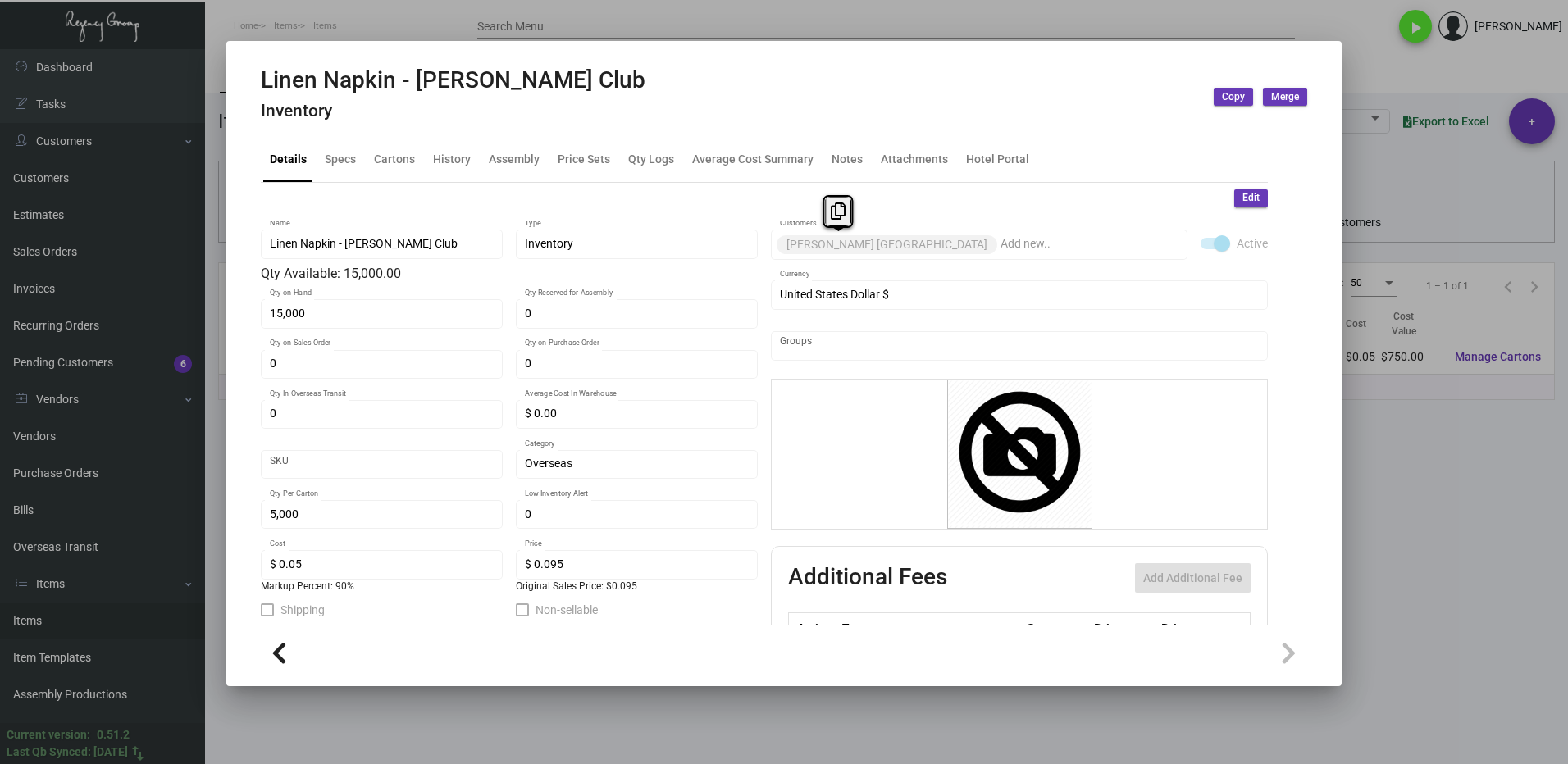
drag, startPoint x: 898, startPoint y: 245, endPoint x: 780, endPoint y: 256, distance: 118.5
click at [780, 256] on div "[PERSON_NAME] [GEOGRAPHIC_DATA] Customers" at bounding box center [980, 243] width 399 height 33
click at [829, 219] on button at bounding box center [838, 211] width 27 height 29
